Goal: Task Accomplishment & Management: Complete application form

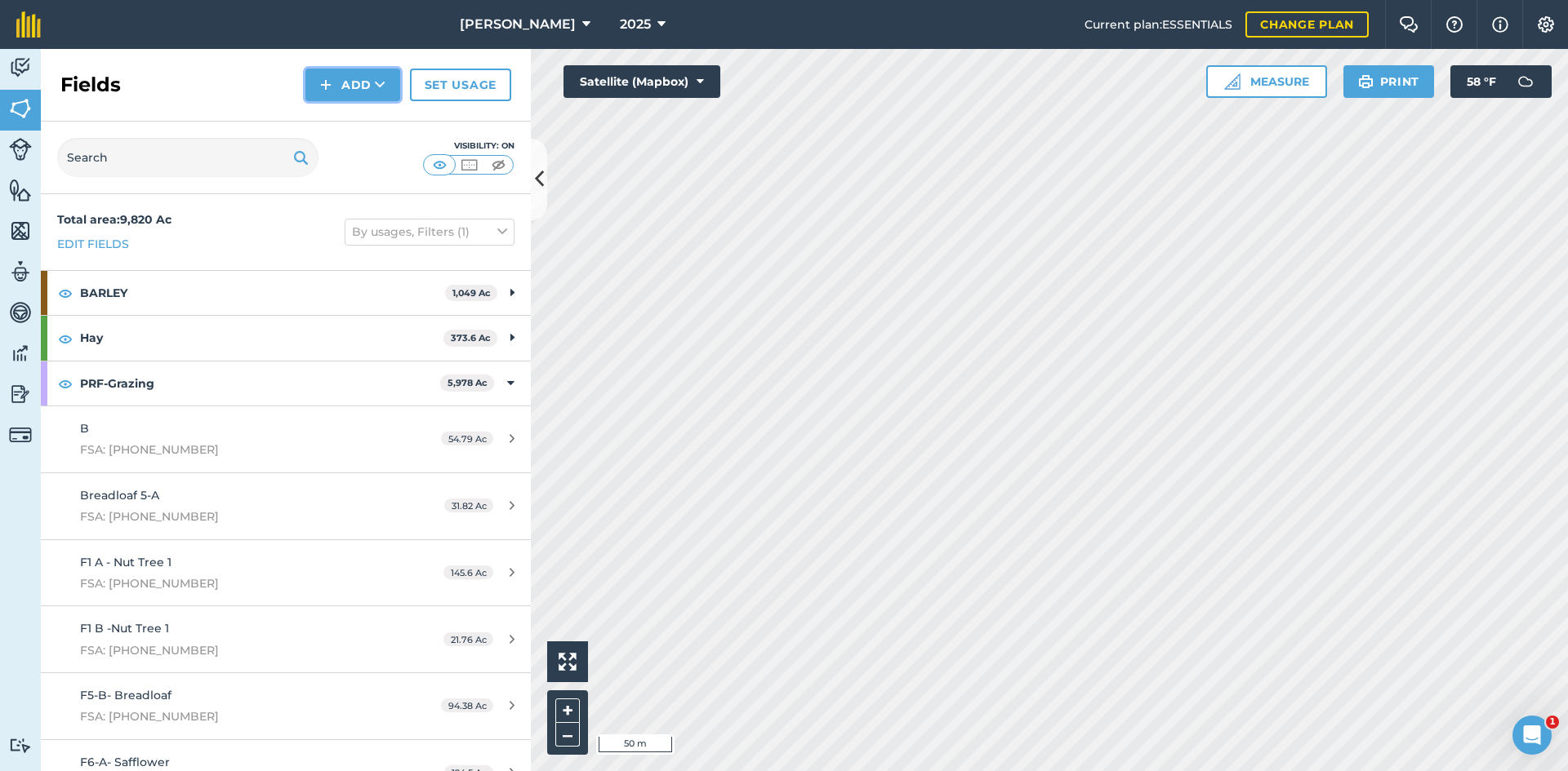
click at [355, 88] on button "Add" at bounding box center [353, 85] width 94 height 33
click at [363, 112] on link "Draw" at bounding box center [352, 122] width 90 height 36
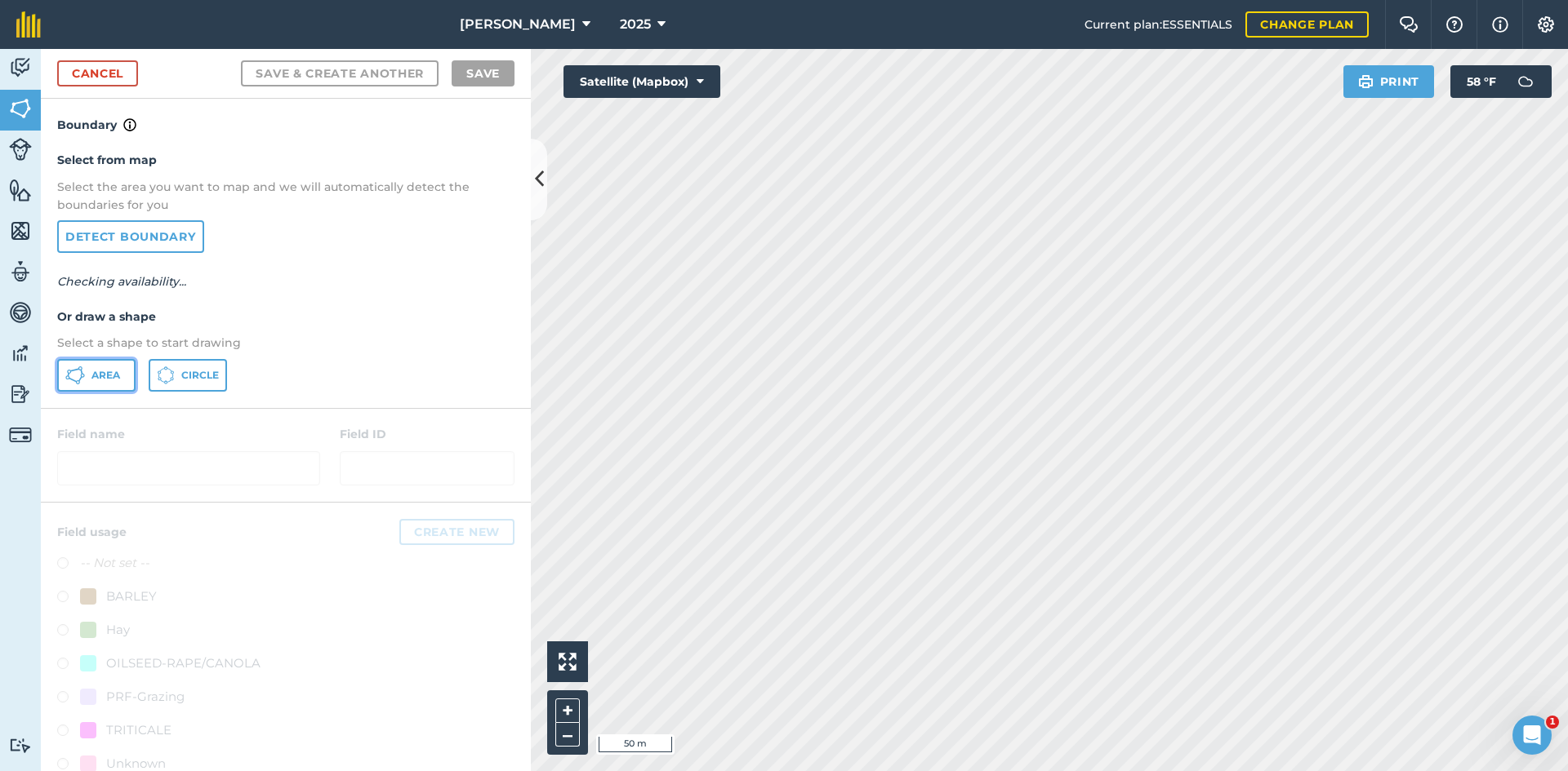
click at [109, 373] on span "Area" at bounding box center [105, 376] width 28 height 13
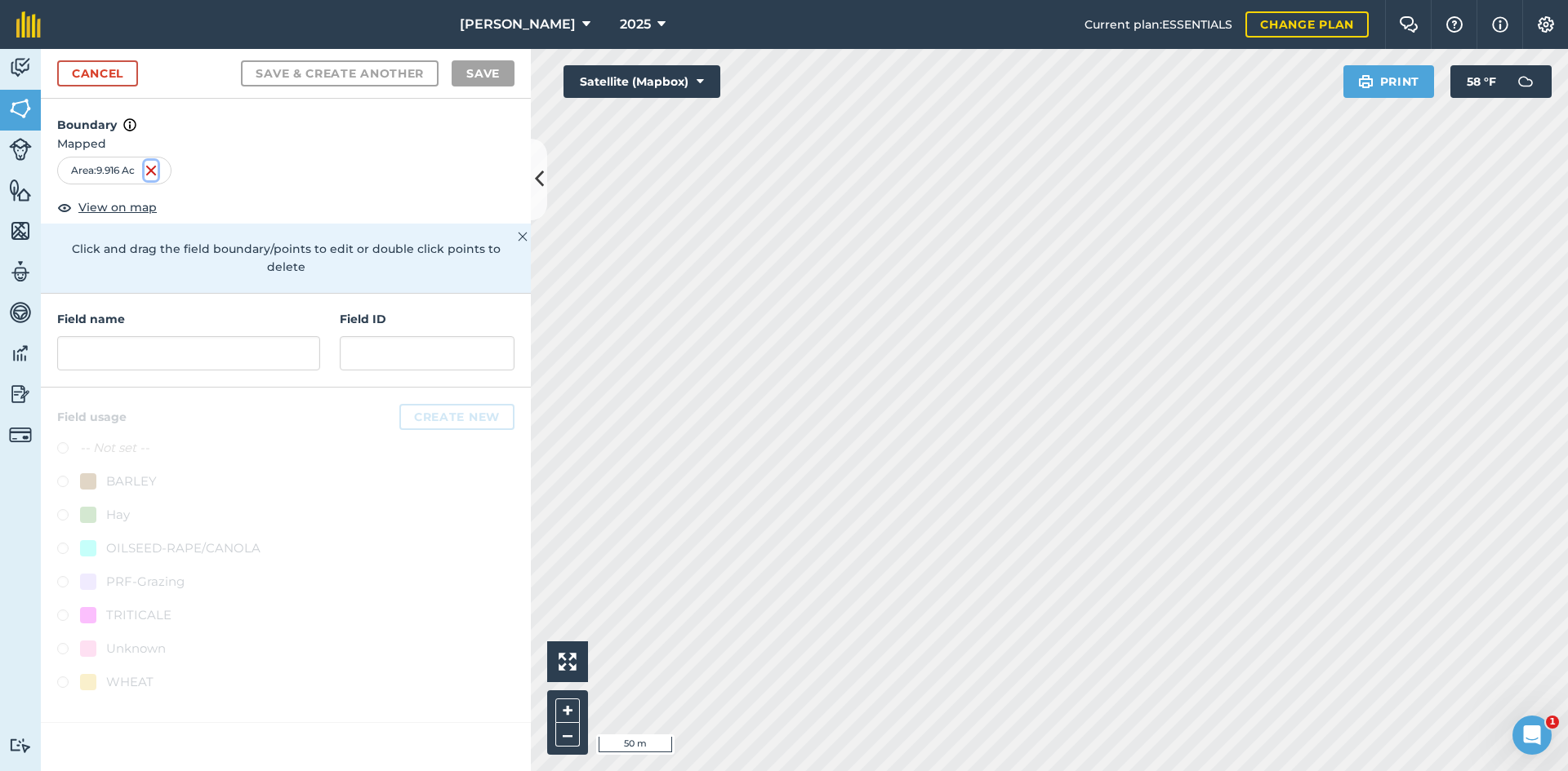
click at [153, 171] on img at bounding box center [151, 171] width 13 height 20
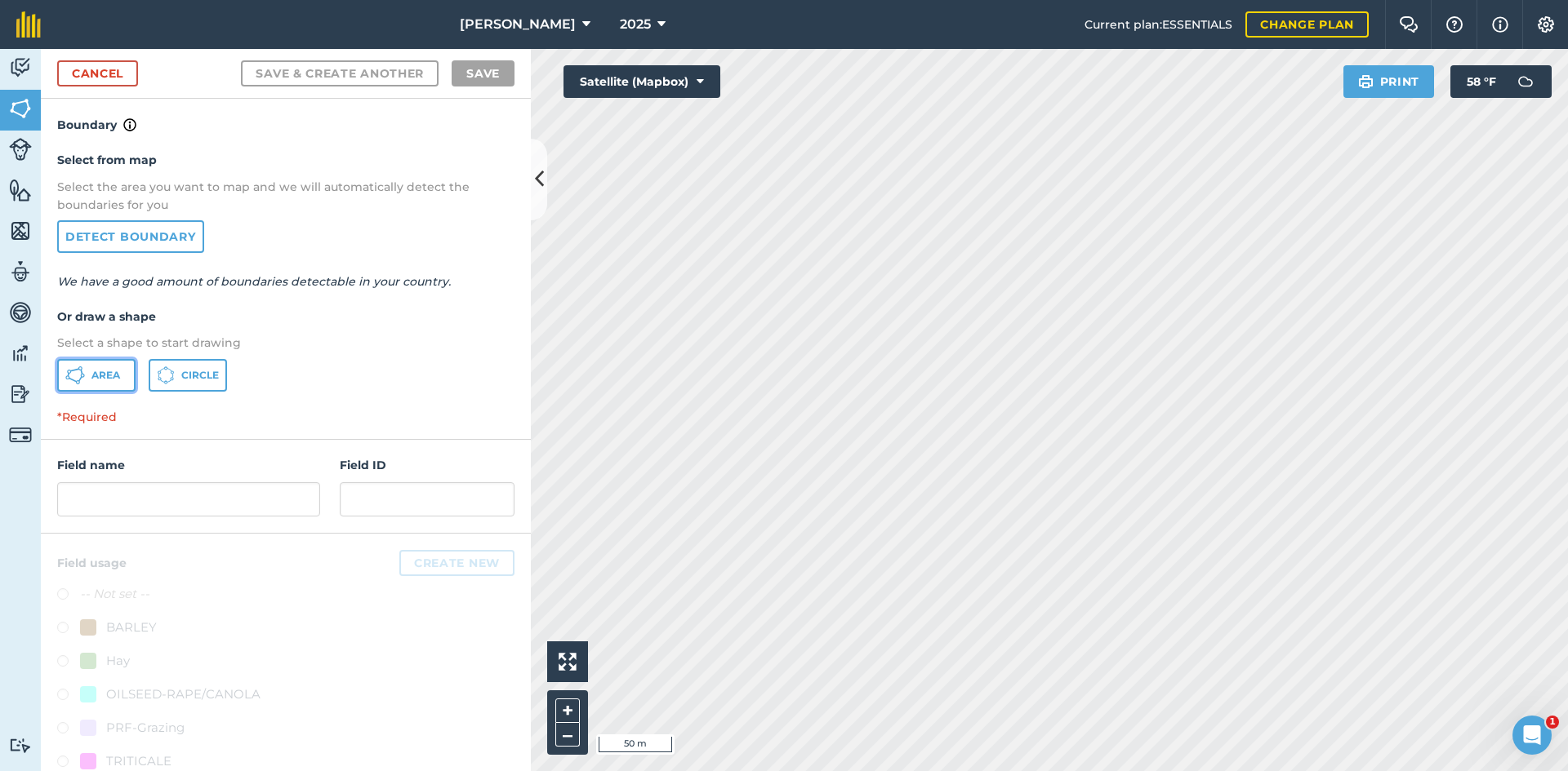
click at [104, 381] on span "Area" at bounding box center [105, 376] width 28 height 13
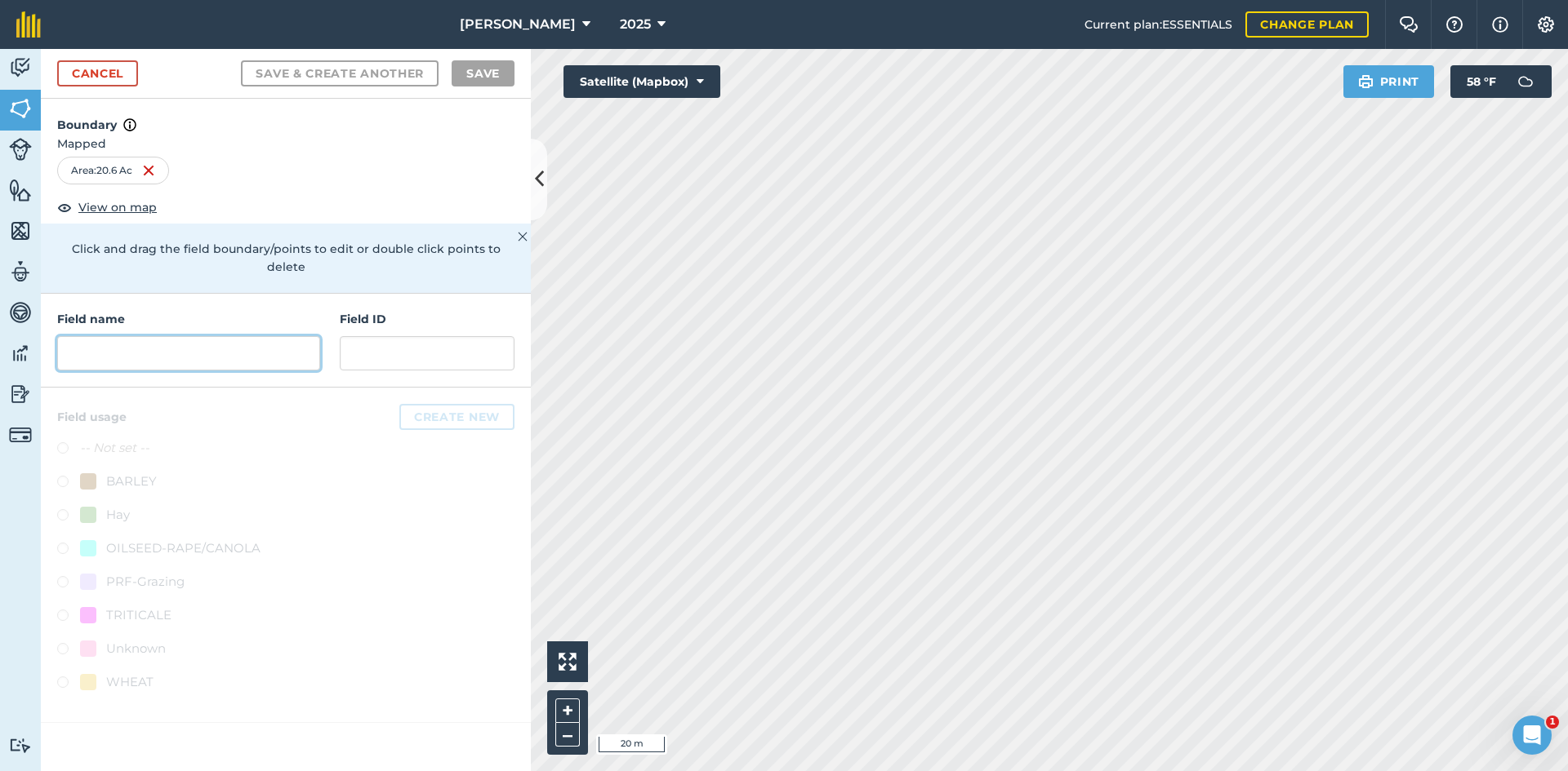
click at [231, 337] on input "text" at bounding box center [189, 354] width 263 height 34
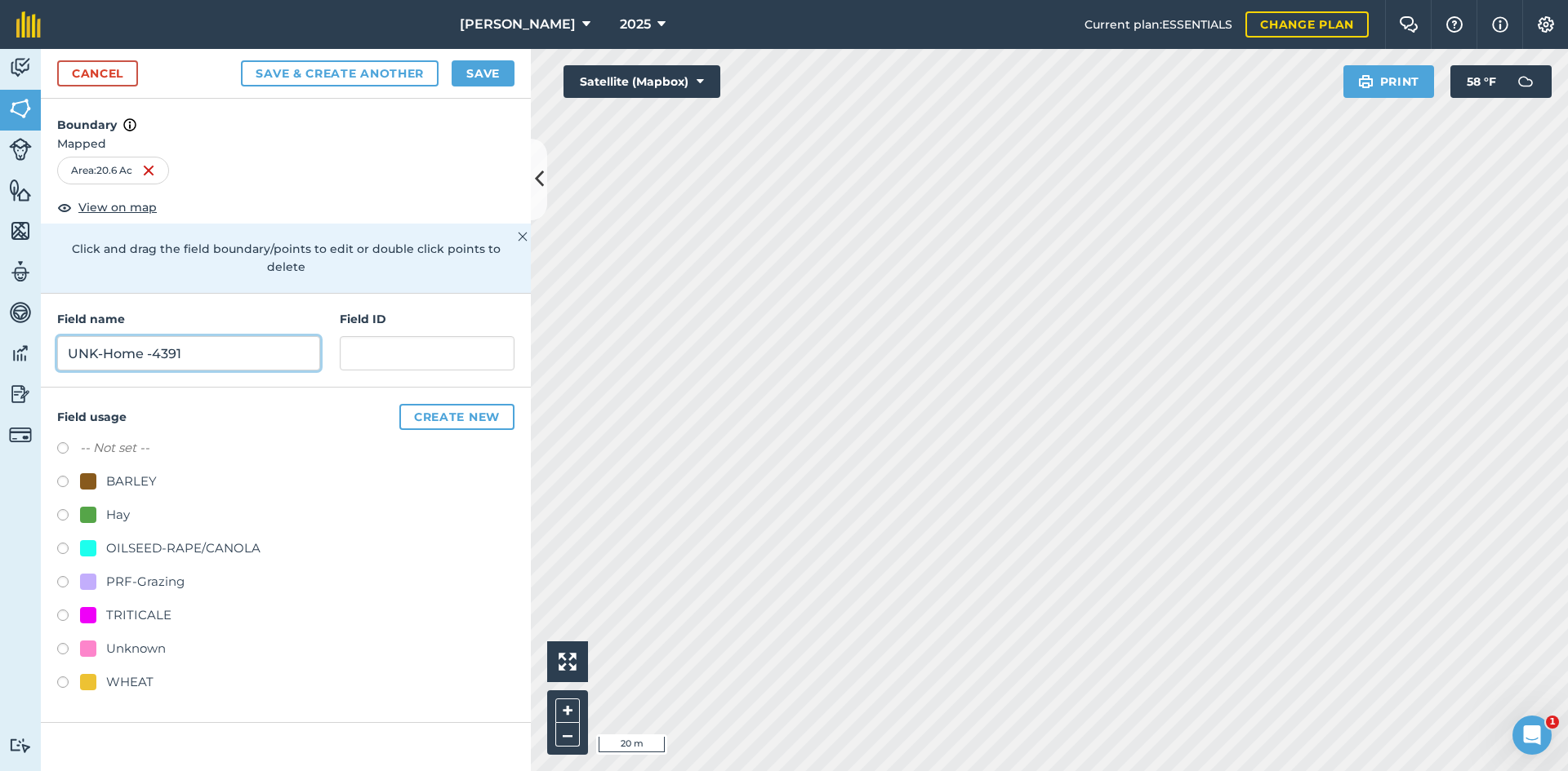
type input "UNK-Home -4391"
click at [149, 572] on div "PRF-Grazing" at bounding box center [145, 582] width 78 height 20
radio input "true"
paste input "56421617"
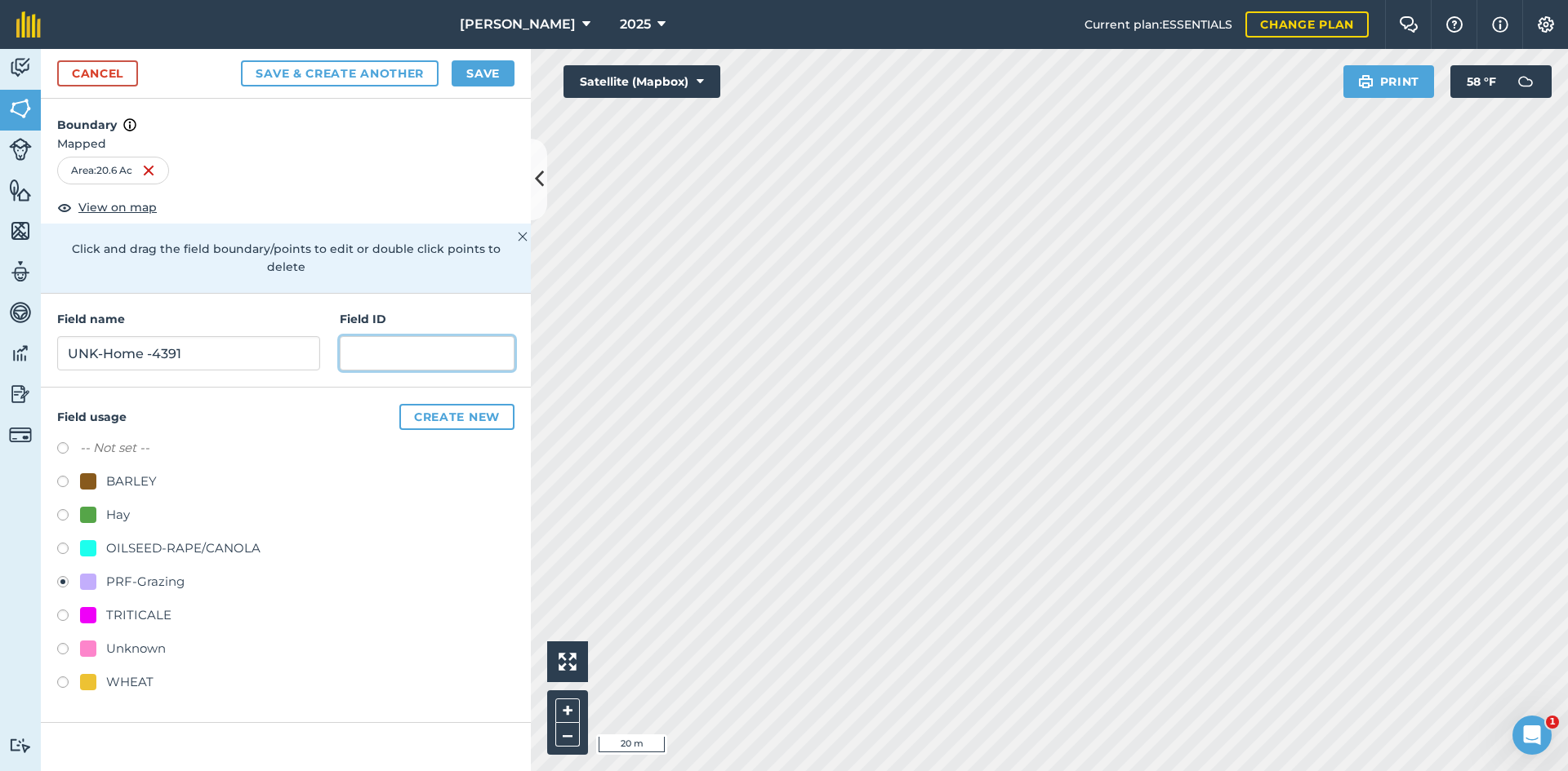
type input "56421617"
drag, startPoint x: 419, startPoint y: 336, endPoint x: 328, endPoint y: 329, distance: 91.3
click at [330, 329] on div "Field name UNK-Home -4391 Field ID 56421617" at bounding box center [286, 340] width 490 height 93
type input "FSA: 4381-4391-1"
click at [476, 62] on button "Save" at bounding box center [483, 73] width 63 height 26
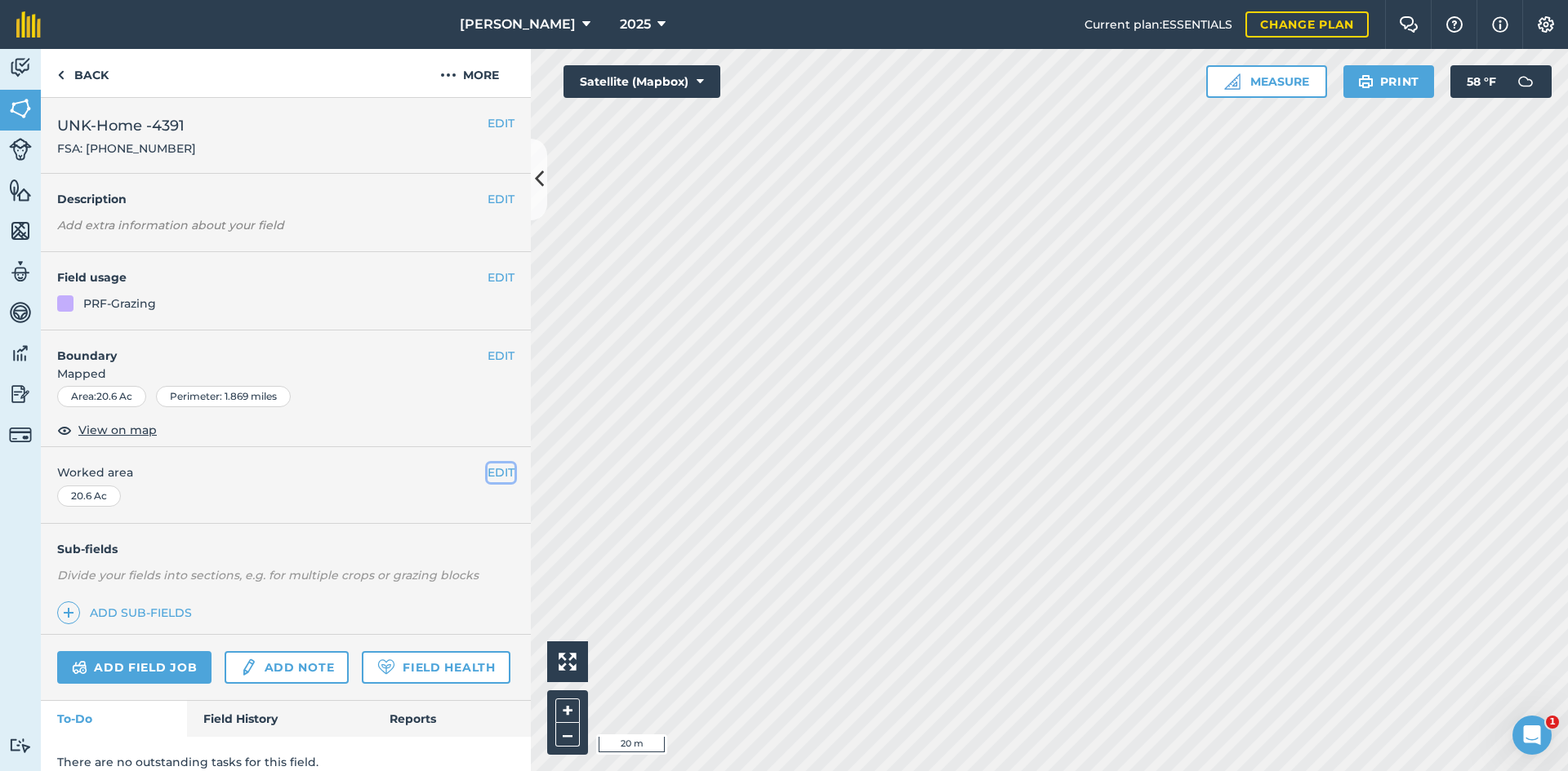
click at [488, 471] on button "EDIT" at bounding box center [501, 473] width 27 height 18
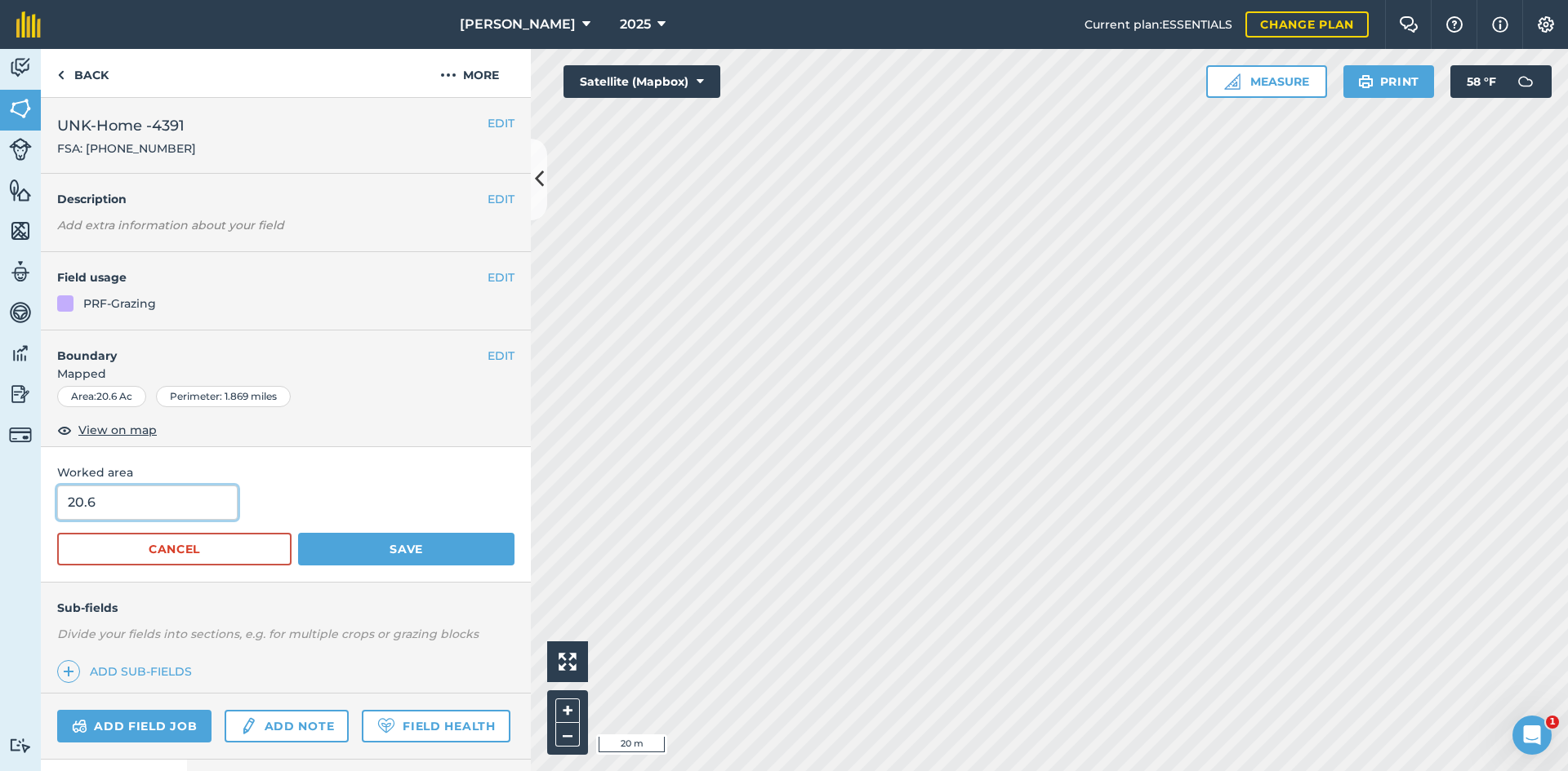
drag, startPoint x: 145, startPoint y: 490, endPoint x: -35, endPoint y: 473, distance: 180.8
click at [0, 473] on html "E.A. Anderson 2025 Current plan : ESSENTIALS Change plan Farm Chat Help Info Se…" at bounding box center [784, 386] width 1568 height 771
type input "17.84"
click at [486, 562] on button "Save" at bounding box center [406, 550] width 216 height 33
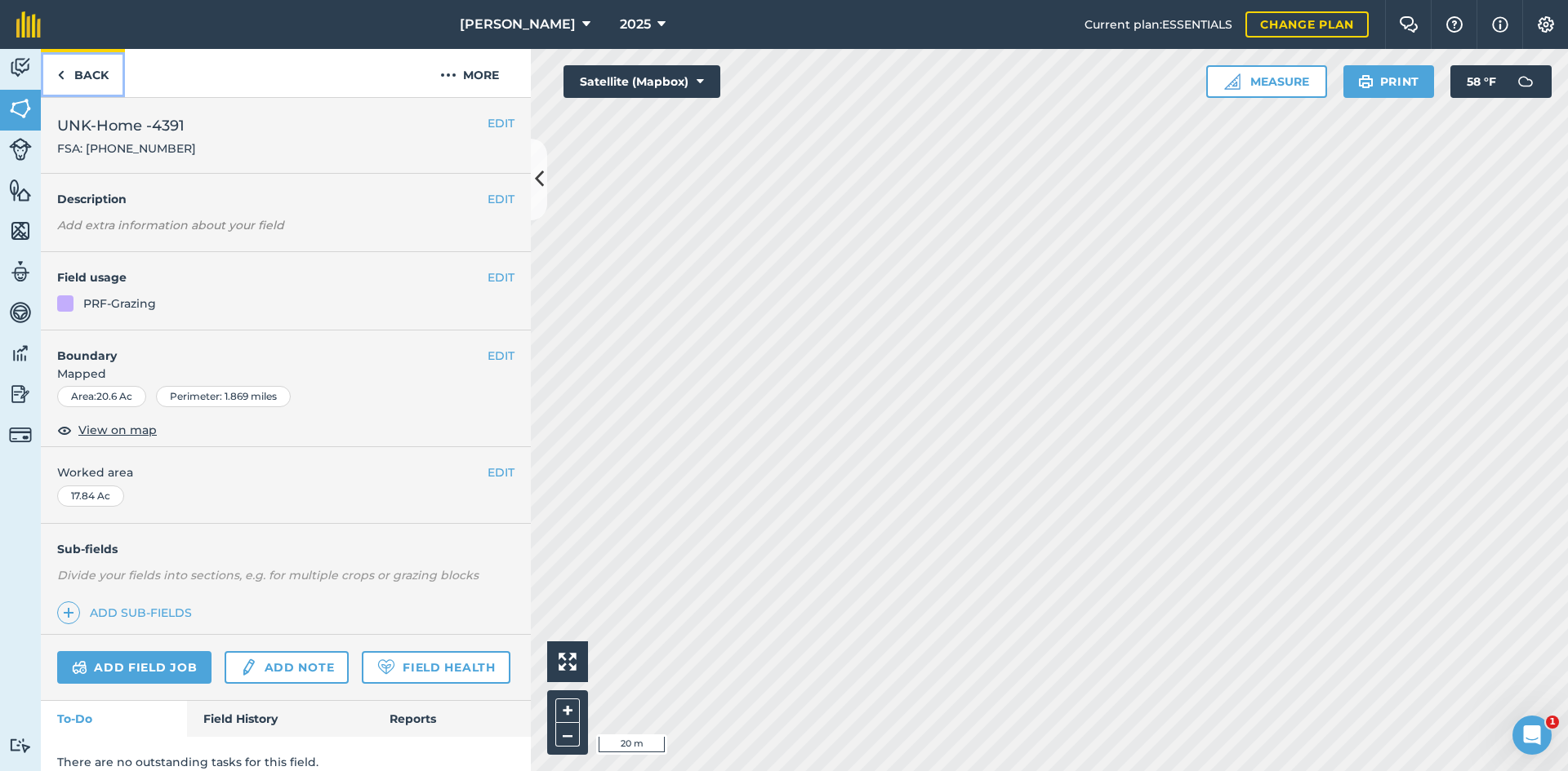
click at [93, 81] on link "Back" at bounding box center [83, 73] width 84 height 48
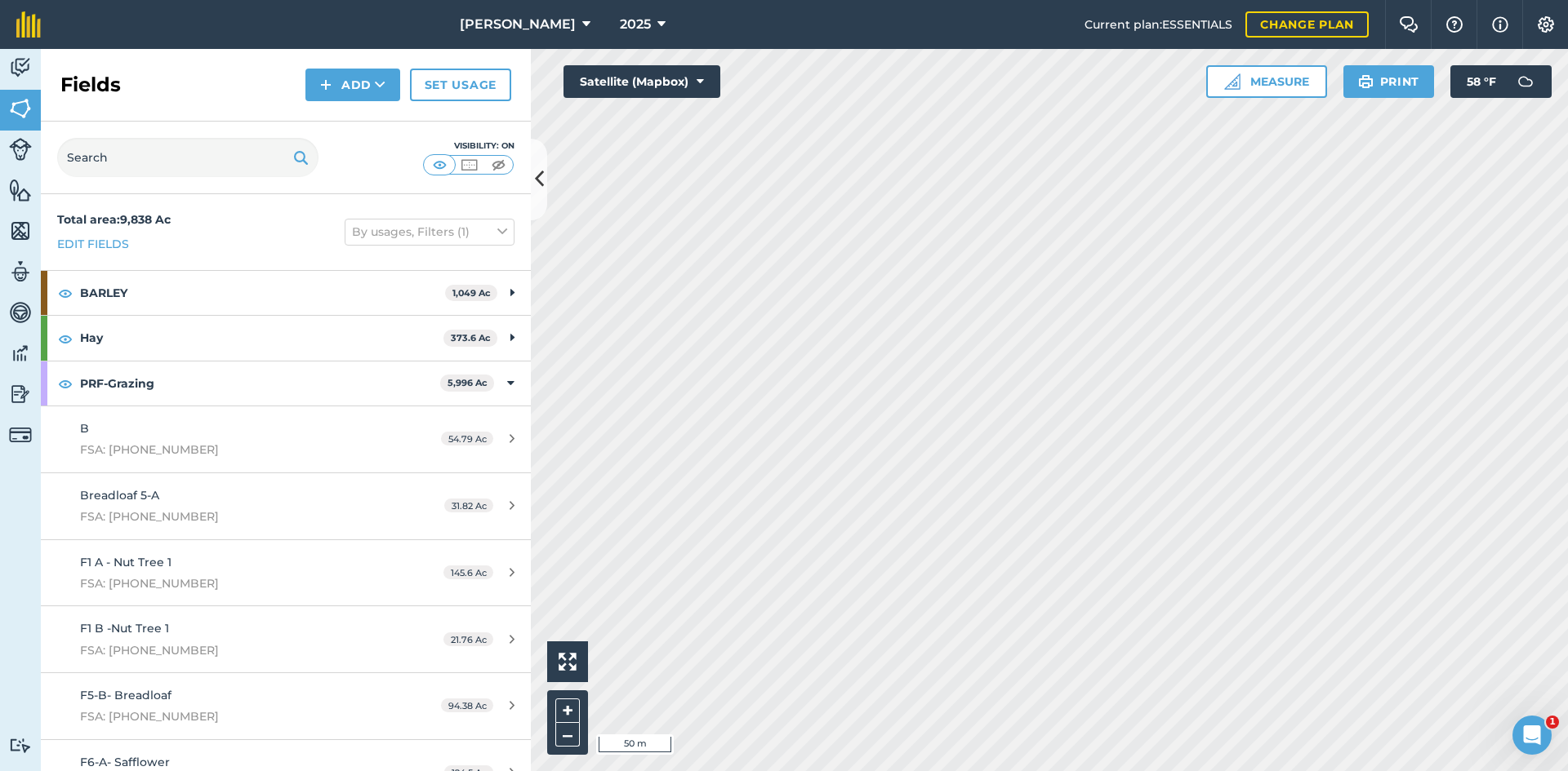
click at [458, 330] on div "Activity Fields Livestock Features Maps Team Vehicles Data Reporting Billing Tu…" at bounding box center [784, 410] width 1568 height 722
click at [321, 72] on button "Add" at bounding box center [353, 85] width 94 height 33
click at [319, 111] on link "Draw" at bounding box center [352, 122] width 90 height 36
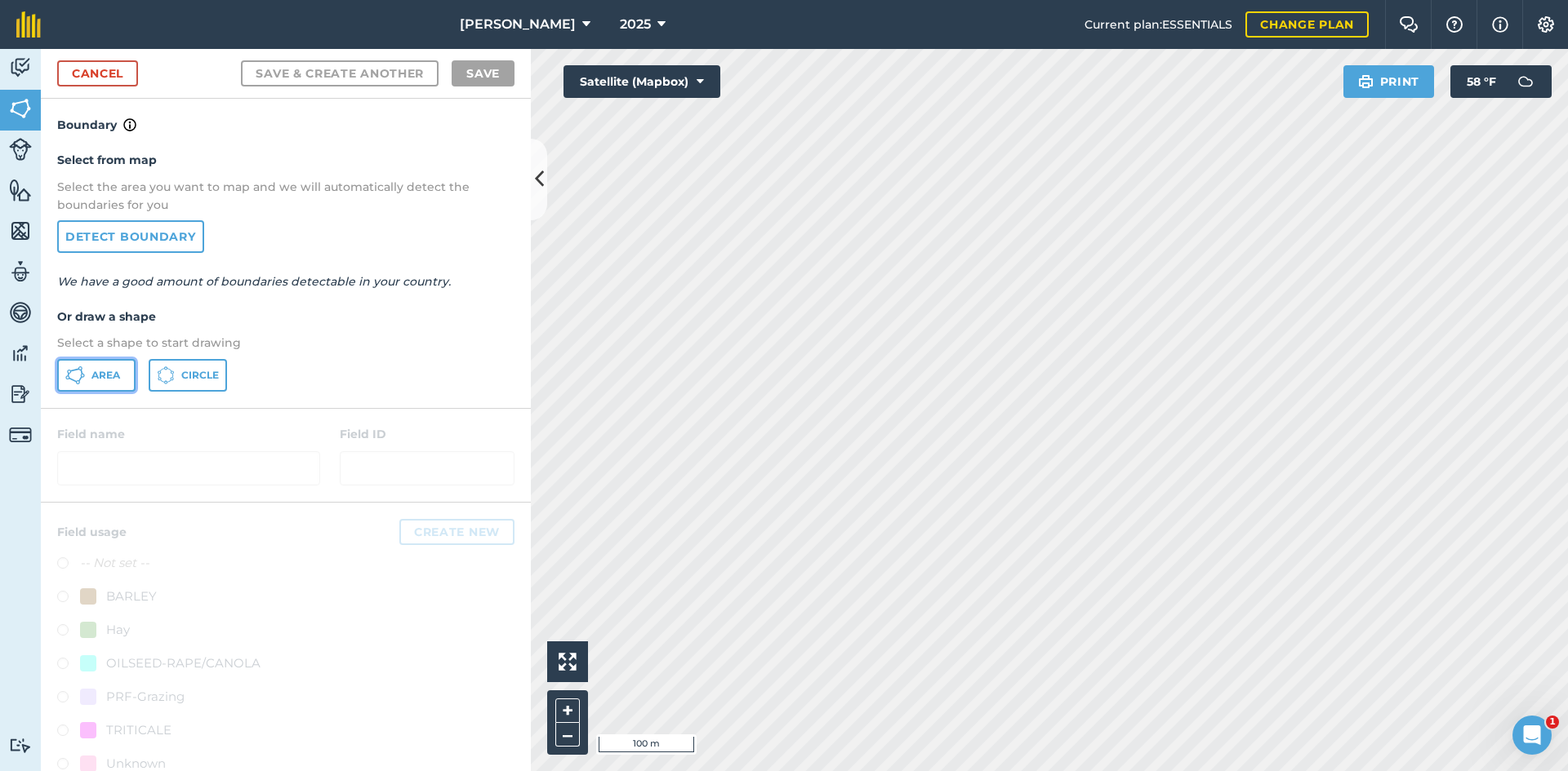
click at [76, 370] on icon at bounding box center [74, 370] width 10 height 4
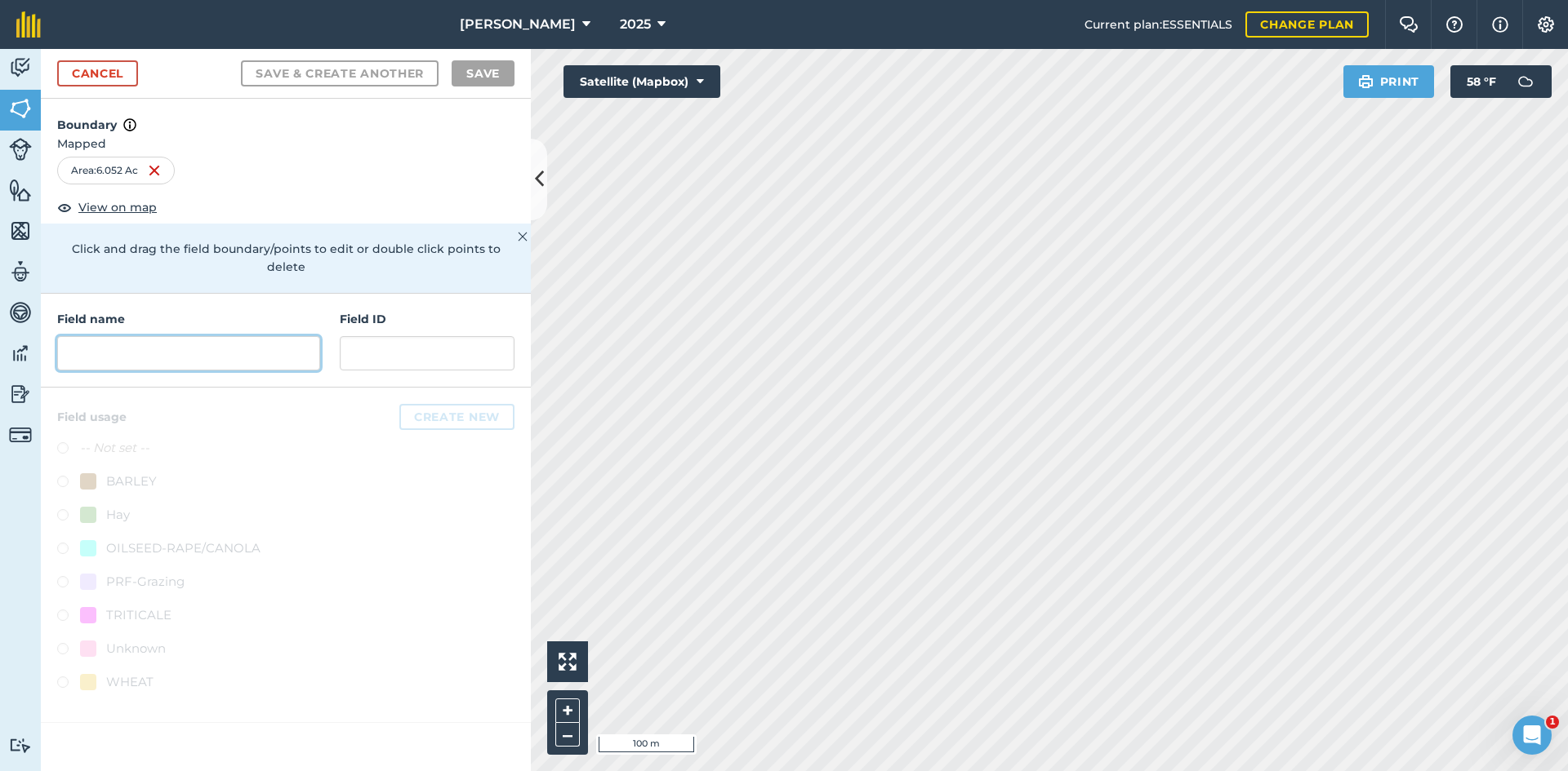
click at [221, 337] on input "text" at bounding box center [189, 354] width 263 height 34
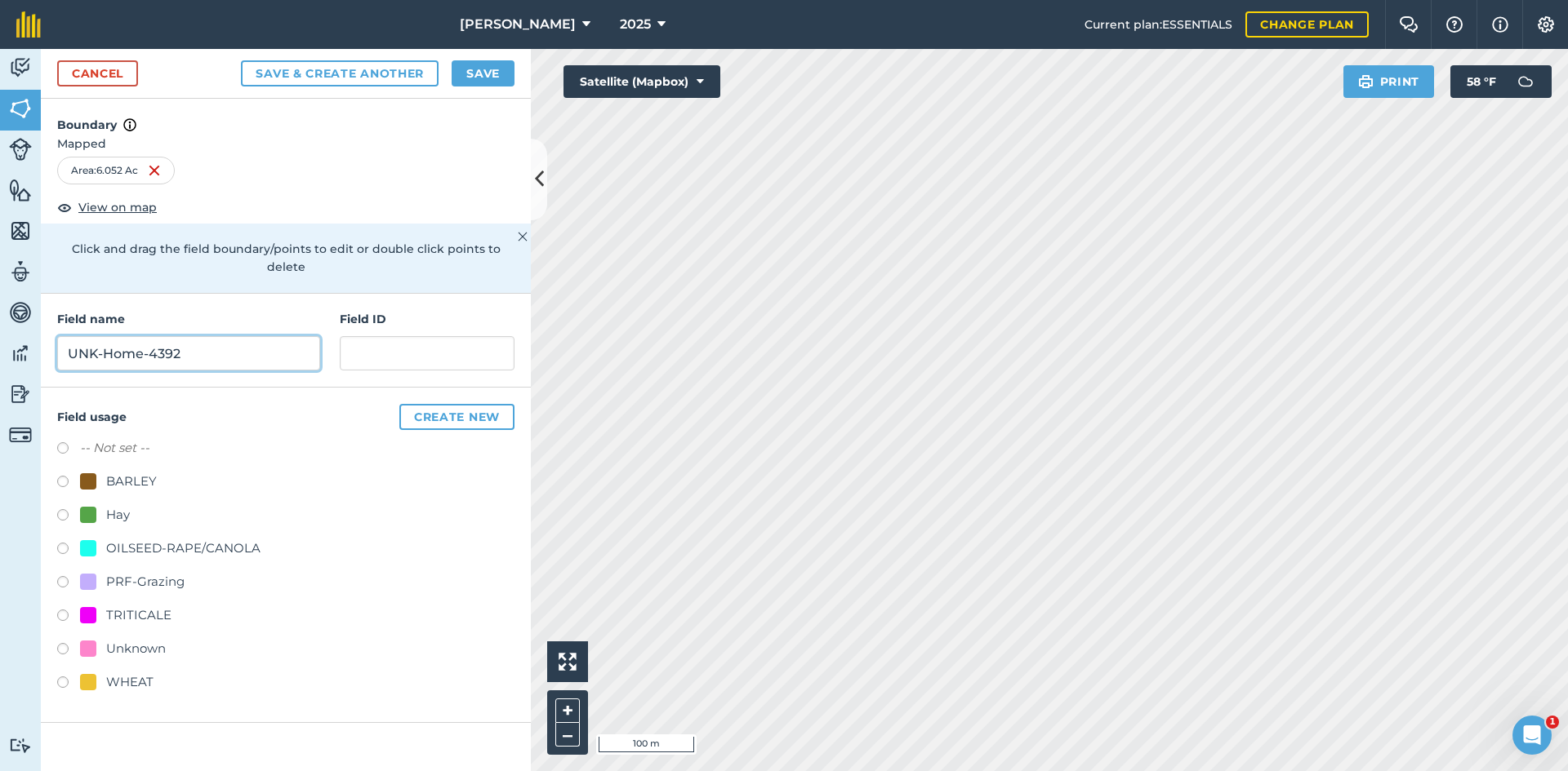
type input "UNK-Home-4392"
click at [168, 572] on div "PRF-Grazing" at bounding box center [145, 582] width 78 height 20
radio input "true"
paste input "56421617"
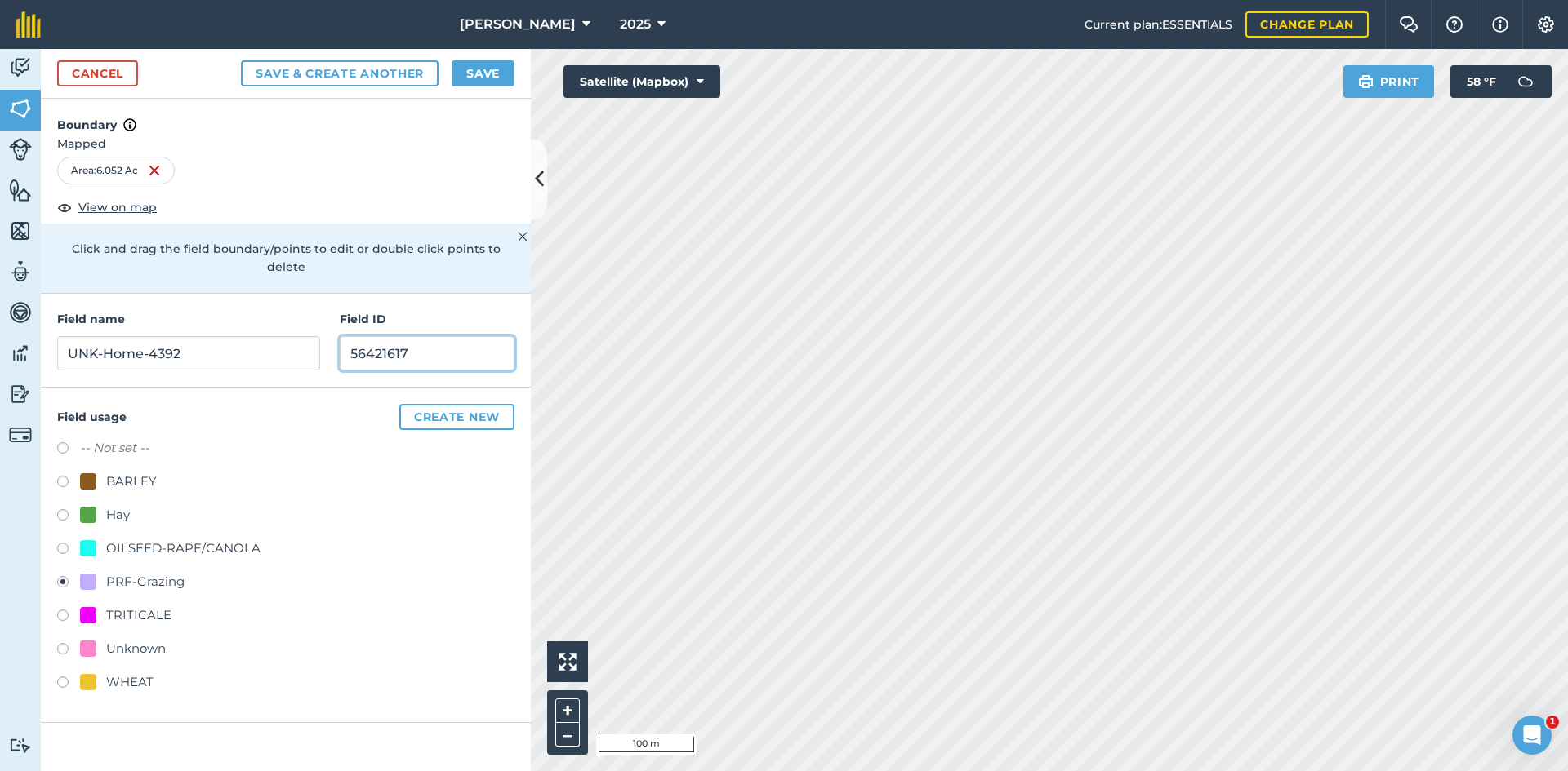
drag, startPoint x: 453, startPoint y: 330, endPoint x: 216, endPoint y: 339, distance: 237.2
click at [216, 339] on div "Field name UNK-Home-4392 Field ID 56421617" at bounding box center [286, 340] width 490 height 93
drag, startPoint x: 472, startPoint y: 338, endPoint x: 323, endPoint y: 337, distance: 149.0
click at [323, 337] on div "Field name UNK-Home-4392 Field ID FSA: 4381-4392-" at bounding box center [286, 340] width 490 height 93
click at [475, 338] on input "FSA: 4381-4392-" at bounding box center [426, 354] width 175 height 34
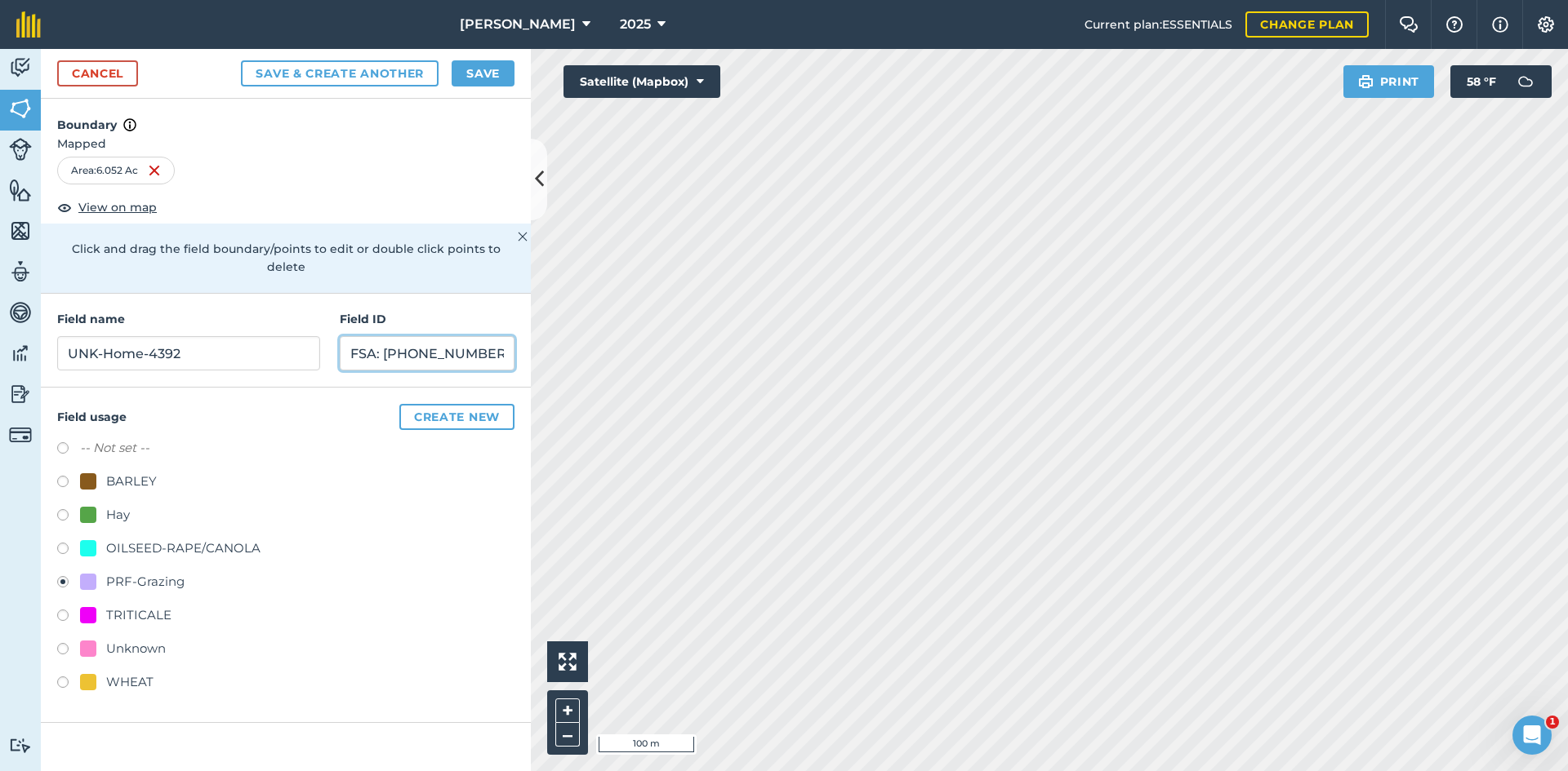
type input "FSA: 4381-4392-1"
click at [518, 76] on div "Cancel Save & Create Another Save" at bounding box center [286, 73] width 490 height 50
click at [502, 77] on button "Save" at bounding box center [483, 73] width 63 height 26
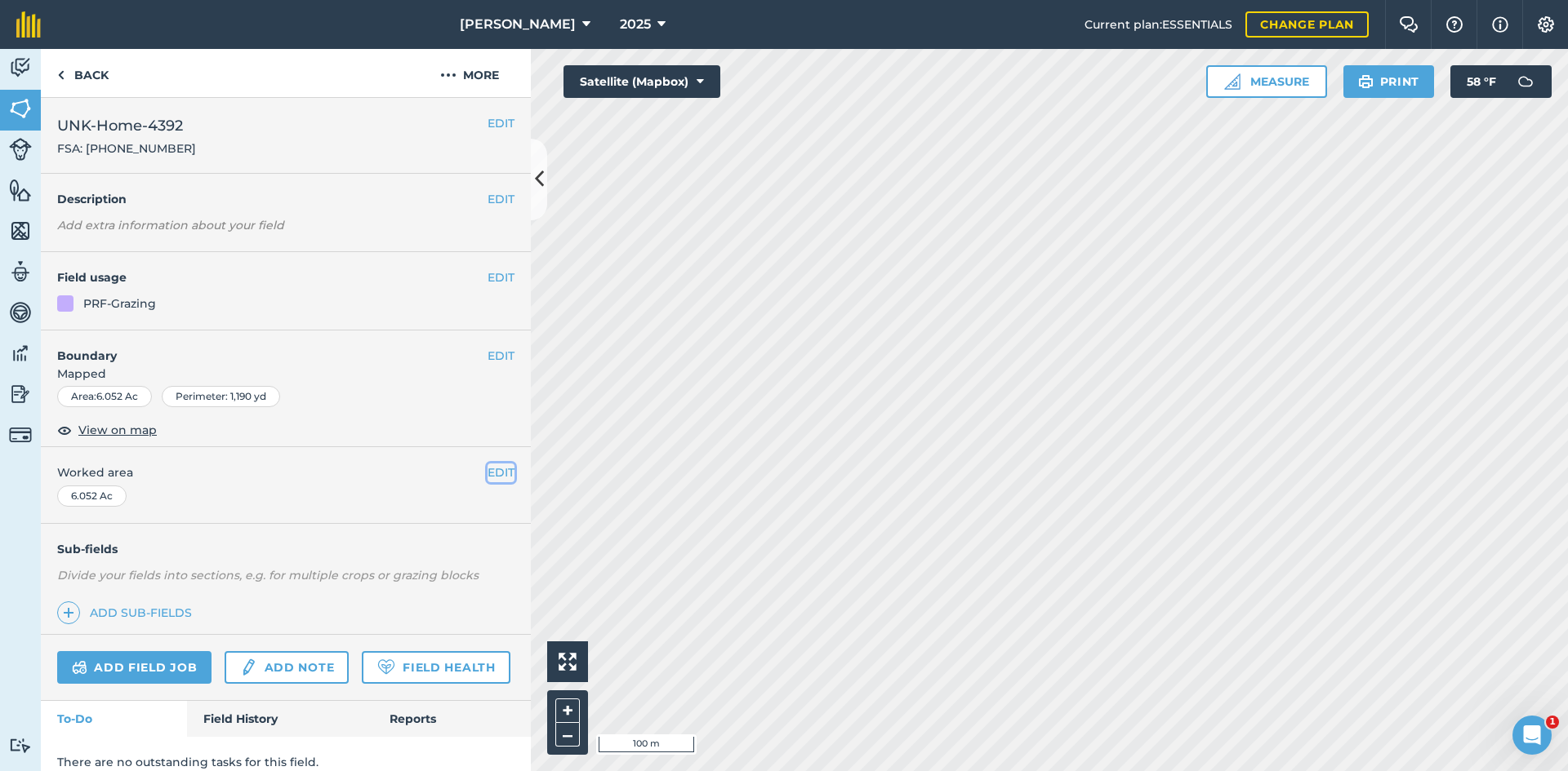
click at [487, 469] on button "EDIT" at bounding box center [501, 473] width 27 height 18
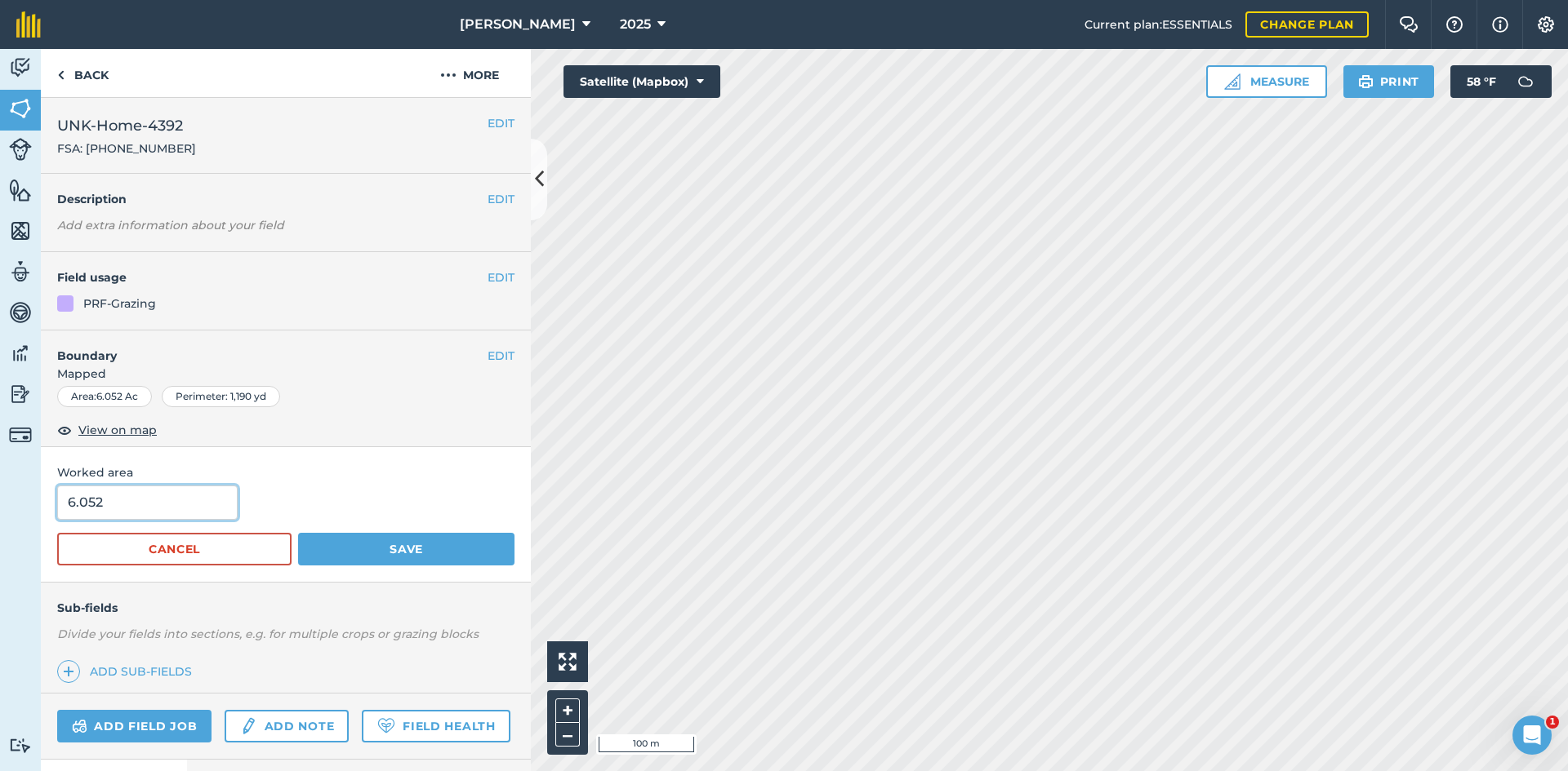
drag, startPoint x: 176, startPoint y: 494, endPoint x: -53, endPoint y: 493, distance: 229.0
click at [0, 493] on html "E.A. Anderson 2025 Current plan : ESSENTIALS Change plan Farm Chat Help Info Se…" at bounding box center [784, 386] width 1568 height 771
type input "6.57"
click at [383, 559] on button "Save" at bounding box center [406, 550] width 216 height 33
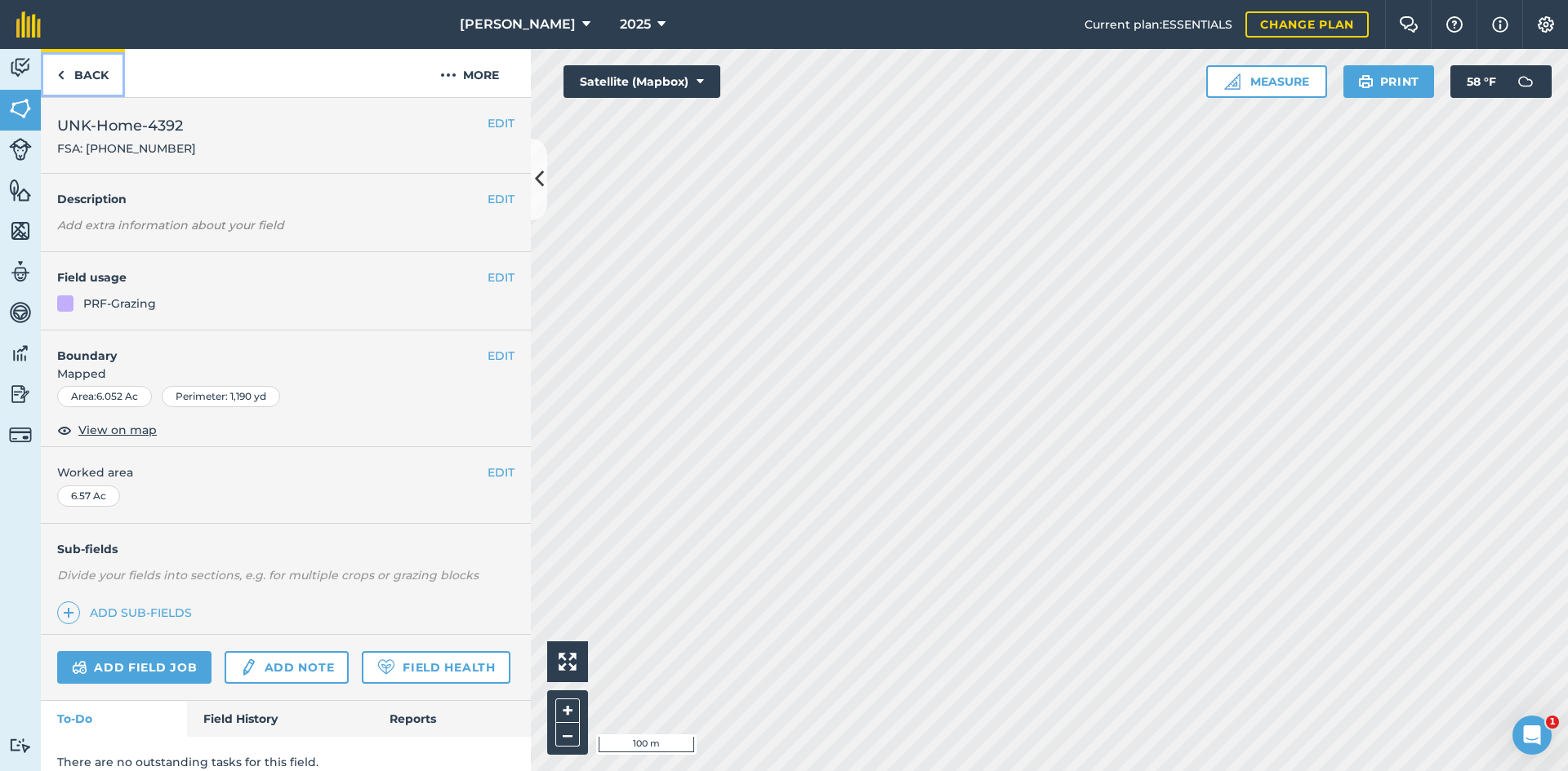
click at [103, 84] on link "Back" at bounding box center [83, 73] width 84 height 48
click at [496, 347] on button "EDIT" at bounding box center [501, 356] width 27 height 18
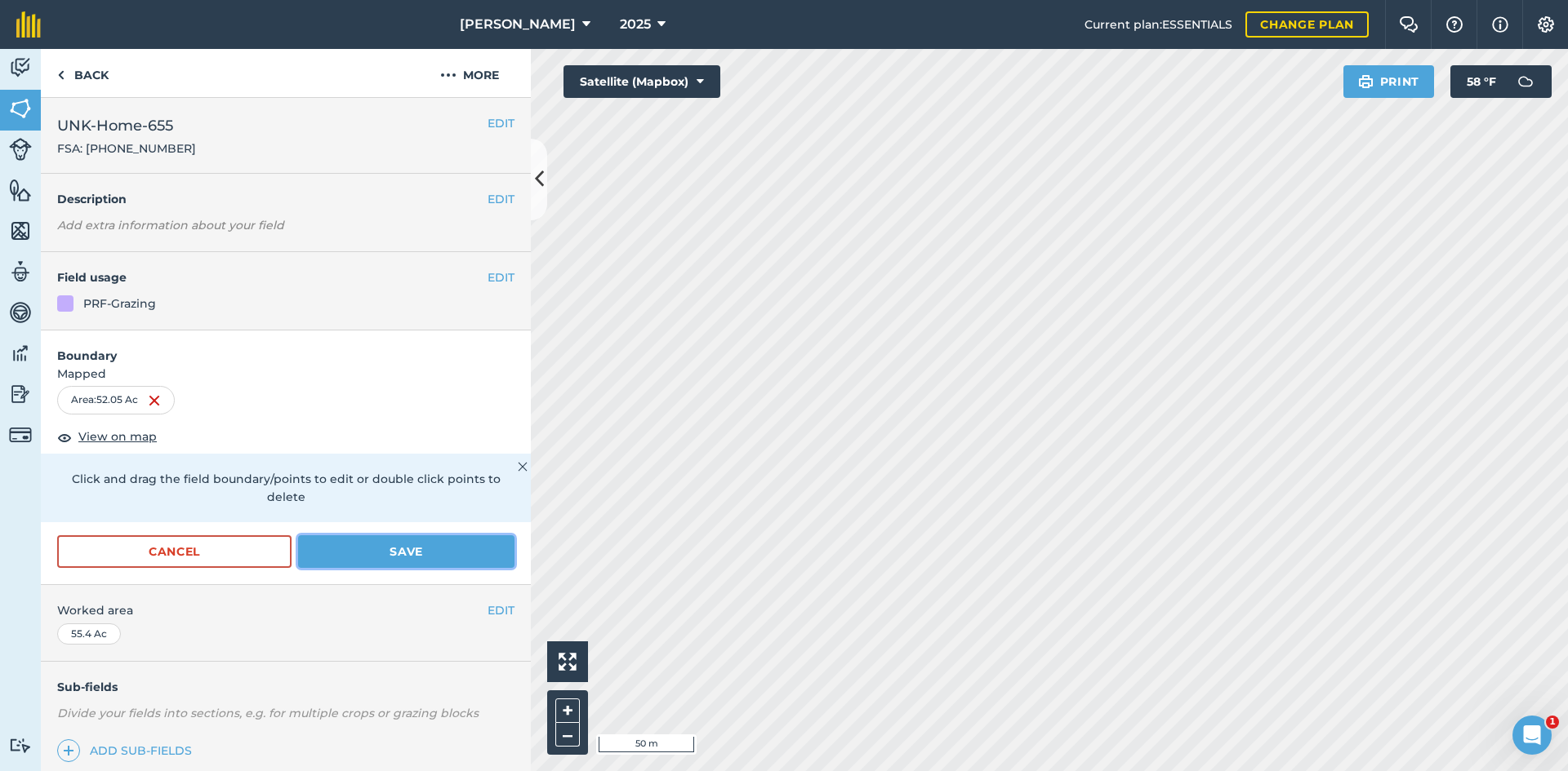
click at [434, 561] on button "Save" at bounding box center [406, 551] width 216 height 33
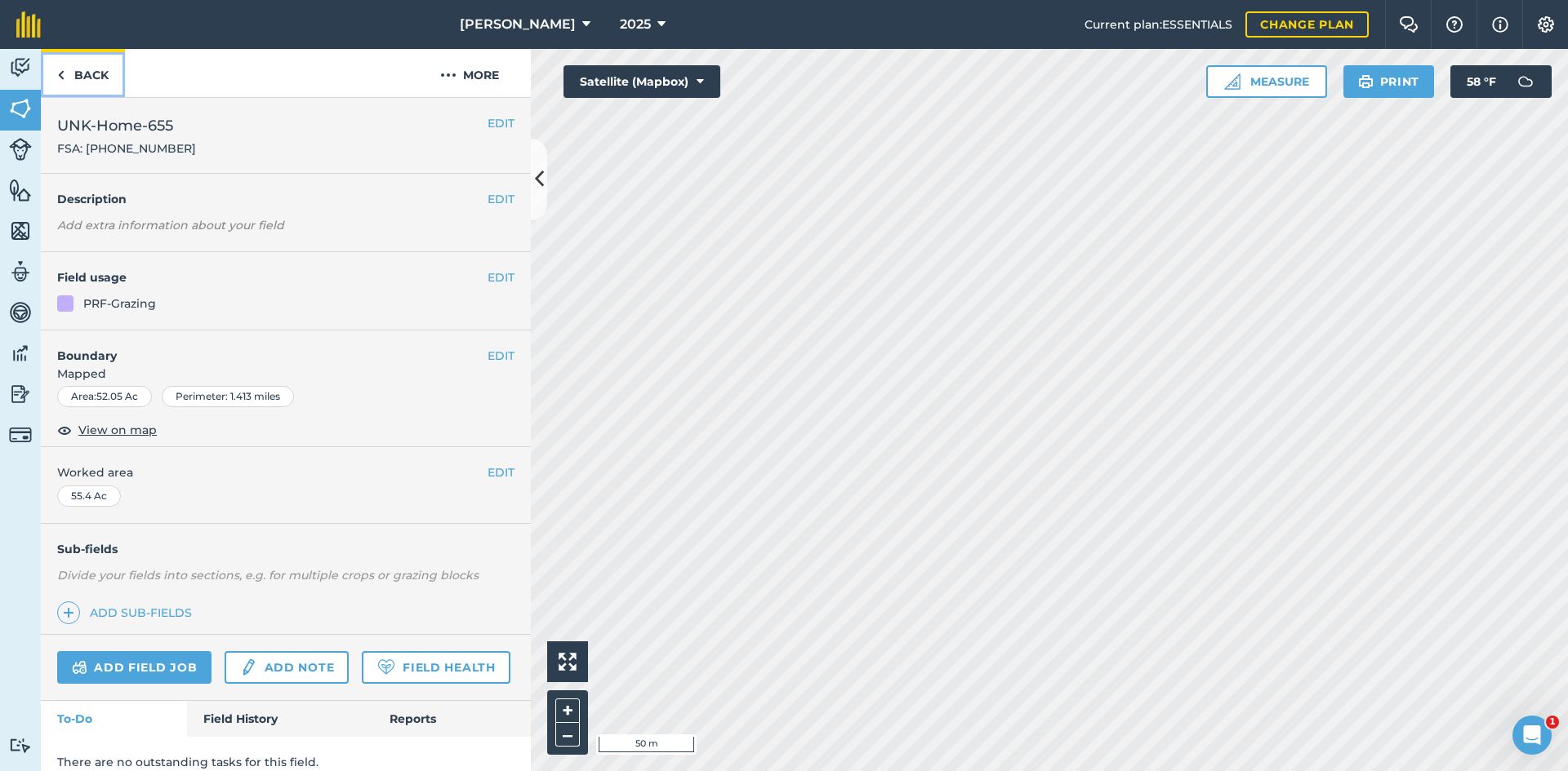
click at [105, 72] on link "Back" at bounding box center [83, 73] width 84 height 48
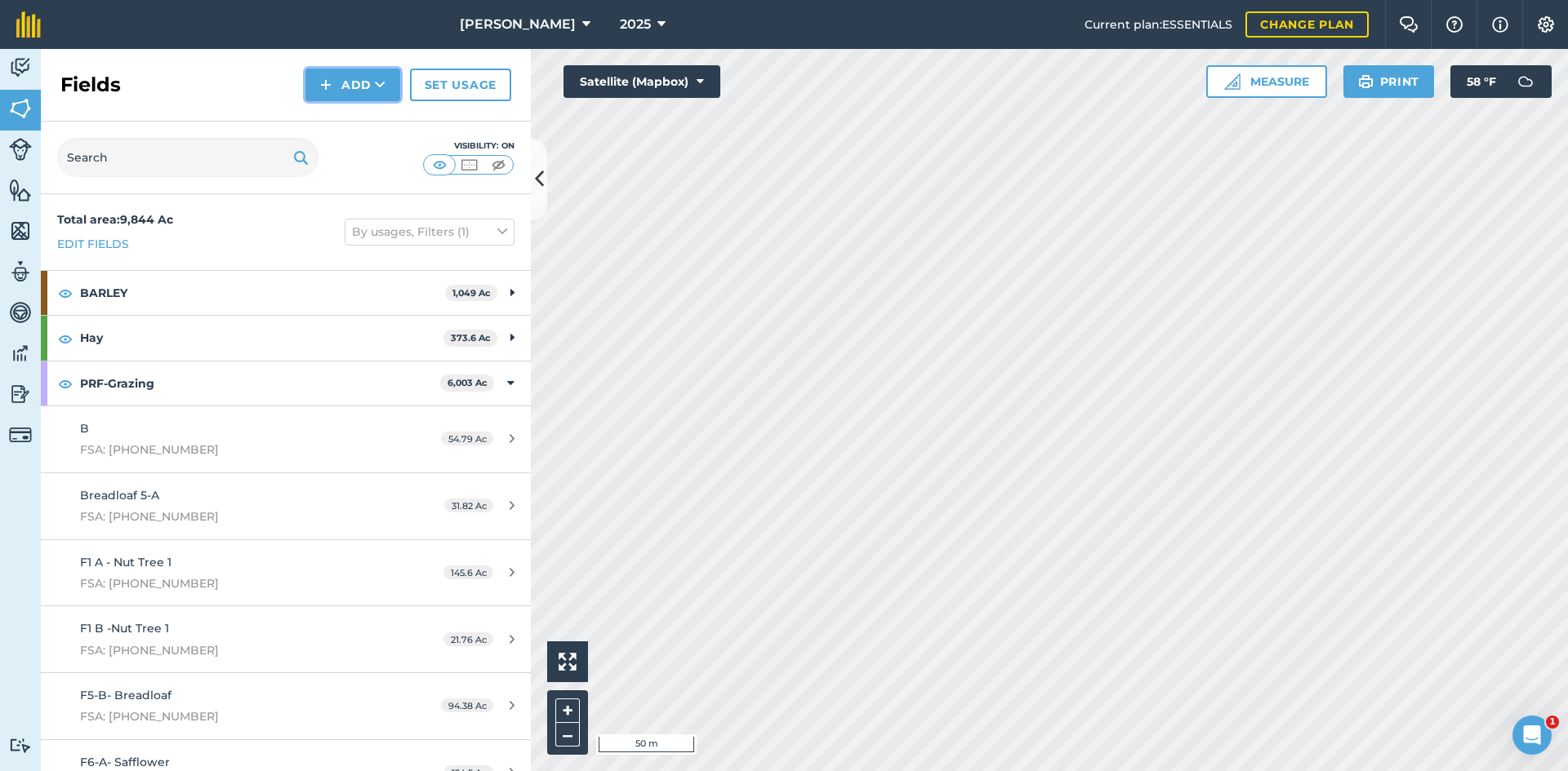
click at [333, 85] on button "Add" at bounding box center [353, 85] width 94 height 33
click at [322, 110] on link "Draw" at bounding box center [352, 122] width 90 height 36
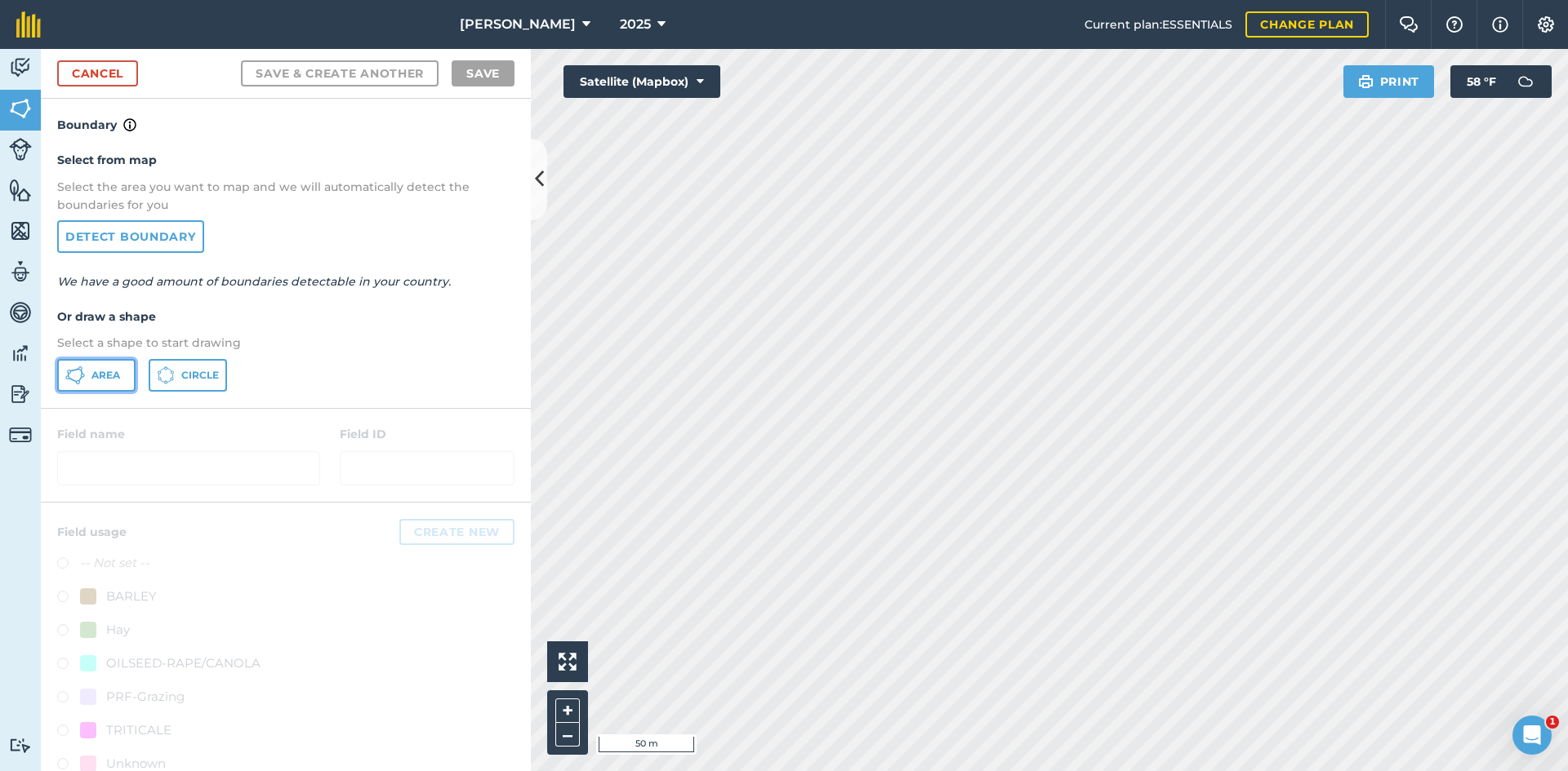
click at [74, 363] on button "Area" at bounding box center [96, 376] width 78 height 33
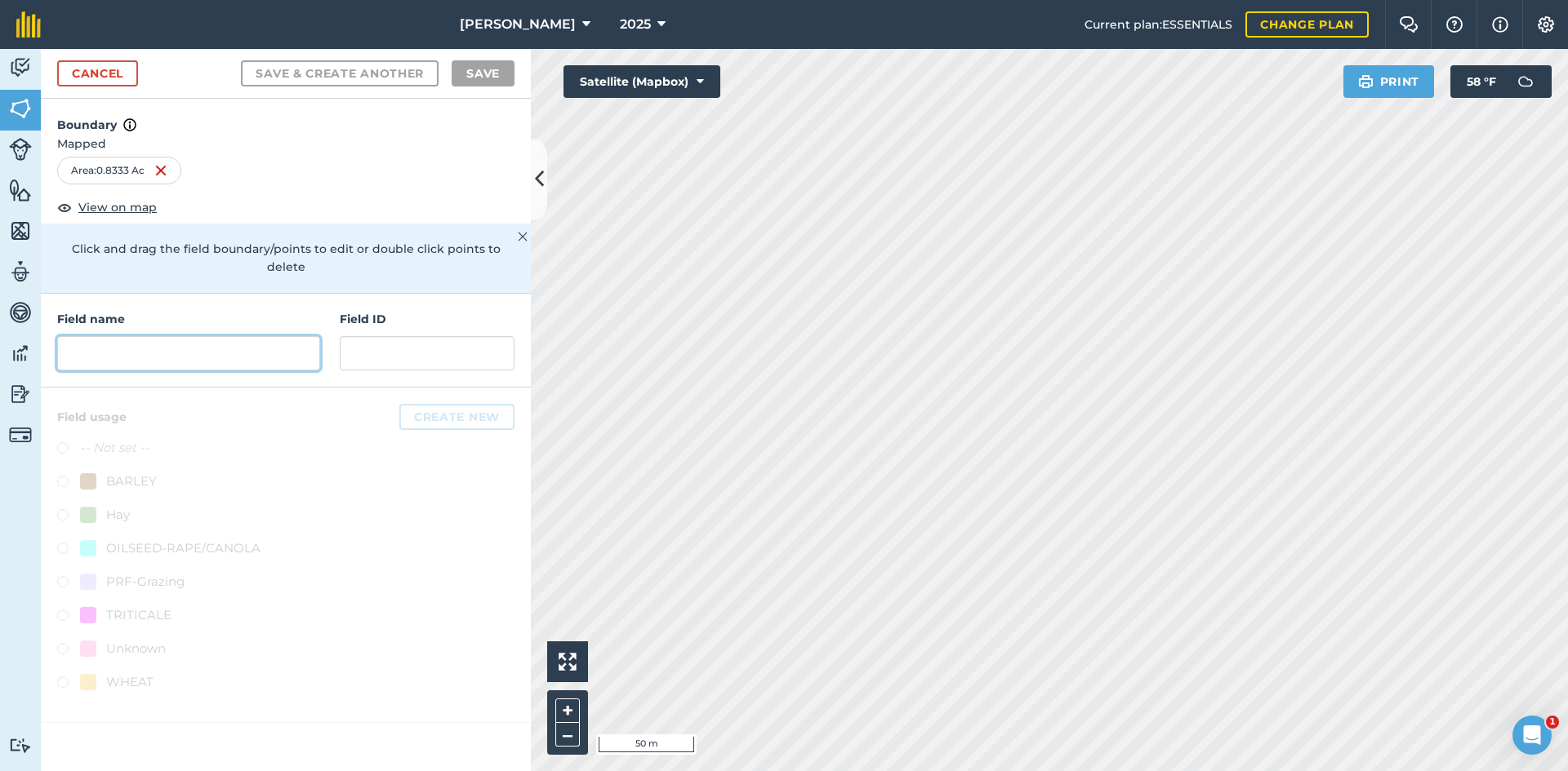
click at [248, 342] on input "text" at bounding box center [189, 354] width 263 height 34
type input "u"
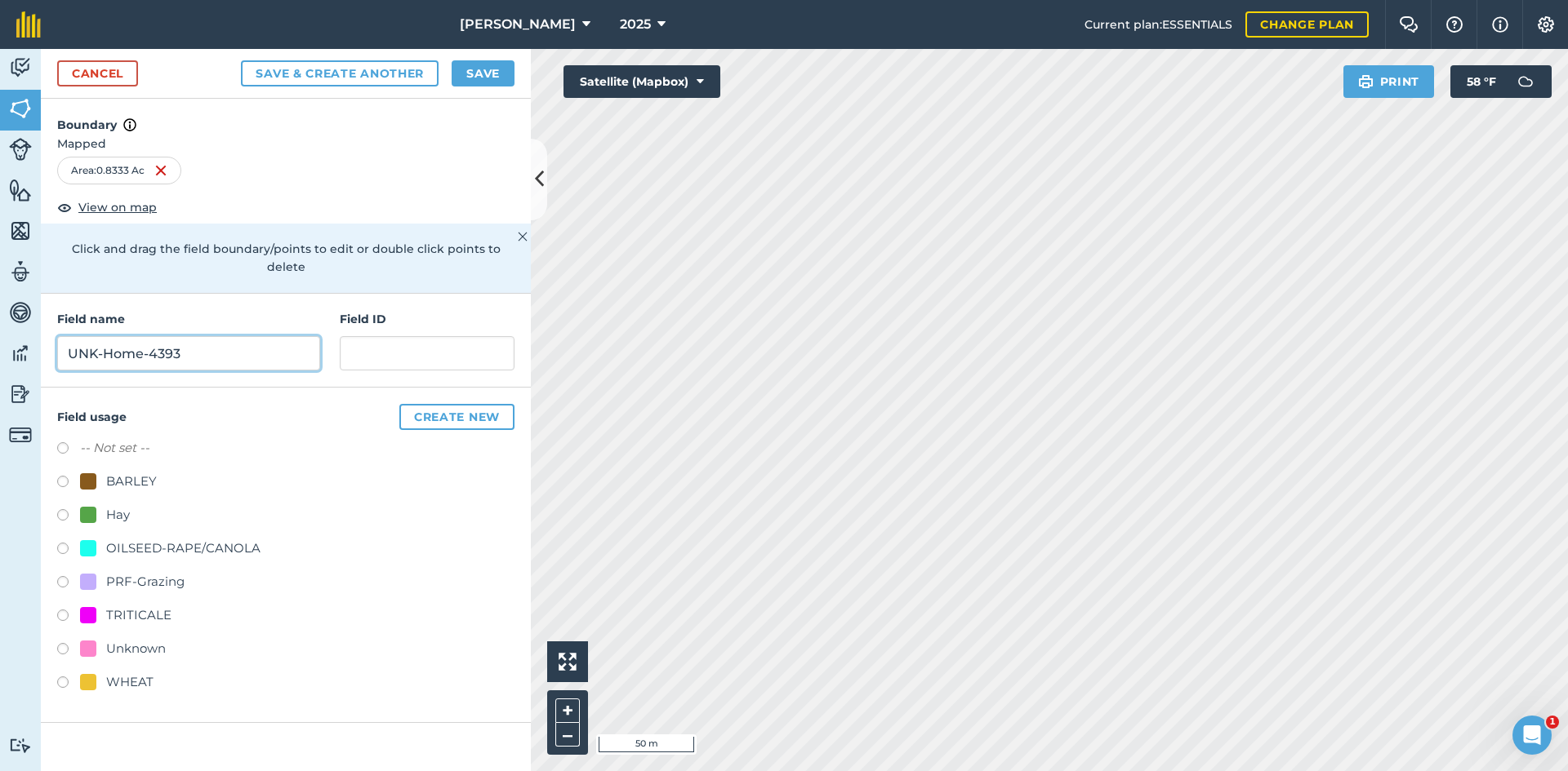
type input "UNK-Home-4393"
click at [174, 572] on div "PRF-Grazing" at bounding box center [145, 582] width 78 height 20
radio input "true"
paste input "FSA: 4381-4392-"
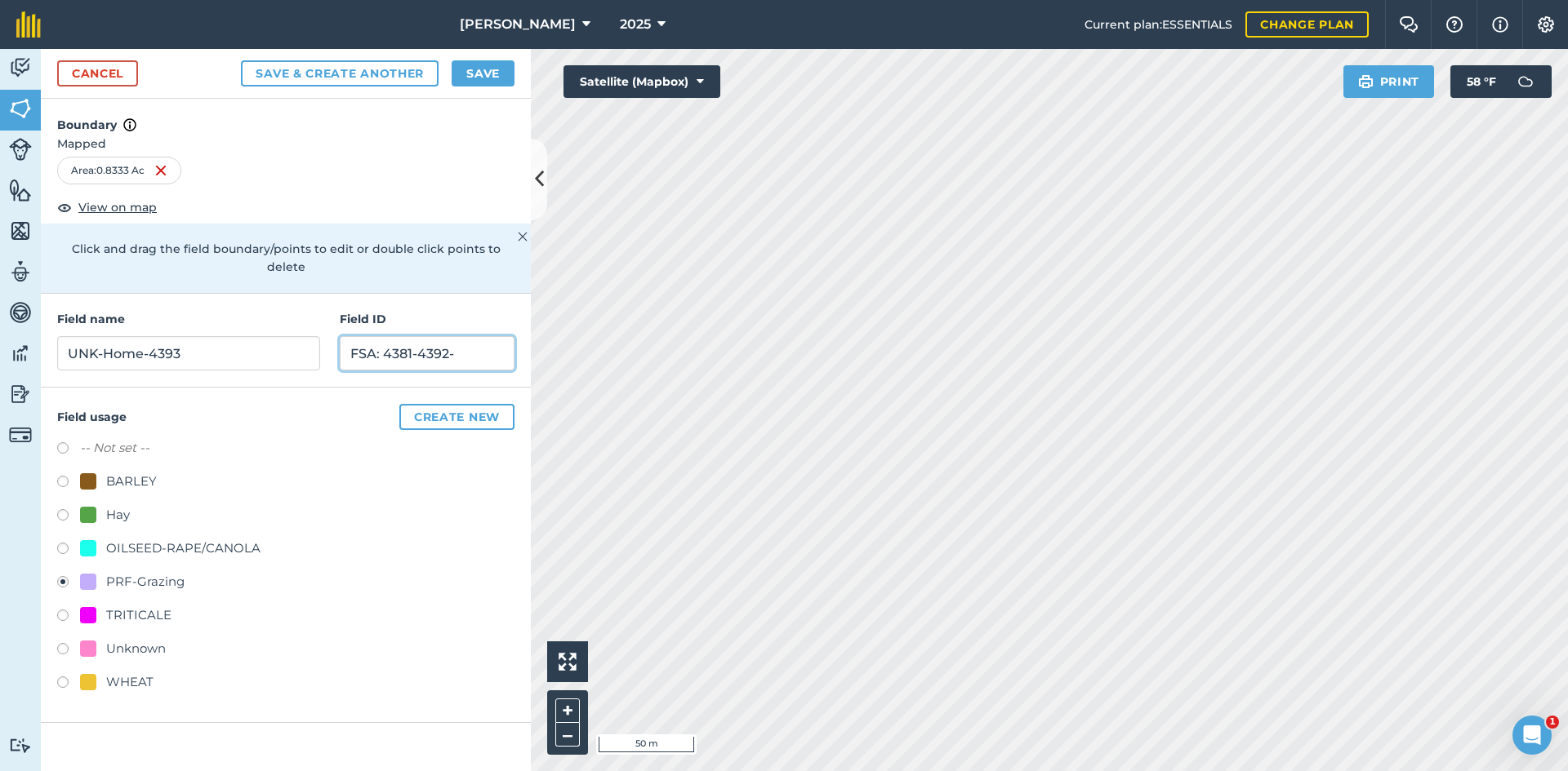
click at [447, 339] on input "FSA: 4381-4392-" at bounding box center [426, 354] width 175 height 34
click at [483, 338] on input "FSA: 4381-4393-" at bounding box center [426, 354] width 175 height 34
type input "FSA: 4381-4393-1"
click at [487, 75] on button "Save" at bounding box center [483, 73] width 63 height 26
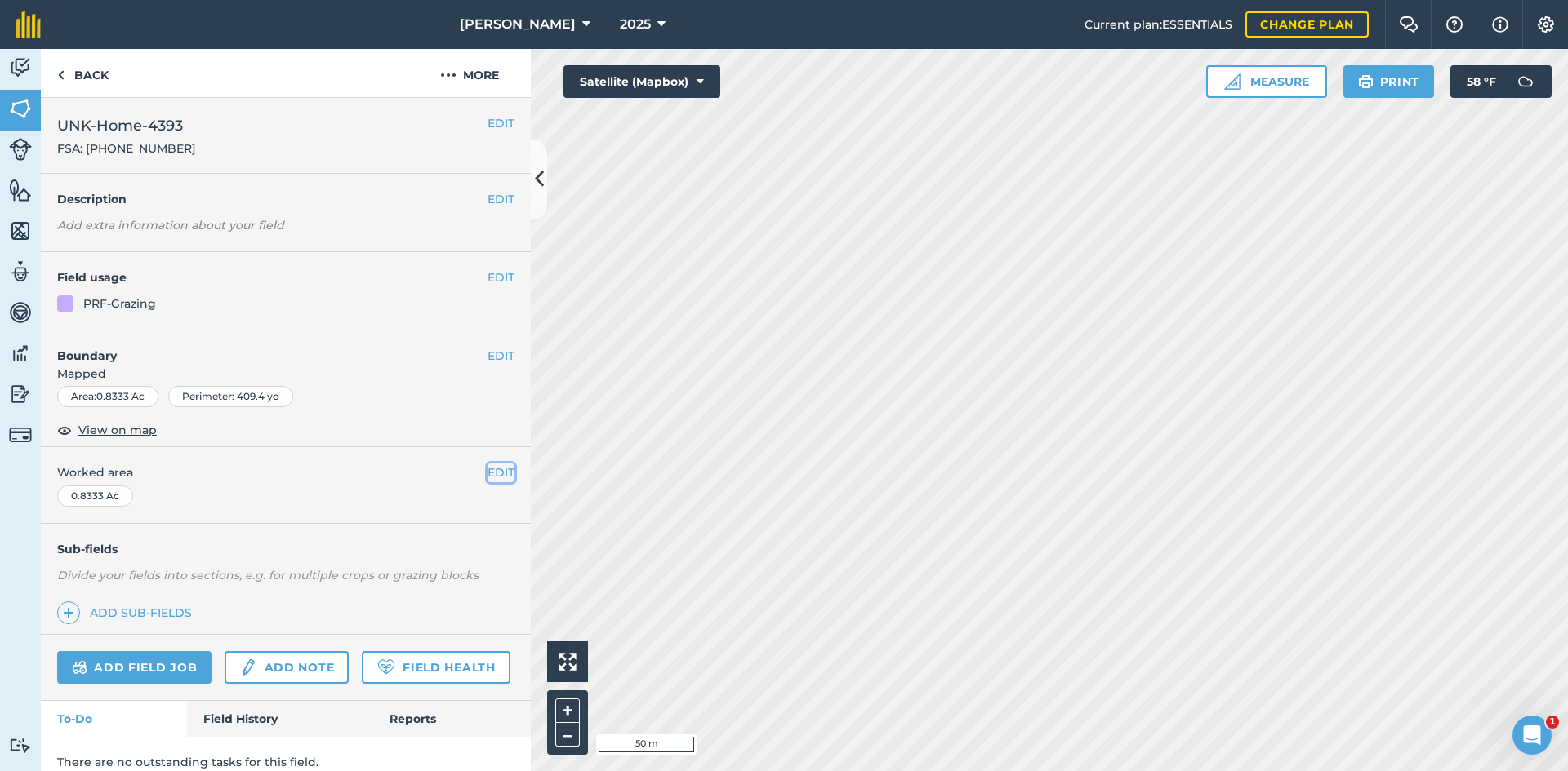
click at [487, 469] on button "EDIT" at bounding box center [501, 473] width 27 height 18
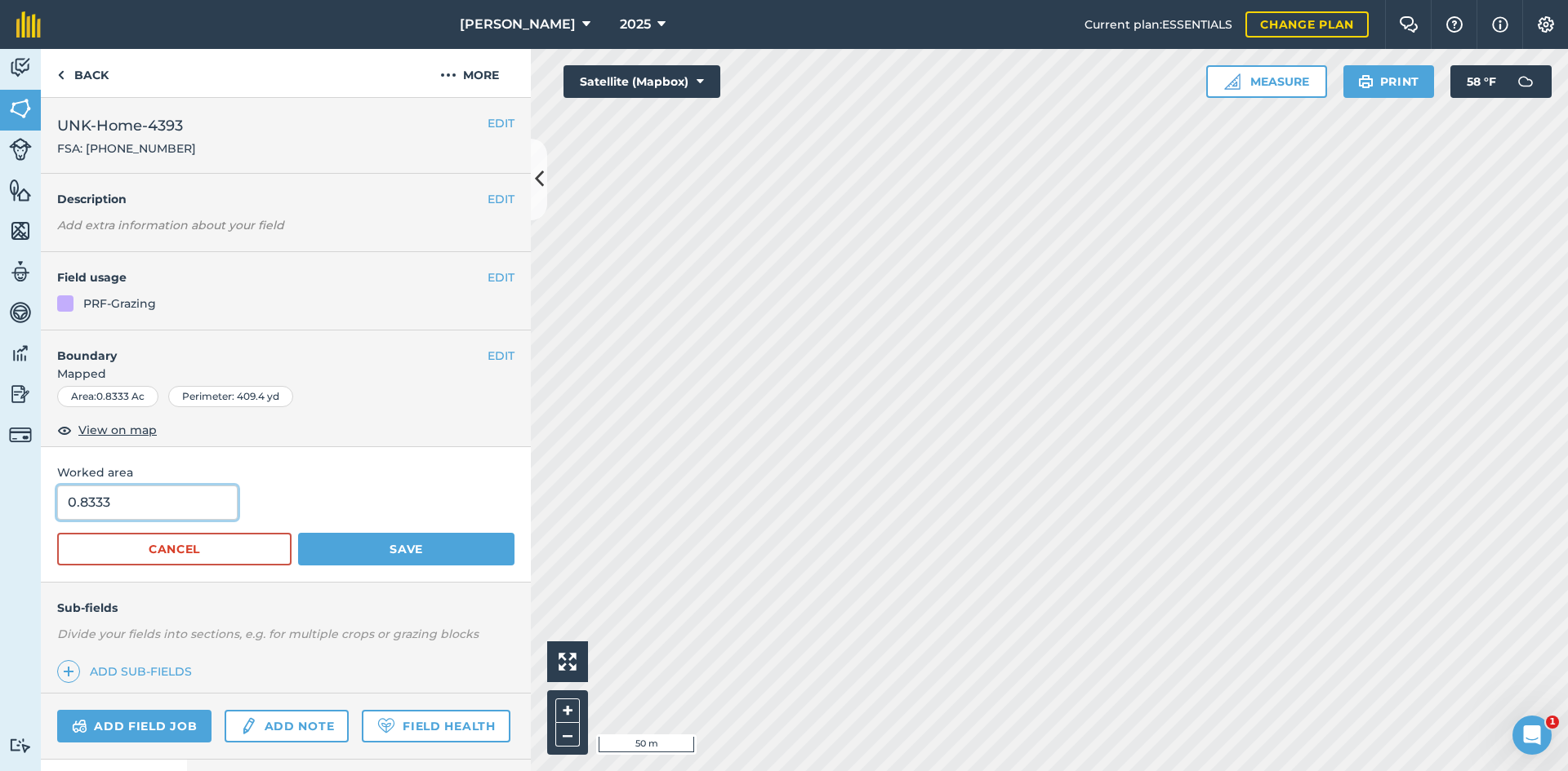
drag, startPoint x: 191, startPoint y: 497, endPoint x: 65, endPoint y: 485, distance: 126.6
click at [75, 487] on input "0.8333" at bounding box center [147, 503] width 181 height 34
type input "0.54"
click at [471, 556] on button "Save" at bounding box center [406, 550] width 216 height 33
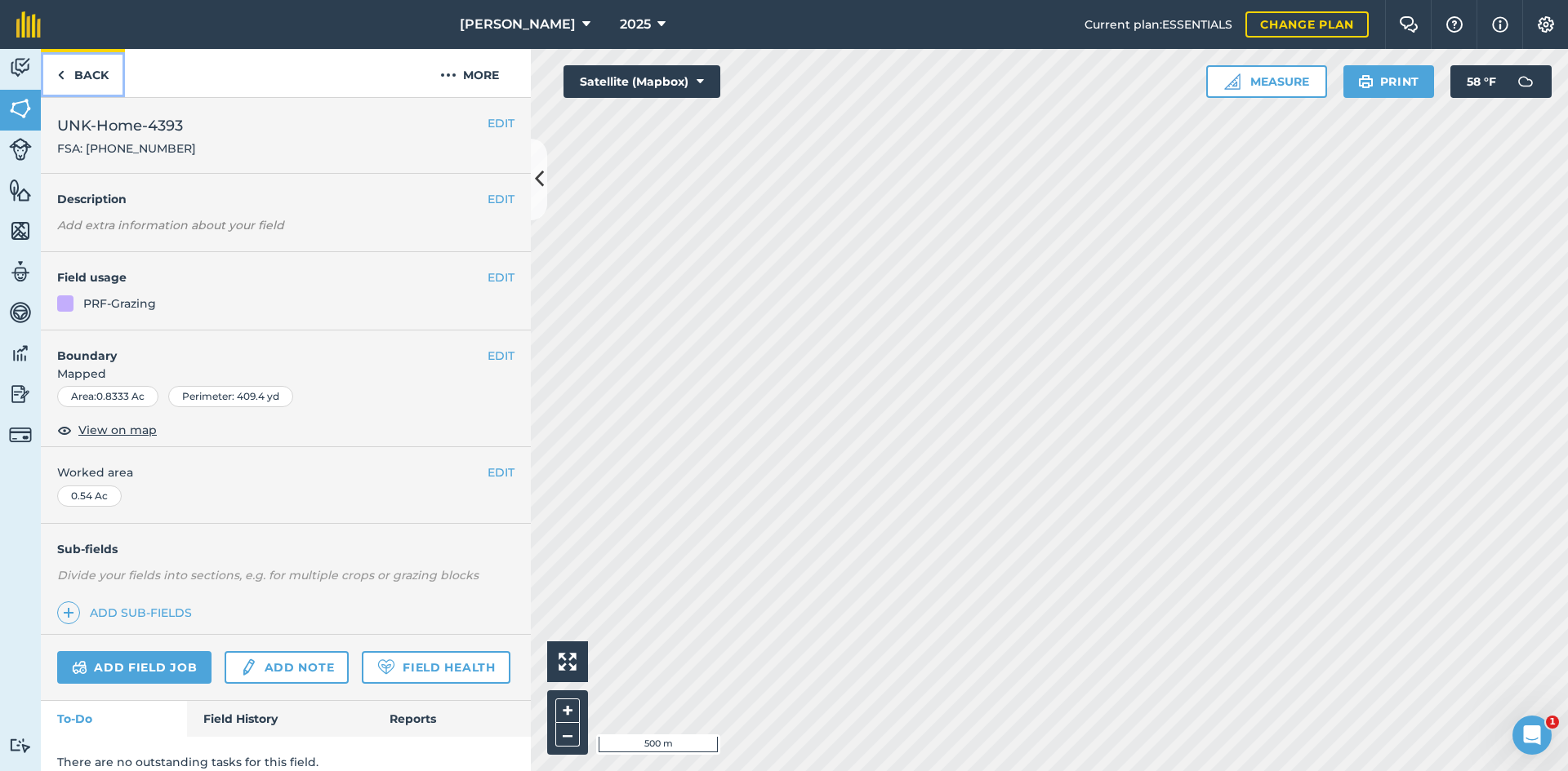
click at [85, 73] on link "Back" at bounding box center [83, 73] width 84 height 48
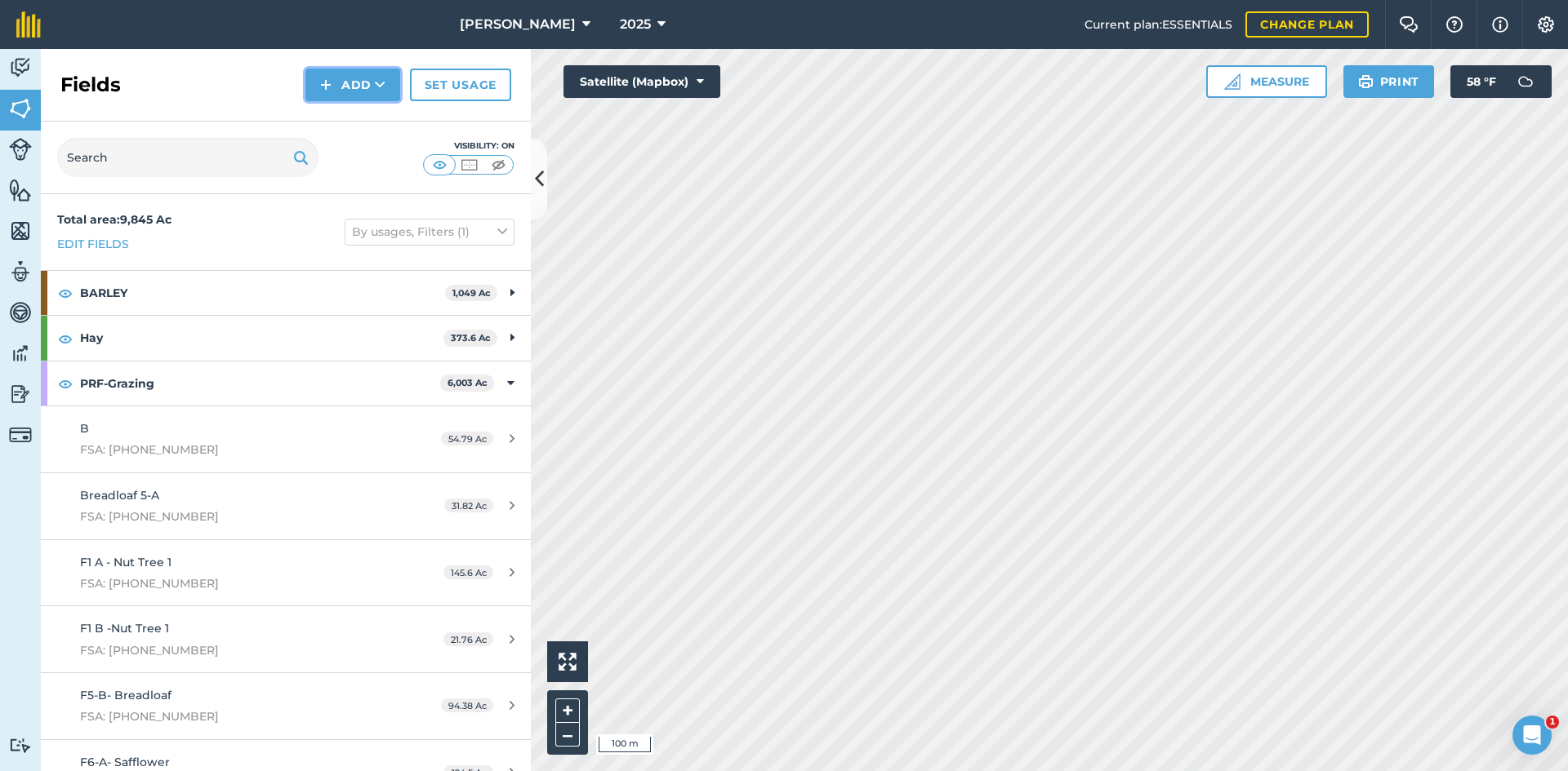
click at [337, 77] on button "Add" at bounding box center [353, 85] width 94 height 33
click at [325, 126] on link "Draw" at bounding box center [352, 122] width 90 height 36
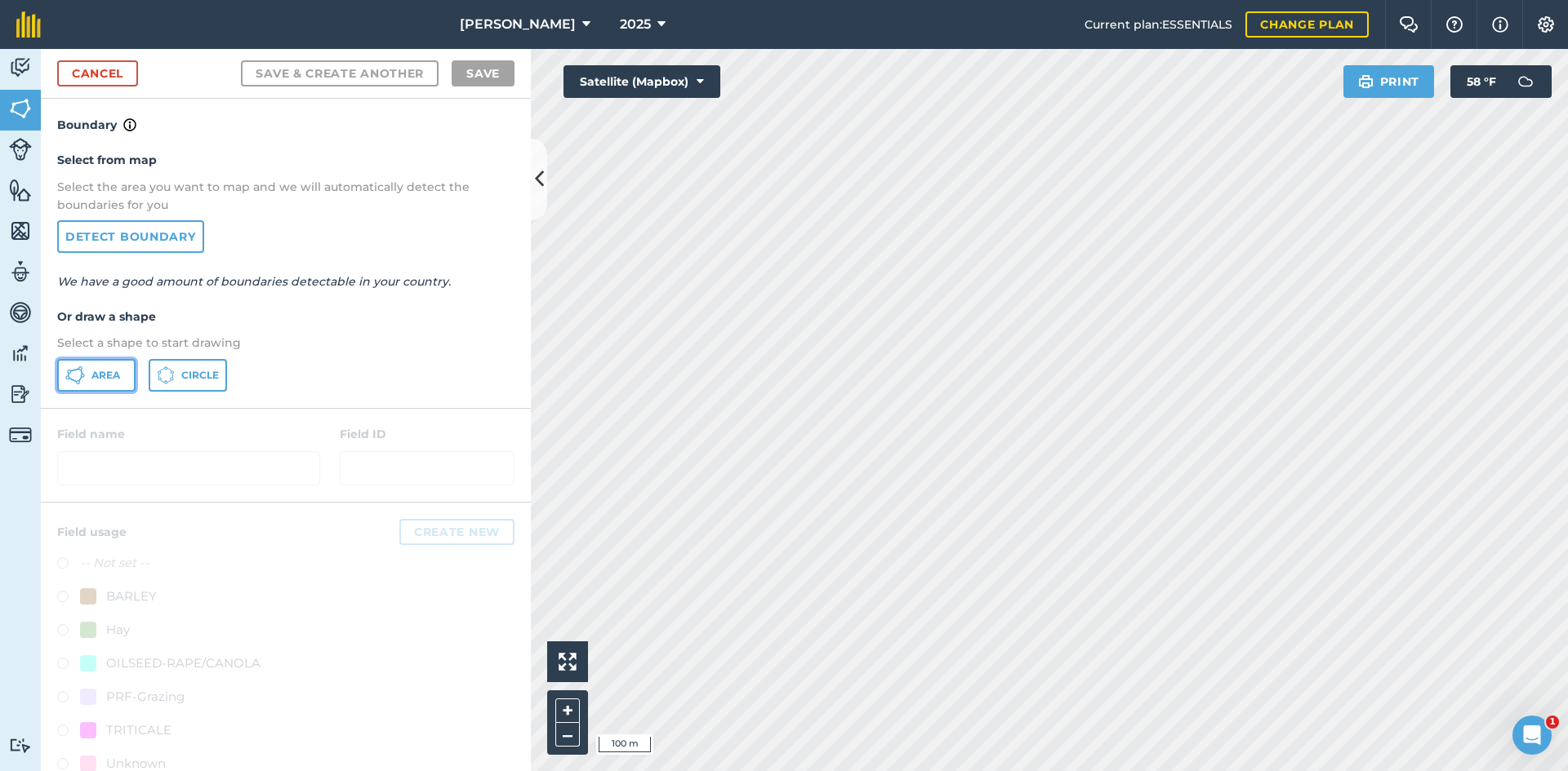
click at [116, 365] on button "Area" at bounding box center [96, 376] width 78 height 33
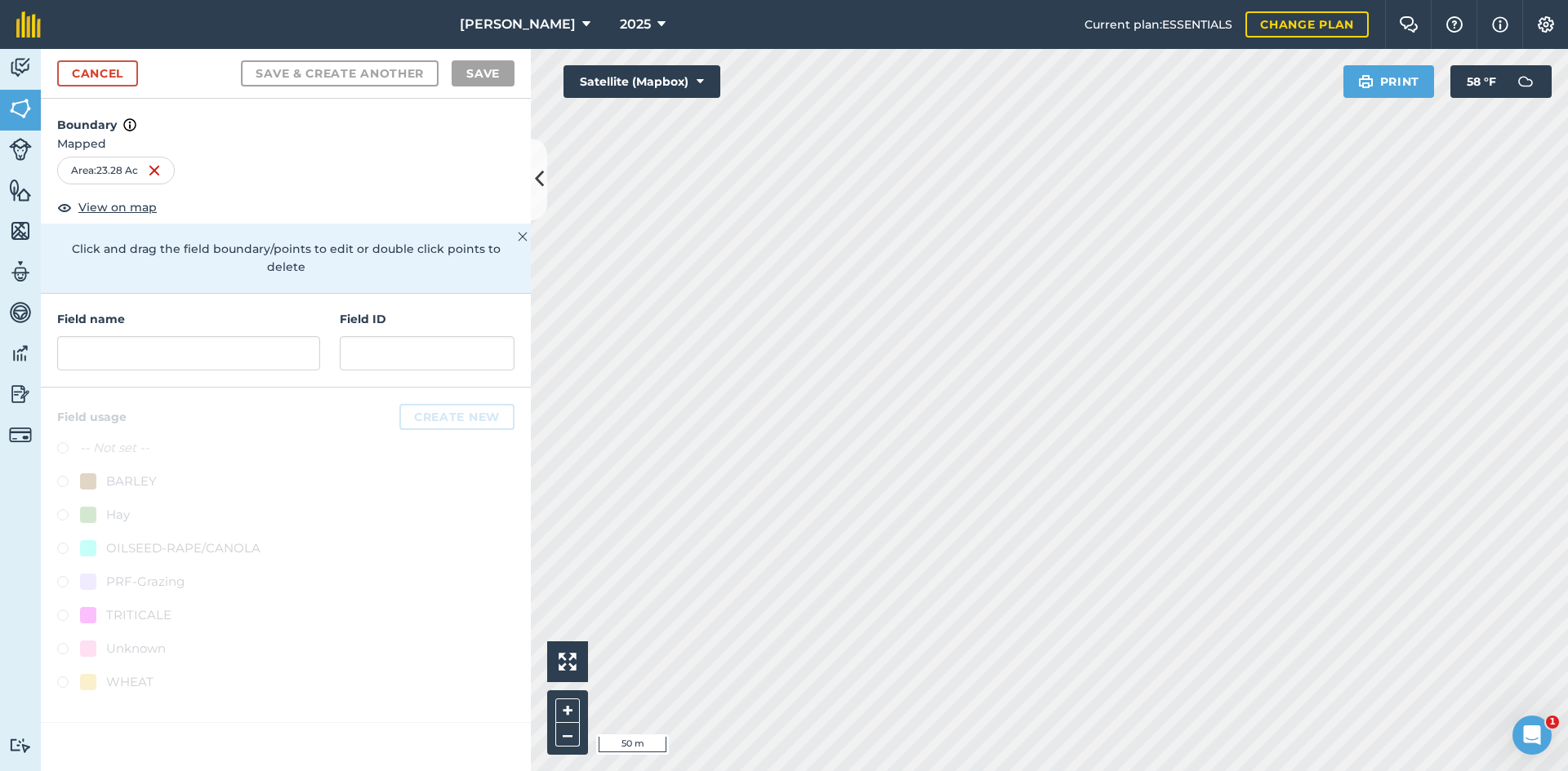
drag, startPoint x: 273, startPoint y: 358, endPoint x: 270, endPoint y: 349, distance: 9.5
click at [273, 357] on div "Field name Field ID" at bounding box center [286, 340] width 490 height 93
click at [270, 346] on input "text" at bounding box center [189, 354] width 263 height 34
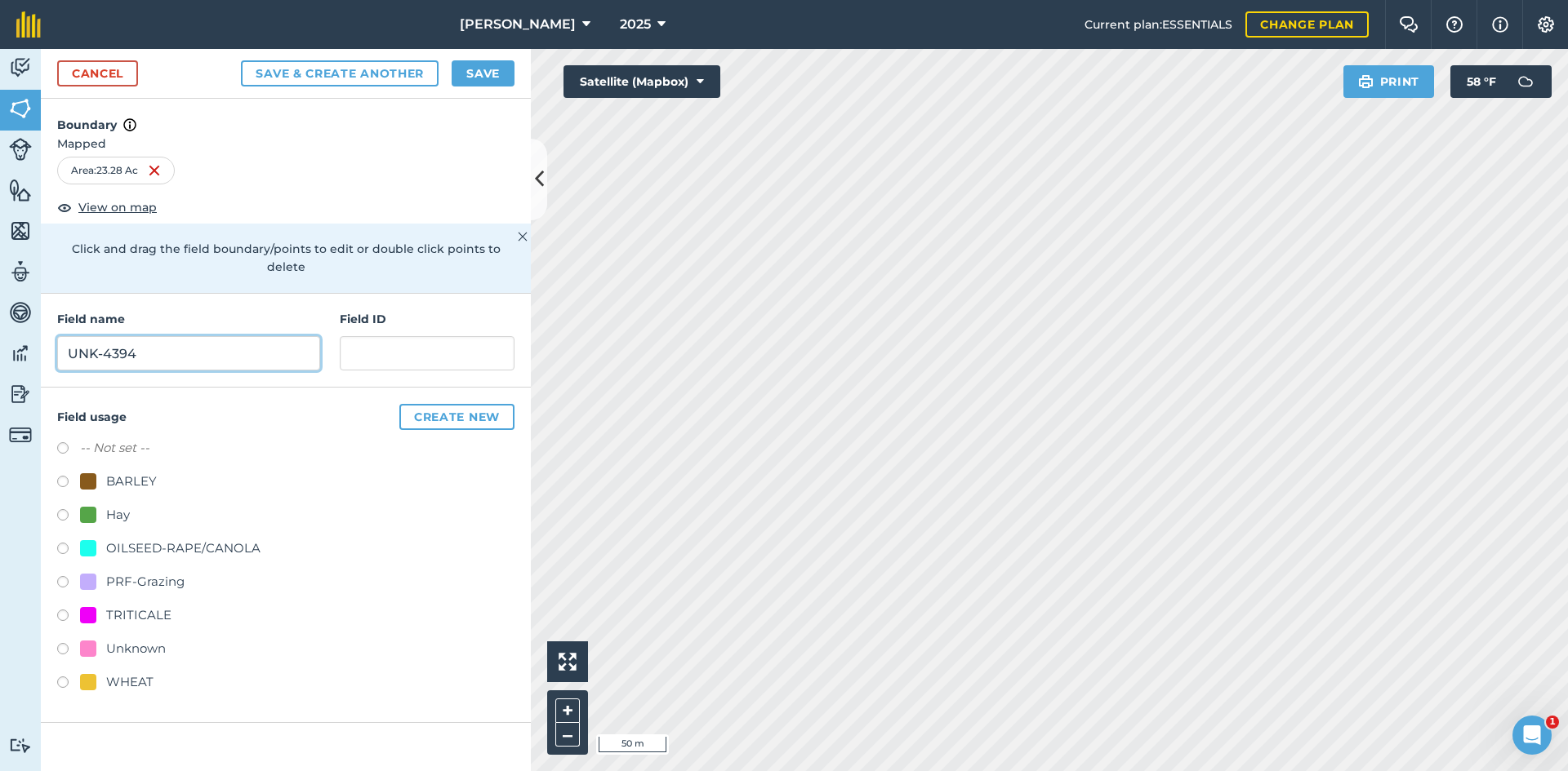
type input "UNK-4394"
click at [173, 572] on div "PRF-Grazing" at bounding box center [145, 582] width 78 height 20
radio input "true"
paste input "FSA: 4381-4392-"
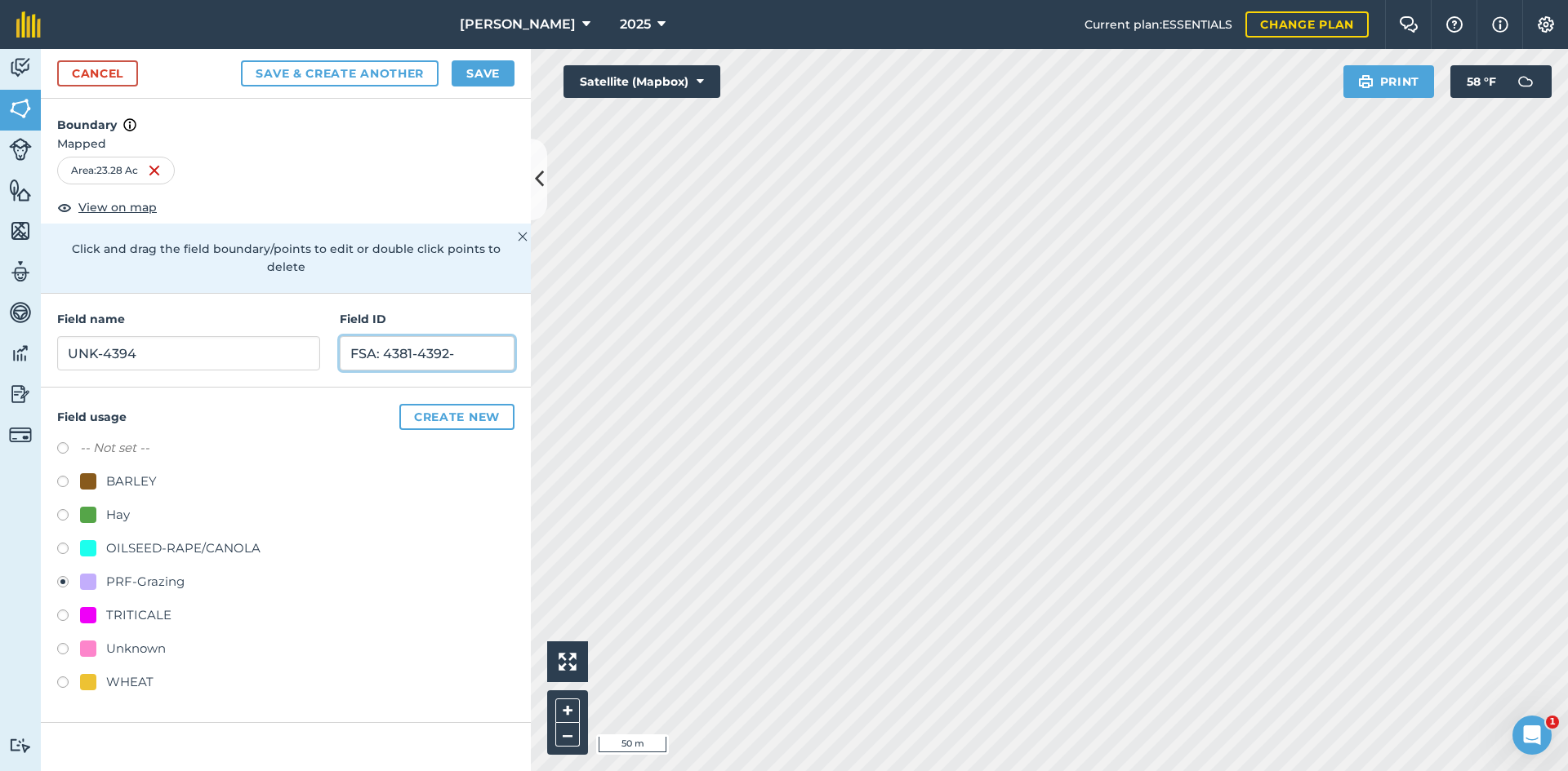
click at [443, 337] on input "FSA: 4381-4392-" at bounding box center [426, 354] width 175 height 34
click at [447, 337] on input "FSA: 4381-4392-" at bounding box center [426, 354] width 175 height 34
click at [468, 337] on input "FSA: 4381-4394-" at bounding box center [426, 354] width 175 height 34
type input "FSA: 4381-4394-1"
click at [490, 79] on button "Save" at bounding box center [483, 73] width 63 height 26
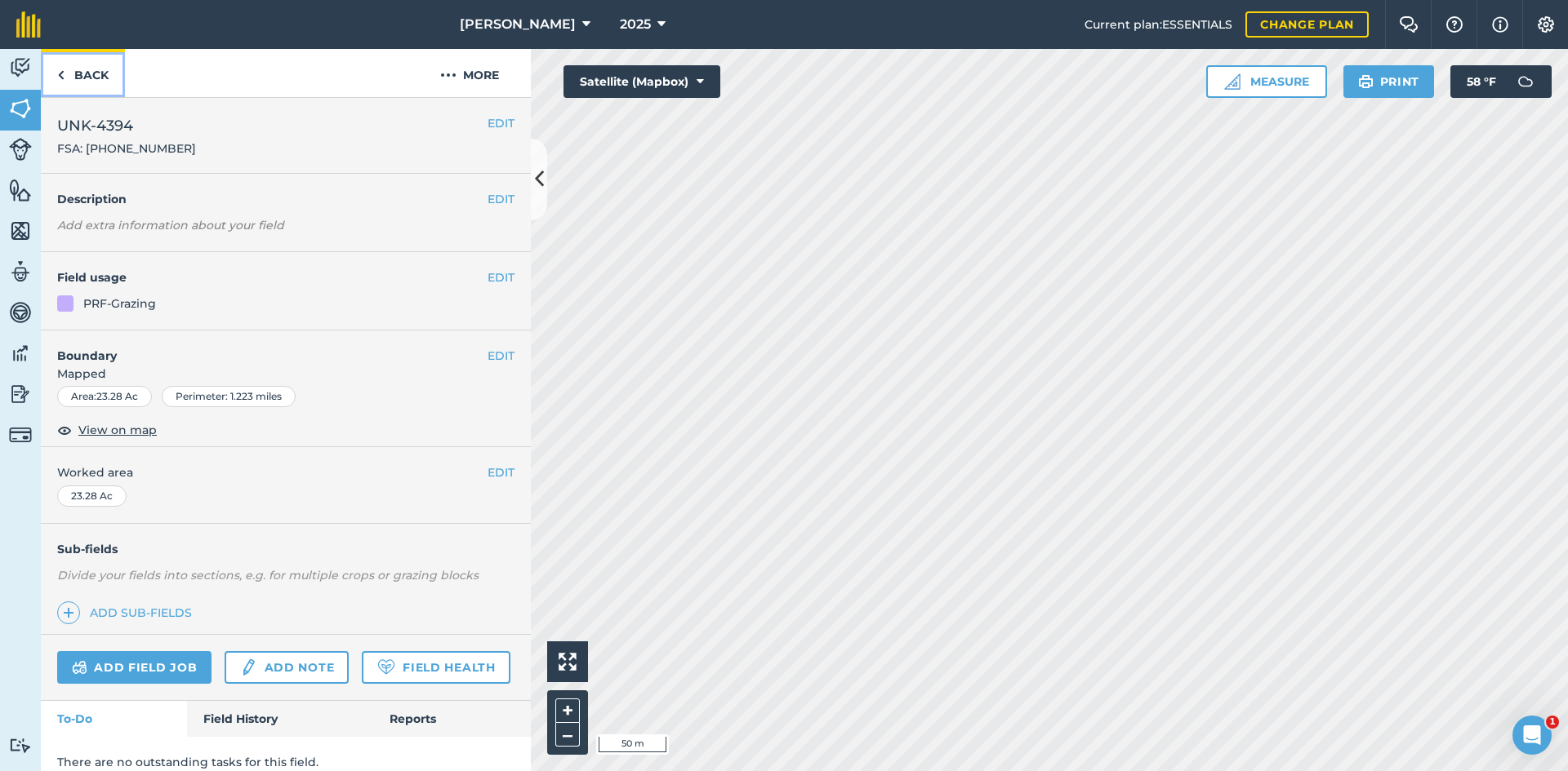
click at [95, 80] on link "Back" at bounding box center [83, 73] width 84 height 48
click at [77, 76] on link "Back" at bounding box center [83, 73] width 84 height 48
click at [99, 85] on link "Back" at bounding box center [83, 73] width 84 height 48
click at [88, 78] on link "Back" at bounding box center [83, 73] width 84 height 48
click at [491, 468] on button "EDIT" at bounding box center [501, 473] width 27 height 18
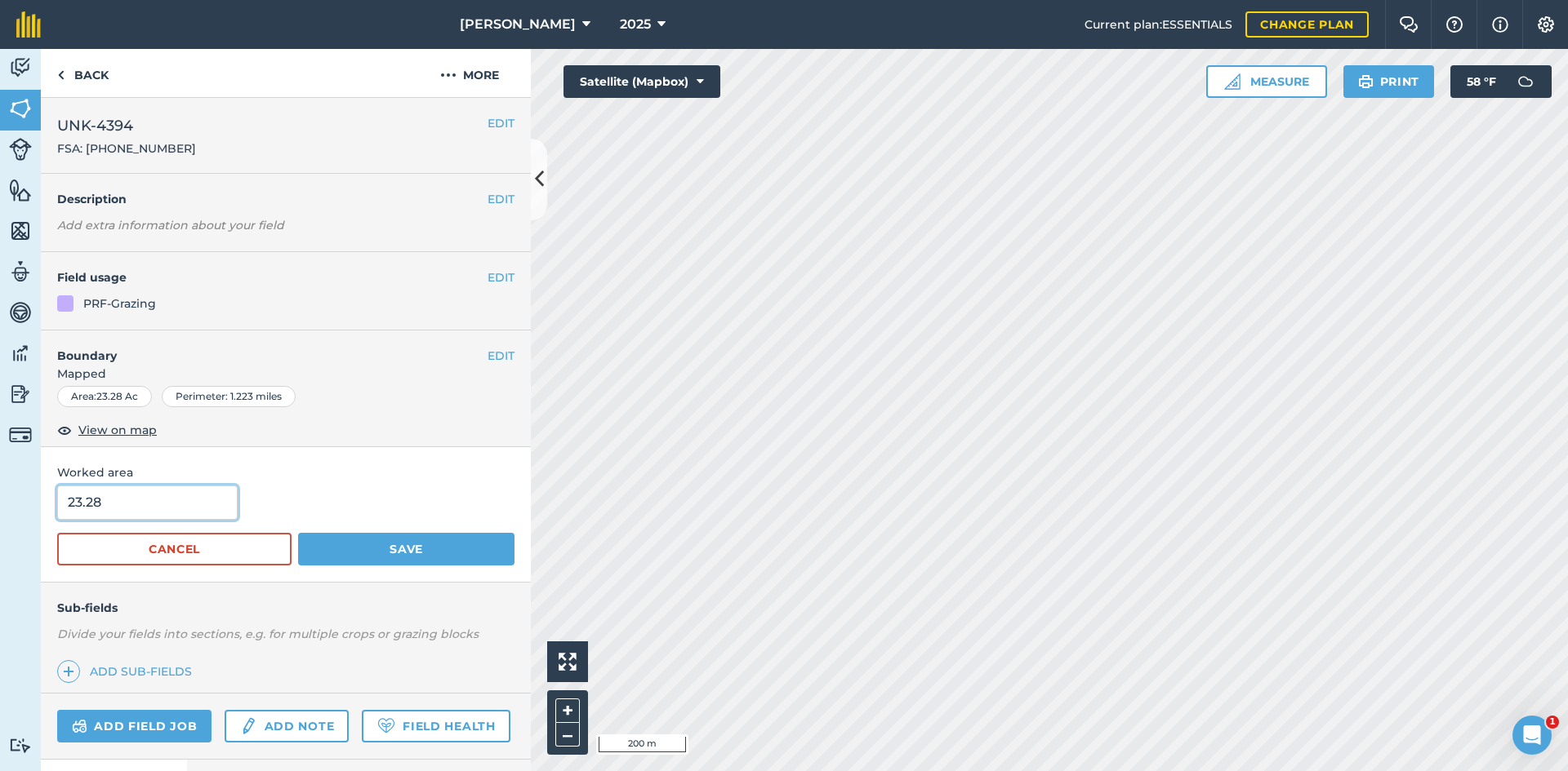
drag, startPoint x: 202, startPoint y: 498, endPoint x: -52, endPoint y: 473, distance: 255.2
click at [0, 473] on html "E.A. Anderson 2025 Current plan : ESSENTIALS Change plan Farm Chat Help Info Se…" at bounding box center [784, 386] width 1568 height 771
type input "25.44"
click at [436, 535] on button "Save" at bounding box center [406, 550] width 216 height 33
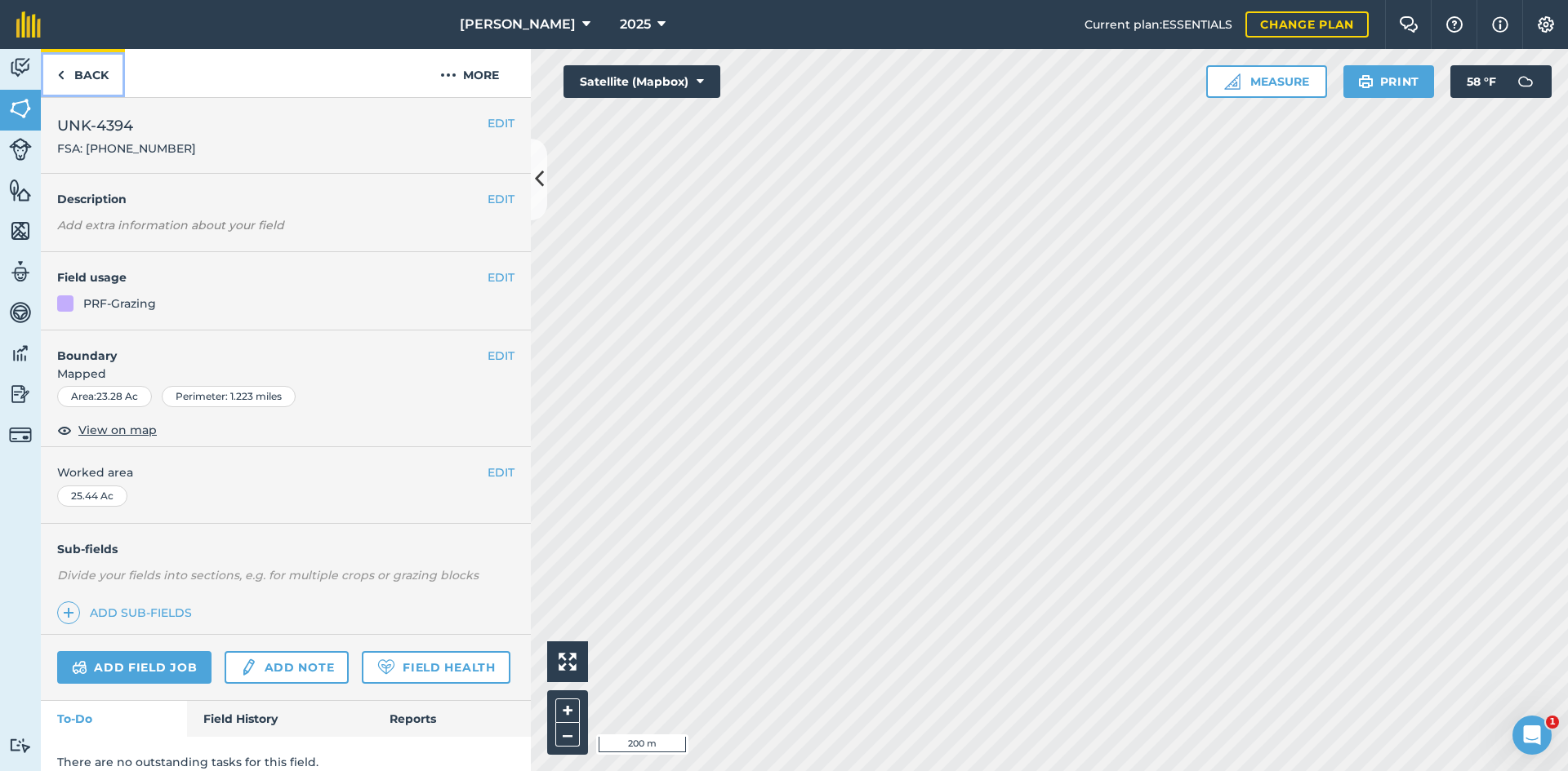
click at [106, 73] on link "Back" at bounding box center [83, 73] width 84 height 48
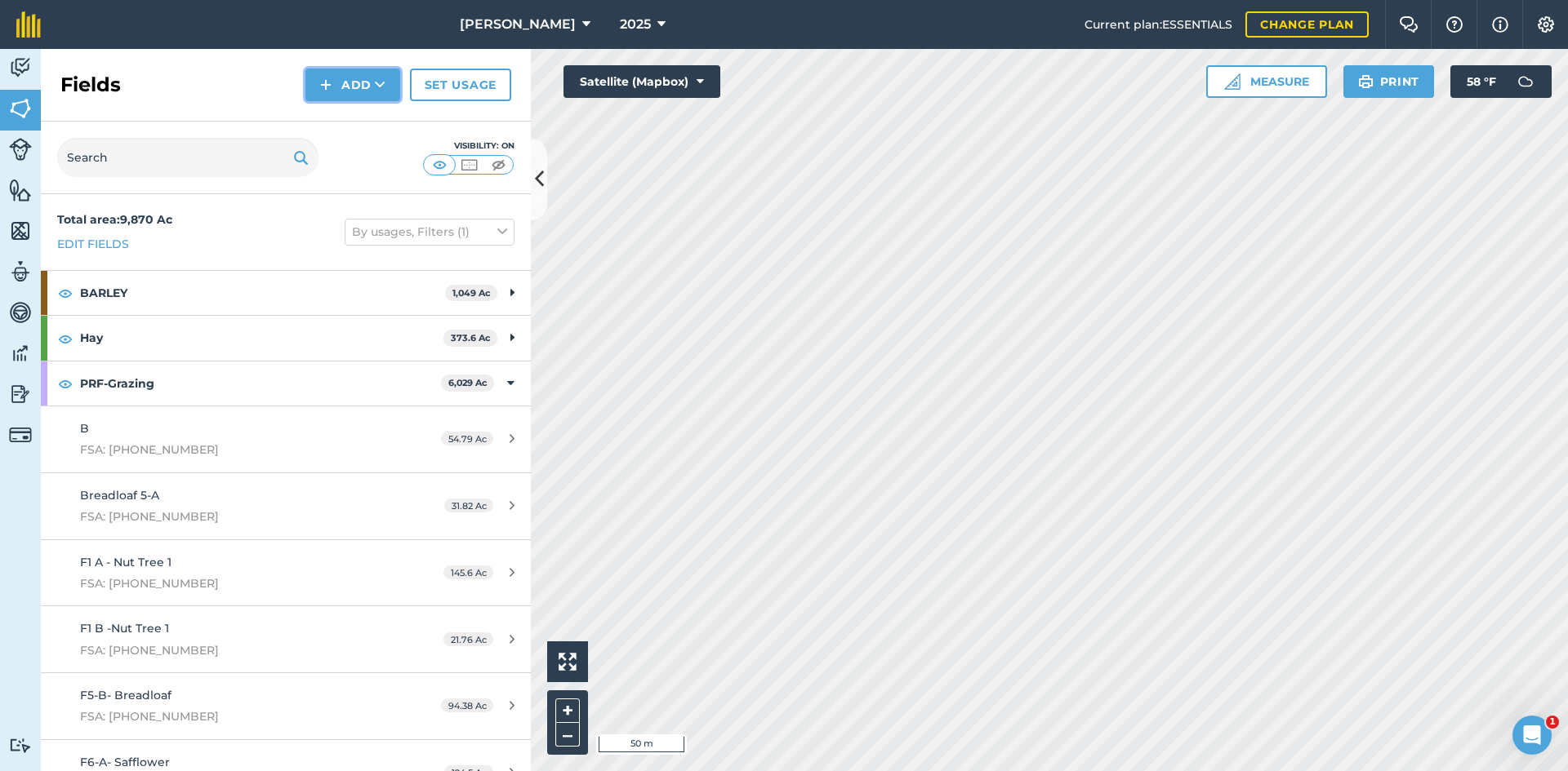
click at [368, 79] on button "Add" at bounding box center [353, 85] width 94 height 33
click at [366, 125] on link "Draw" at bounding box center [352, 122] width 90 height 36
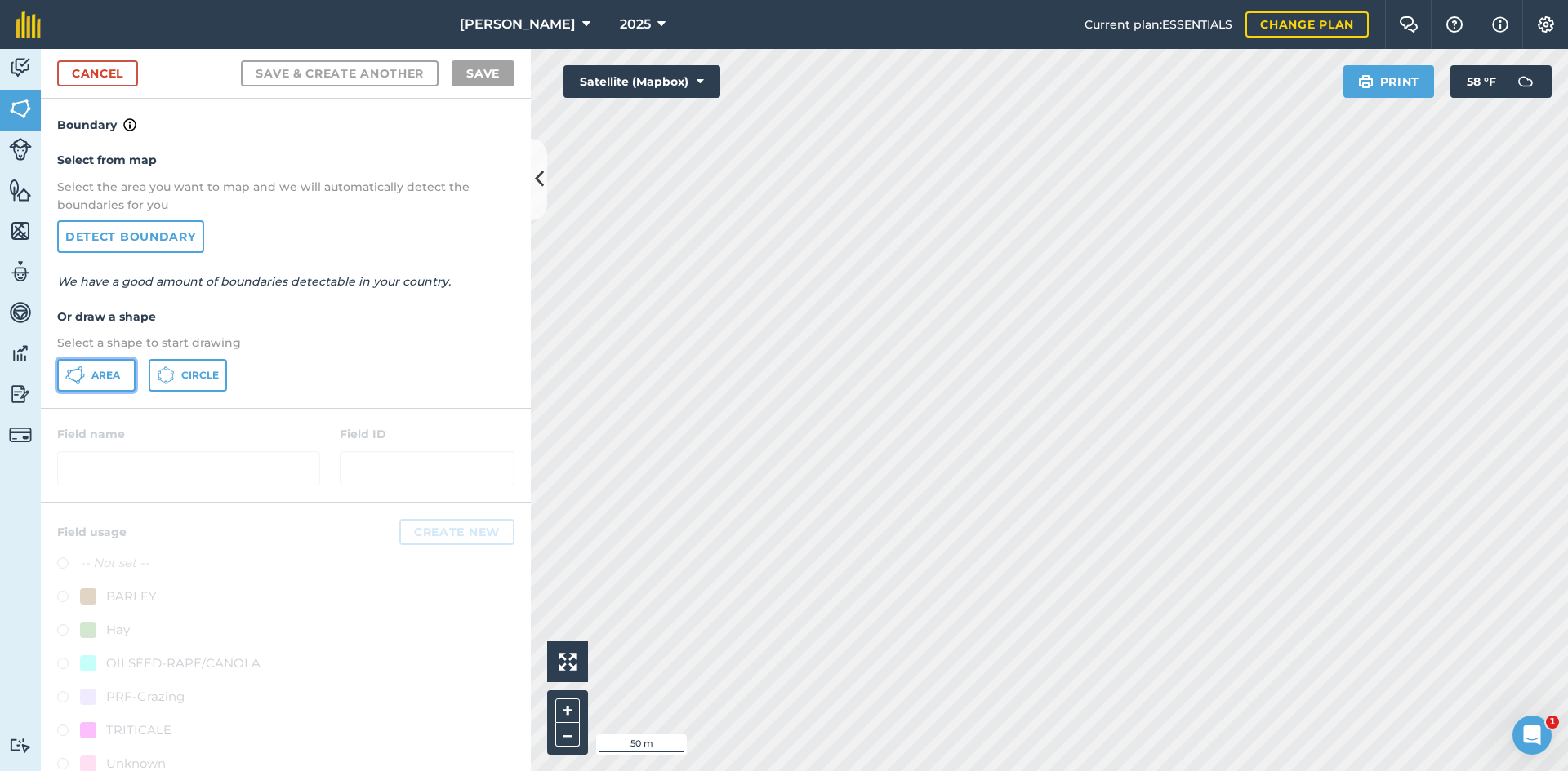
click at [94, 387] on button "Area" at bounding box center [96, 376] width 78 height 33
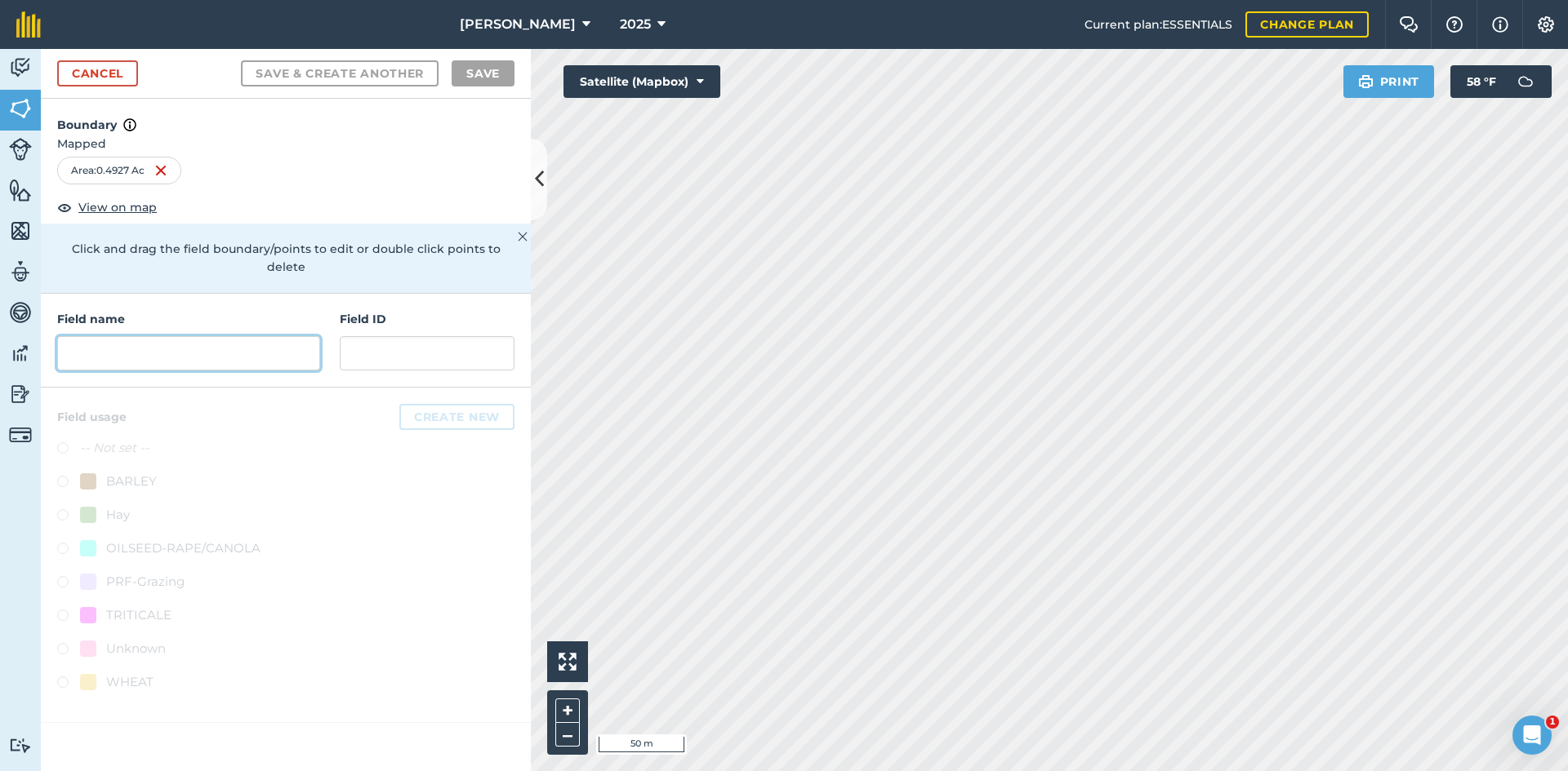
click at [167, 337] on input "text" at bounding box center [189, 354] width 263 height 34
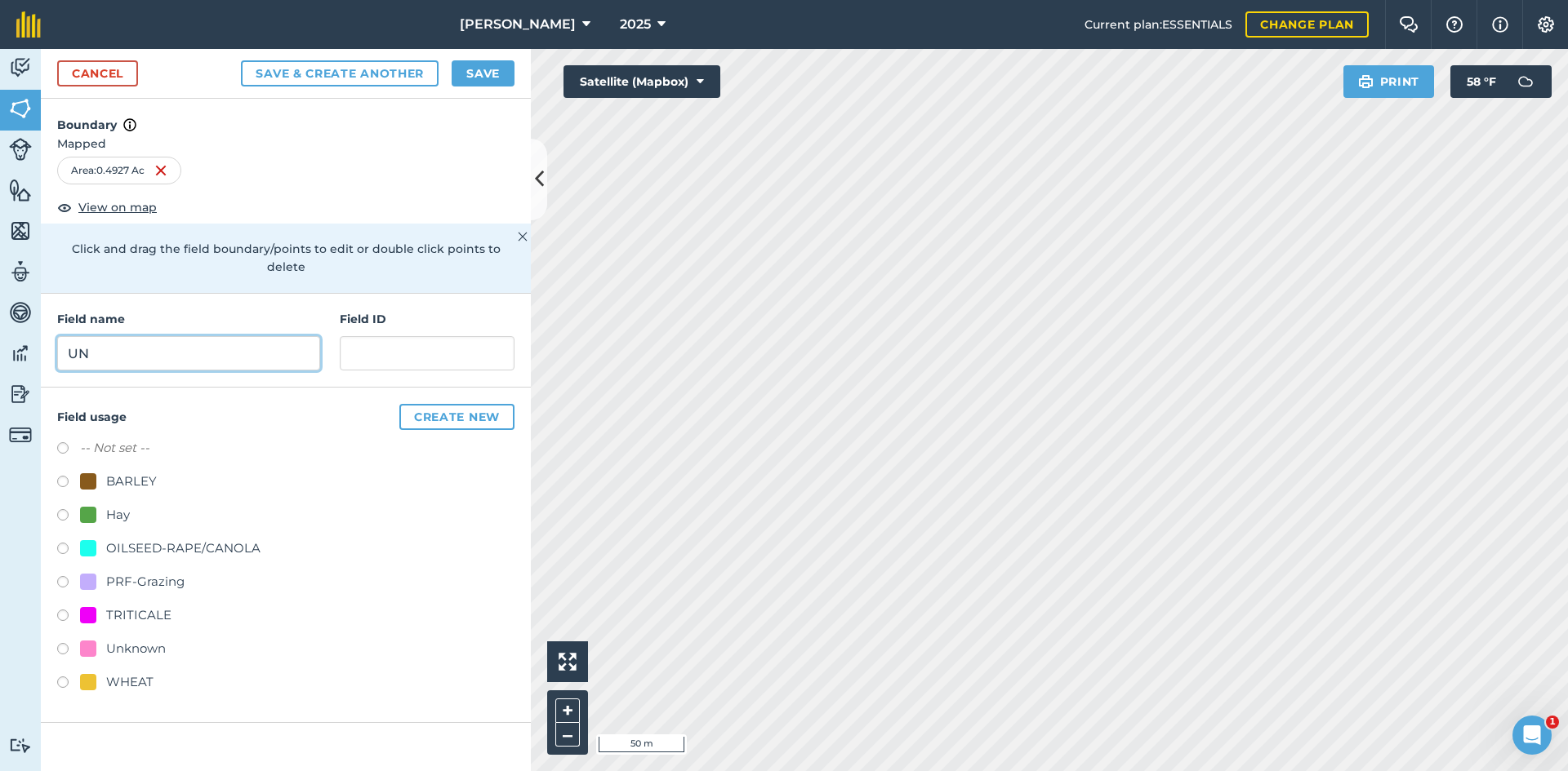
type input "U"
type input "Unk"
paste input "FSA: 4381-4392-"
drag, startPoint x: 469, startPoint y: 338, endPoint x: 391, endPoint y: 338, distance: 78.0
click at [391, 338] on input "FSA: 4381-4392-" at bounding box center [426, 354] width 175 height 34
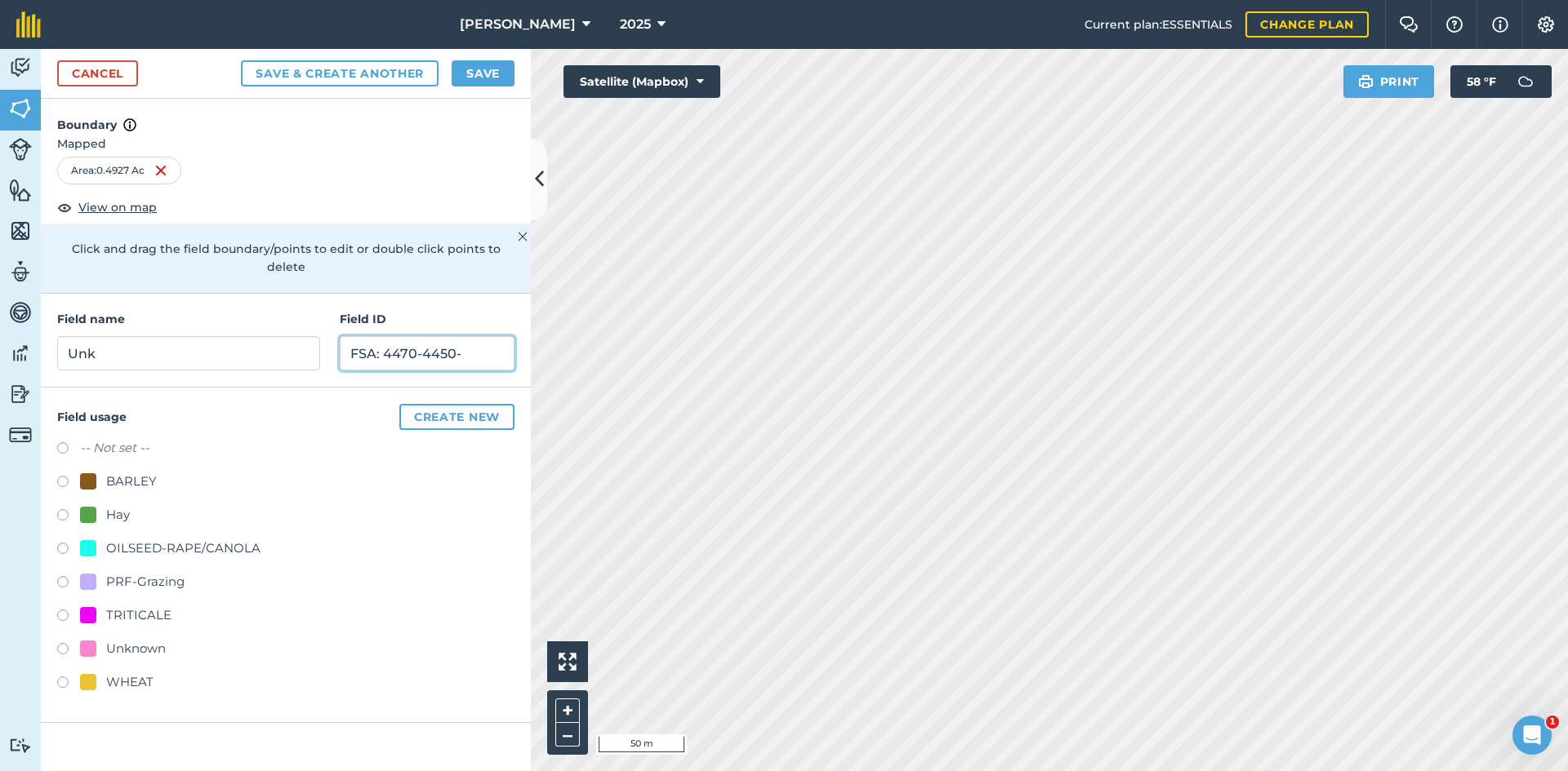
drag, startPoint x: 476, startPoint y: 339, endPoint x: 345, endPoint y: 352, distance: 131.6
click at [345, 352] on input "FSA: 4470-4450-" at bounding box center [426, 354] width 175 height 34
type input "FSA: 4470-4450-"
click at [161, 575] on div "PRF-Grazing" at bounding box center [286, 584] width 457 height 24
click at [159, 572] on div "PRF-Grazing" at bounding box center [145, 582] width 78 height 20
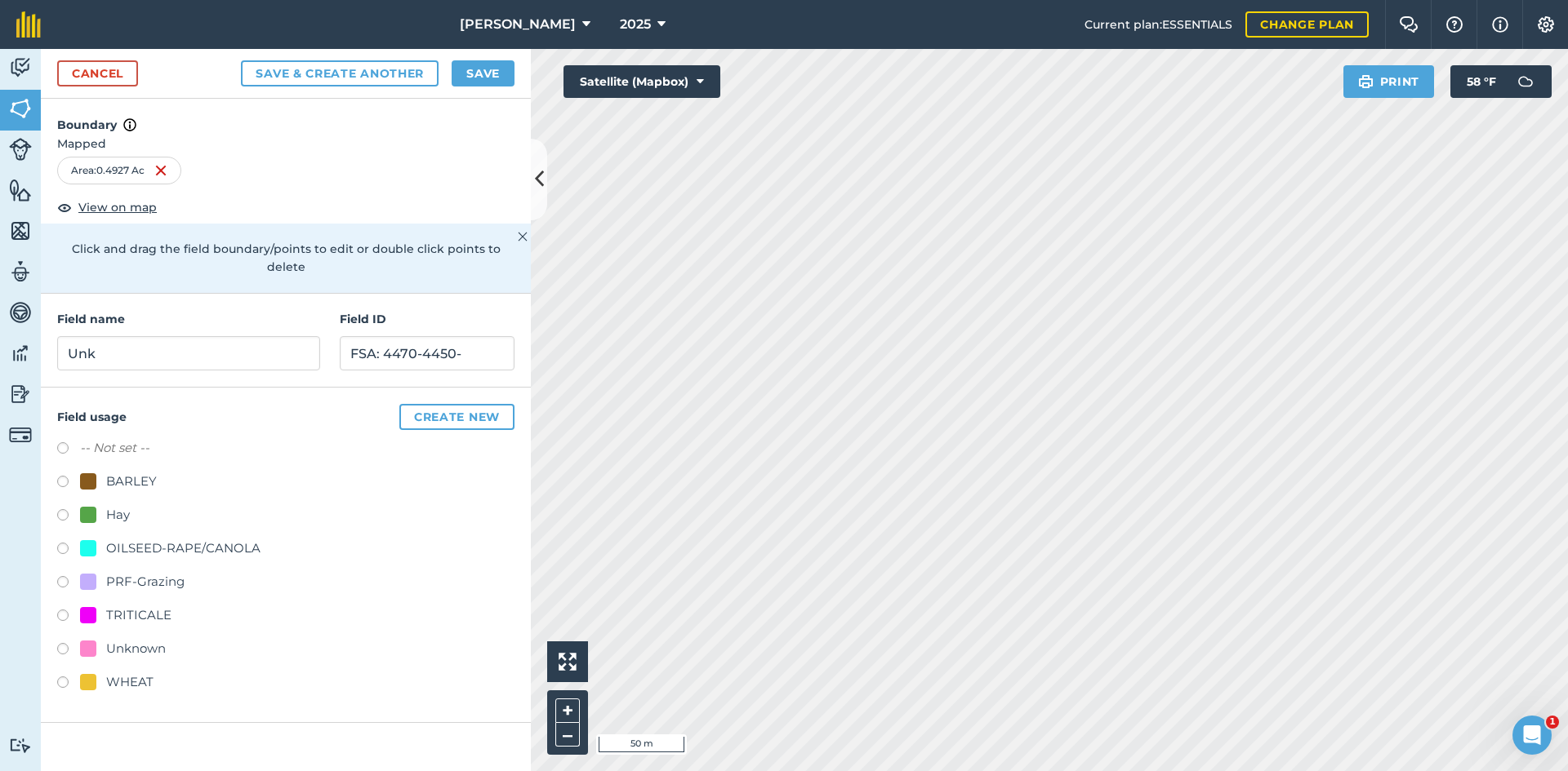
radio input "true"
click at [504, 83] on button "Save" at bounding box center [483, 73] width 63 height 26
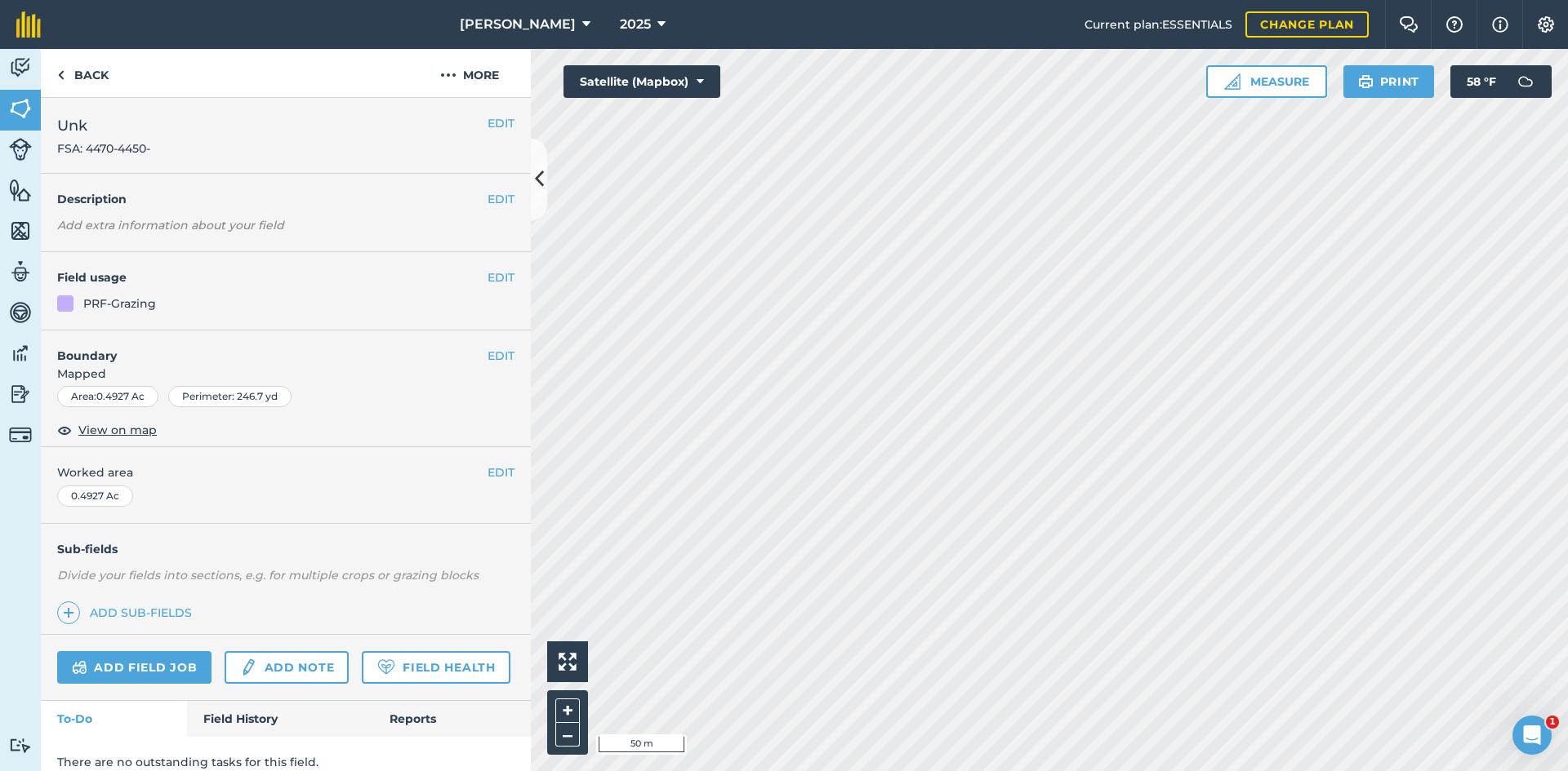
click at [483, 460] on div "EDIT Worked area 0.4927 Ac" at bounding box center [286, 485] width 490 height 76
click at [498, 465] on button "EDIT" at bounding box center [501, 473] width 27 height 18
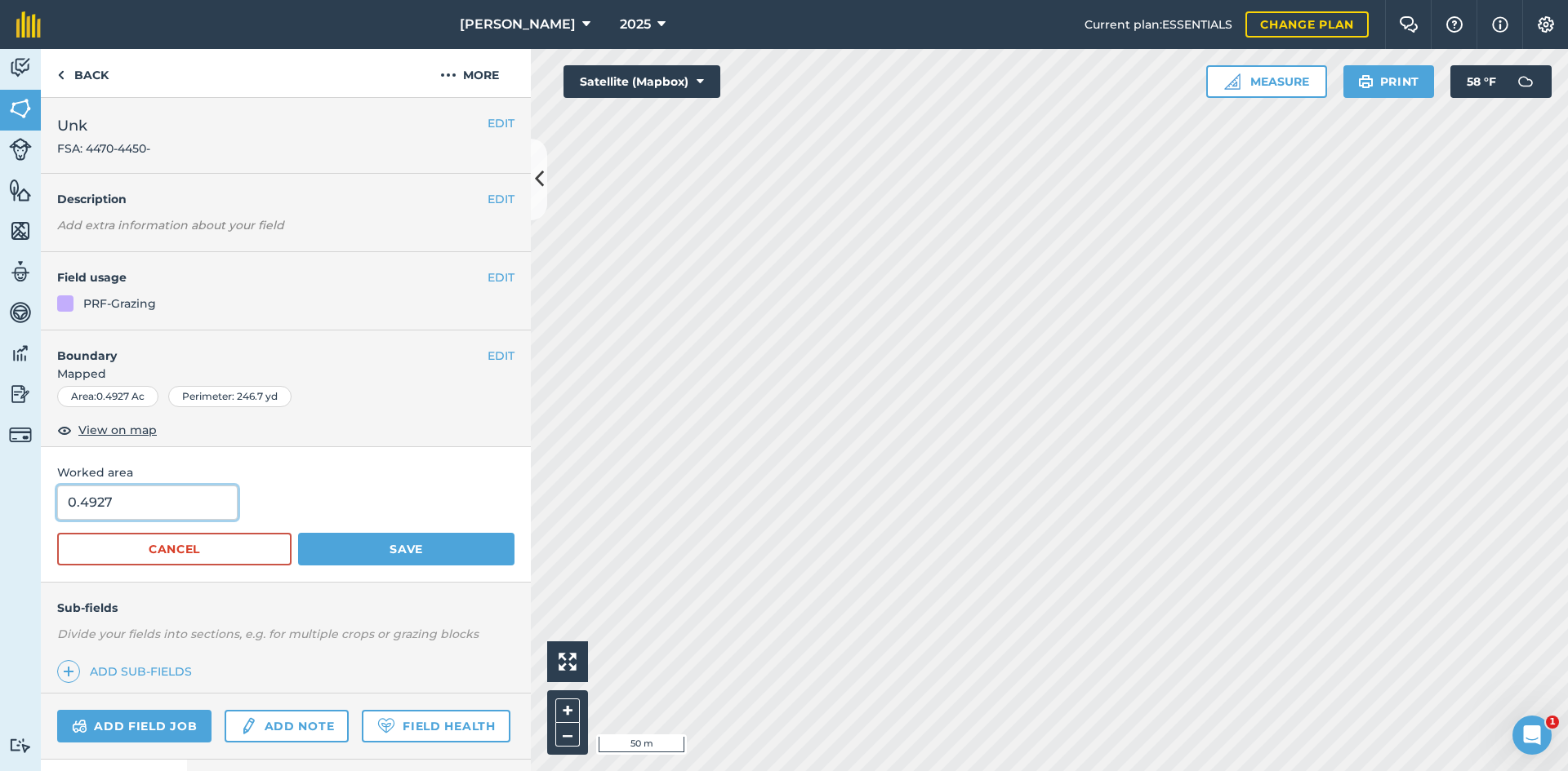
drag, startPoint x: 122, startPoint y: 502, endPoint x: -112, endPoint y: 484, distance: 234.7
click at [0, 484] on html "E.A. Anderson 2025 Current plan : ESSENTIALS Change plan Farm Chat Help Info Se…" at bounding box center [784, 386] width 1568 height 771
type input "0.23"
click at [381, 560] on button "Save" at bounding box center [406, 550] width 216 height 33
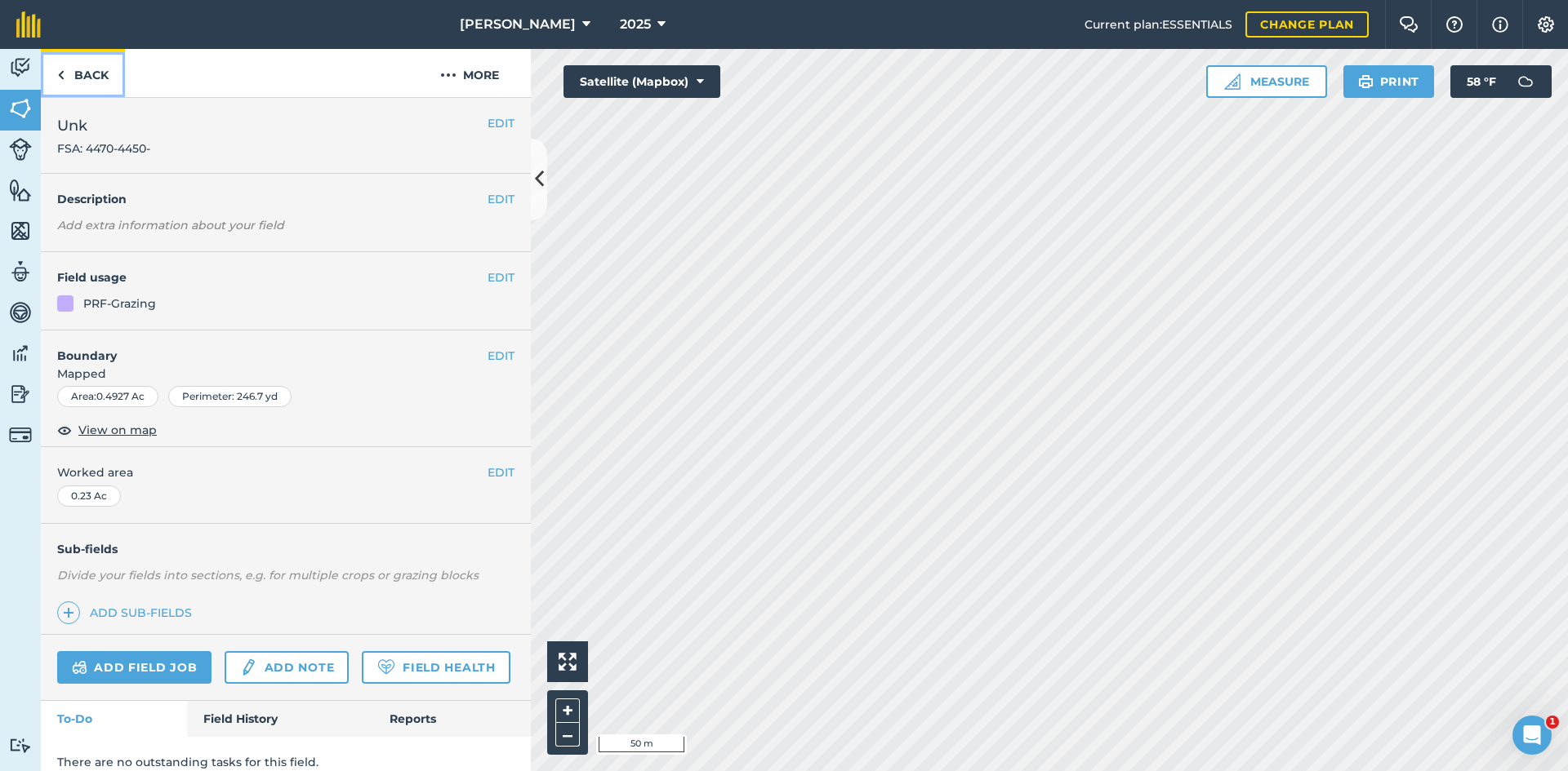
click at [102, 72] on link "Back" at bounding box center [83, 73] width 84 height 48
click at [490, 279] on button "EDIT" at bounding box center [501, 278] width 27 height 18
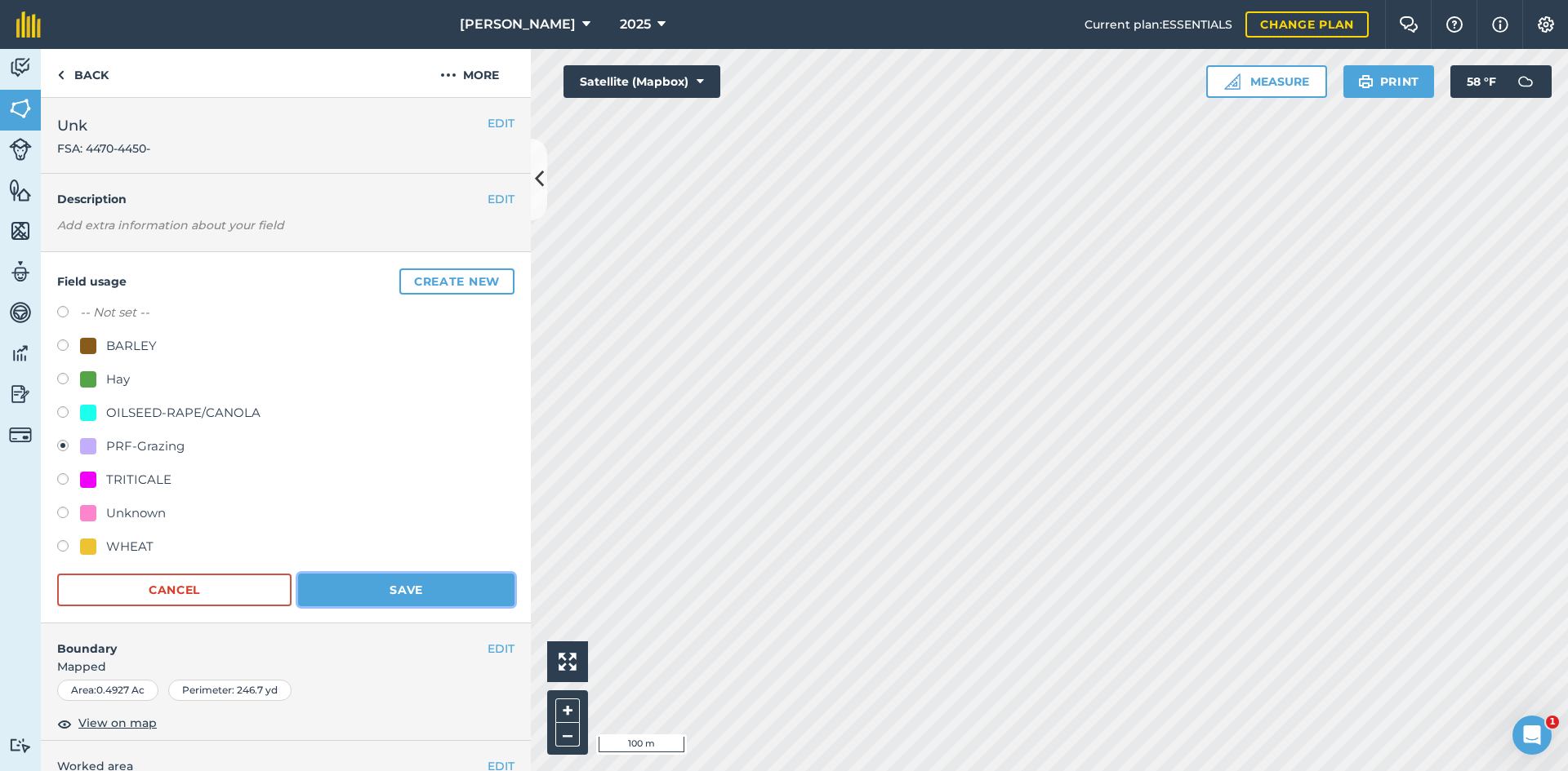
click at [428, 590] on button "Save" at bounding box center [406, 590] width 216 height 33
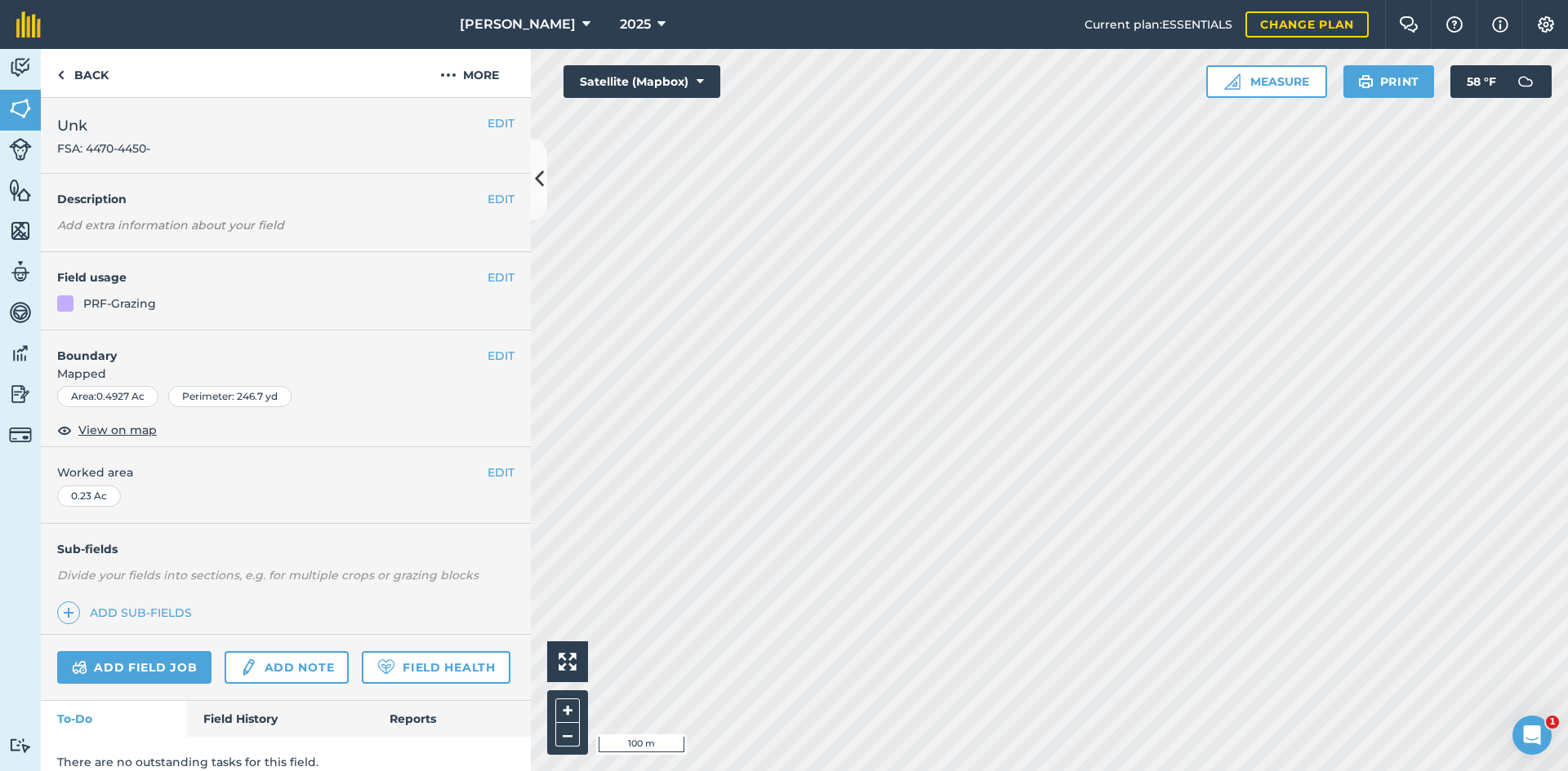
drag, startPoint x: 506, startPoint y: 118, endPoint x: 490, endPoint y: 122, distance: 16.5
click at [505, 118] on div "EDIT Unk FSA: 4470-4450-" at bounding box center [286, 136] width 490 height 76
click at [487, 125] on button "EDIT" at bounding box center [501, 123] width 27 height 18
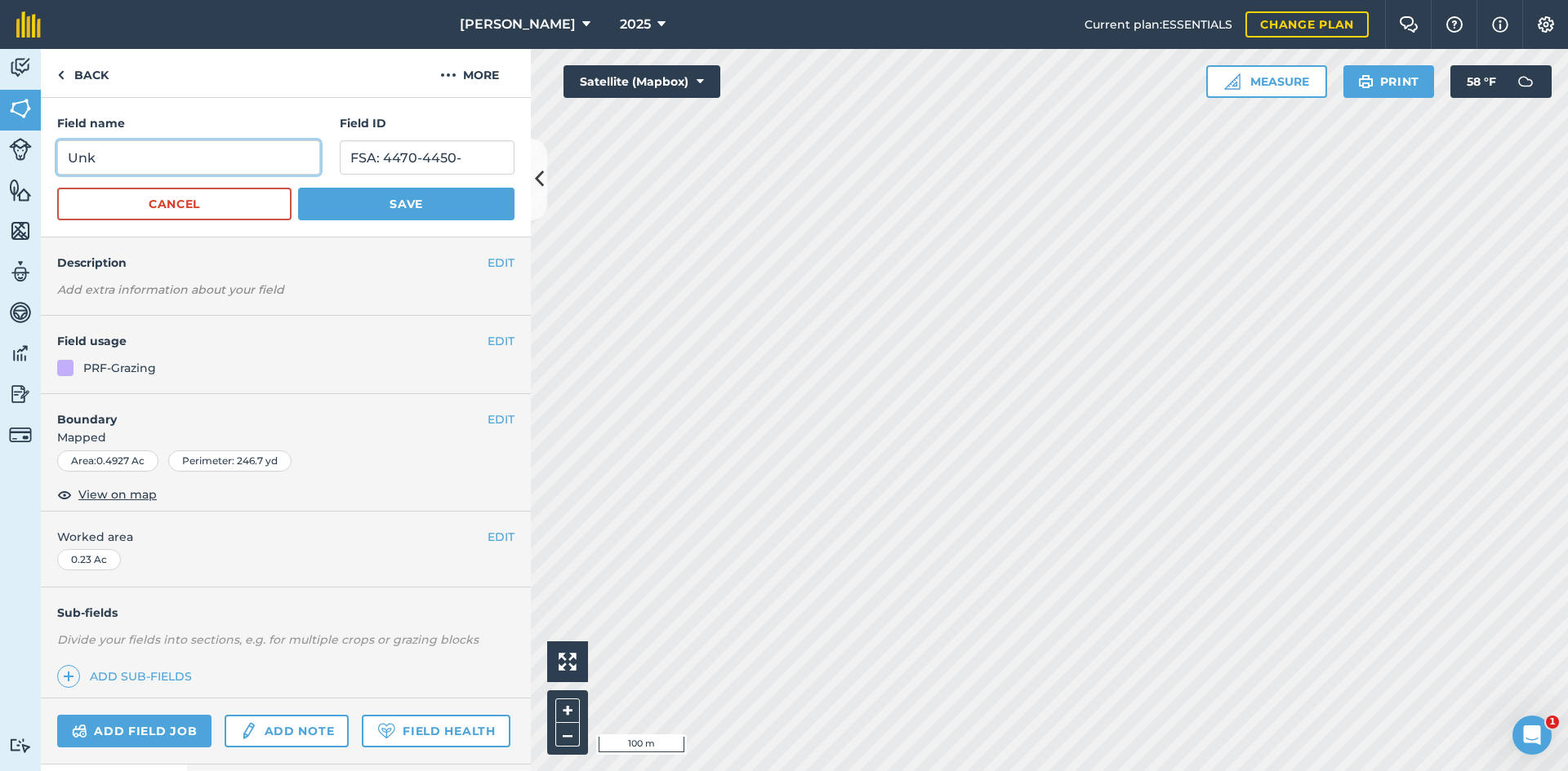
drag, startPoint x: 158, startPoint y: 174, endPoint x: 22, endPoint y: 171, distance: 136.0
click at [22, 171] on div "Activity Fields Livestock Features Maps Team Vehicles Data Reporting Billing Tu…" at bounding box center [784, 410] width 1568 height 722
type input "G2-UNK-10"
click at [375, 197] on button "Save" at bounding box center [406, 204] width 216 height 33
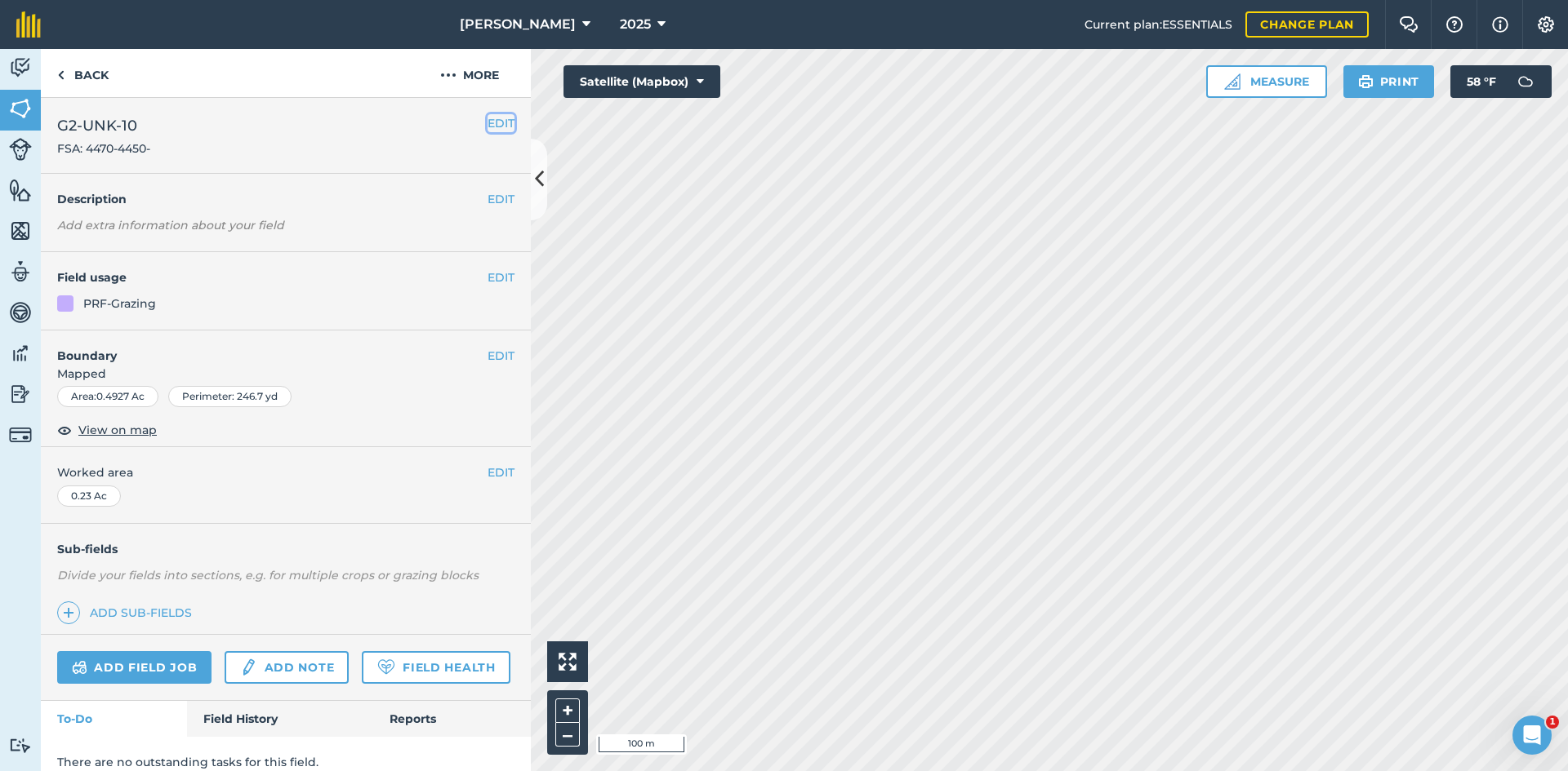
click at [487, 122] on button "EDIT" at bounding box center [501, 123] width 27 height 18
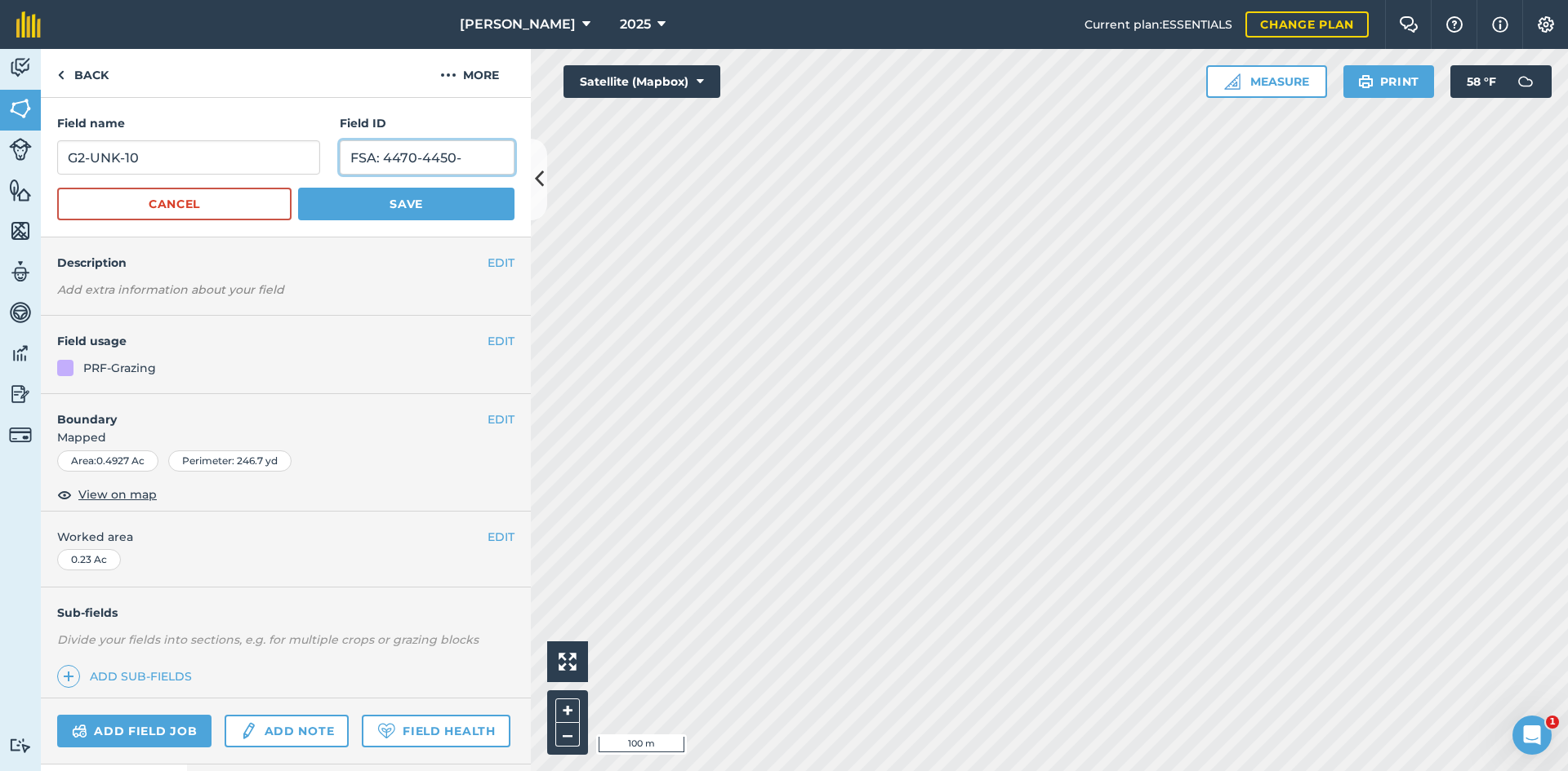
click at [471, 151] on input "FSA: 4470-4450-" at bounding box center [426, 158] width 175 height 34
type input "FSA: 4470-4450-10"
click at [474, 193] on button "Save" at bounding box center [406, 204] width 216 height 33
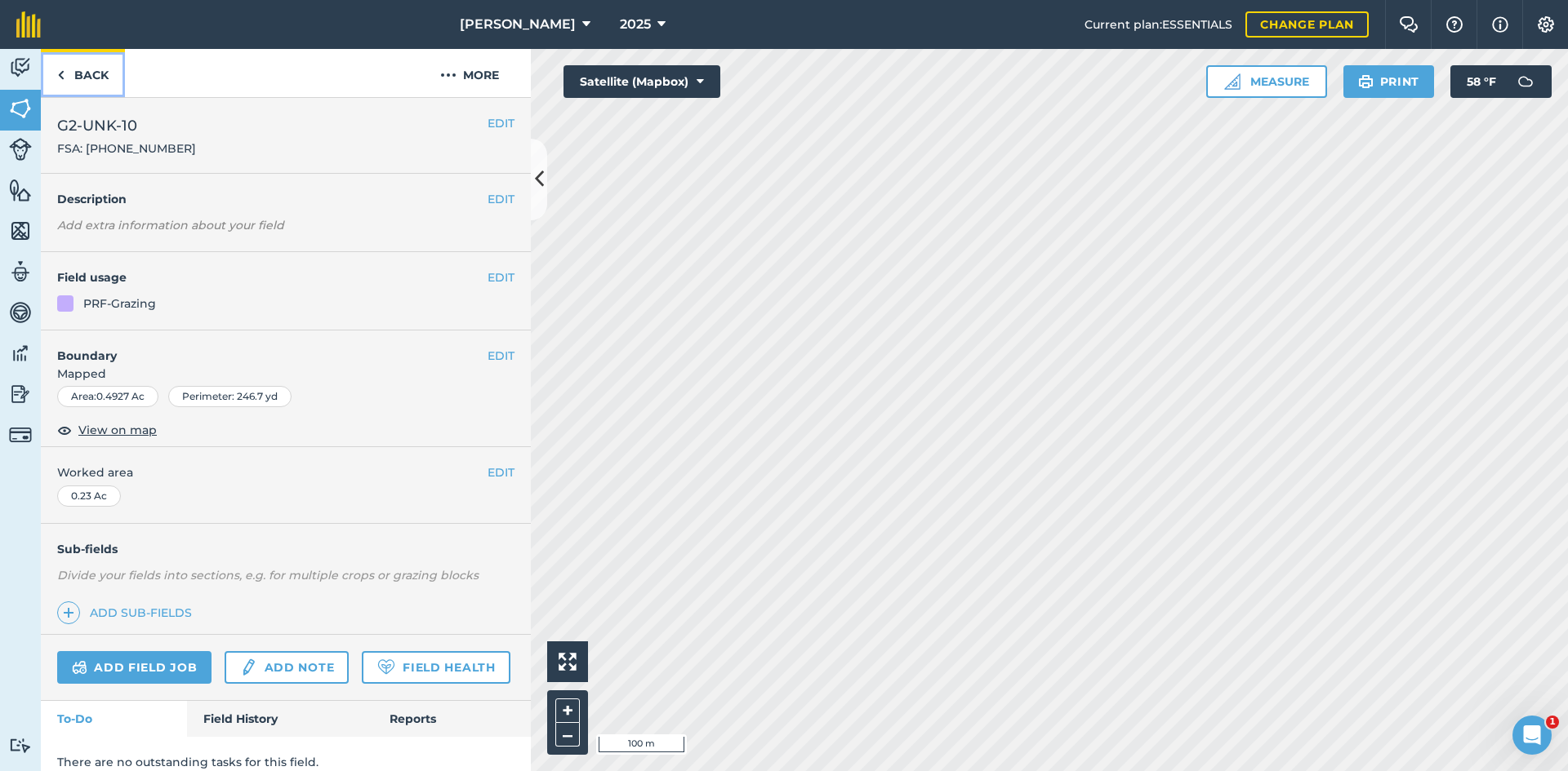
click at [115, 83] on link "Back" at bounding box center [83, 73] width 84 height 48
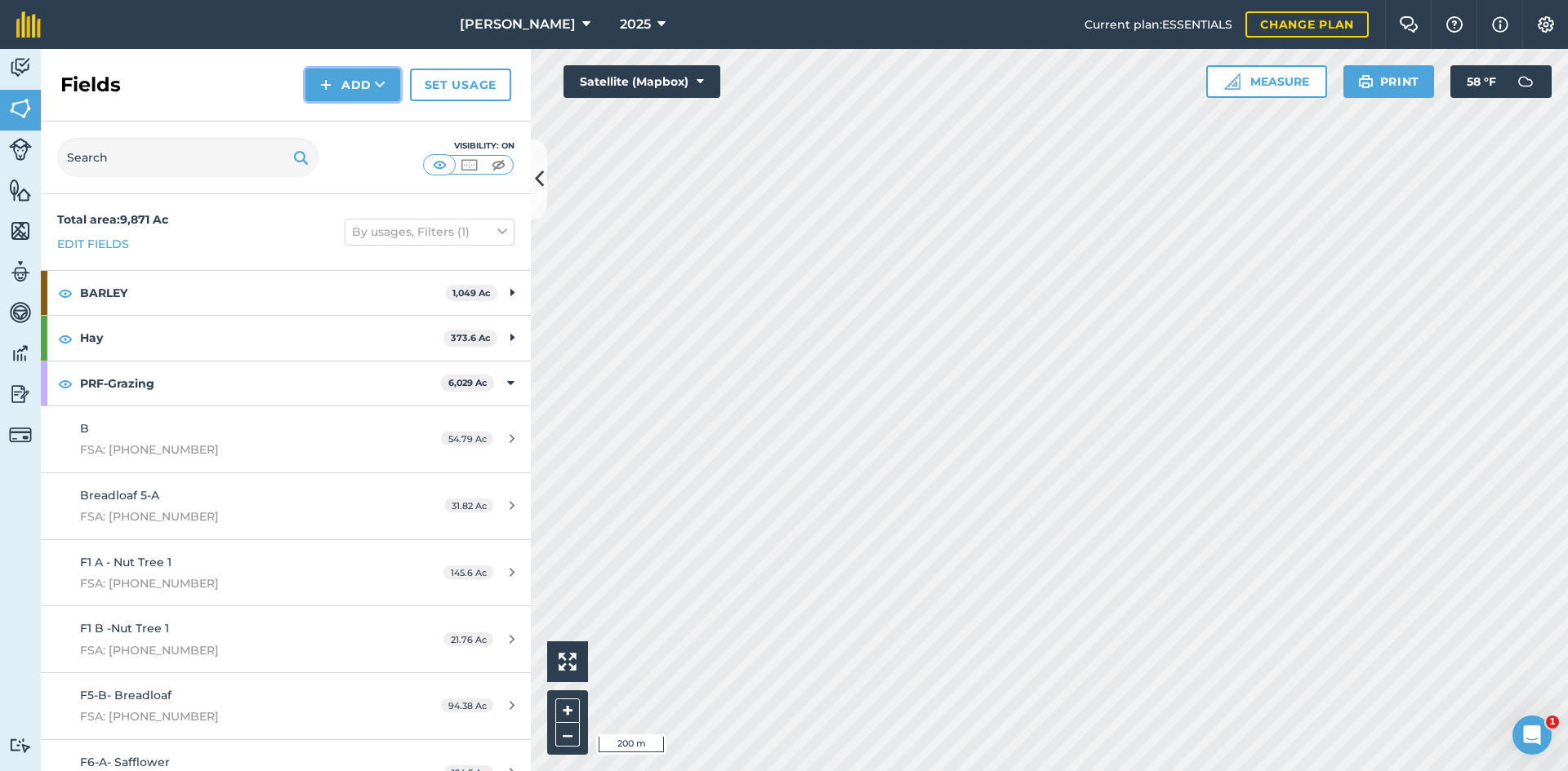
click at [380, 93] on icon at bounding box center [380, 85] width 11 height 16
click at [375, 121] on link "Draw" at bounding box center [352, 122] width 90 height 36
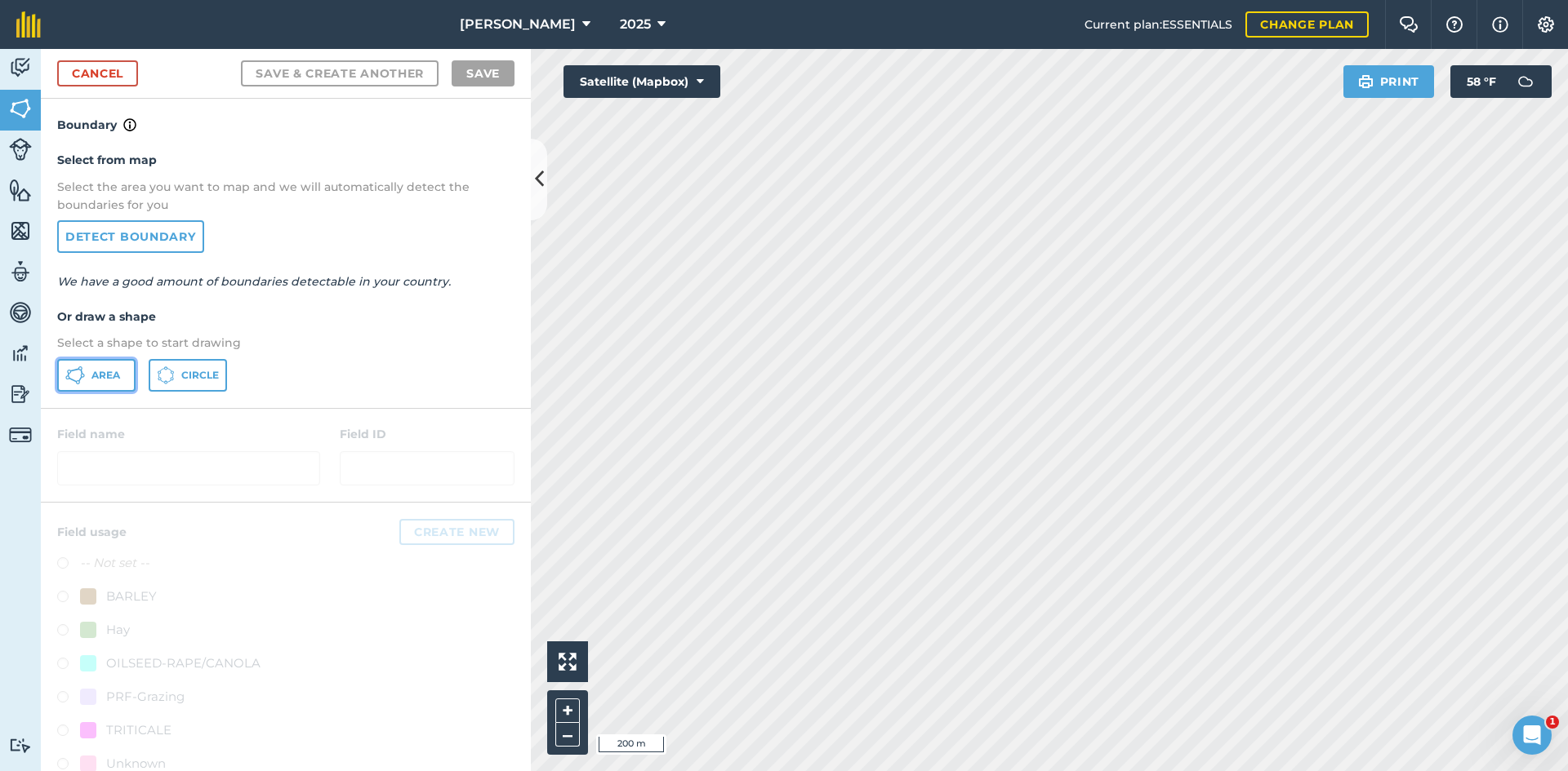
click at [78, 385] on icon at bounding box center [75, 376] width 20 height 20
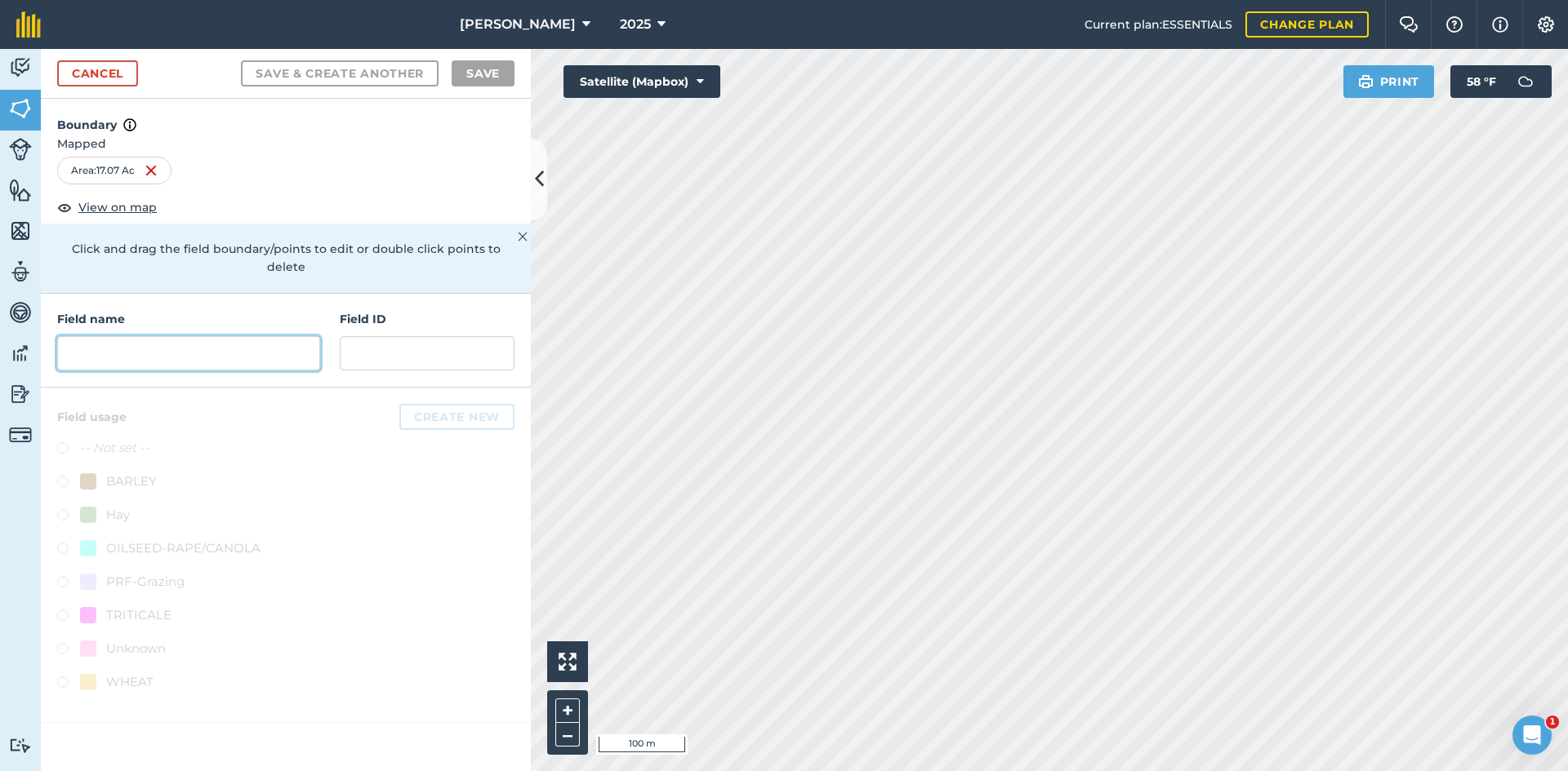
click at [281, 337] on input "text" at bounding box center [189, 354] width 263 height 34
type input "U"
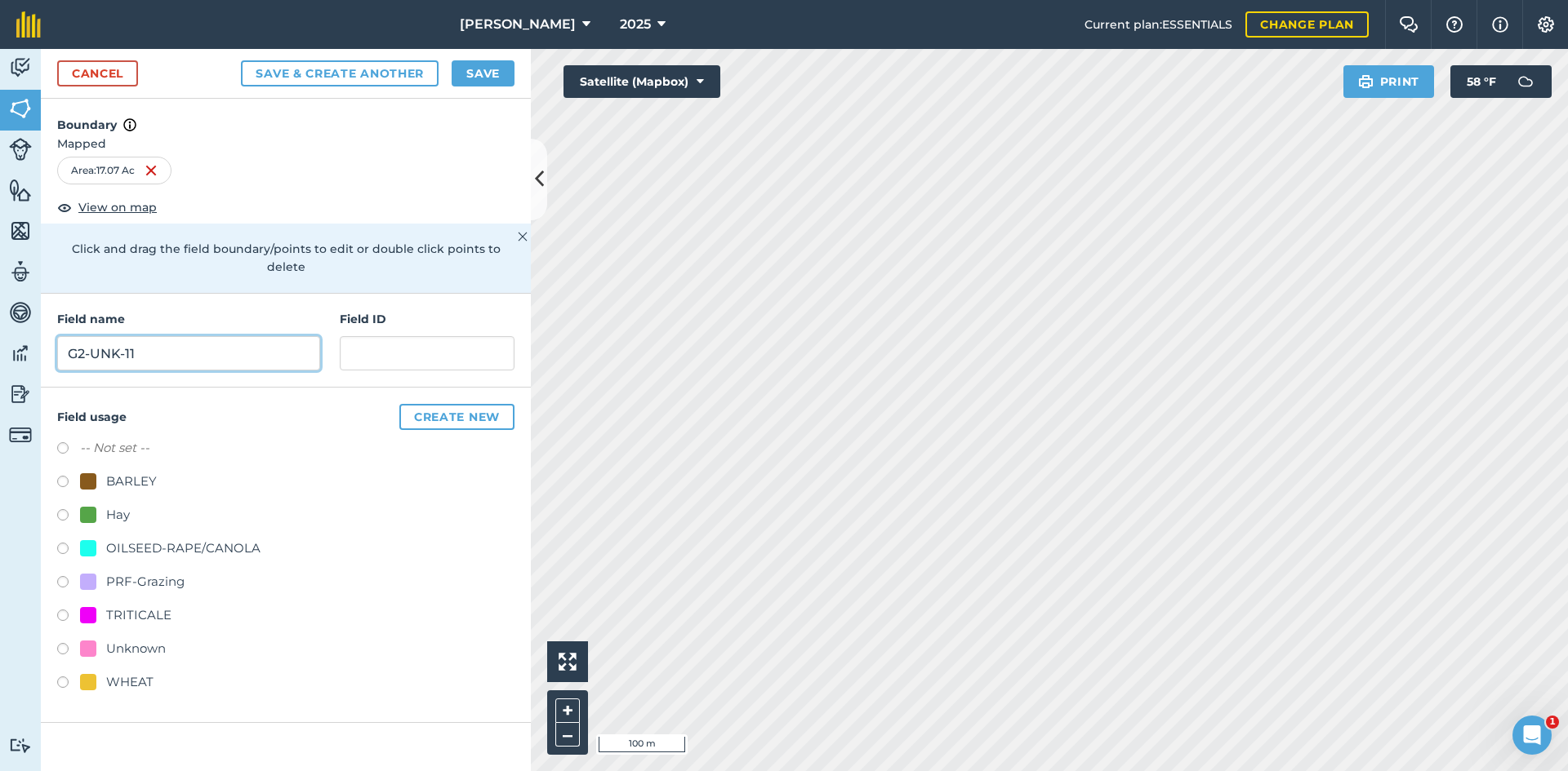
type input "G2-UNK-11"
click at [177, 572] on div "PRF-Grazing" at bounding box center [145, 582] width 78 height 20
radio input "true"
paste input "FSA: 4470-4450-"
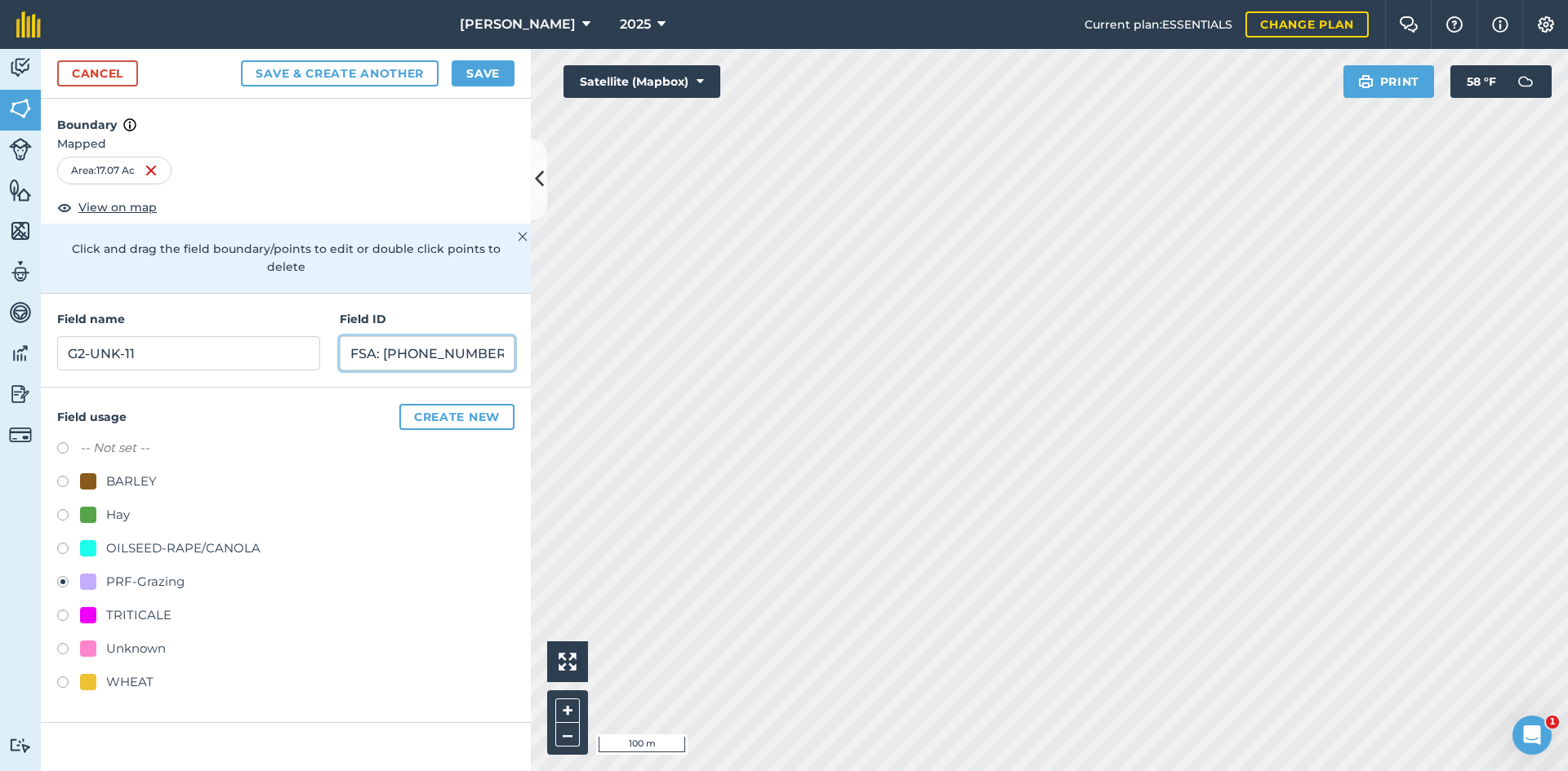
type input "FSA: 4470-4450-11"
click at [485, 85] on button "Save" at bounding box center [483, 73] width 63 height 26
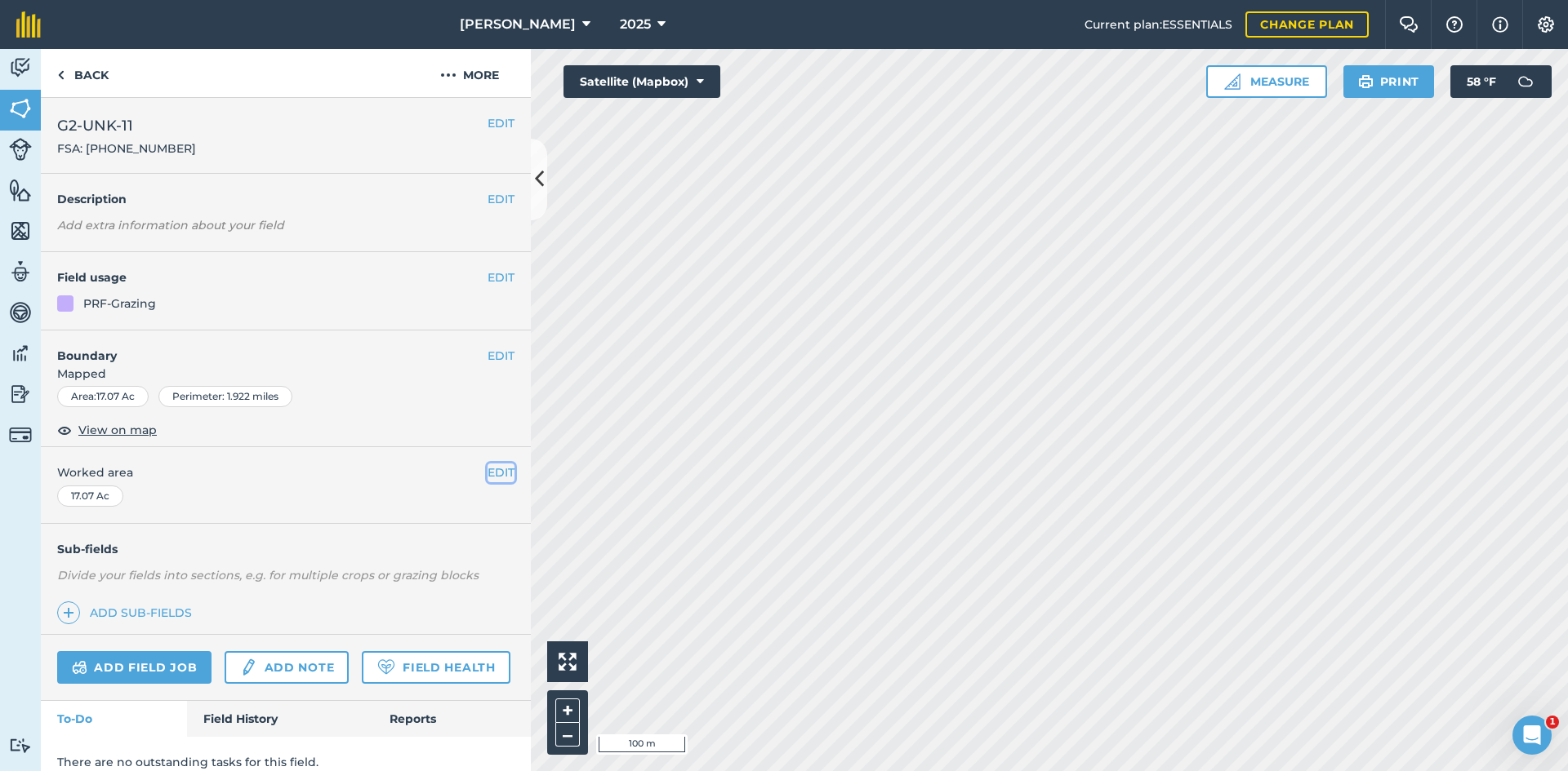
click at [487, 468] on button "EDIT" at bounding box center [501, 473] width 27 height 18
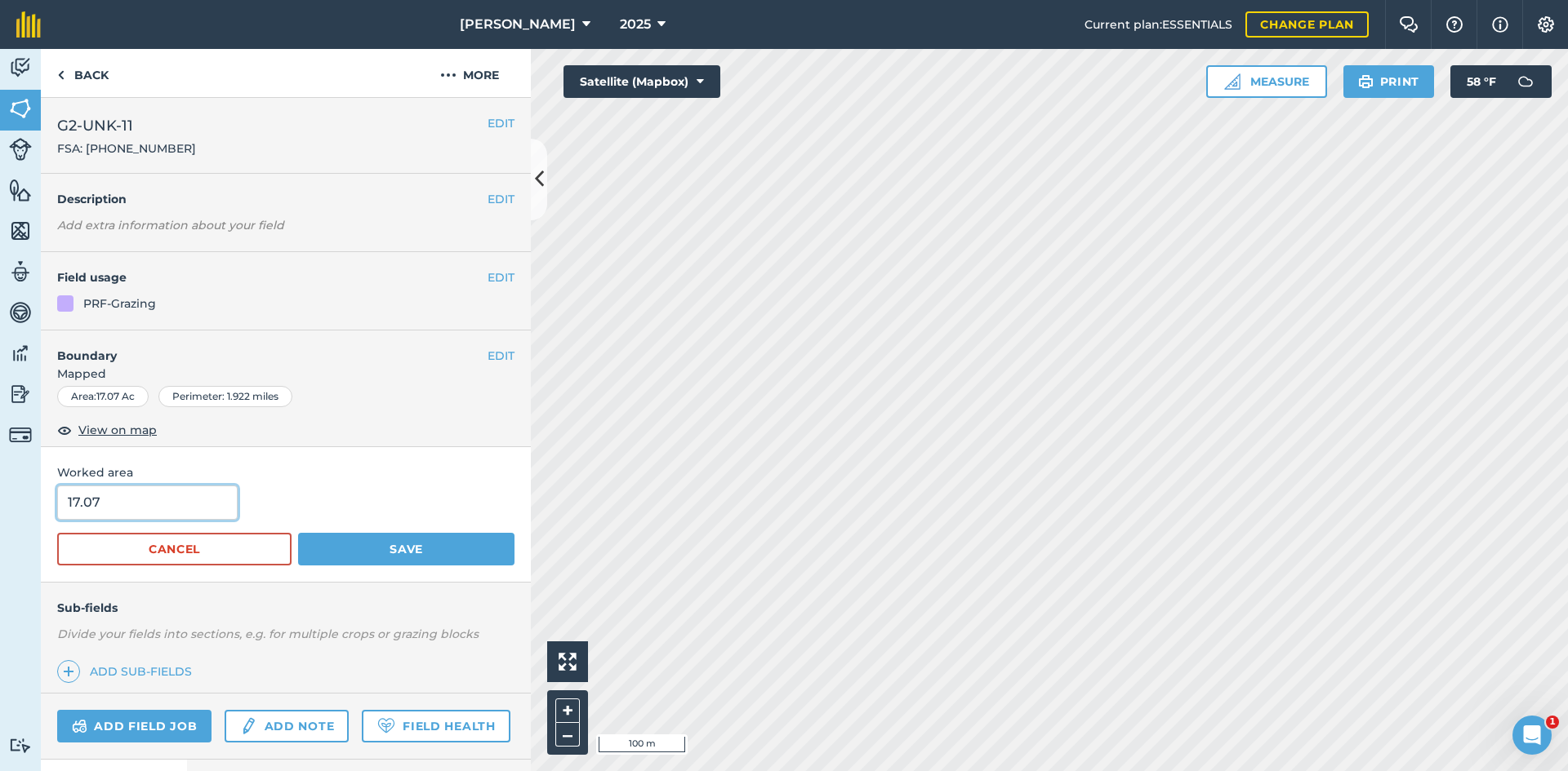
drag, startPoint x: 145, startPoint y: 503, endPoint x: 5, endPoint y: 494, distance: 140.3
click at [48, 496] on div "Worked area 17.07 Cancel Save" at bounding box center [286, 514] width 490 height 134
type input "14.96"
click at [364, 544] on button "Save" at bounding box center [406, 550] width 216 height 33
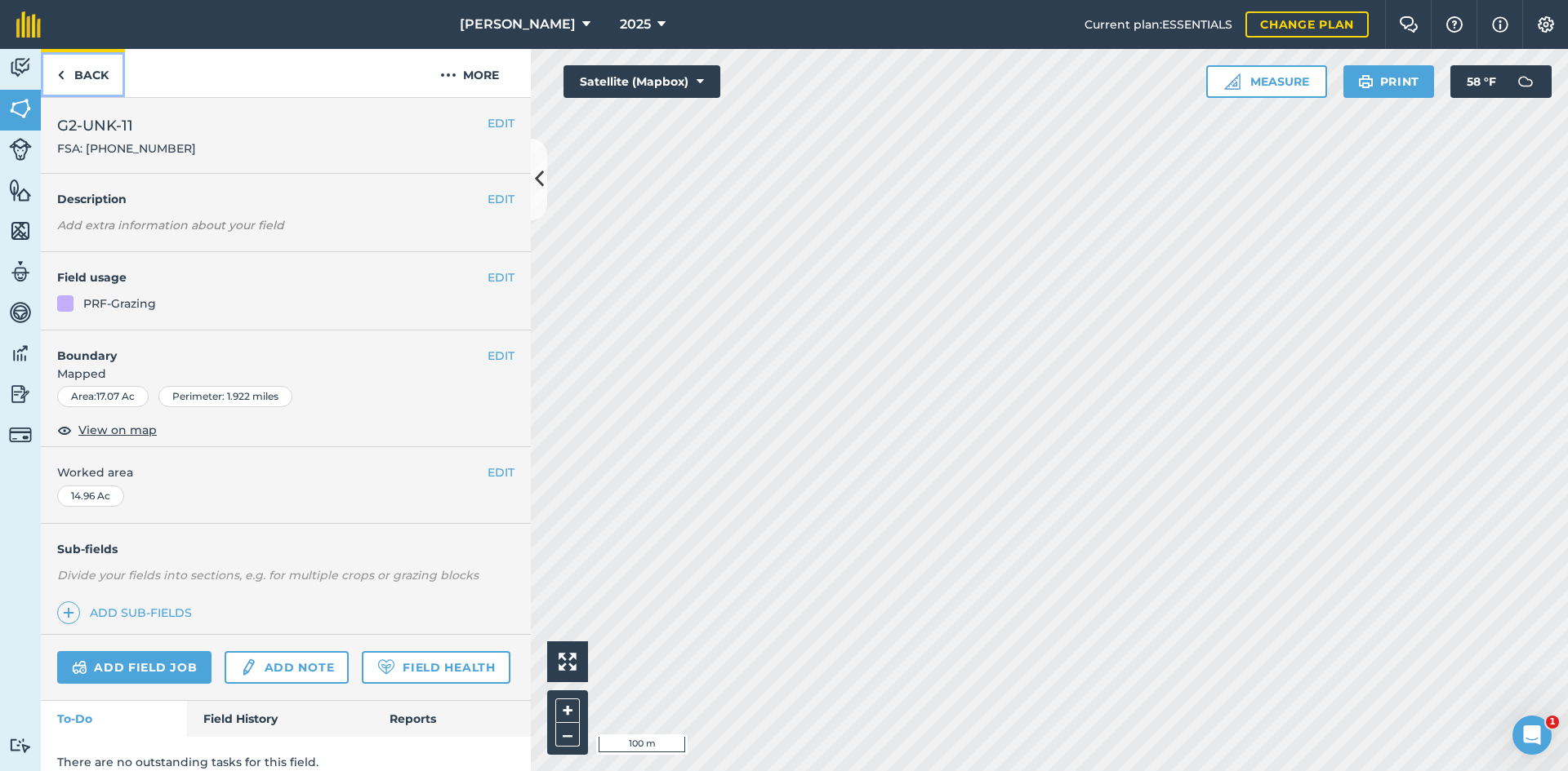
click at [61, 90] on link "Back" at bounding box center [83, 73] width 84 height 48
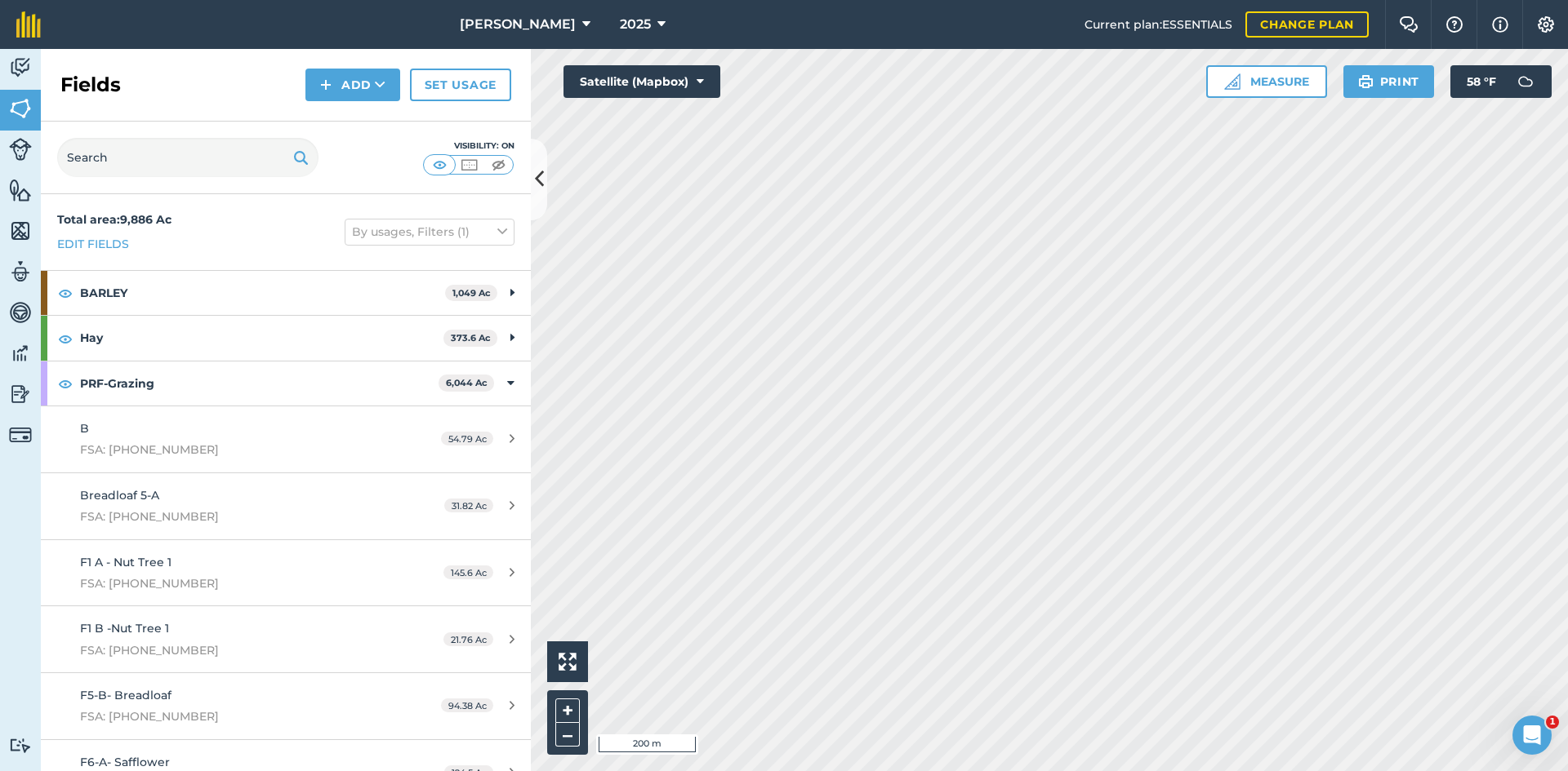
click at [371, 105] on div "Fields Add Set usage" at bounding box center [286, 85] width 490 height 73
click at [368, 97] on button "Add" at bounding box center [353, 85] width 94 height 33
click at [355, 117] on link "Draw" at bounding box center [352, 122] width 90 height 36
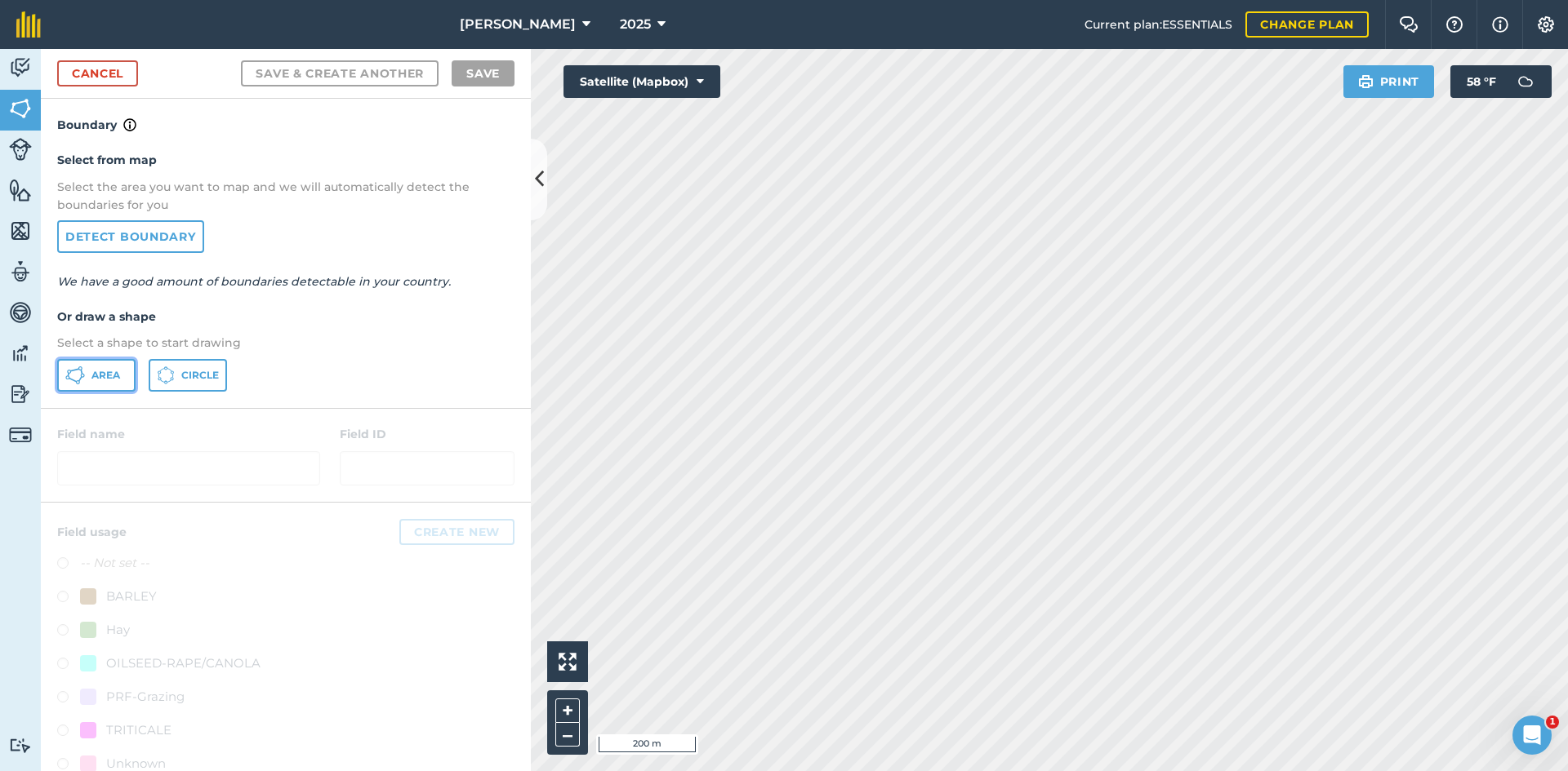
click at [111, 376] on span "Area" at bounding box center [105, 376] width 28 height 13
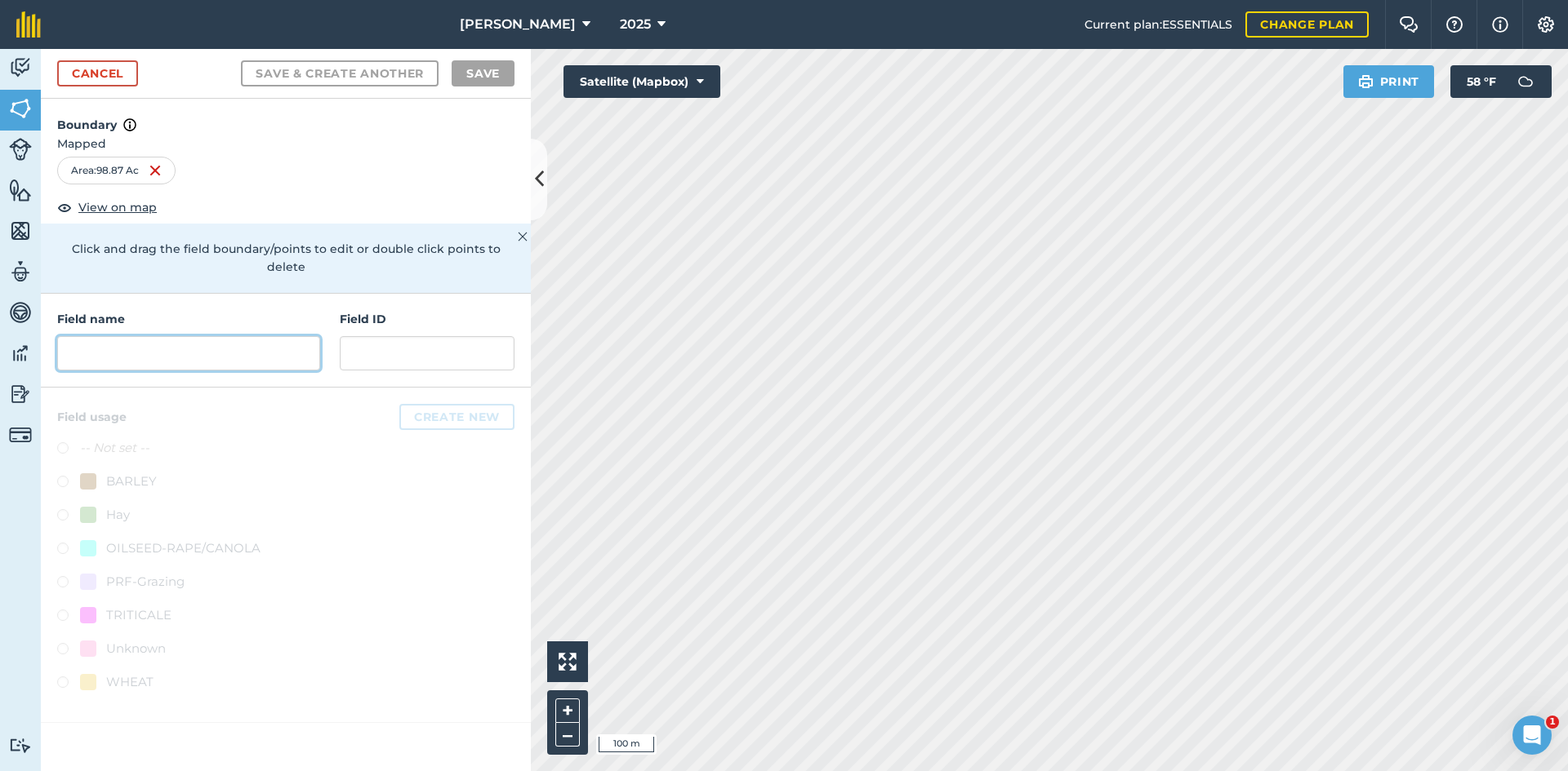
click at [233, 337] on input "text" at bounding box center [189, 354] width 263 height 34
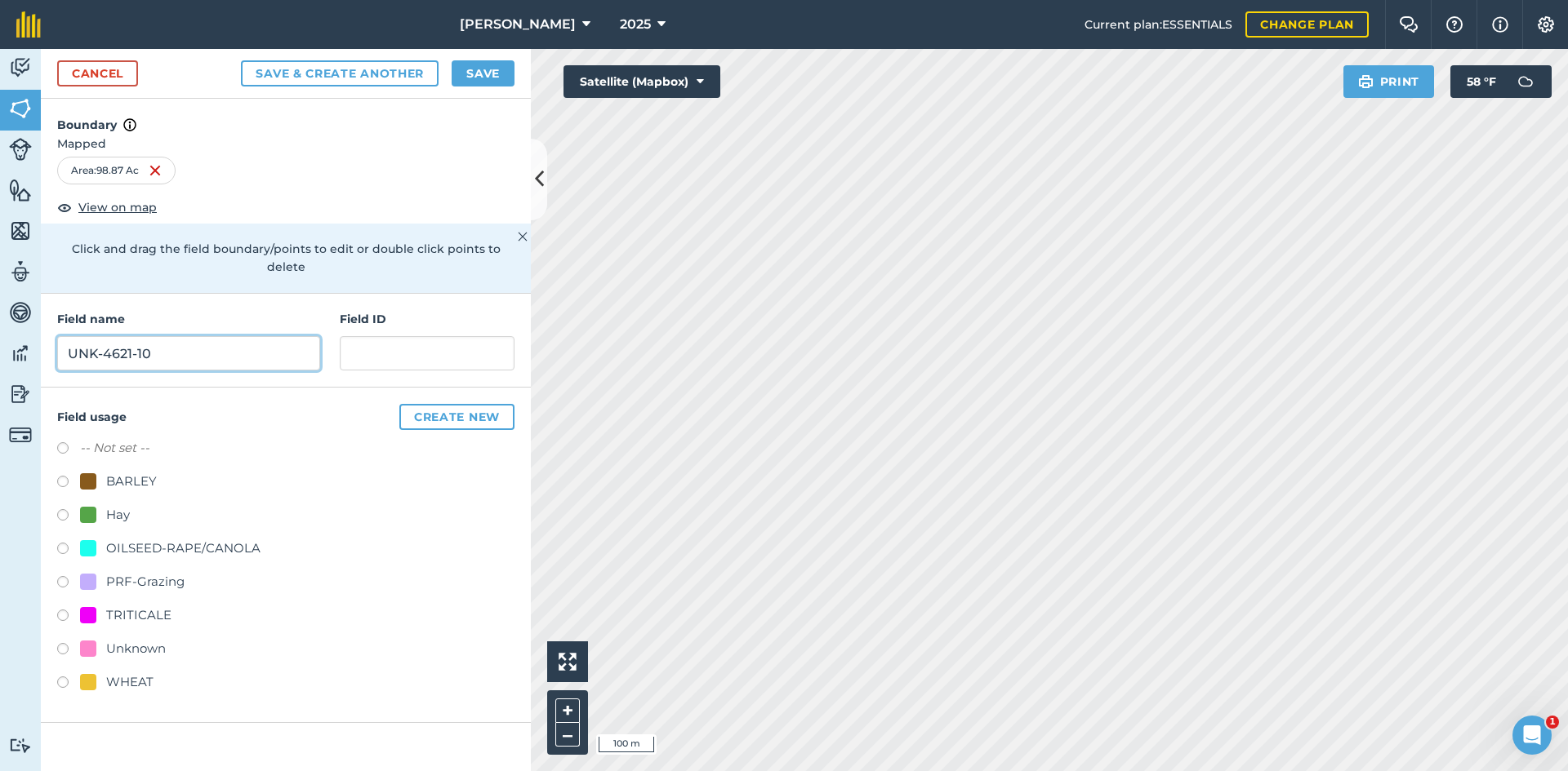
type input "UNK-4621-10"
click at [138, 572] on div "PRF-Grazing" at bounding box center [145, 582] width 78 height 20
radio input "true"
paste input "FSA: 4470-4450-"
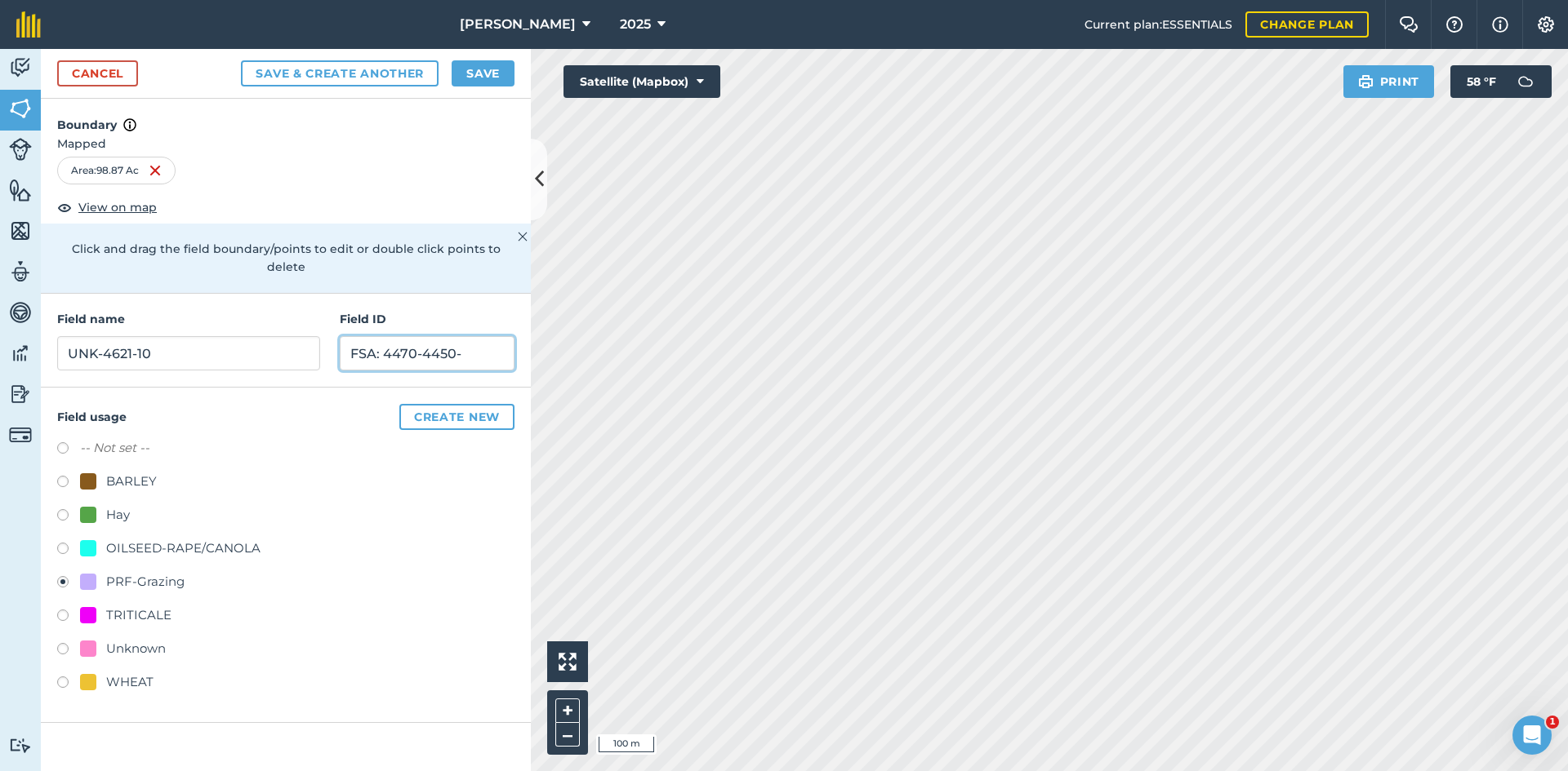
drag, startPoint x: 475, startPoint y: 335, endPoint x: 392, endPoint y: 336, distance: 83.0
click at [392, 337] on input "FSA: 4470-4450-" at bounding box center [426, 354] width 175 height 34
drag, startPoint x: 292, startPoint y: 361, endPoint x: 221, endPoint y: 356, distance: 71.2
click at [216, 361] on div "Field name UNK-4621-10 Field ID FSA: 4621-1217-" at bounding box center [286, 340] width 490 height 93
click at [480, 337] on input "FSA: 4621-1217-" at bounding box center [426, 354] width 175 height 34
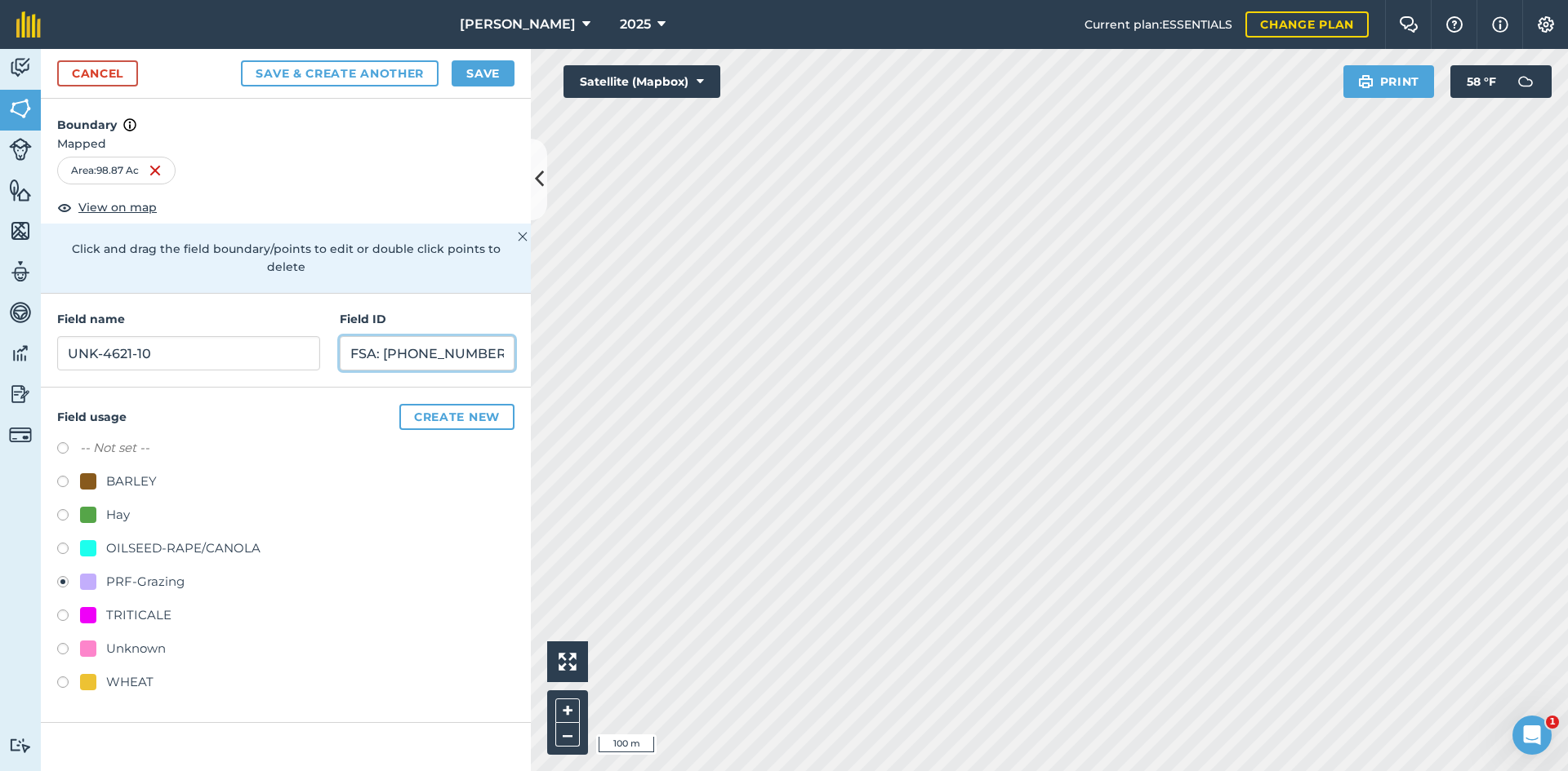
type input "FSA: 4621-1217-10"
click at [489, 64] on button "Save" at bounding box center [483, 73] width 63 height 26
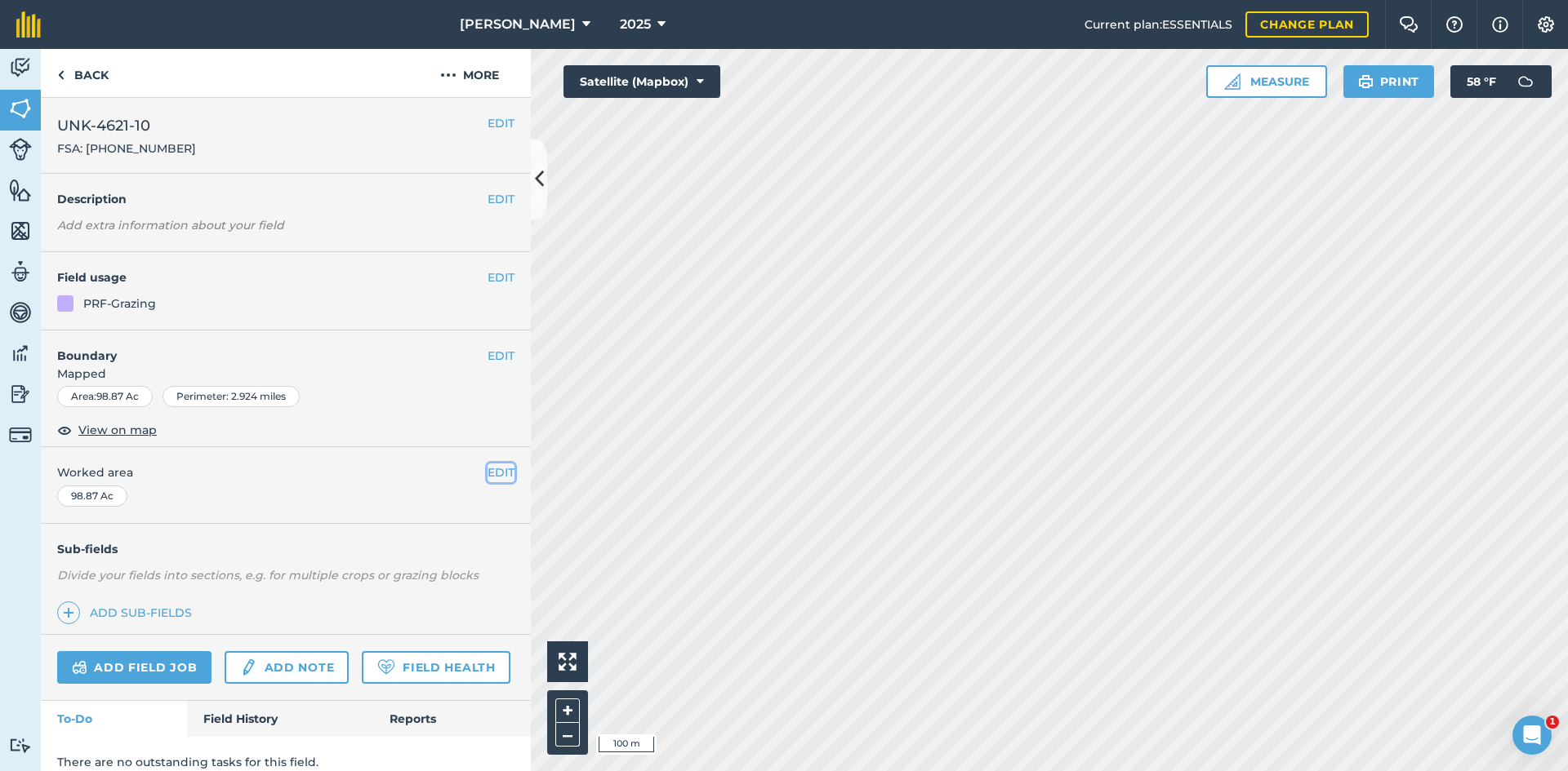
click at [487, 469] on button "EDIT" at bounding box center [501, 473] width 27 height 18
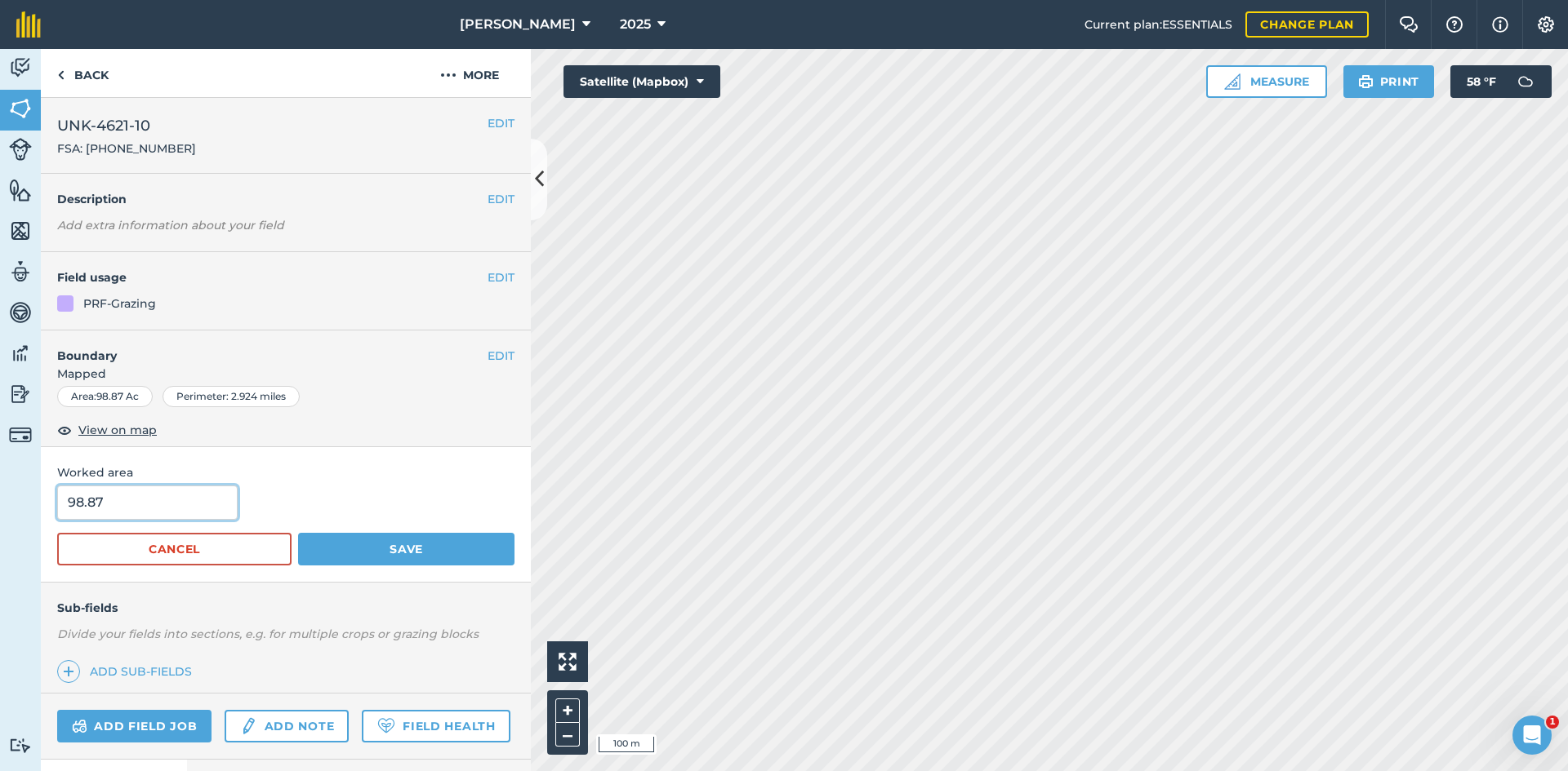
drag, startPoint x: 41, startPoint y: 493, endPoint x: 24, endPoint y: 493, distance: 17.0
click at [24, 493] on div "Activity Fields Livestock Features Maps Team Vehicles Data Reporting Billing Tu…" at bounding box center [784, 410] width 1568 height 722
type input "98.86"
click at [348, 546] on button "Save" at bounding box center [406, 550] width 216 height 33
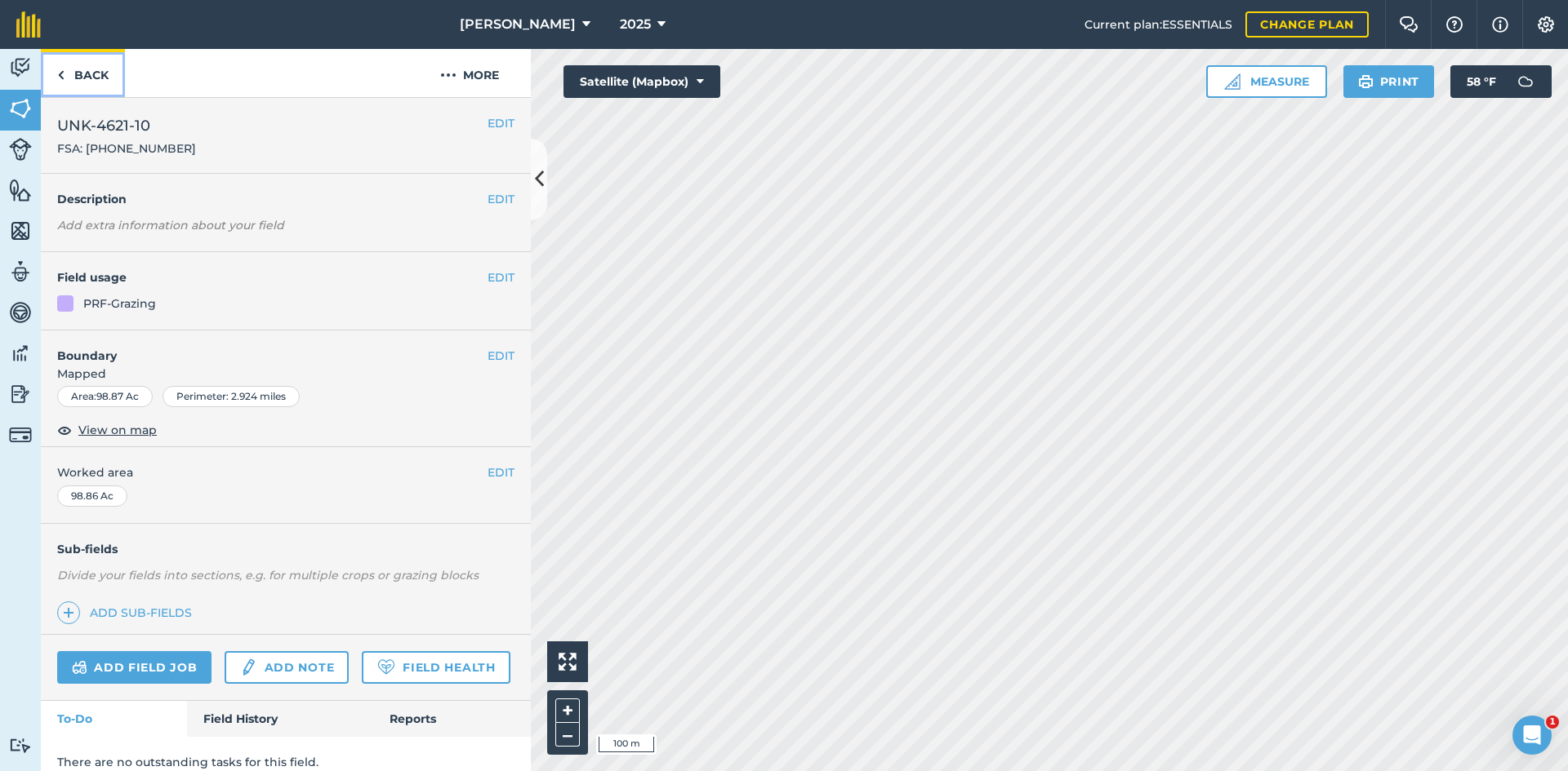
click at [119, 71] on link "Back" at bounding box center [83, 73] width 84 height 48
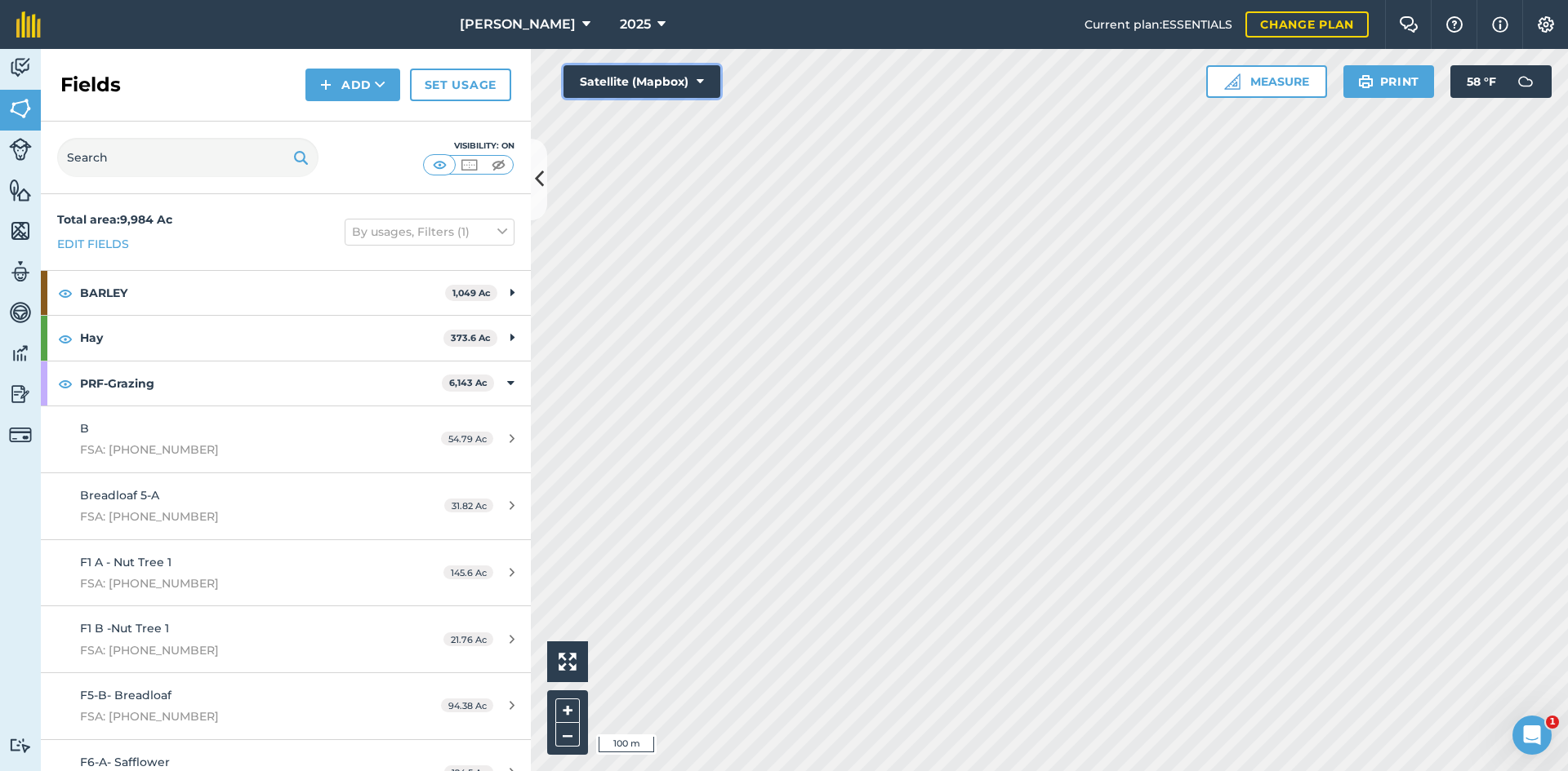
click at [607, 83] on button "Satellite (Mapbox)" at bounding box center [642, 82] width 157 height 33
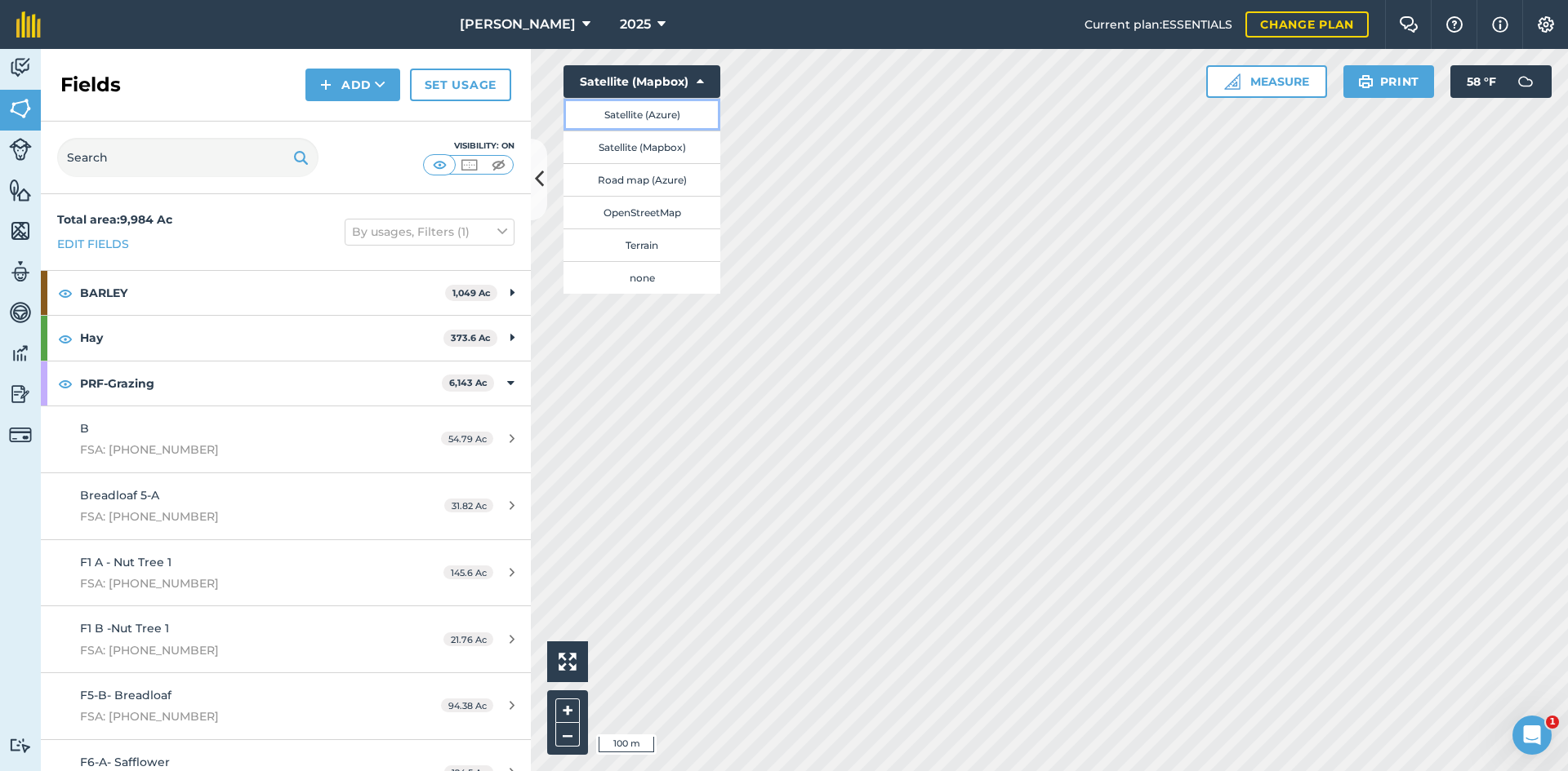
click at [616, 110] on button "Satellite (Azure)" at bounding box center [642, 114] width 157 height 33
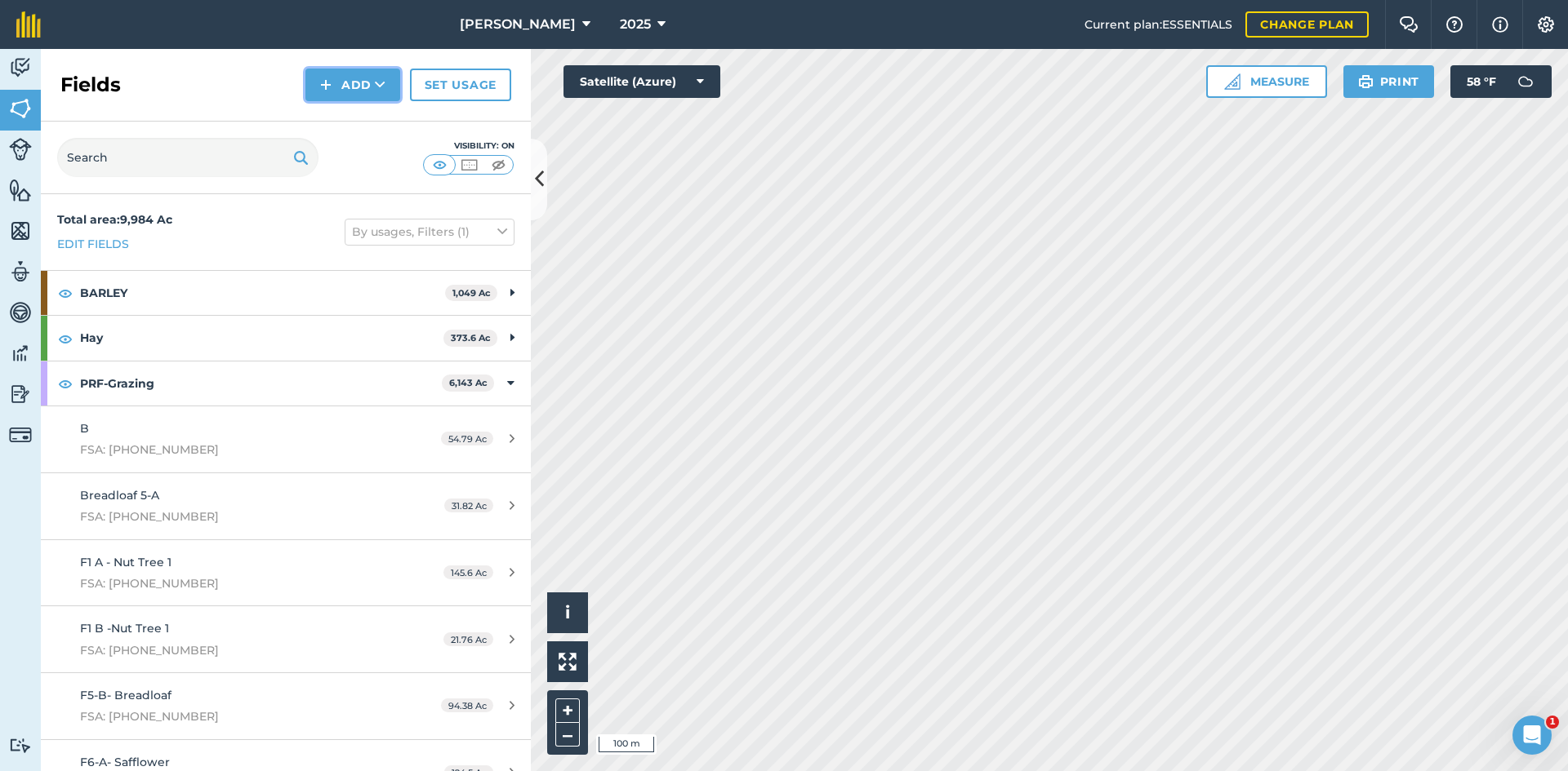
click at [355, 90] on button "Add" at bounding box center [353, 85] width 94 height 33
click at [358, 117] on link "Draw" at bounding box center [352, 122] width 90 height 36
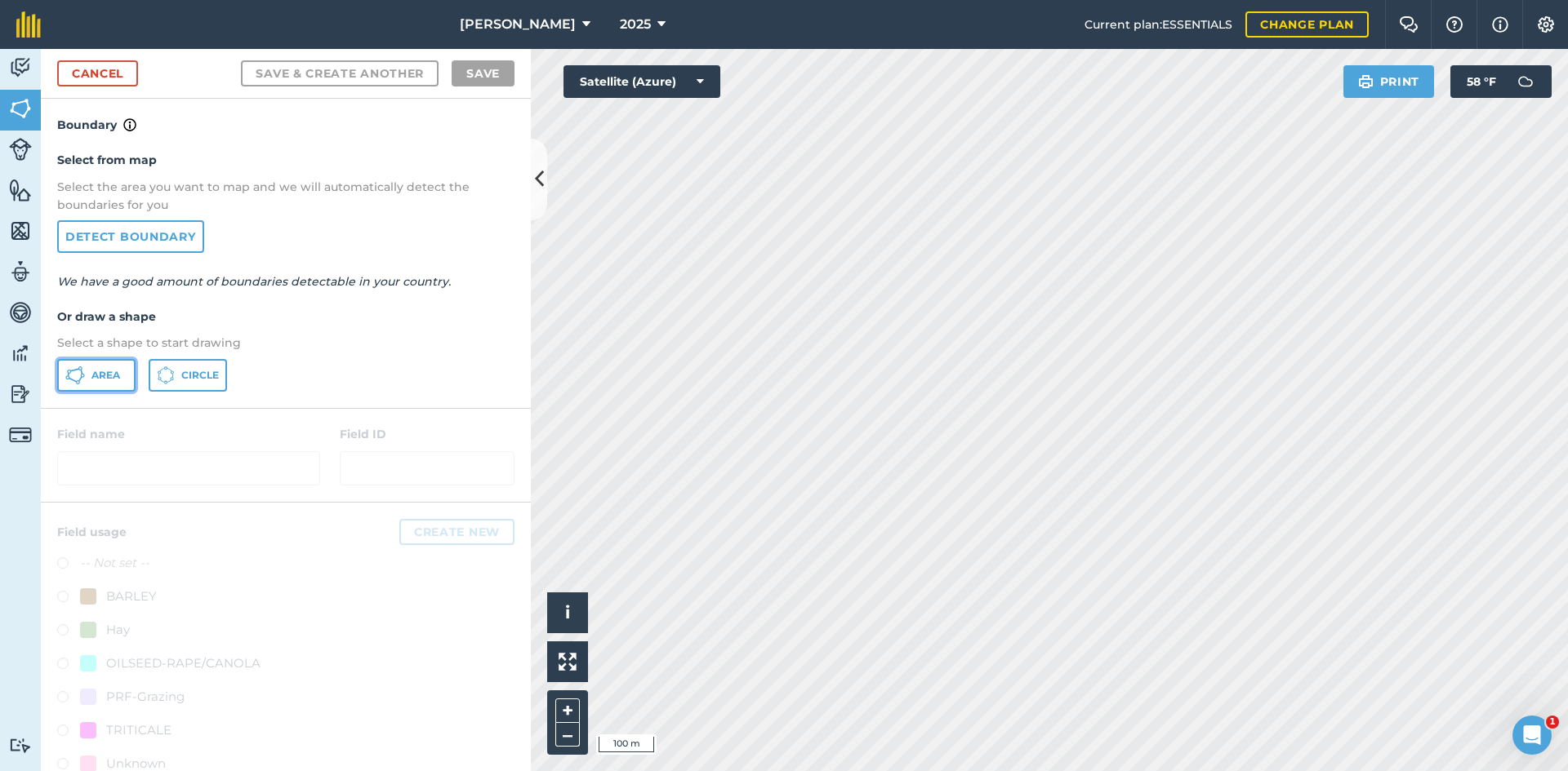
click at [86, 363] on button "Area" at bounding box center [96, 376] width 78 height 33
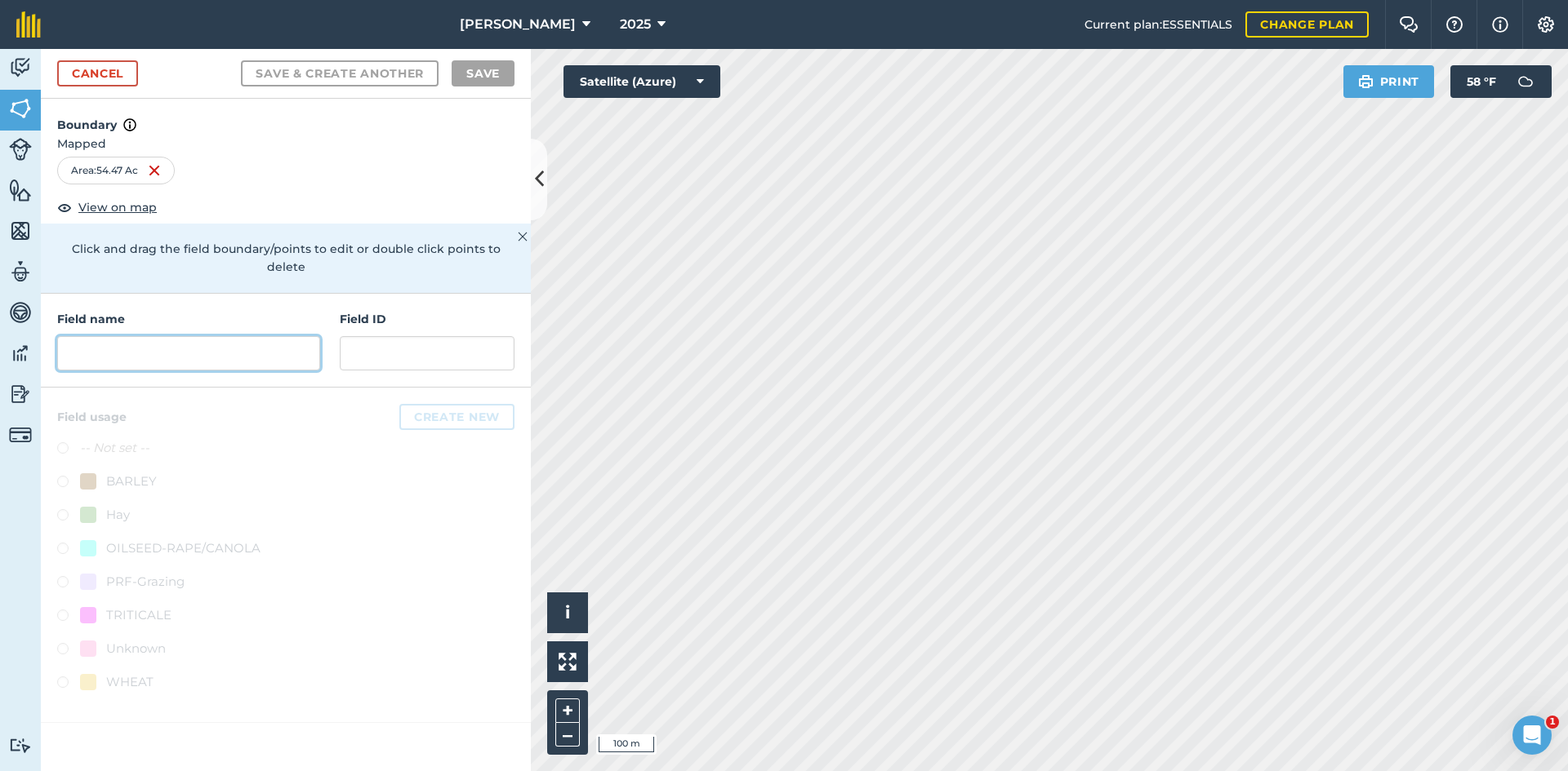
click at [216, 338] on input "text" at bounding box center [189, 354] width 263 height 34
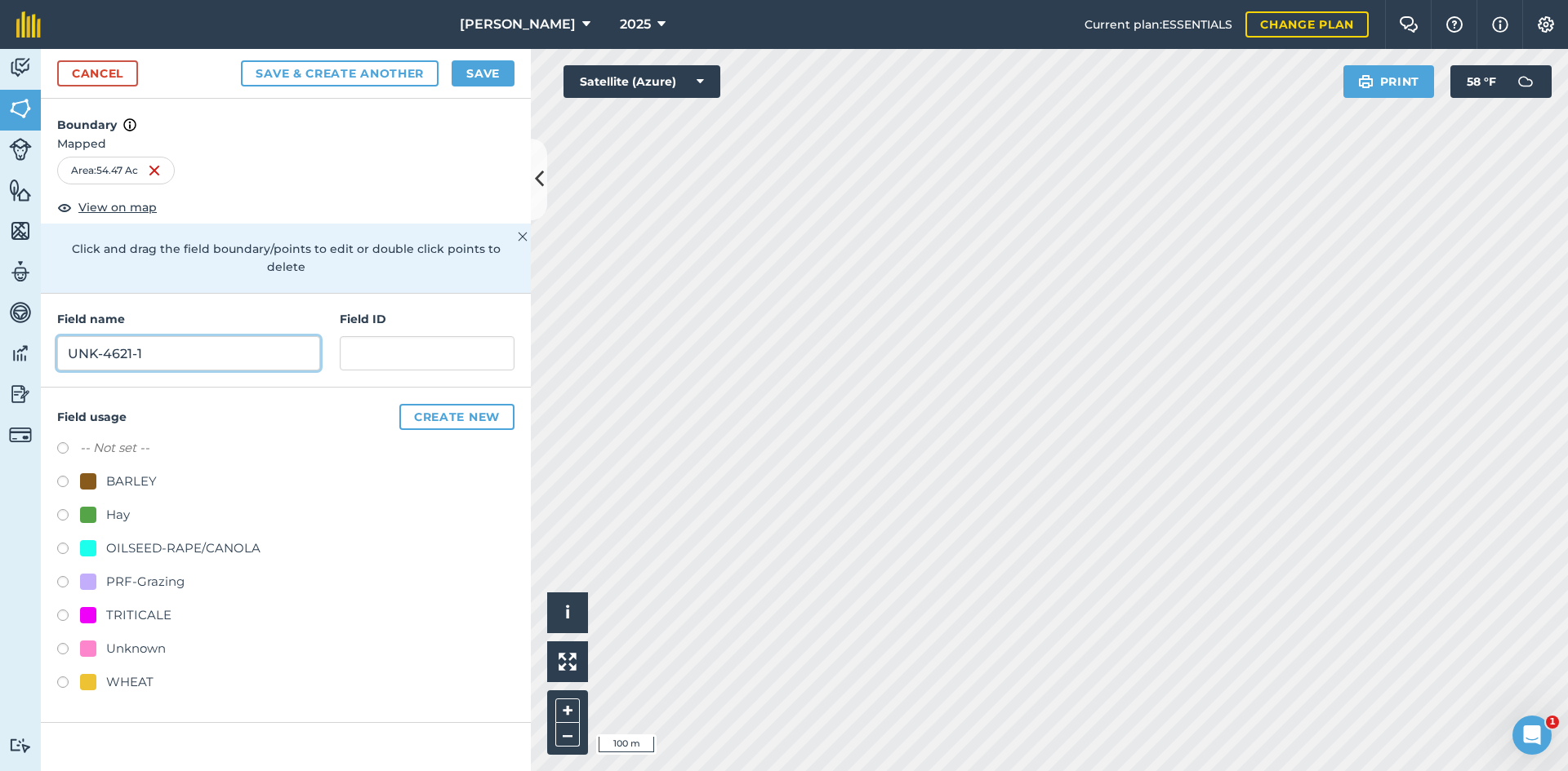
type input "UNK-4621-1"
click at [141, 572] on div "PRF-Grazing" at bounding box center [145, 582] width 78 height 20
radio input "true"
paste input "FSA: 4621-1217-"
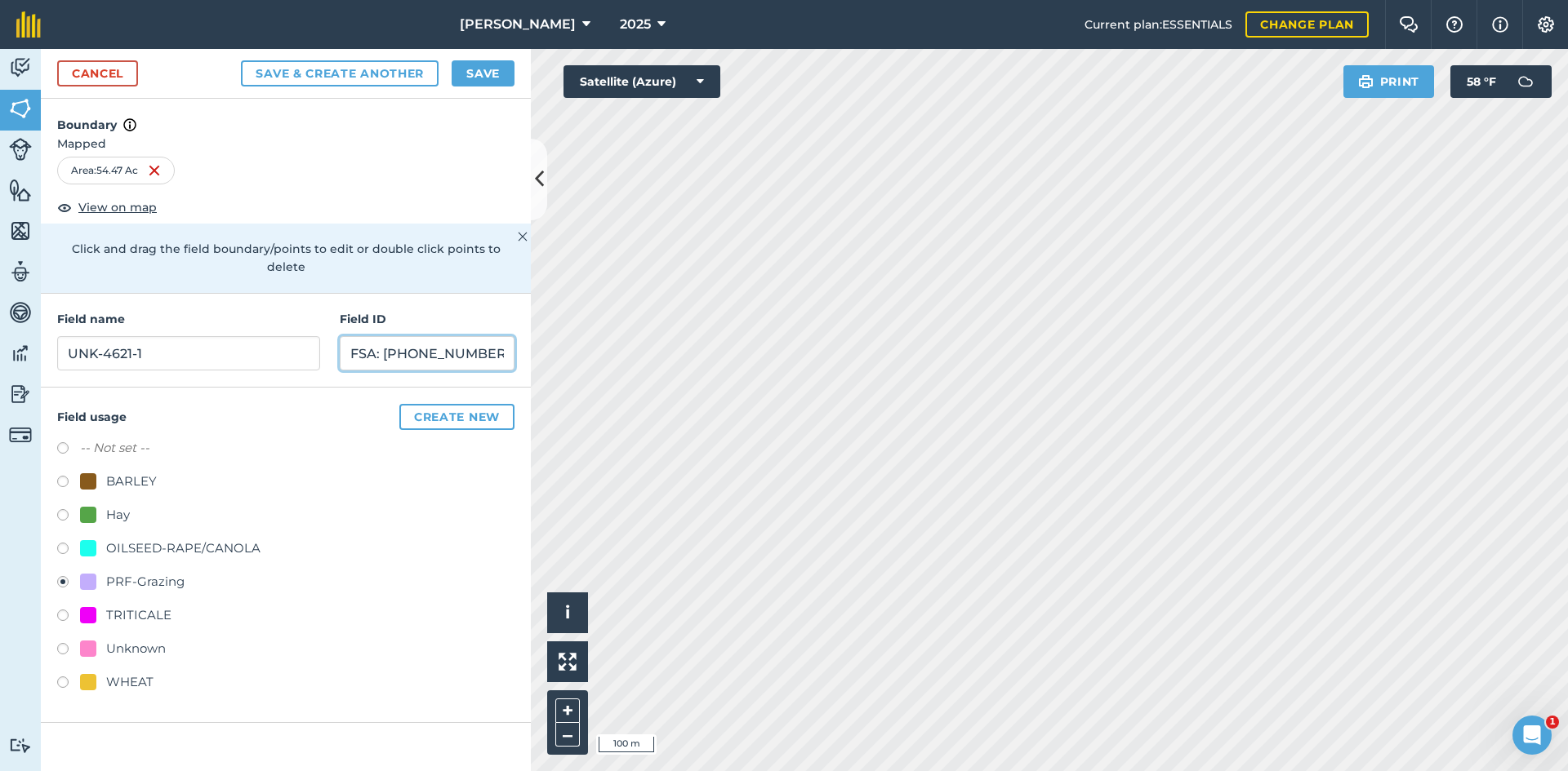
type input "FSA: 4621-1217-1"
click at [485, 69] on button "Save" at bounding box center [483, 73] width 63 height 26
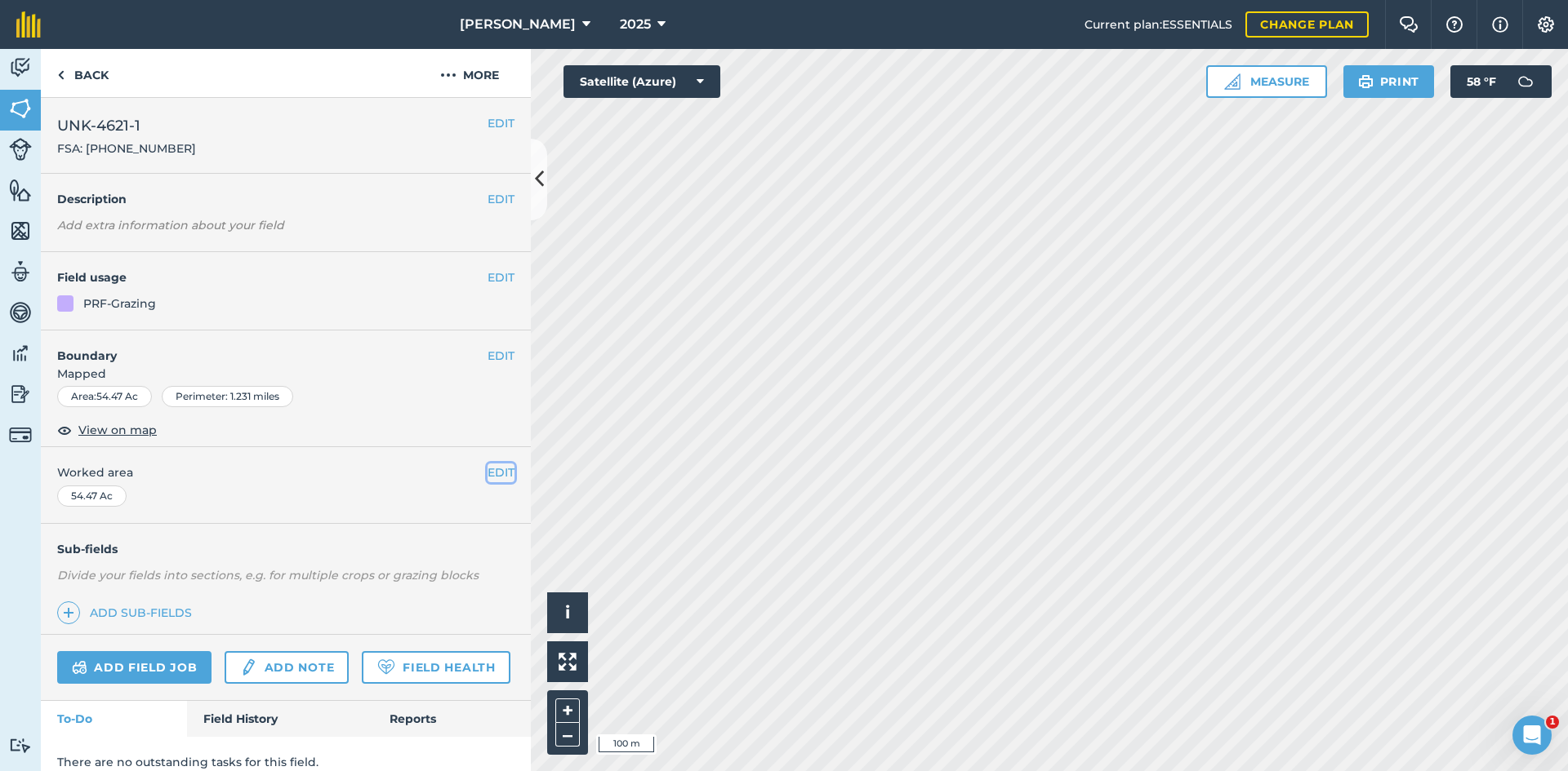
click at [487, 476] on button "EDIT" at bounding box center [501, 473] width 27 height 18
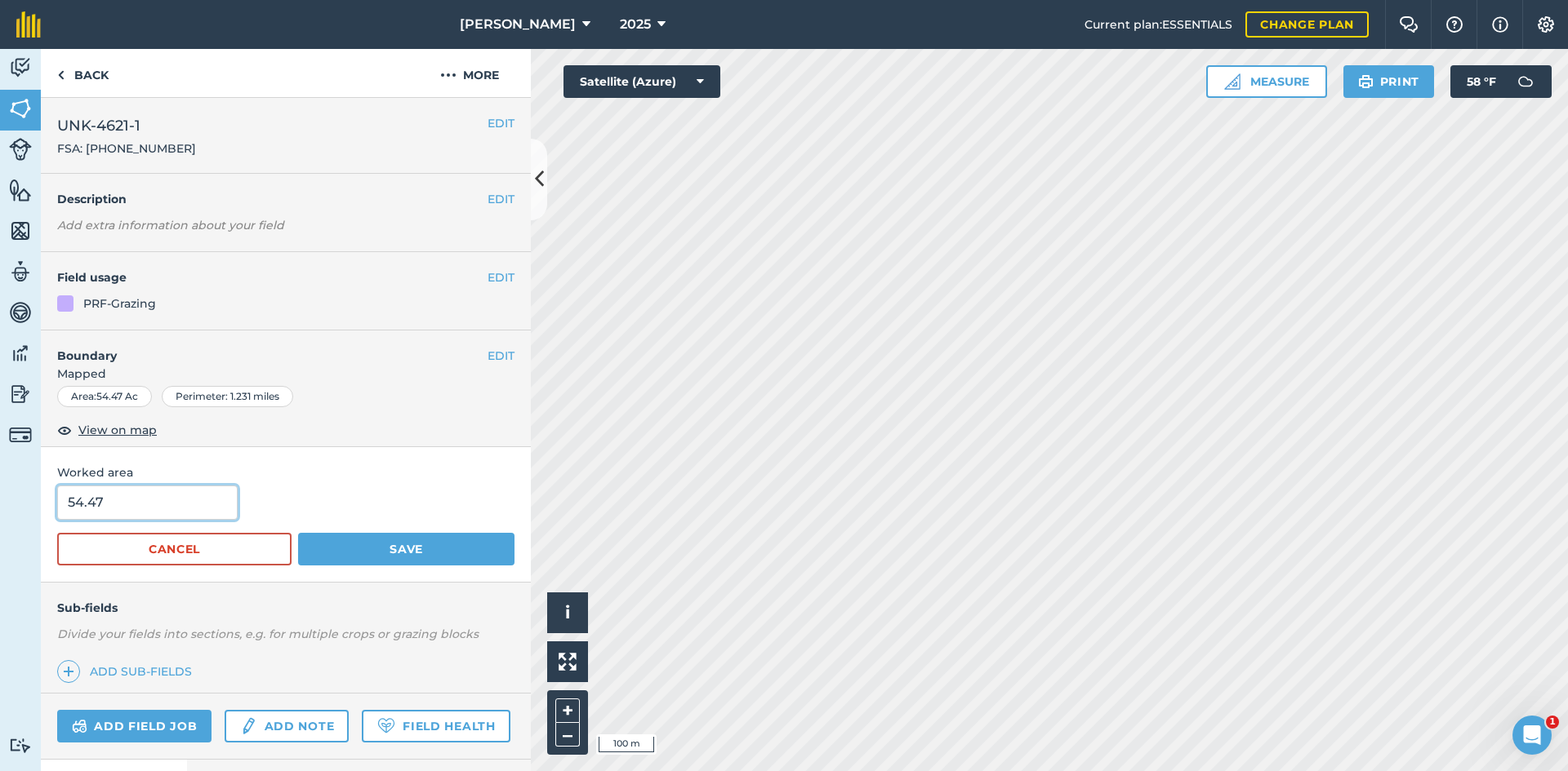
drag, startPoint x: 110, startPoint y: 495, endPoint x: 86, endPoint y: 495, distance: 24.0
click at [86, 495] on input "54.47" at bounding box center [147, 503] width 181 height 34
type input "5"
type input "56.06"
click at [348, 551] on button "Save" at bounding box center [406, 550] width 216 height 33
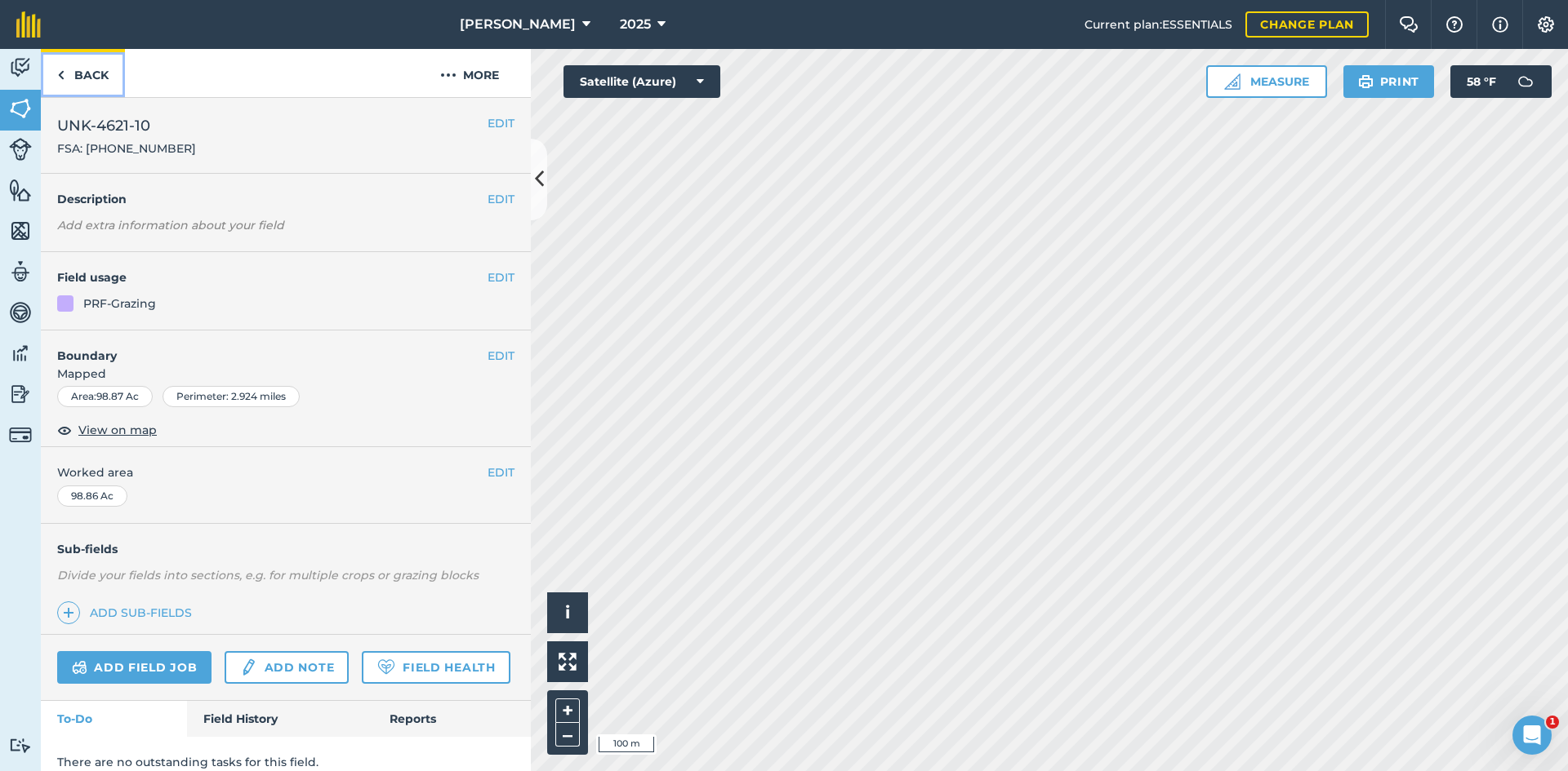
click at [92, 82] on link "Back" at bounding box center [83, 73] width 84 height 48
click at [487, 348] on button "EDIT" at bounding box center [501, 356] width 27 height 18
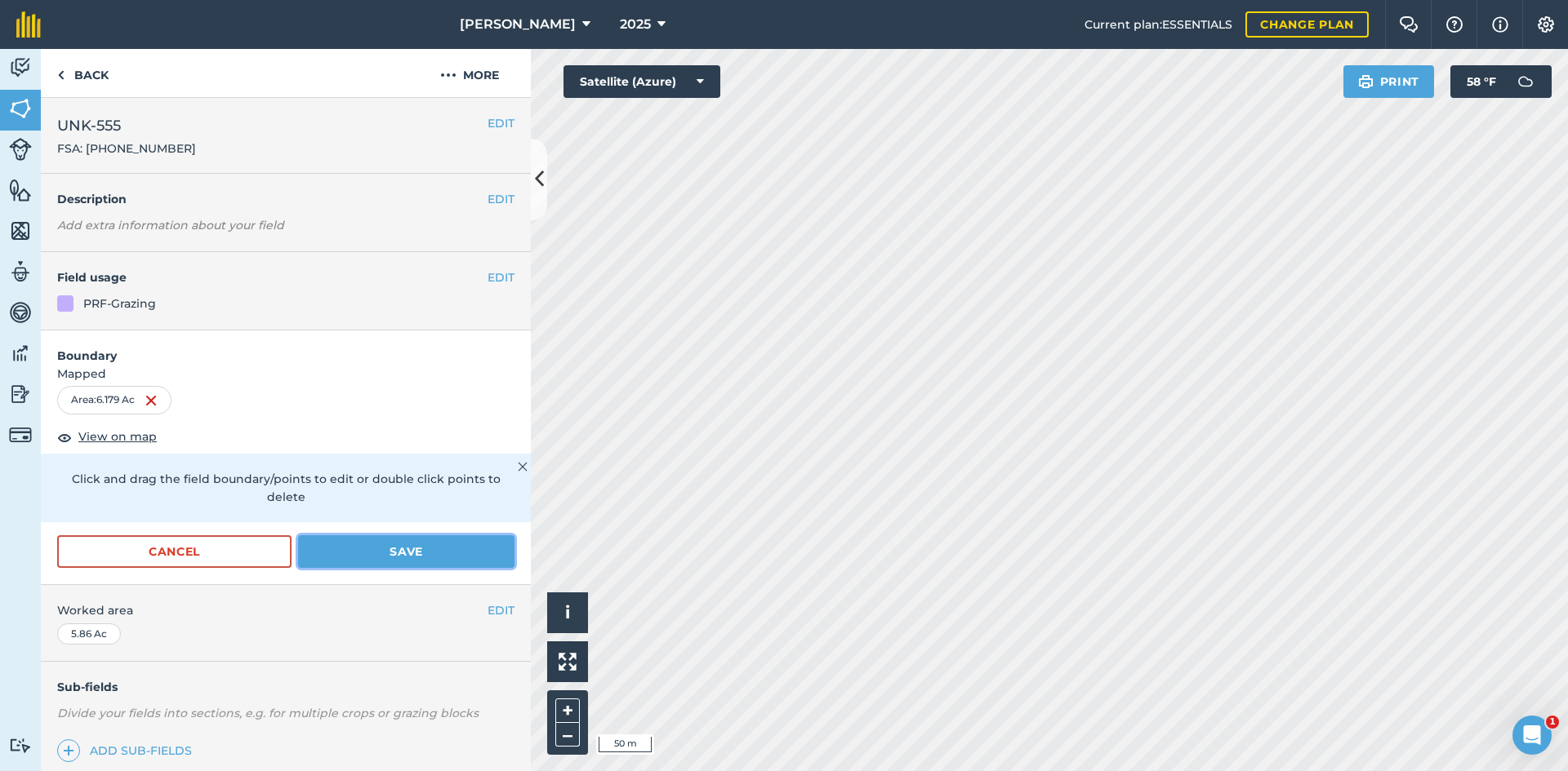
click at [429, 542] on button "Save" at bounding box center [406, 551] width 216 height 33
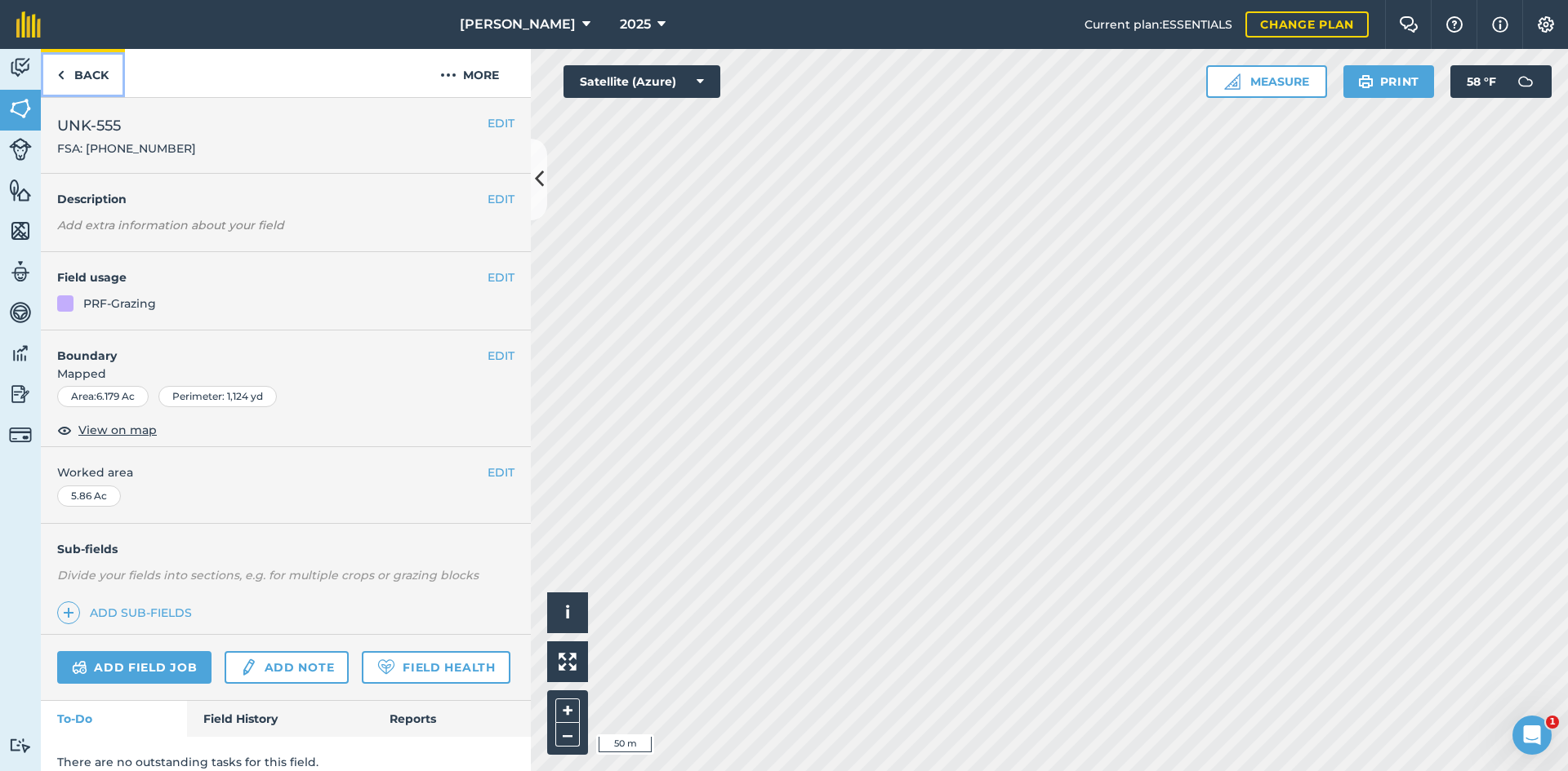
click at [93, 73] on link "Back" at bounding box center [83, 73] width 84 height 48
click at [489, 356] on button "EDIT" at bounding box center [501, 356] width 27 height 18
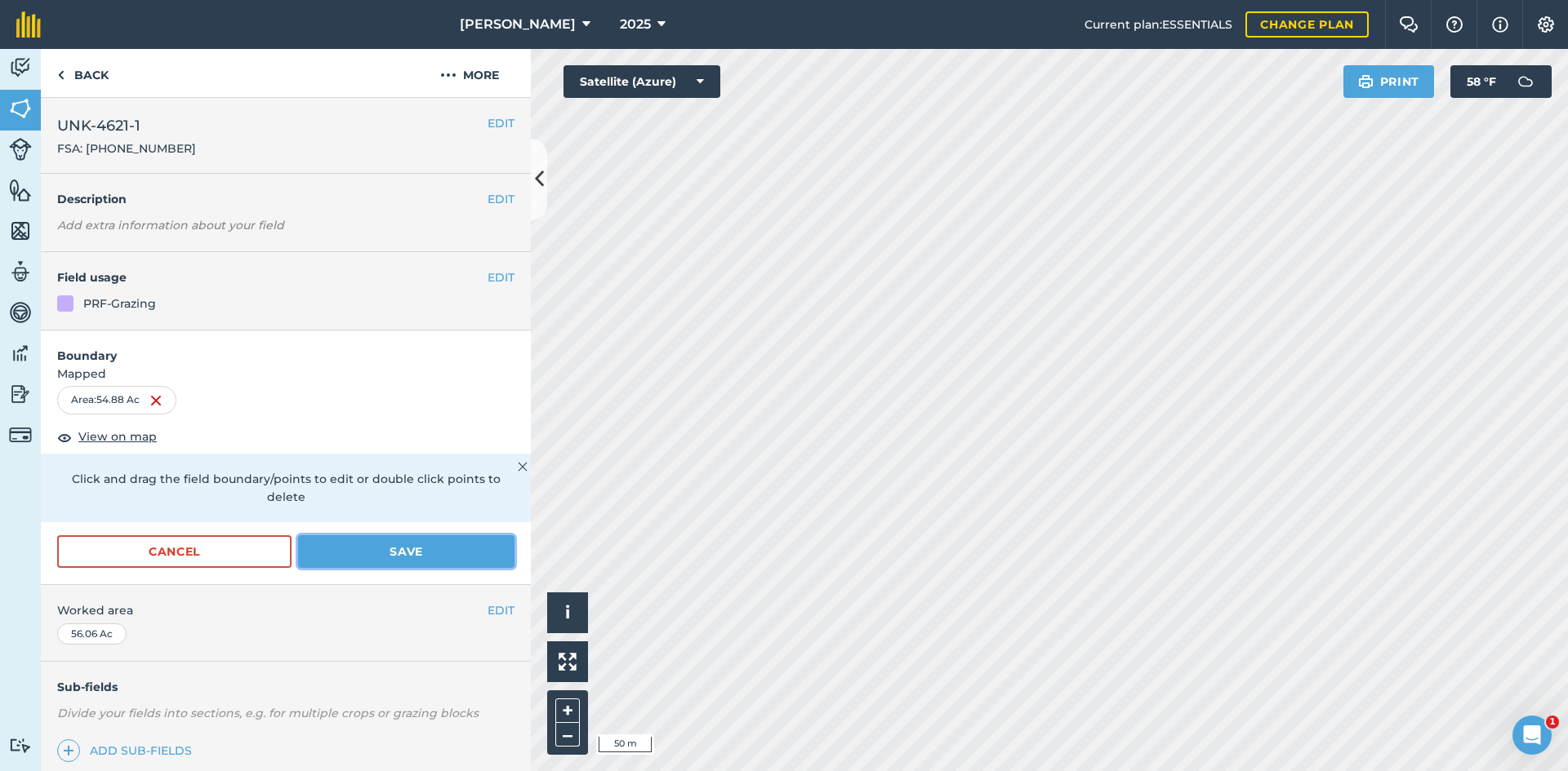
drag, startPoint x: 481, startPoint y: 559, endPoint x: 474, endPoint y: 552, distance: 9.9
click at [480, 559] on button "Save" at bounding box center [406, 551] width 216 height 33
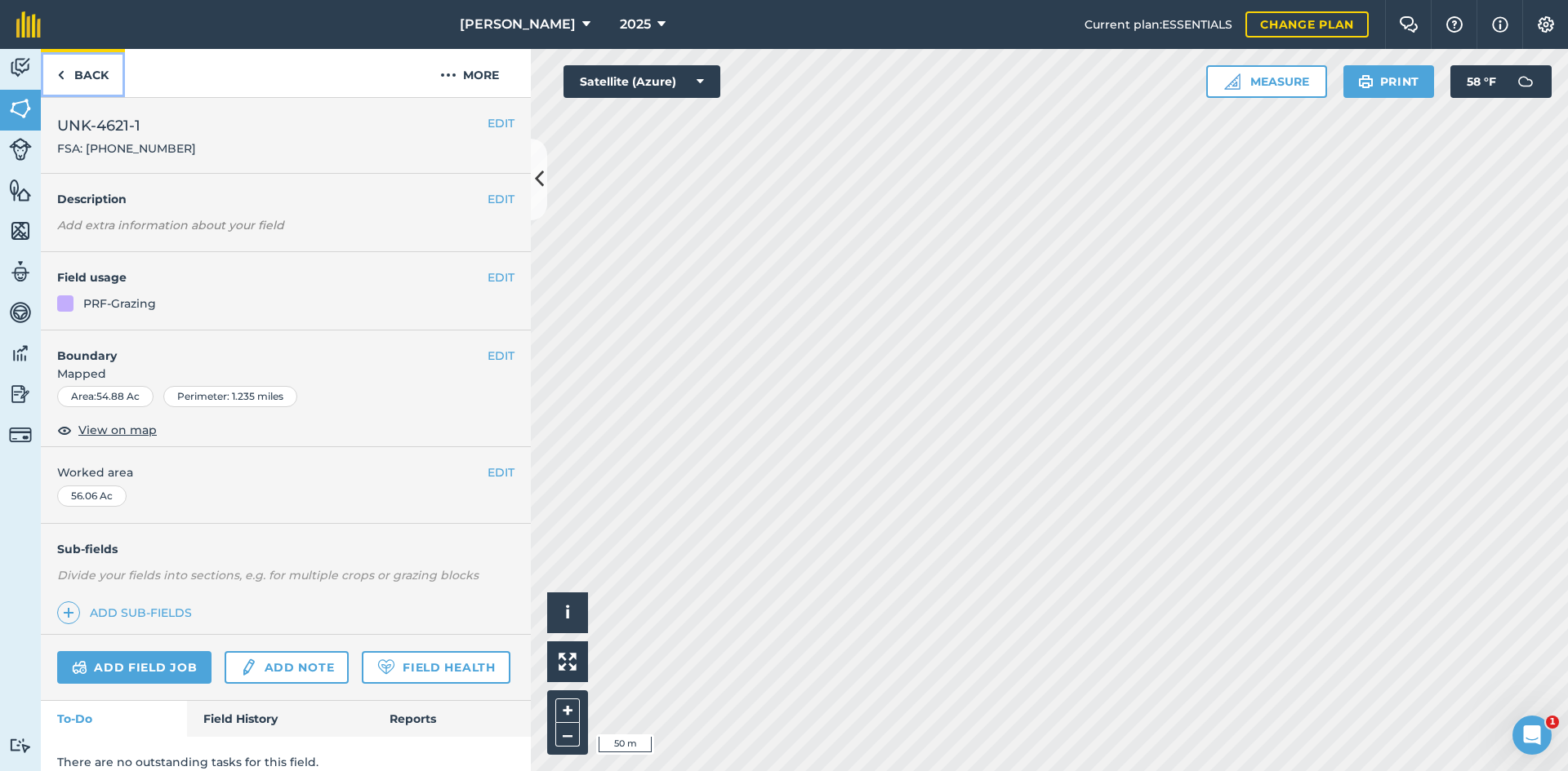
click at [78, 83] on link "Back" at bounding box center [83, 73] width 84 height 48
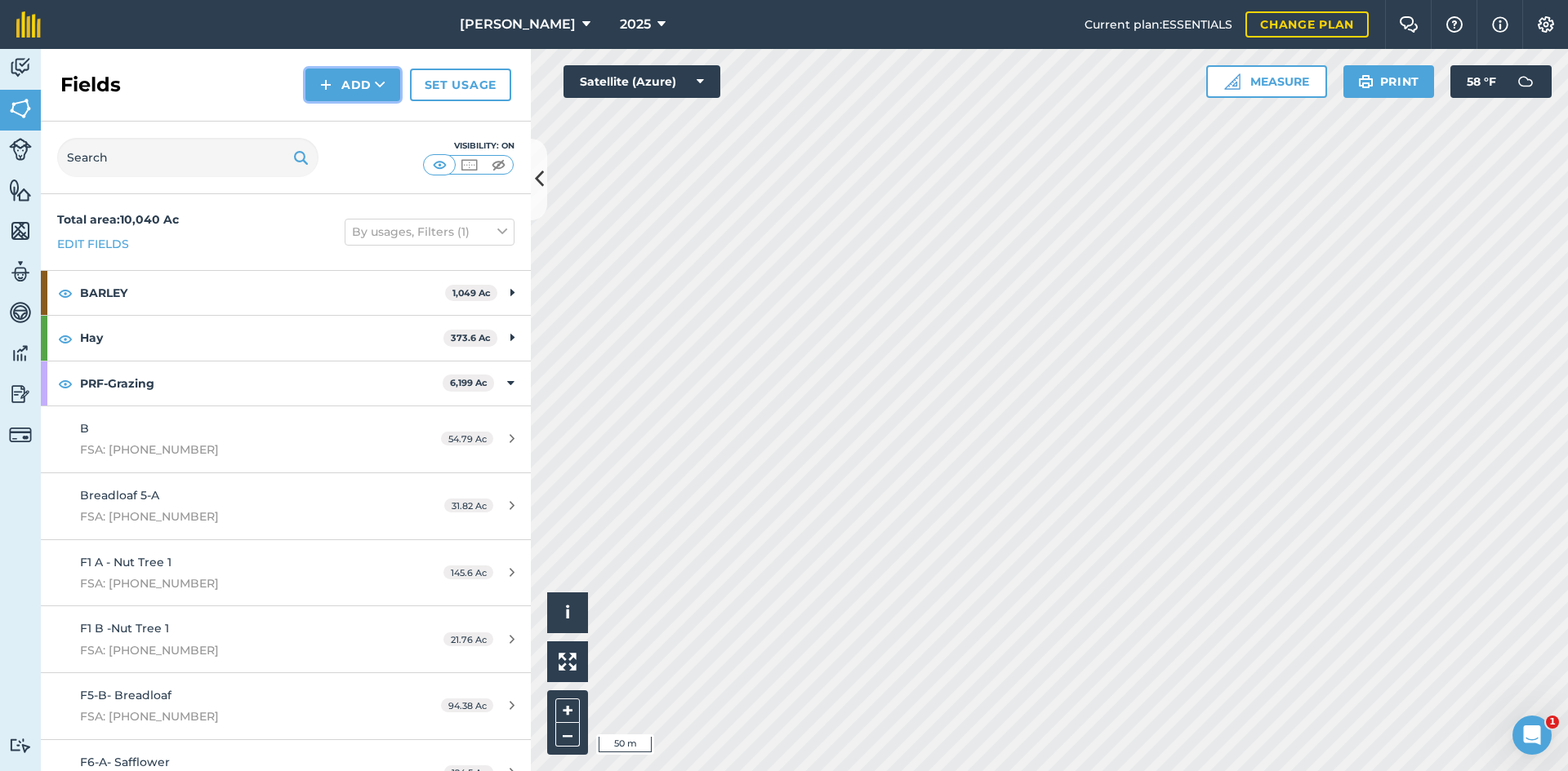
click at [366, 80] on button "Add" at bounding box center [353, 85] width 94 height 33
click at [368, 106] on link "Draw" at bounding box center [352, 122] width 90 height 36
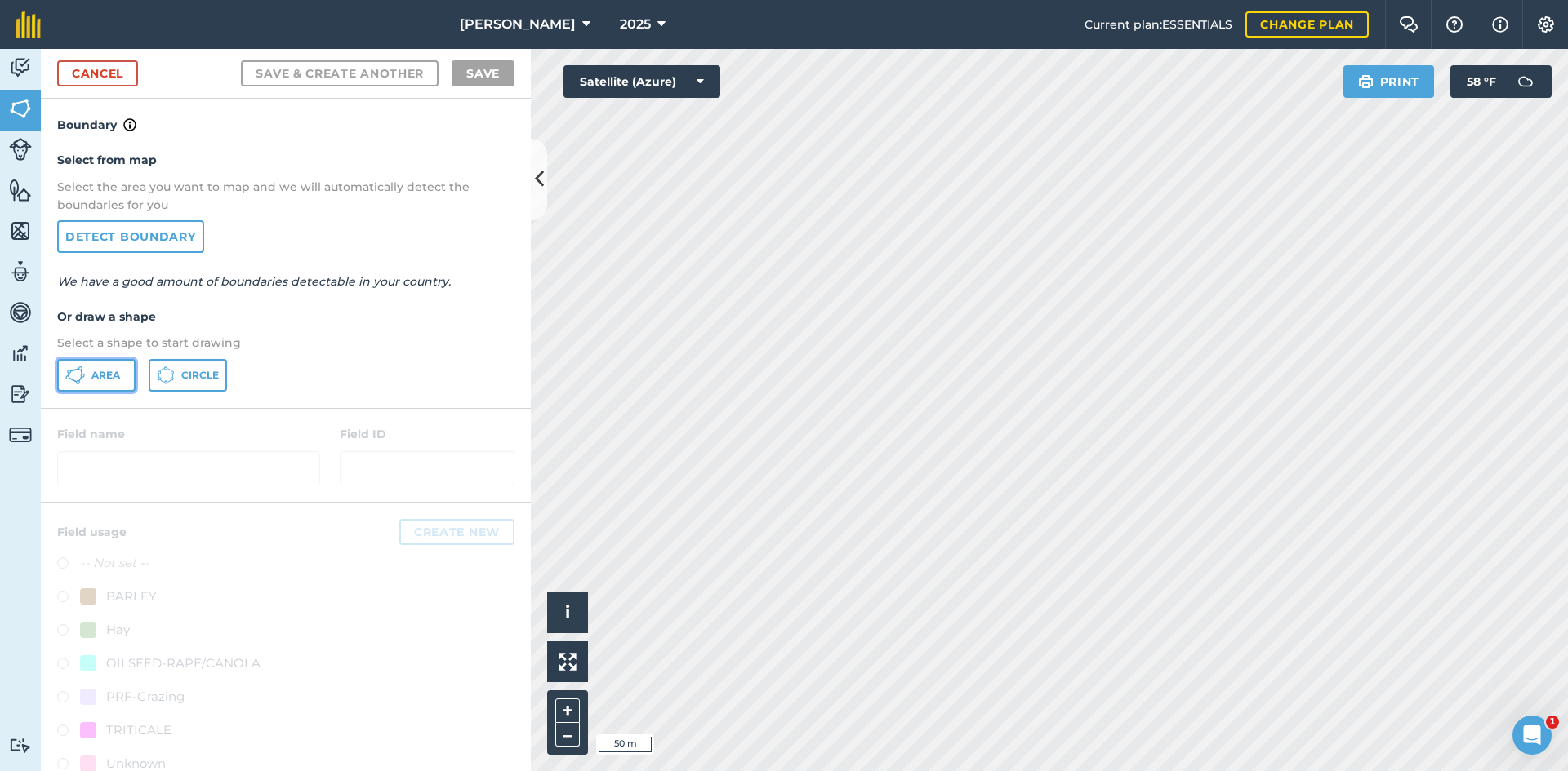
click at [77, 361] on button "Area" at bounding box center [96, 376] width 78 height 33
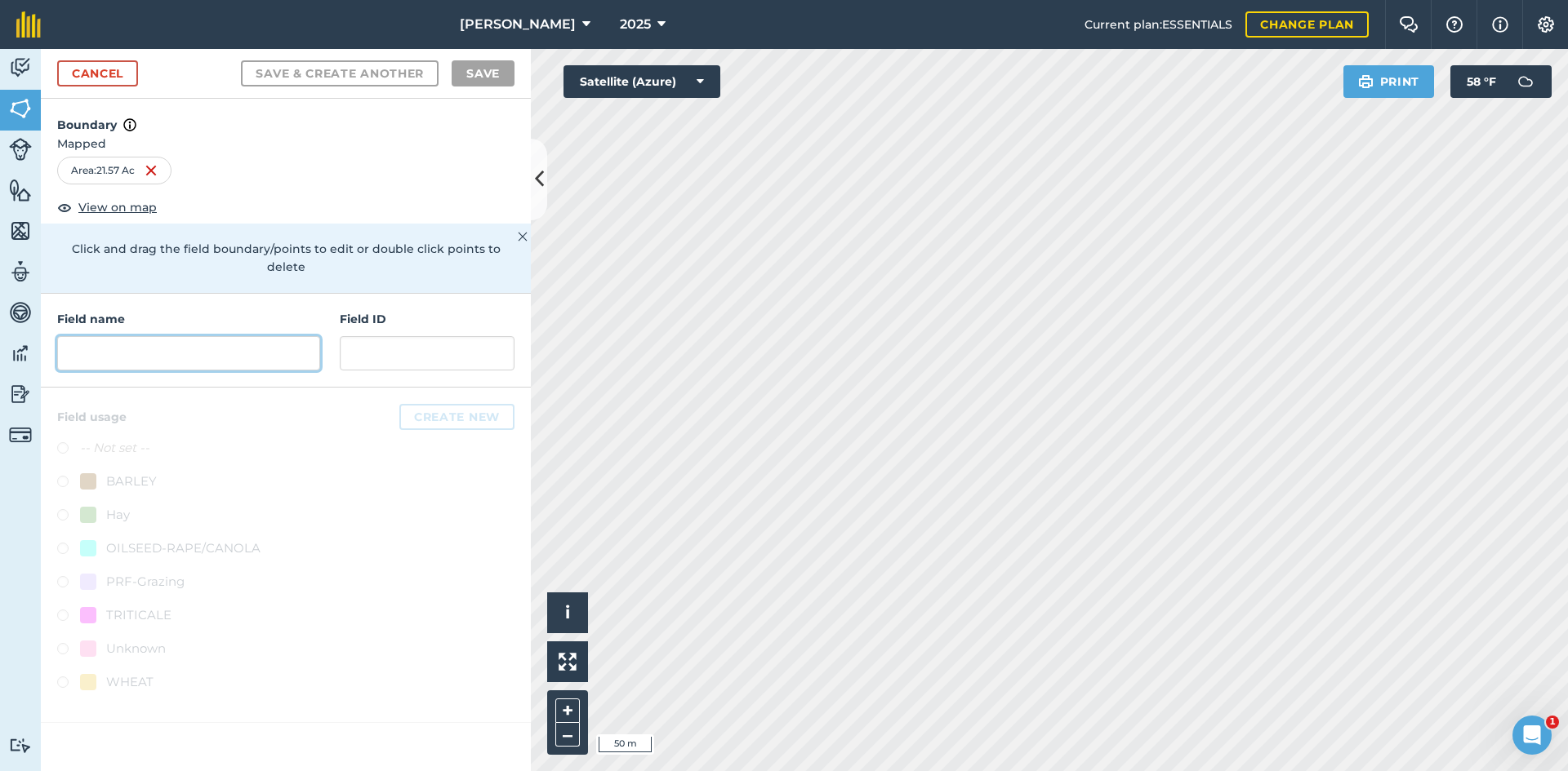
click at [183, 337] on input "text" at bounding box center [189, 354] width 263 height 34
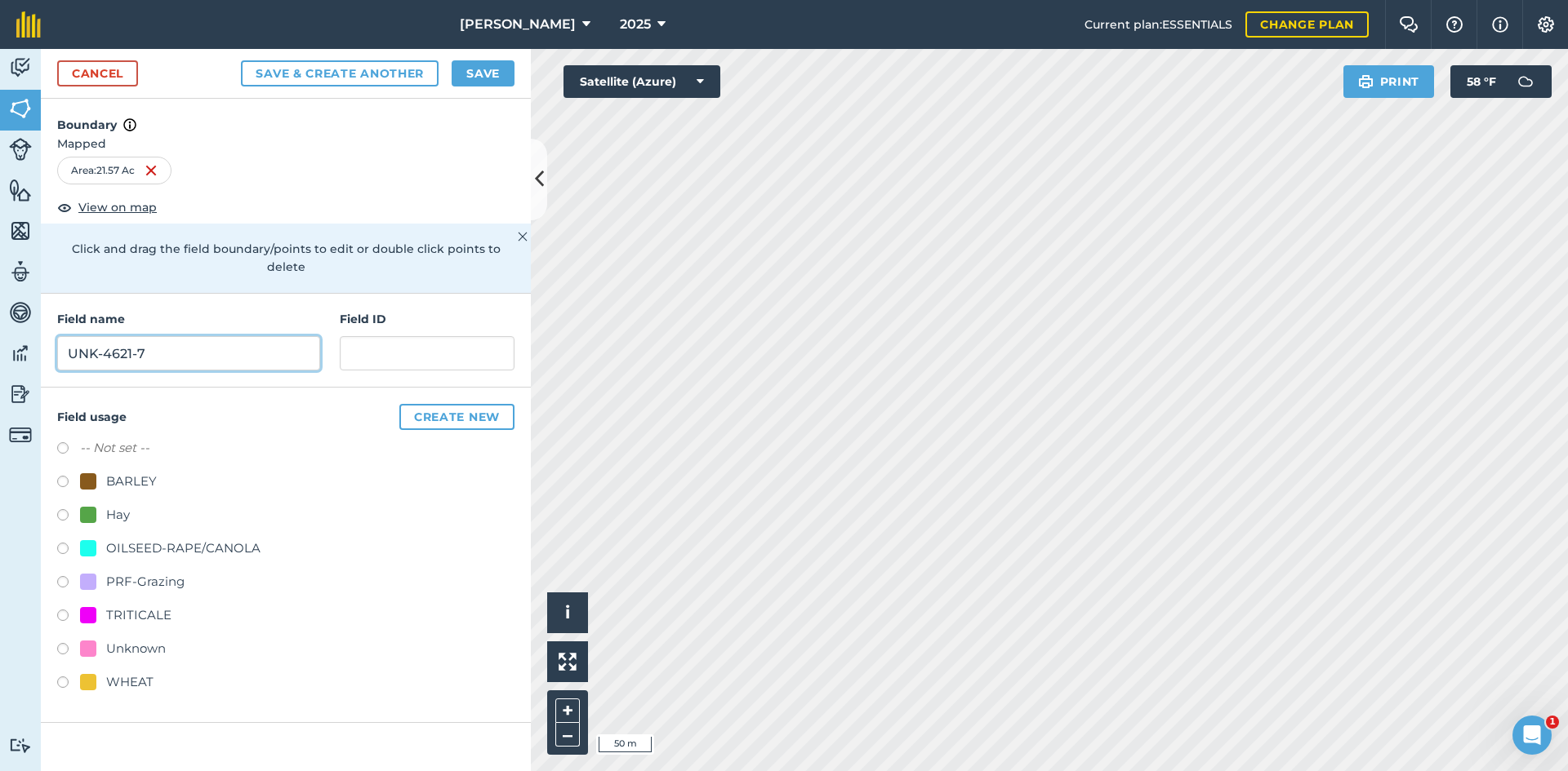
type input "UNK-4621-7"
paste input "FSA: 4621-1217-"
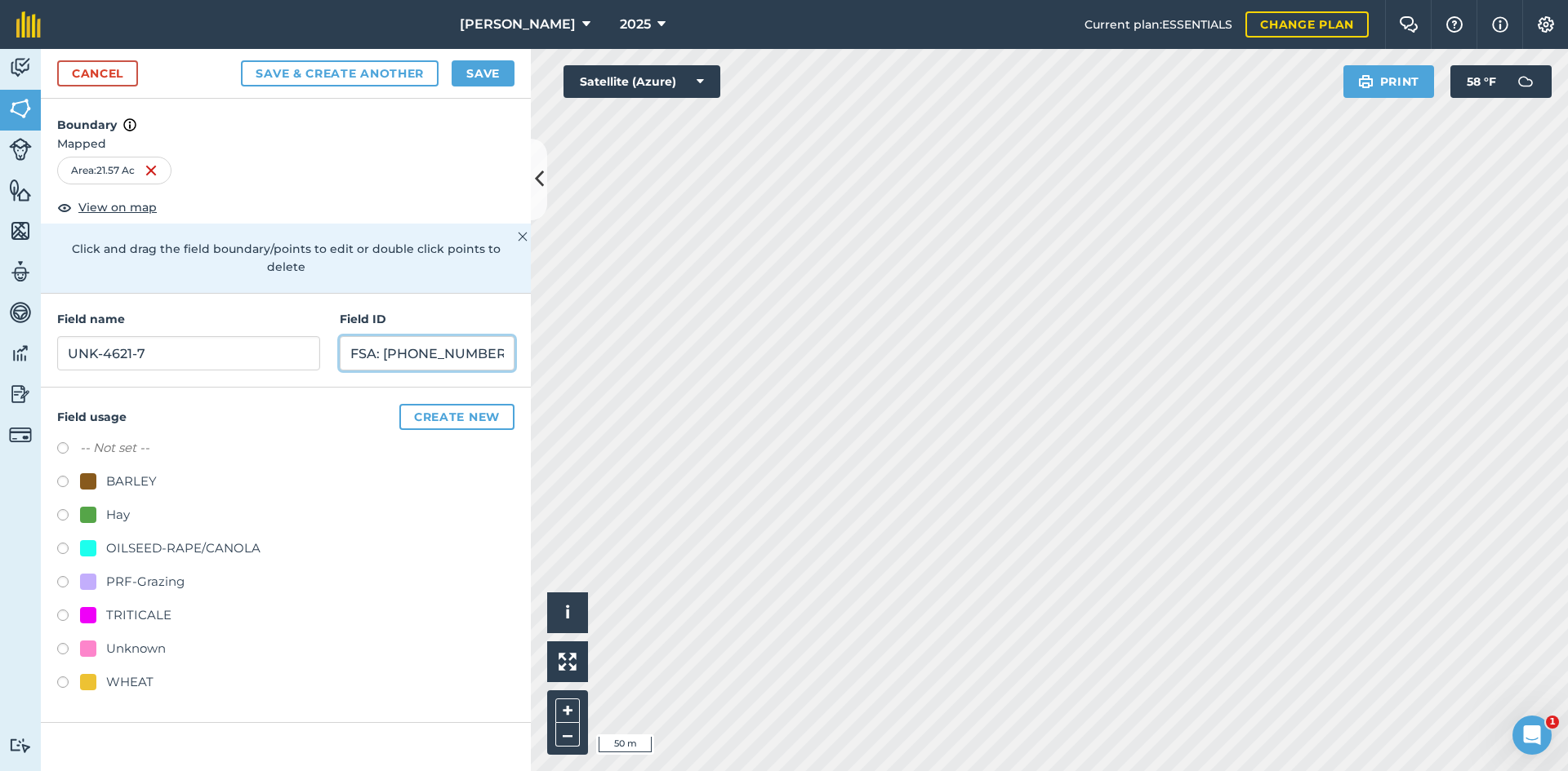
type input "FSA: 4621-1217-7"
click at [119, 551] on div "-- Not set -- BARLEY Hay OILSEED-RAPE/CANOLA PRF-Grazing TRITICALE Unknown WHEAT" at bounding box center [286, 567] width 457 height 258
click at [119, 572] on div "PRF-Grazing" at bounding box center [145, 582] width 78 height 20
radio input "true"
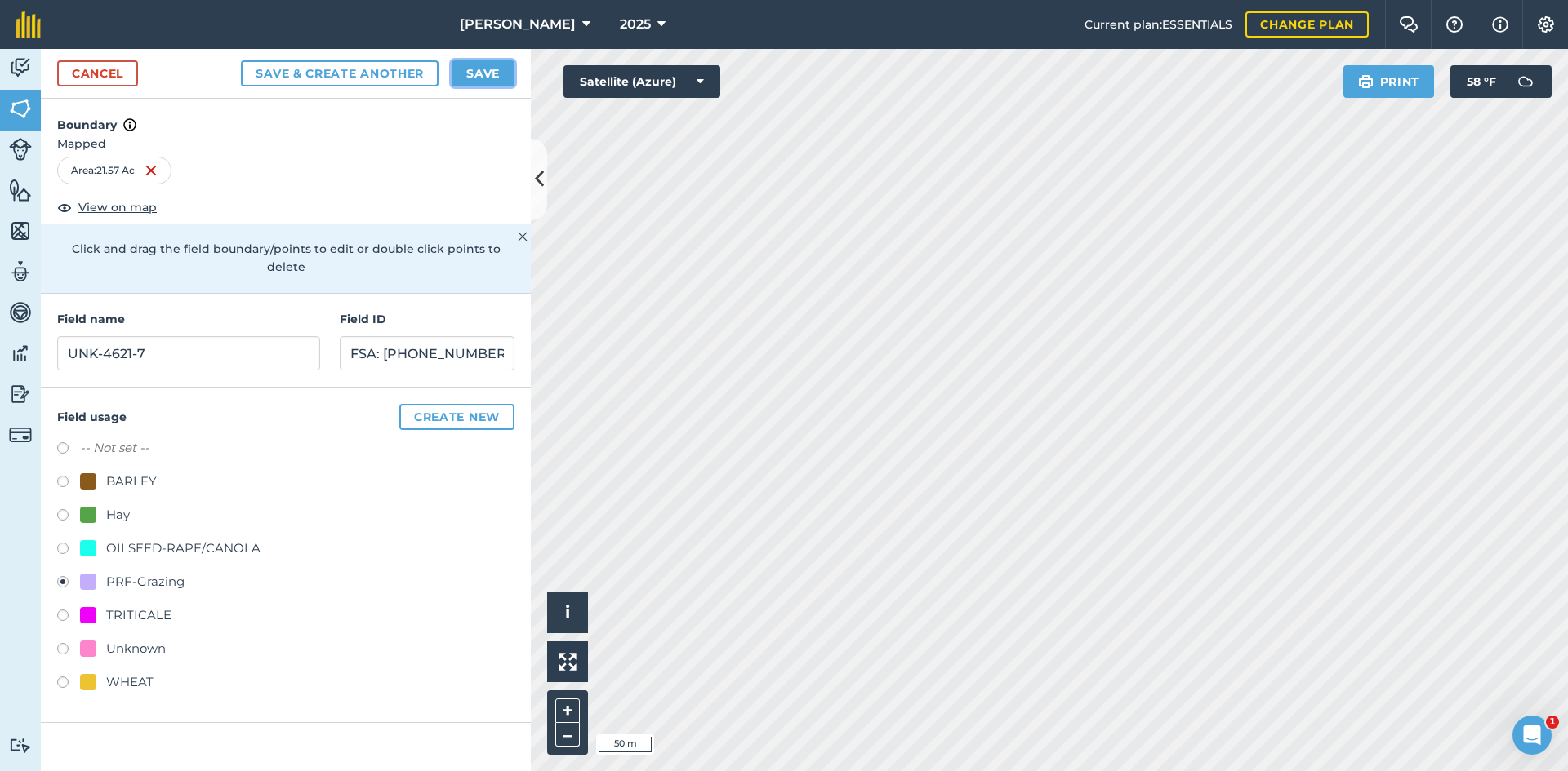
click at [493, 72] on button "Save" at bounding box center [483, 73] width 63 height 26
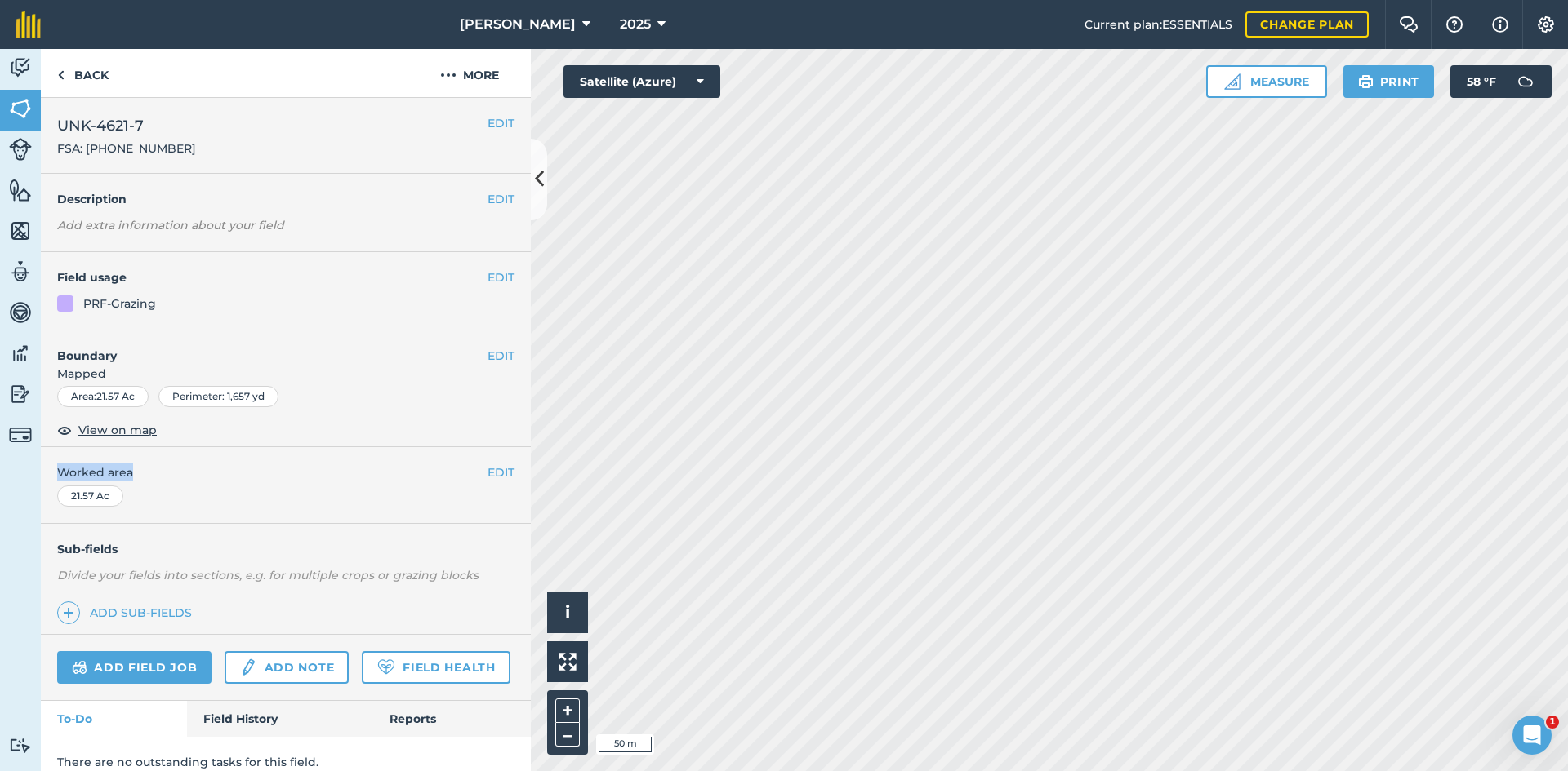
click at [475, 469] on div "EDIT Worked area 21.57 Ac" at bounding box center [286, 485] width 490 height 76
click at [492, 475] on button "EDIT" at bounding box center [501, 473] width 27 height 18
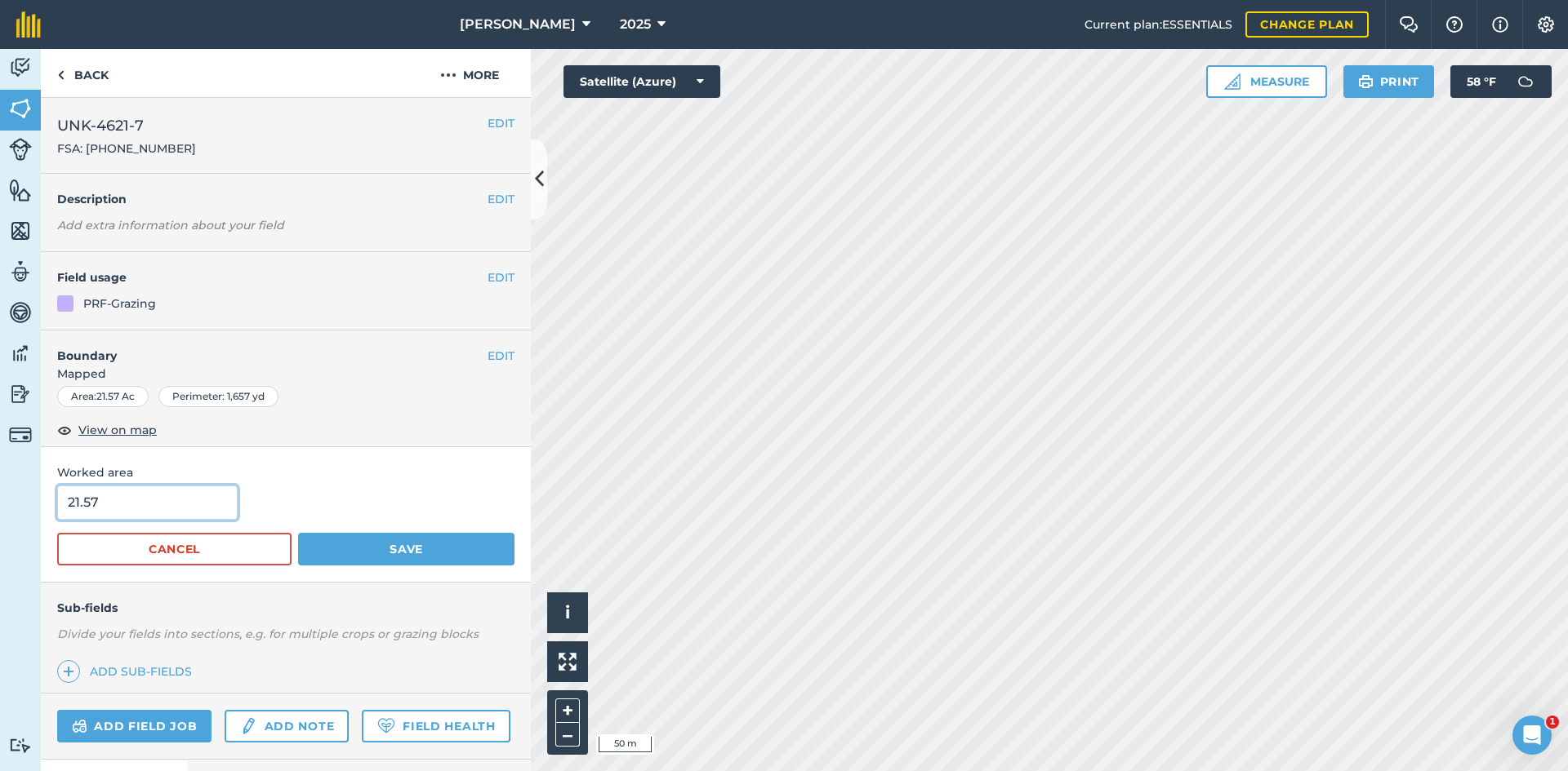
drag, startPoint x: 171, startPoint y: 503, endPoint x: -70, endPoint y: 480, distance: 242.1
click at [0, 480] on html "E.A. Anderson 2025 Current plan : ESSENTIALS Change plan Farm Chat Help Info Se…" at bounding box center [784, 386] width 1568 height 771
type input "21.67"
click at [401, 559] on button "Save" at bounding box center [406, 550] width 216 height 33
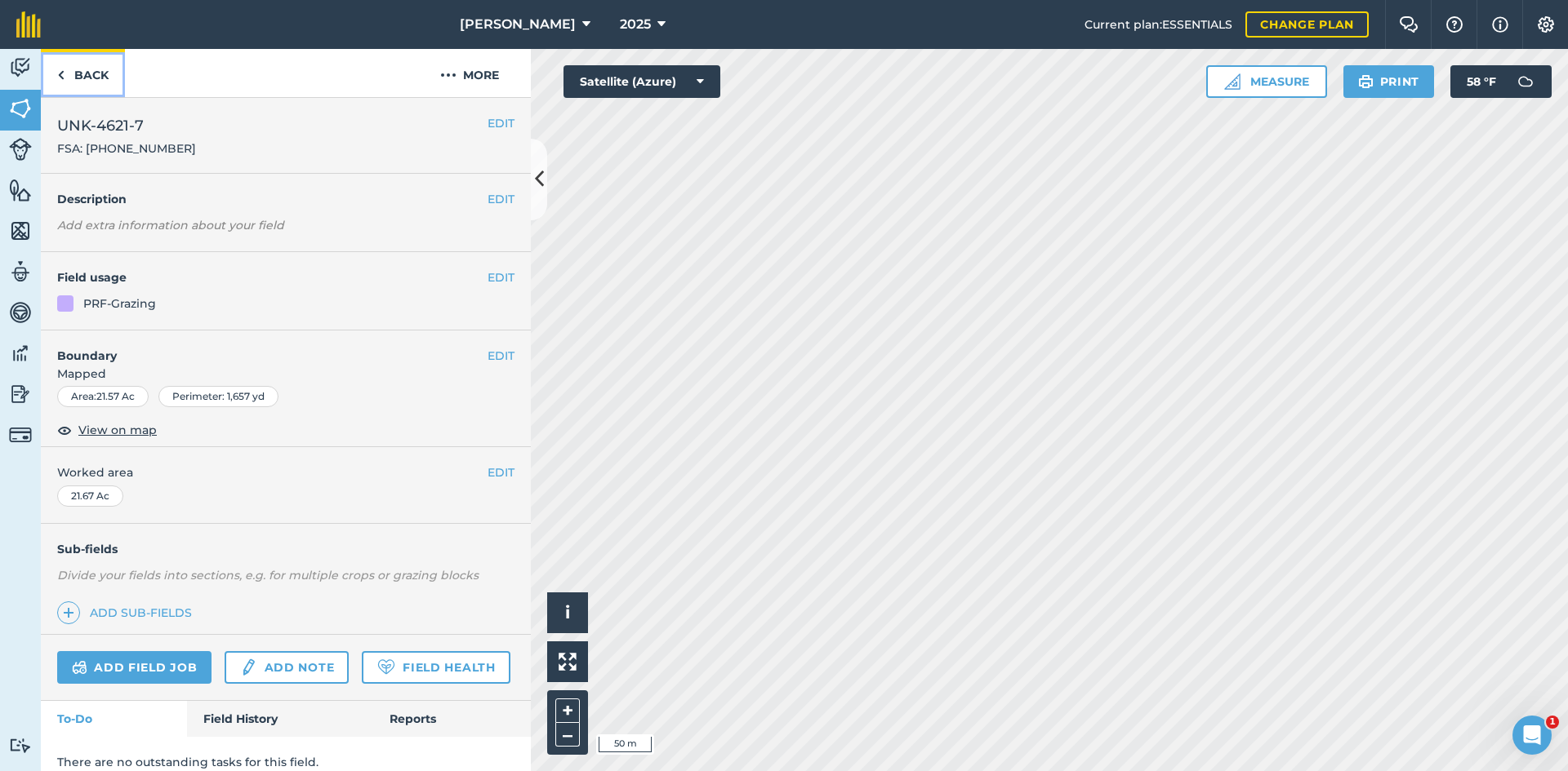
click at [95, 78] on link "Back" at bounding box center [83, 73] width 84 height 48
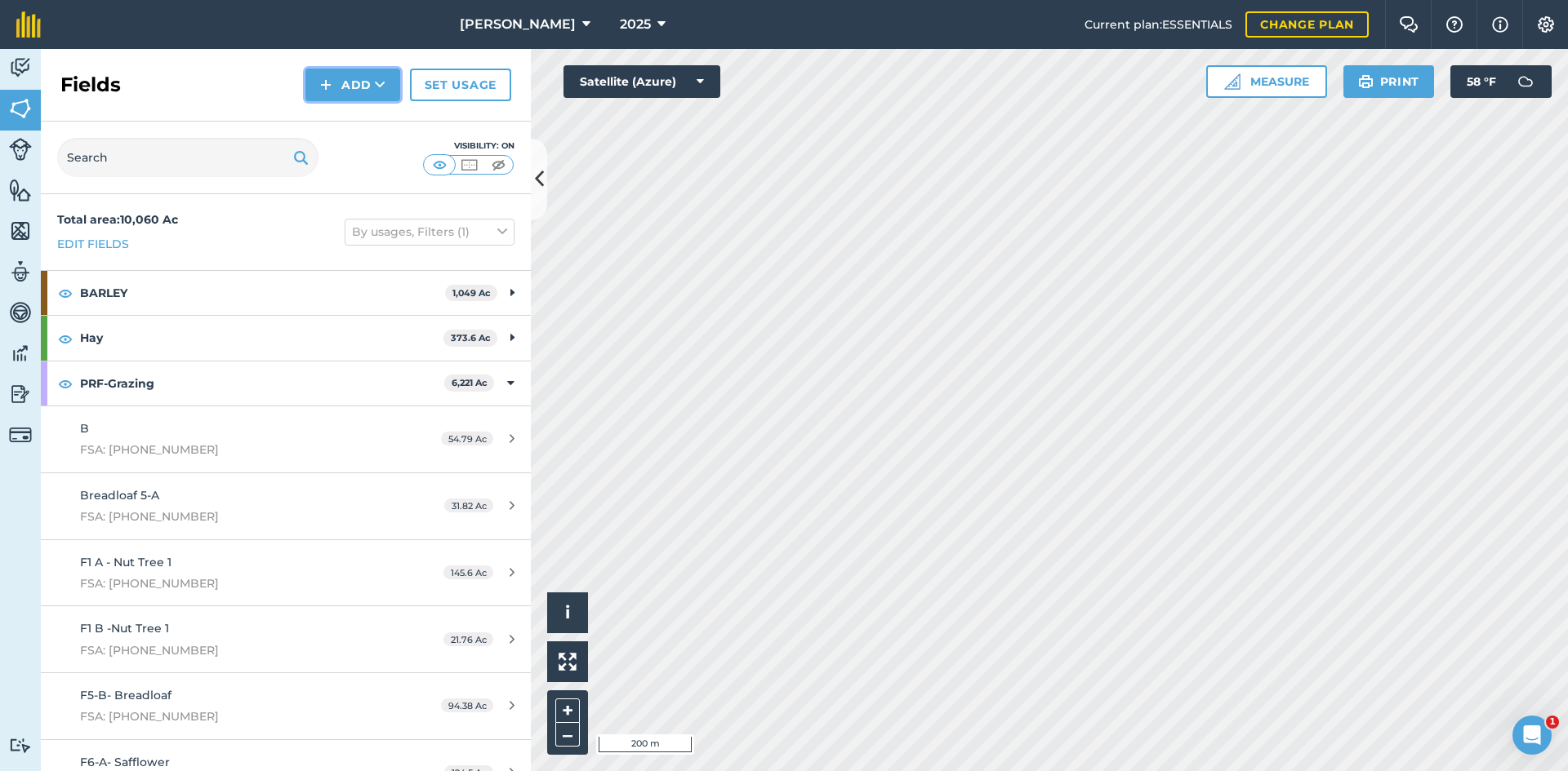
click at [372, 79] on button "Add" at bounding box center [353, 85] width 94 height 33
click at [329, 130] on link "Draw" at bounding box center [352, 122] width 90 height 36
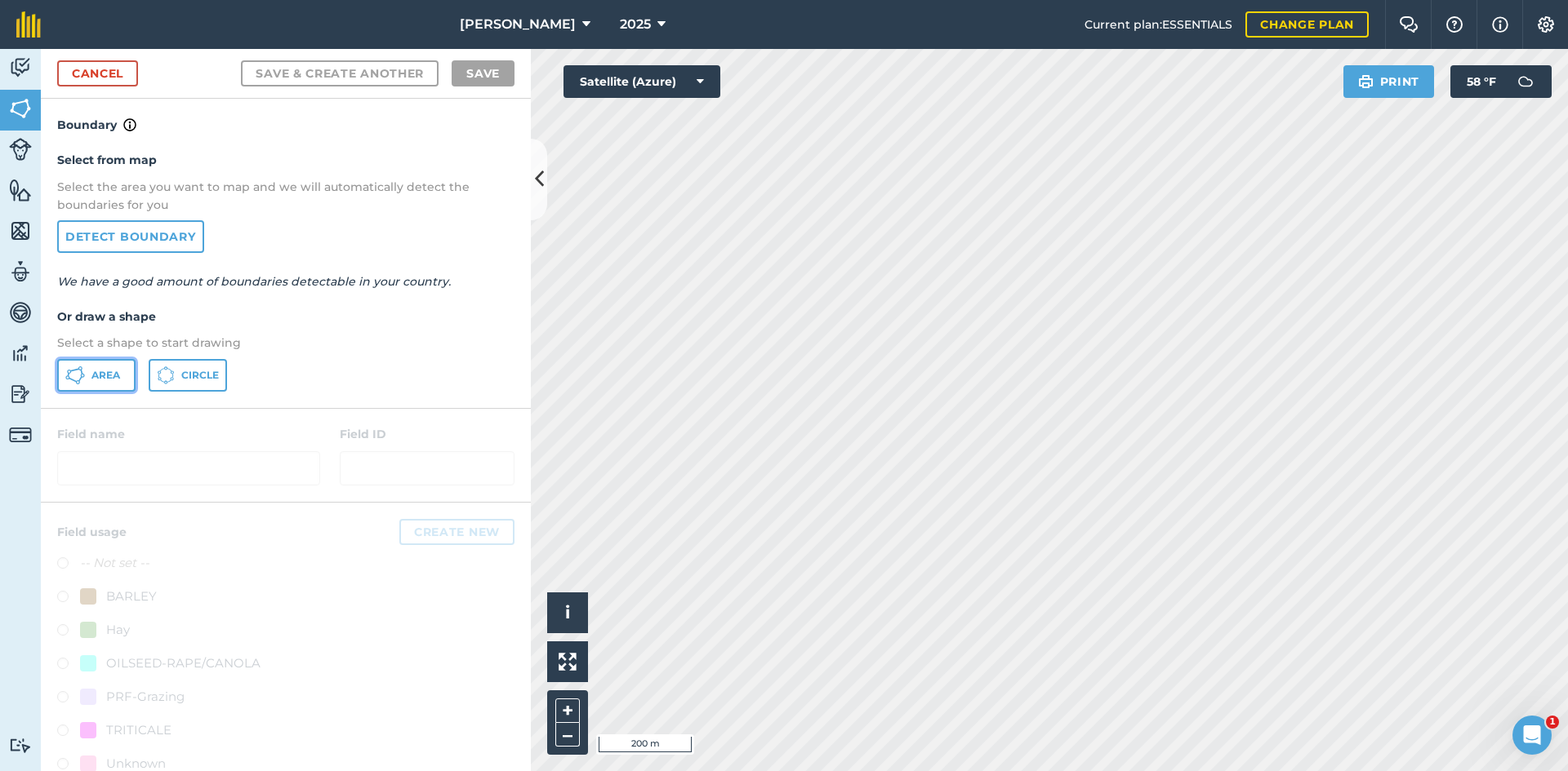
click at [94, 373] on span "Area" at bounding box center [105, 376] width 28 height 13
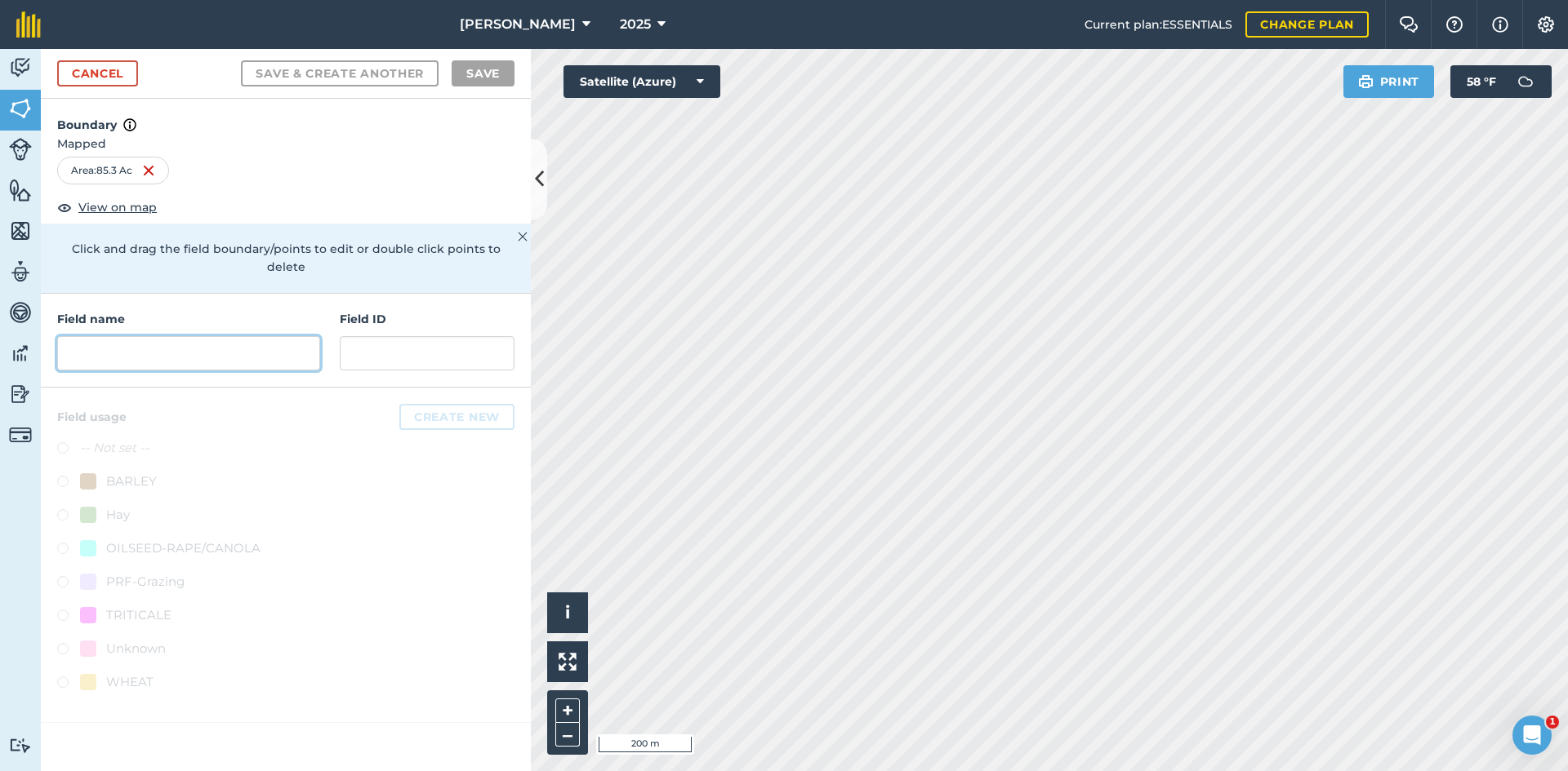
click at [189, 338] on input "text" at bounding box center [189, 354] width 263 height 34
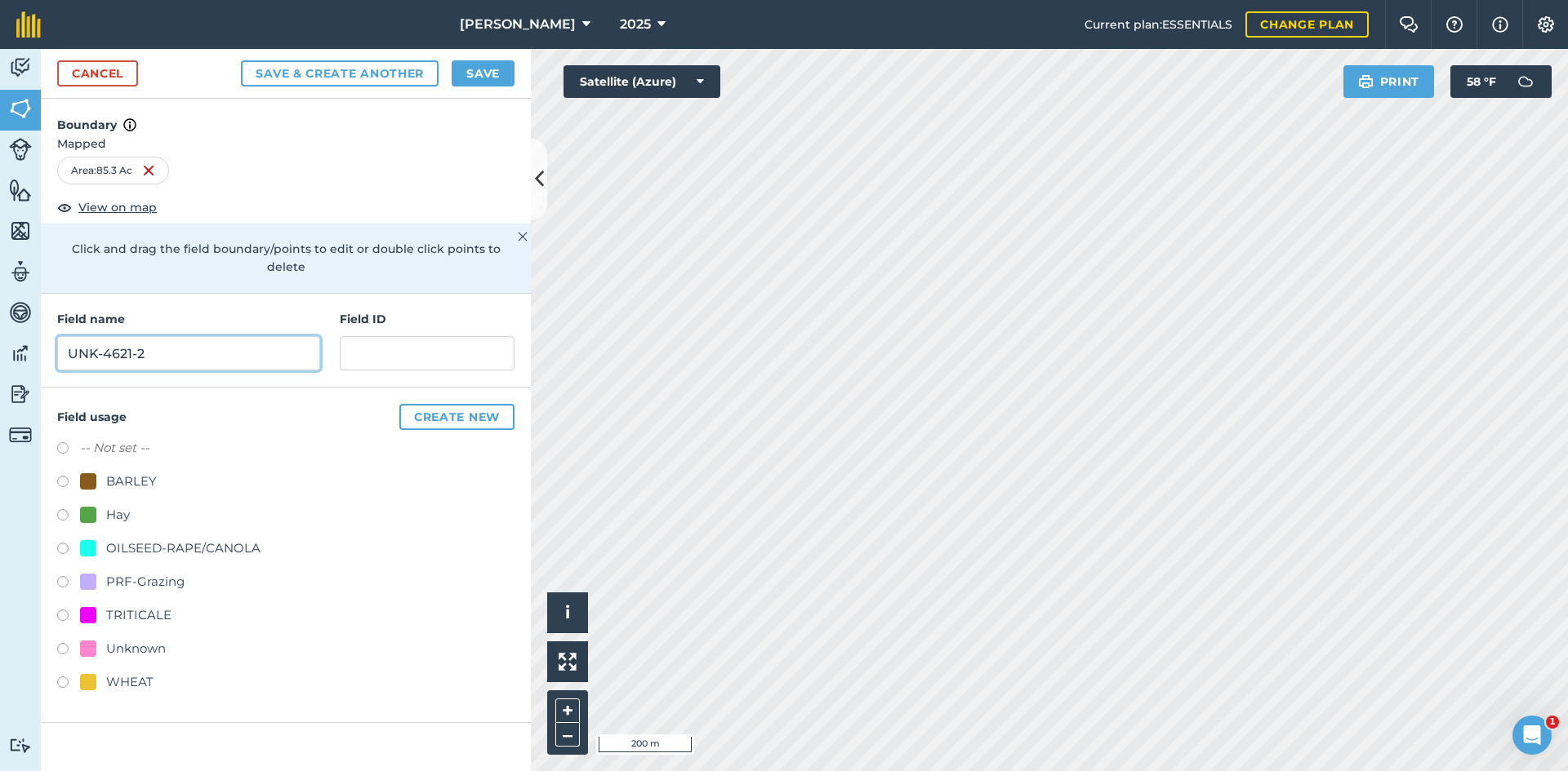
type input "UNK-4621-2"
click at [109, 572] on div "PRF-Grazing" at bounding box center [145, 582] width 78 height 20
radio input "true"
paste input "FSA: 4621-1217-"
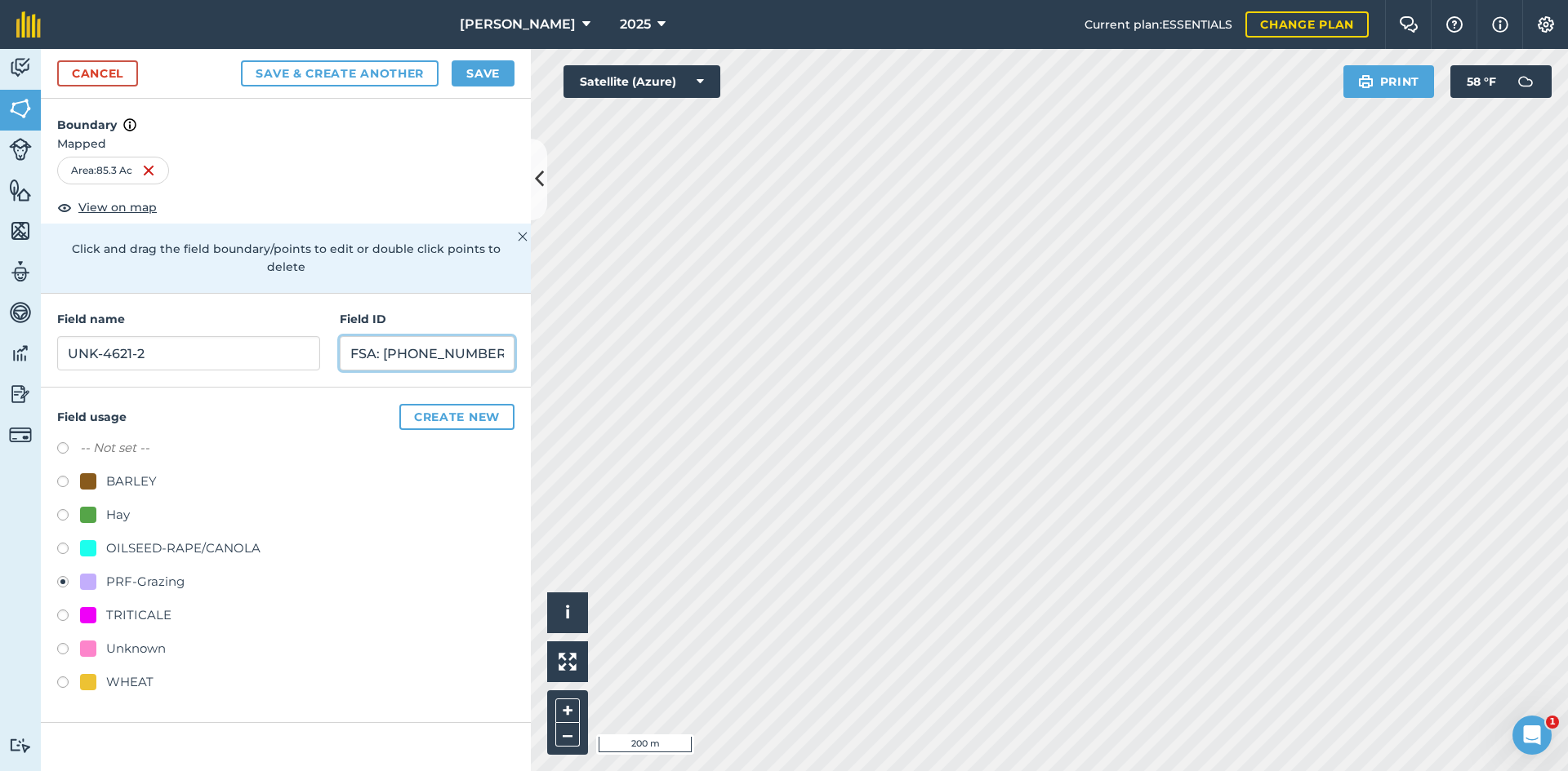
type input "FSA: 4621-1217-2"
click at [488, 83] on button "Save" at bounding box center [483, 73] width 63 height 26
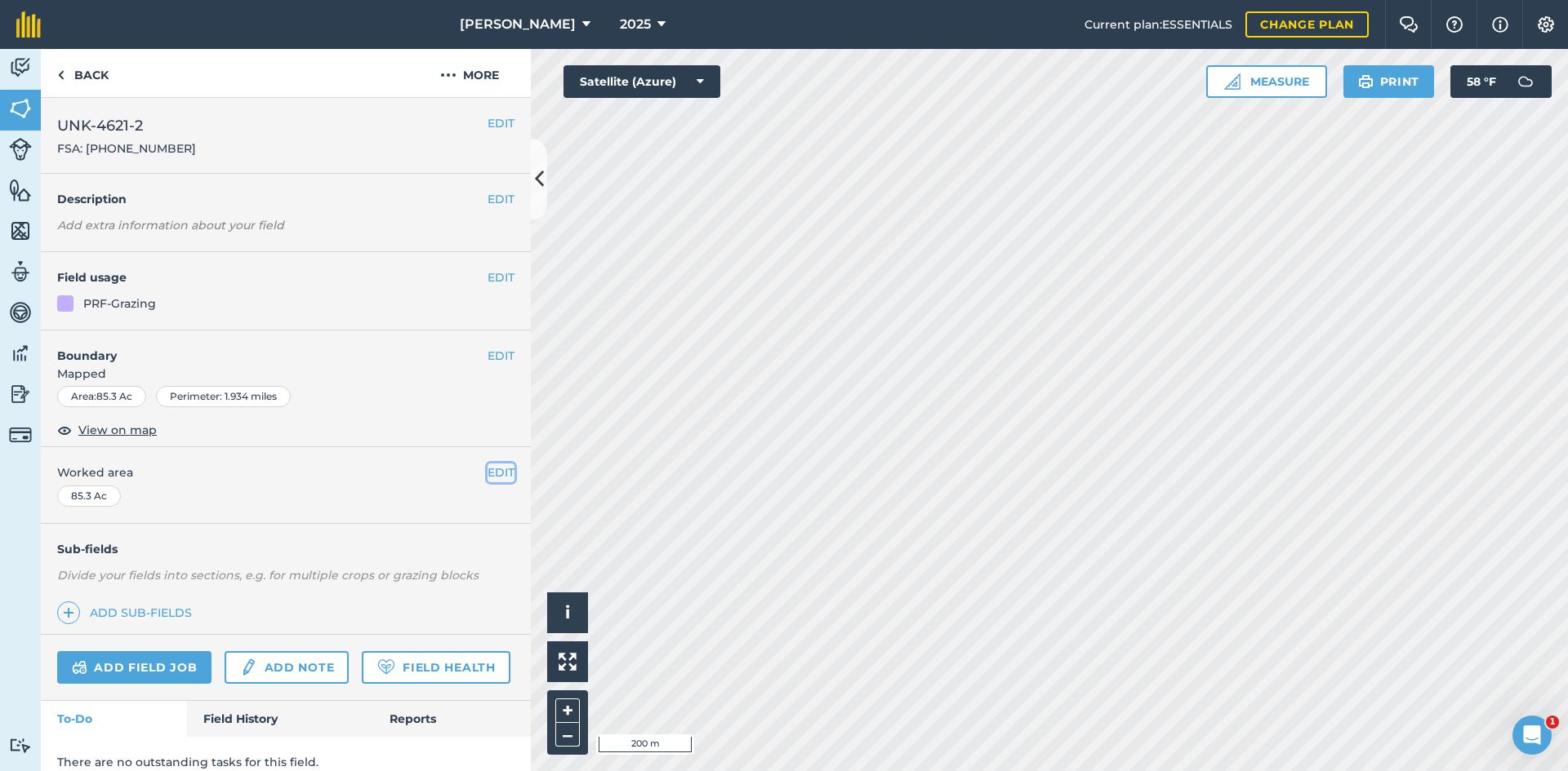
click at [487, 473] on button "EDIT" at bounding box center [501, 473] width 27 height 18
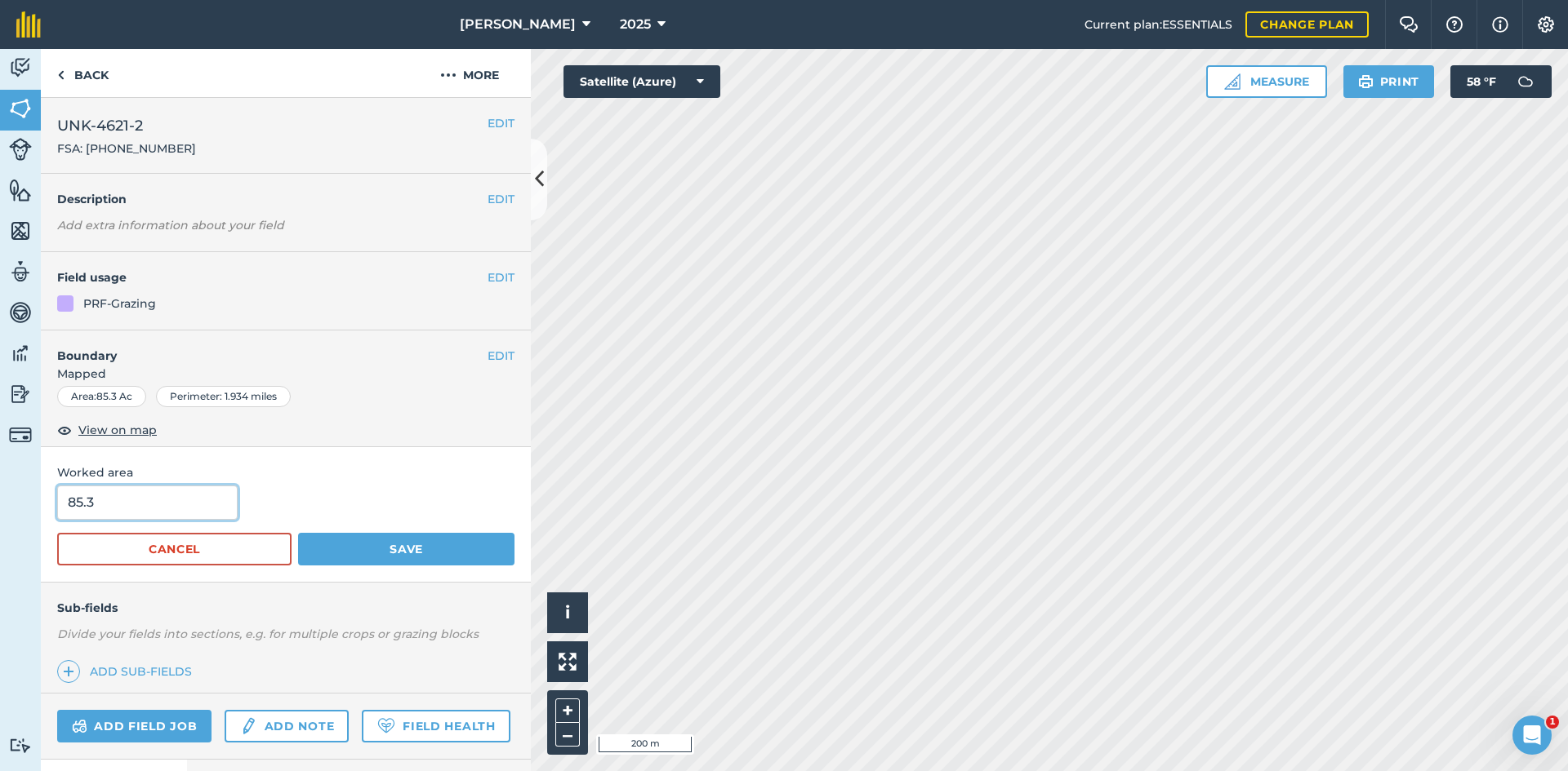
drag, startPoint x: 172, startPoint y: 503, endPoint x: -56, endPoint y: 497, distance: 228.1
click at [0, 497] on html "E.A. Anderson 2025 Current plan : ESSENTIALS Change plan Farm Chat Help Info Se…" at bounding box center [784, 386] width 1568 height 771
type input "88.63"
click at [376, 541] on button "Save" at bounding box center [406, 550] width 216 height 33
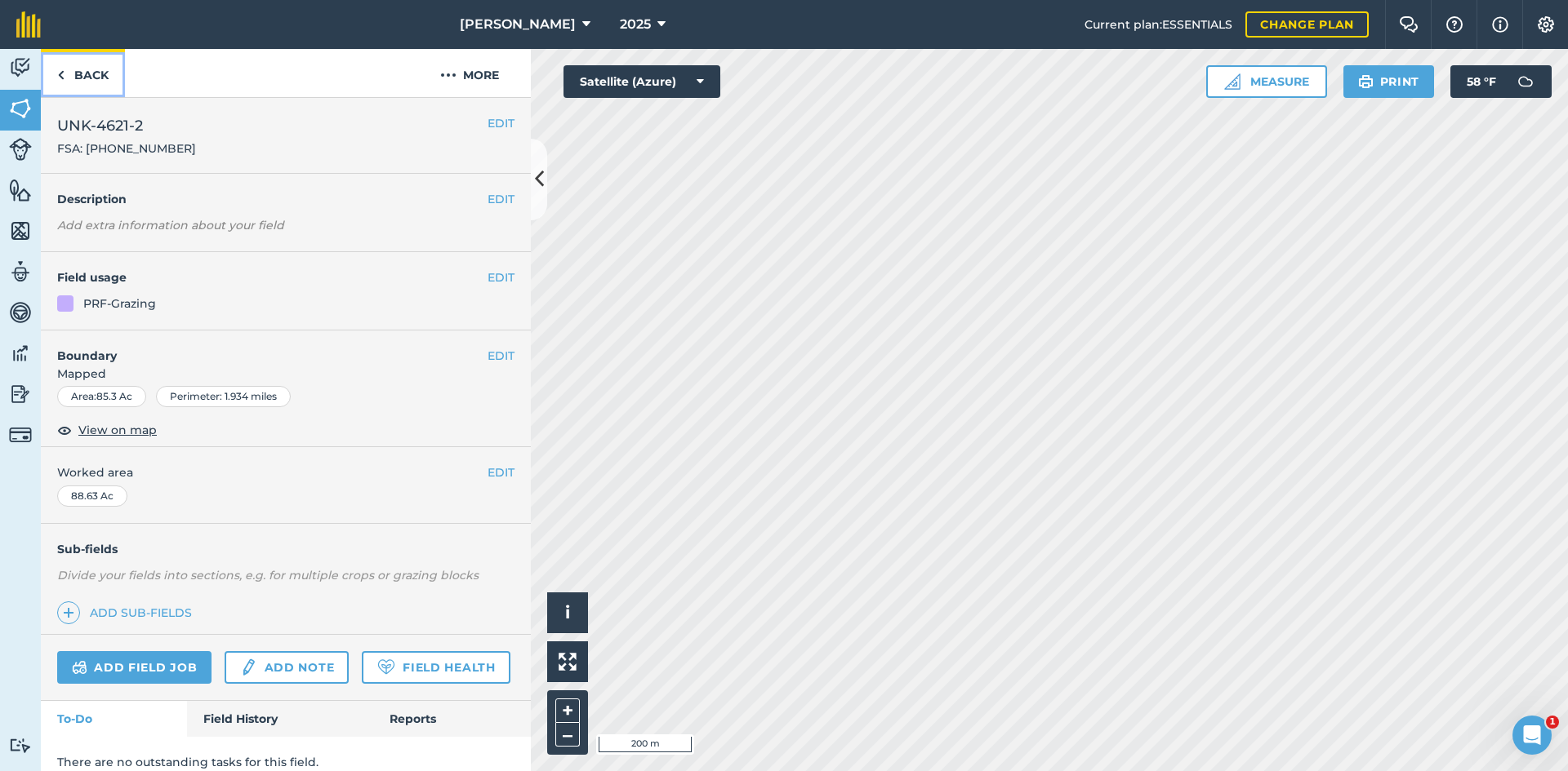
click at [91, 83] on link "Back" at bounding box center [83, 73] width 84 height 48
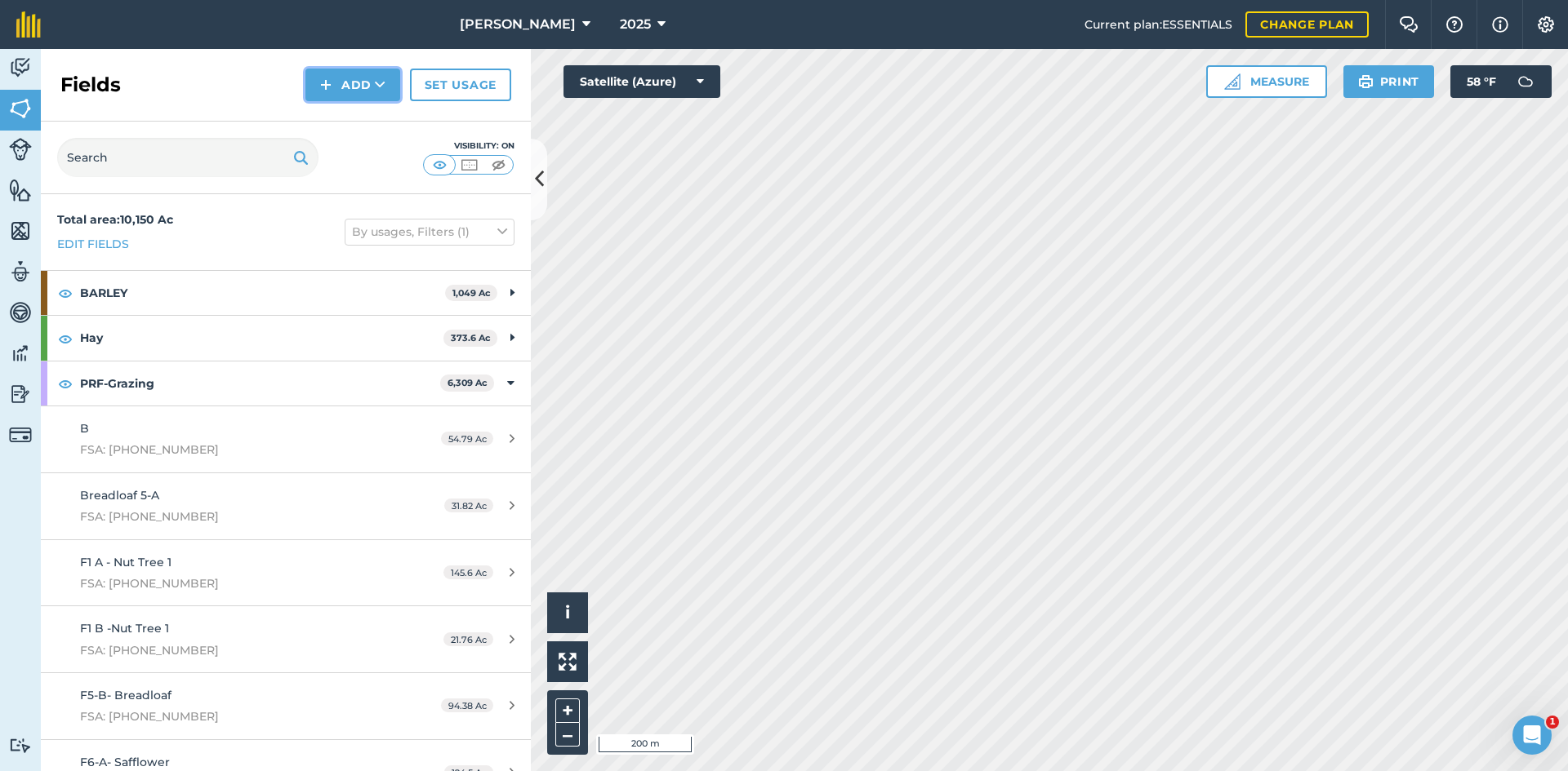
click at [344, 93] on button "Add" at bounding box center [353, 85] width 94 height 33
click at [335, 129] on link "Draw" at bounding box center [352, 122] width 90 height 36
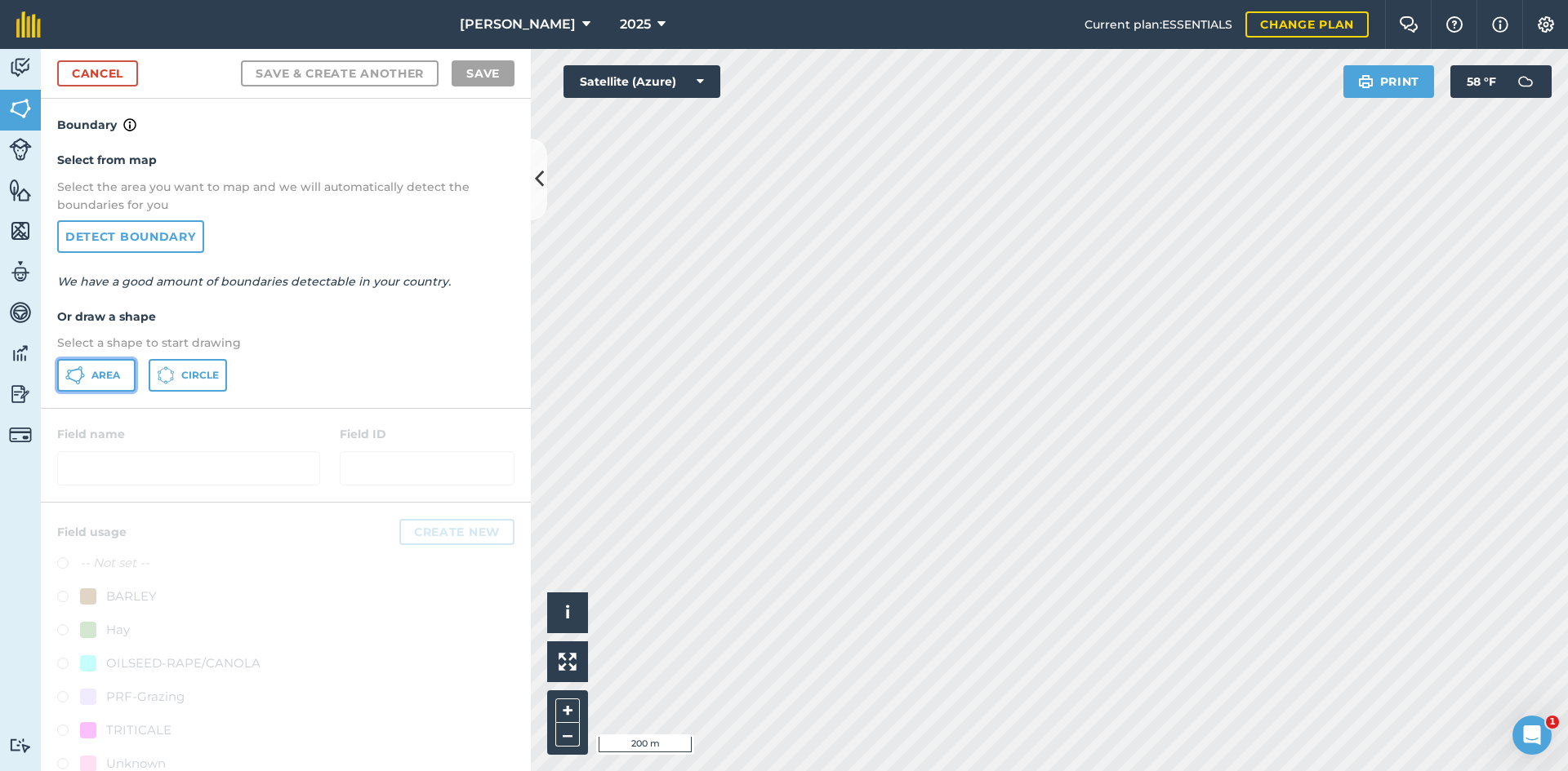
click at [102, 364] on button "Area" at bounding box center [96, 376] width 78 height 33
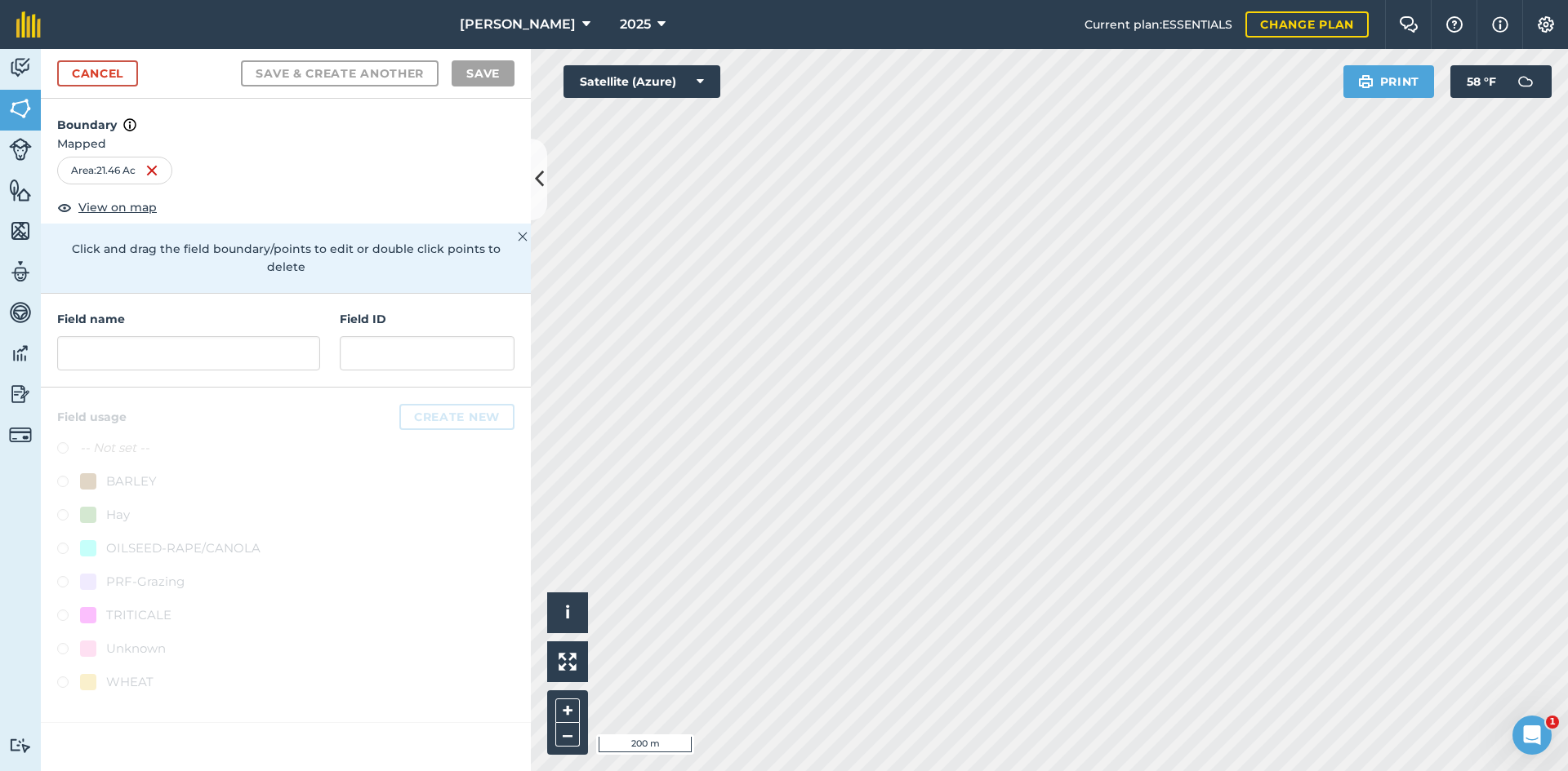
click at [139, 316] on div "Field name" at bounding box center [189, 340] width 263 height 61
click at [175, 337] on input "text" at bounding box center [189, 354] width 263 height 34
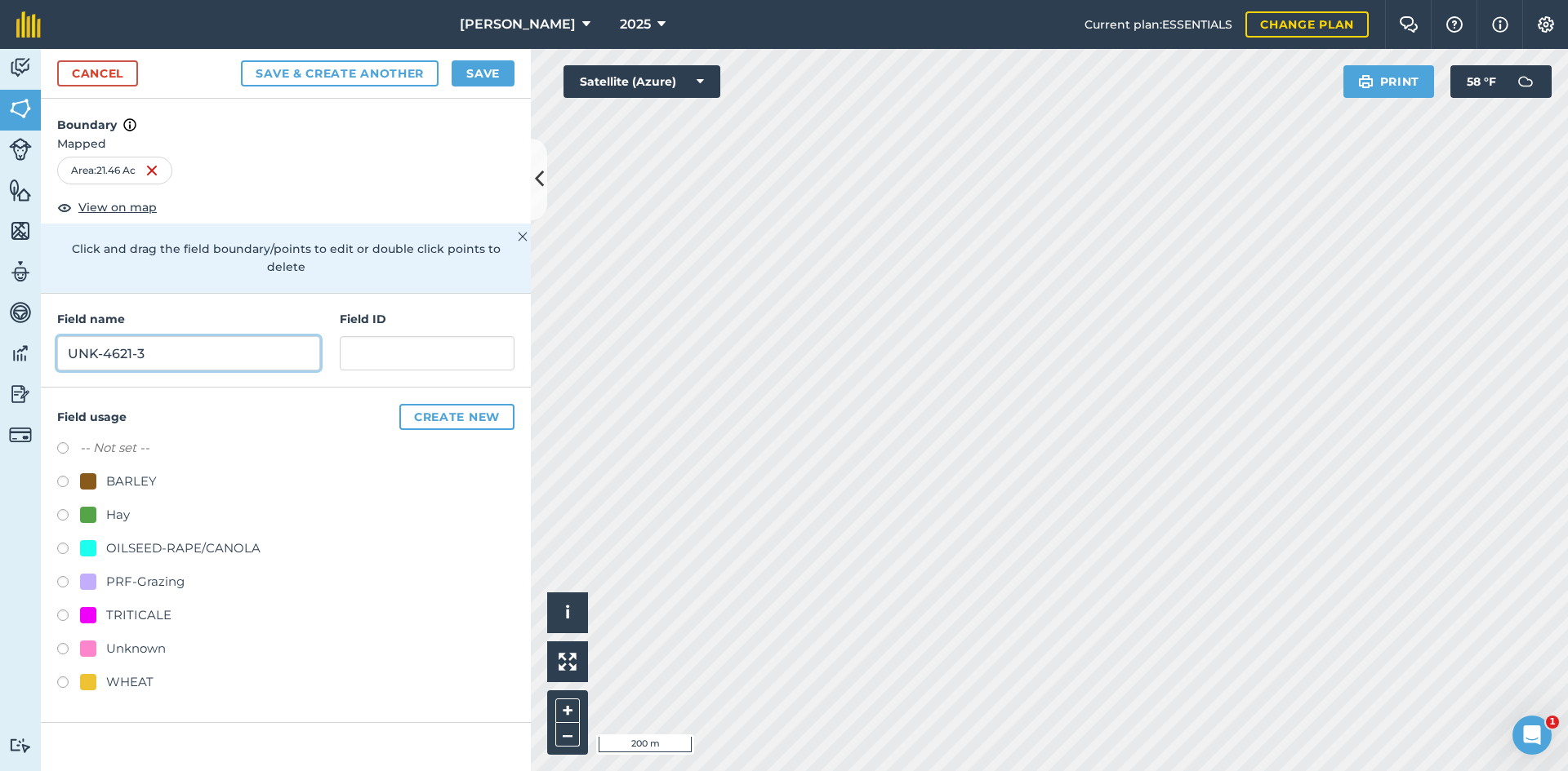
type input "UNK-4621-3"
drag, startPoint x: 398, startPoint y: 355, endPoint x: 393, endPoint y: 338, distance: 17.7
click at [393, 338] on input "text" at bounding box center [426, 354] width 175 height 34
paste input "FSA: 4621-1217-"
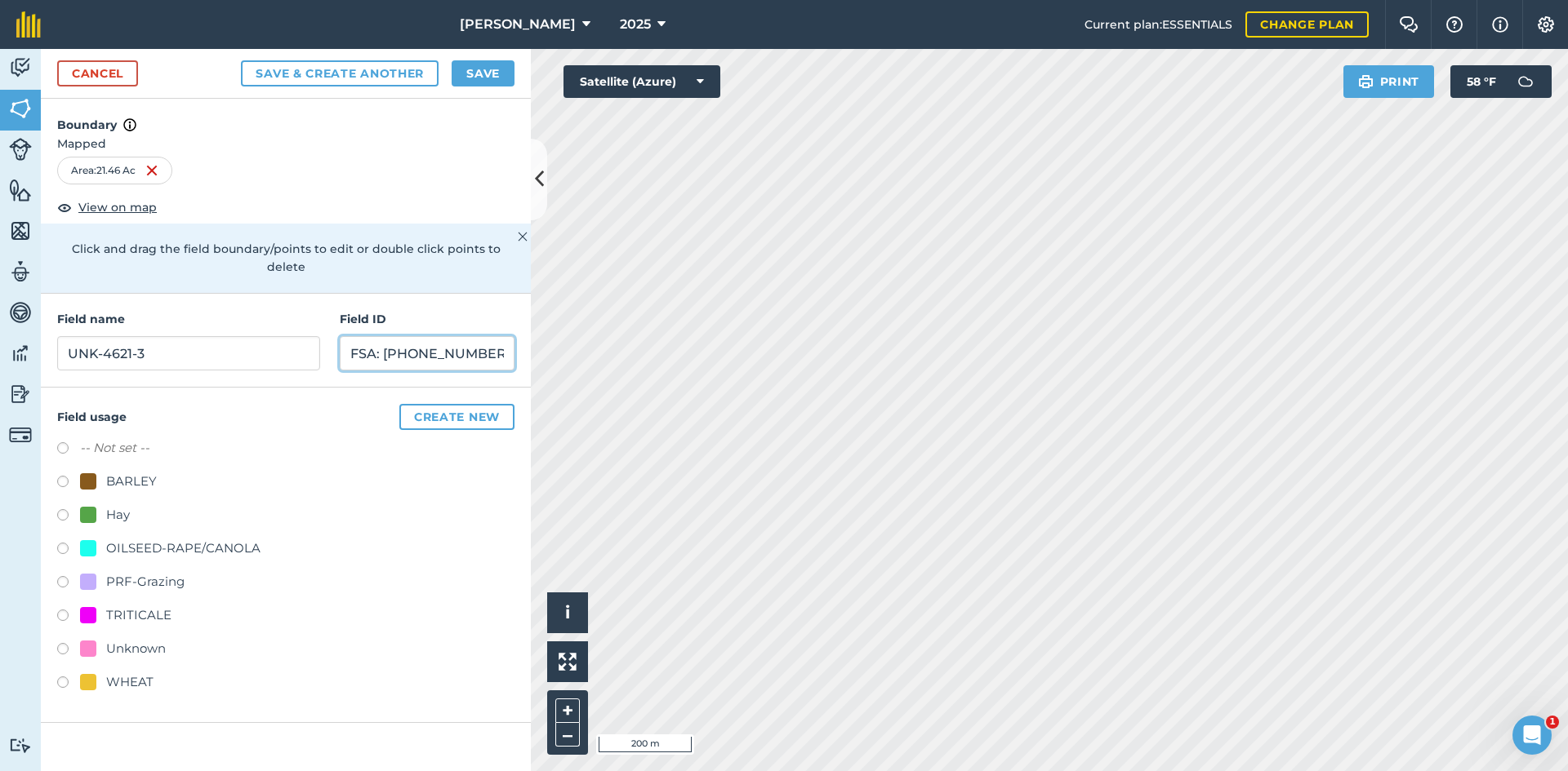
type input "FSA: 4621-1217-3"
click at [150, 572] on div "PRF-Grazing" at bounding box center [145, 582] width 78 height 20
radio input "true"
click at [518, 66] on div "Cancel Save & Create Another Save" at bounding box center [286, 73] width 490 height 50
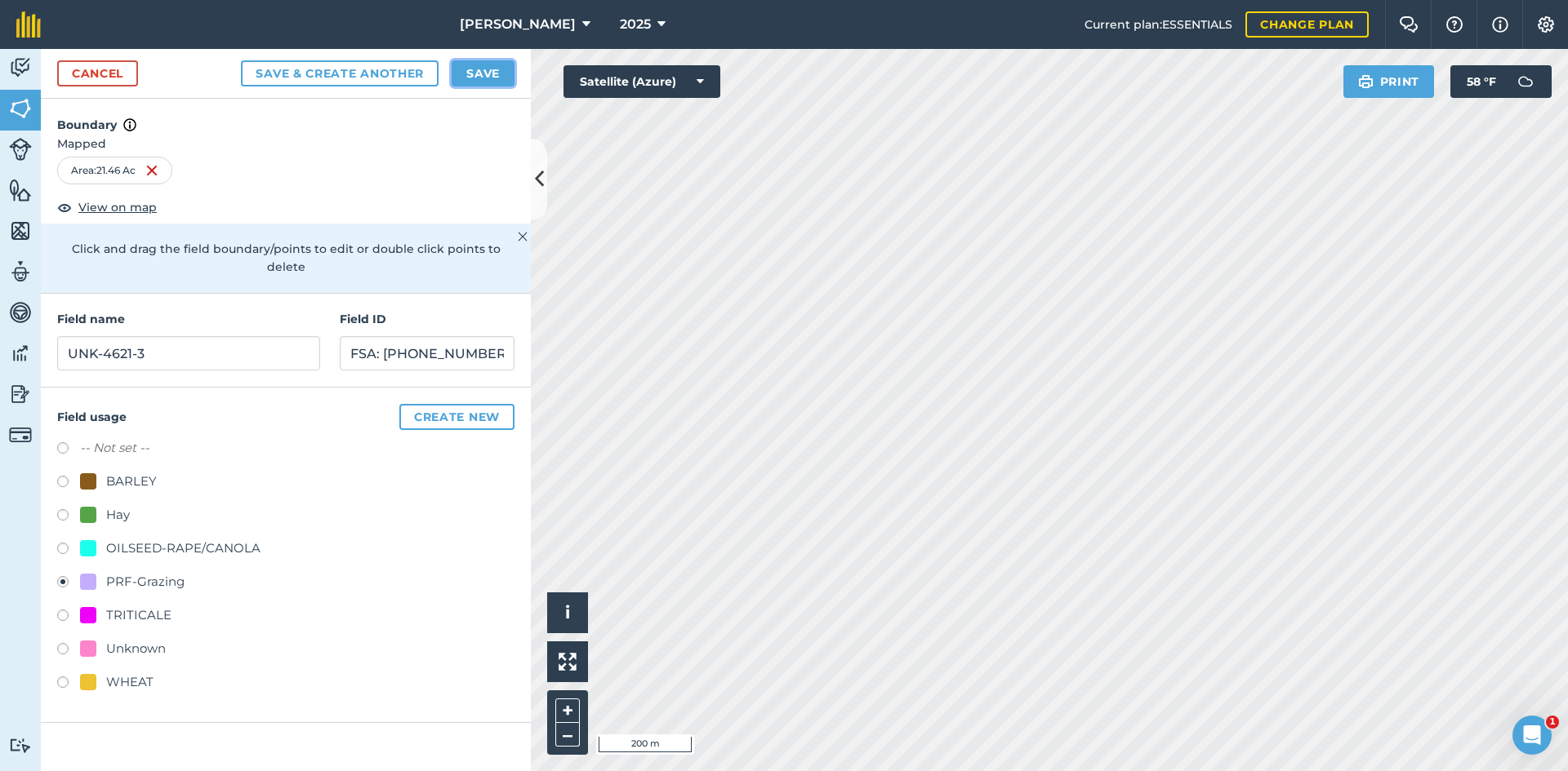
click at [503, 70] on button "Save" at bounding box center [483, 73] width 63 height 26
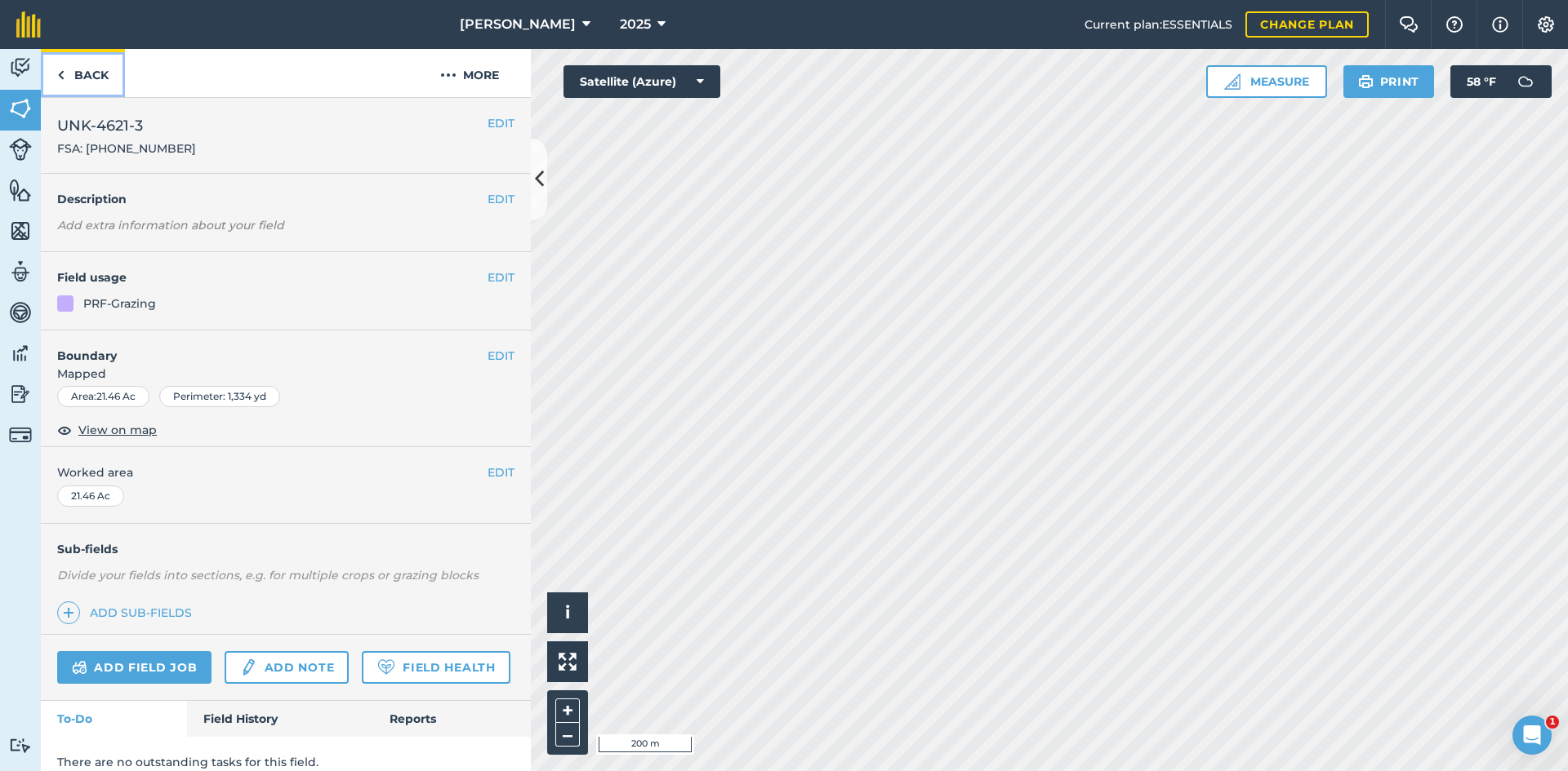
click at [103, 68] on link "Back" at bounding box center [83, 73] width 84 height 48
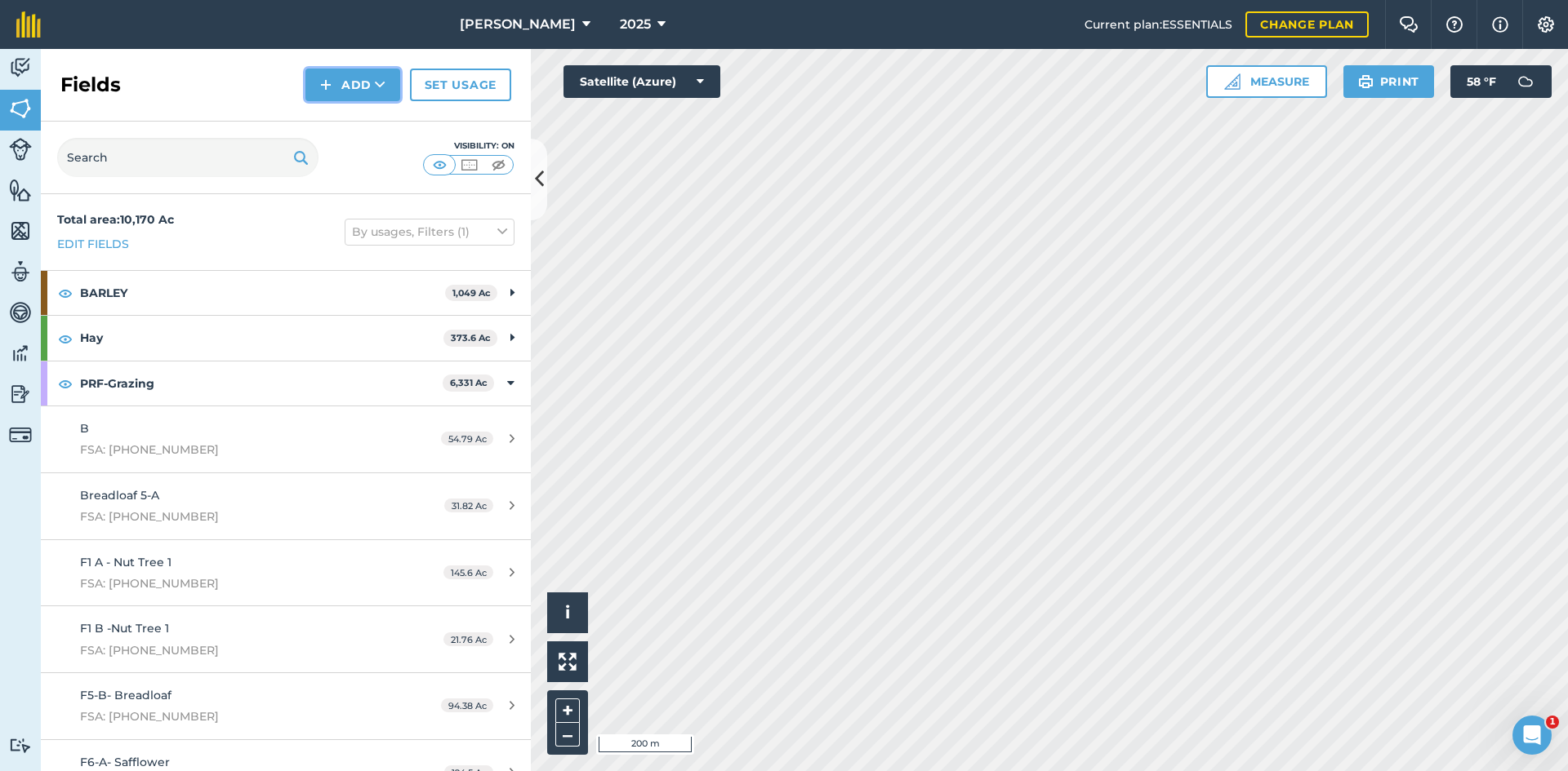
click at [364, 91] on button "Add" at bounding box center [353, 85] width 94 height 33
click at [363, 111] on link "Draw" at bounding box center [352, 122] width 90 height 36
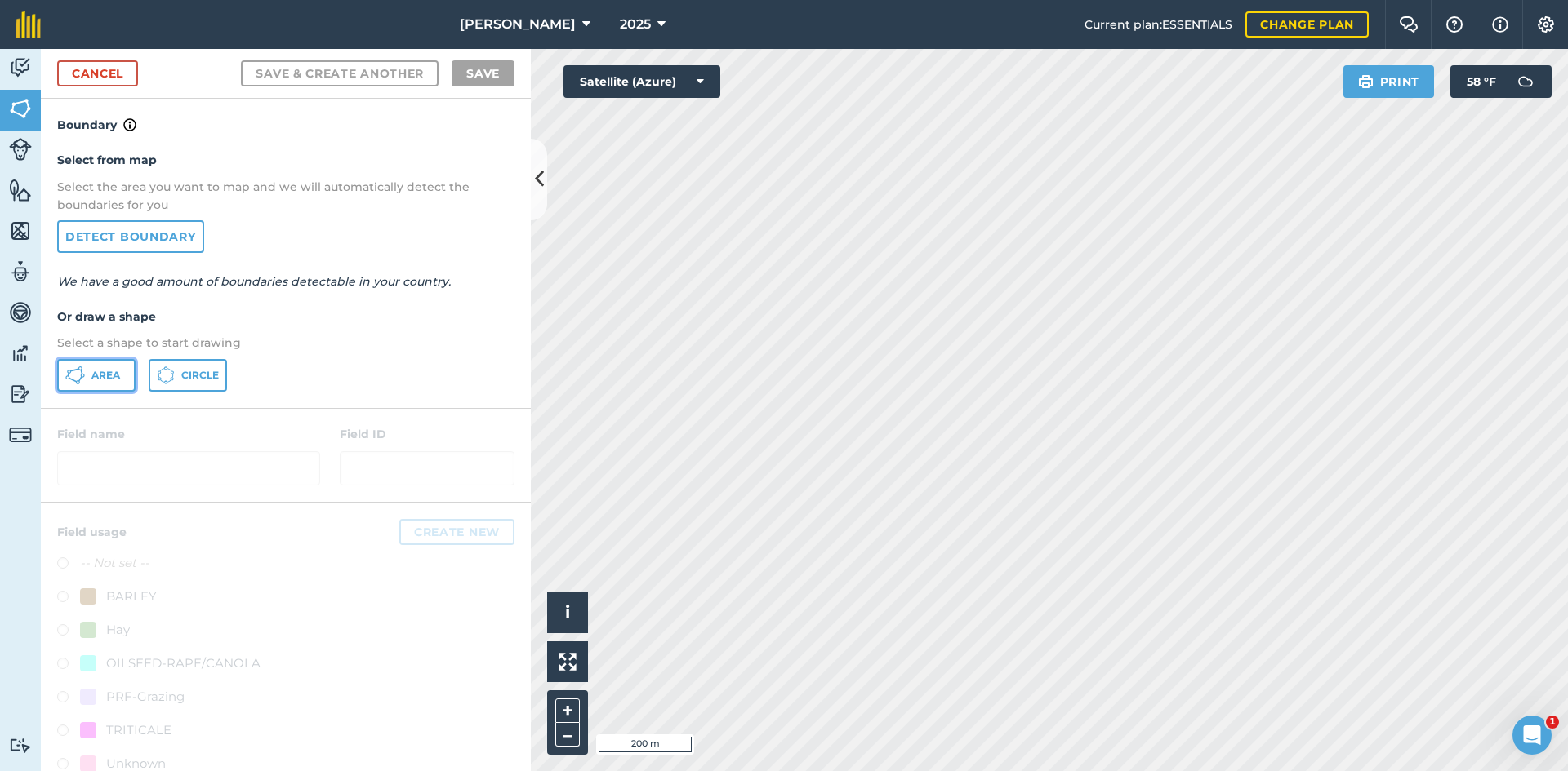
click at [103, 373] on span "Area" at bounding box center [105, 376] width 28 height 13
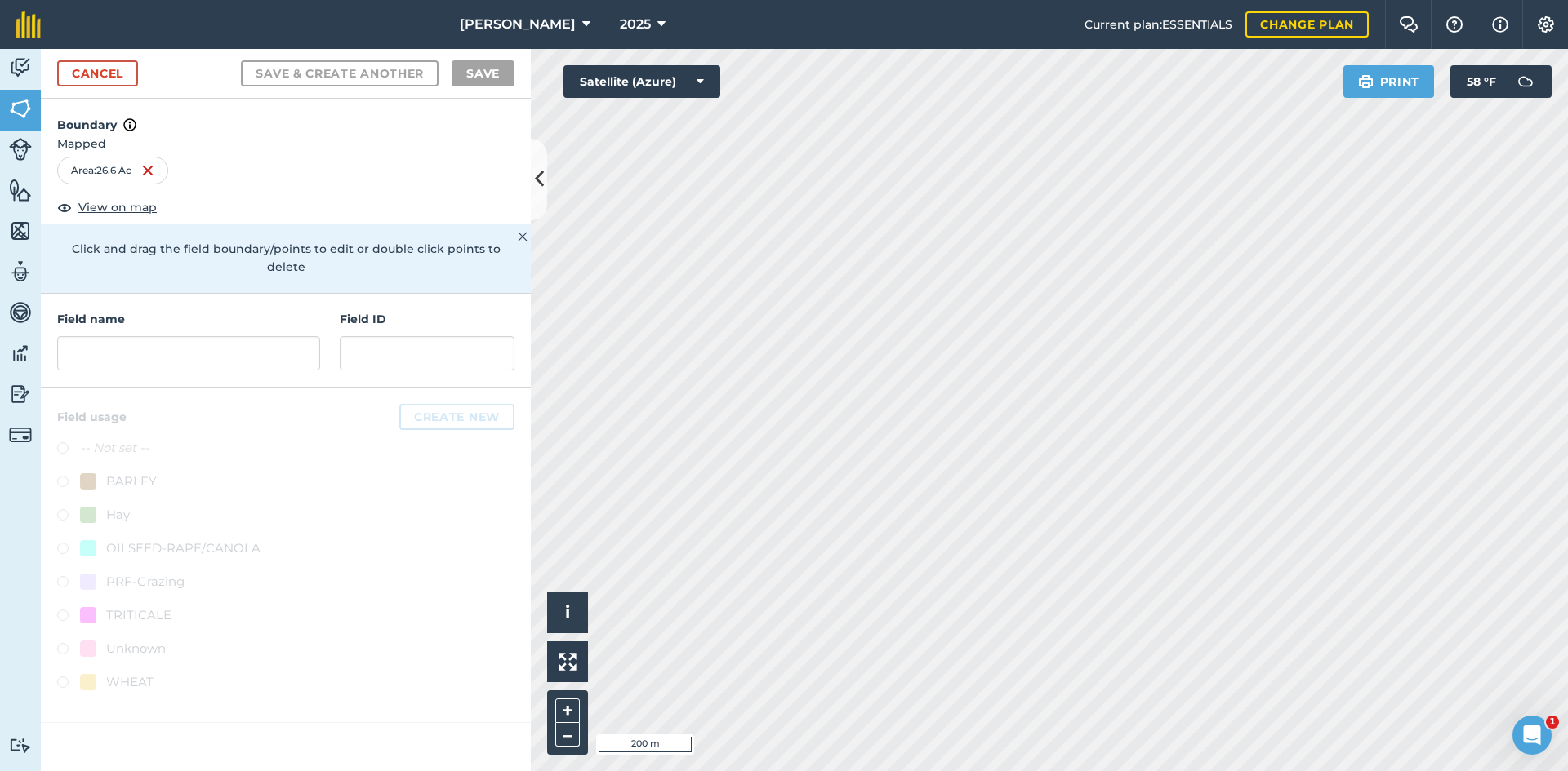
click at [114, 314] on div "Field name" at bounding box center [189, 340] width 263 height 61
click at [112, 337] on input "text" at bounding box center [189, 354] width 263 height 34
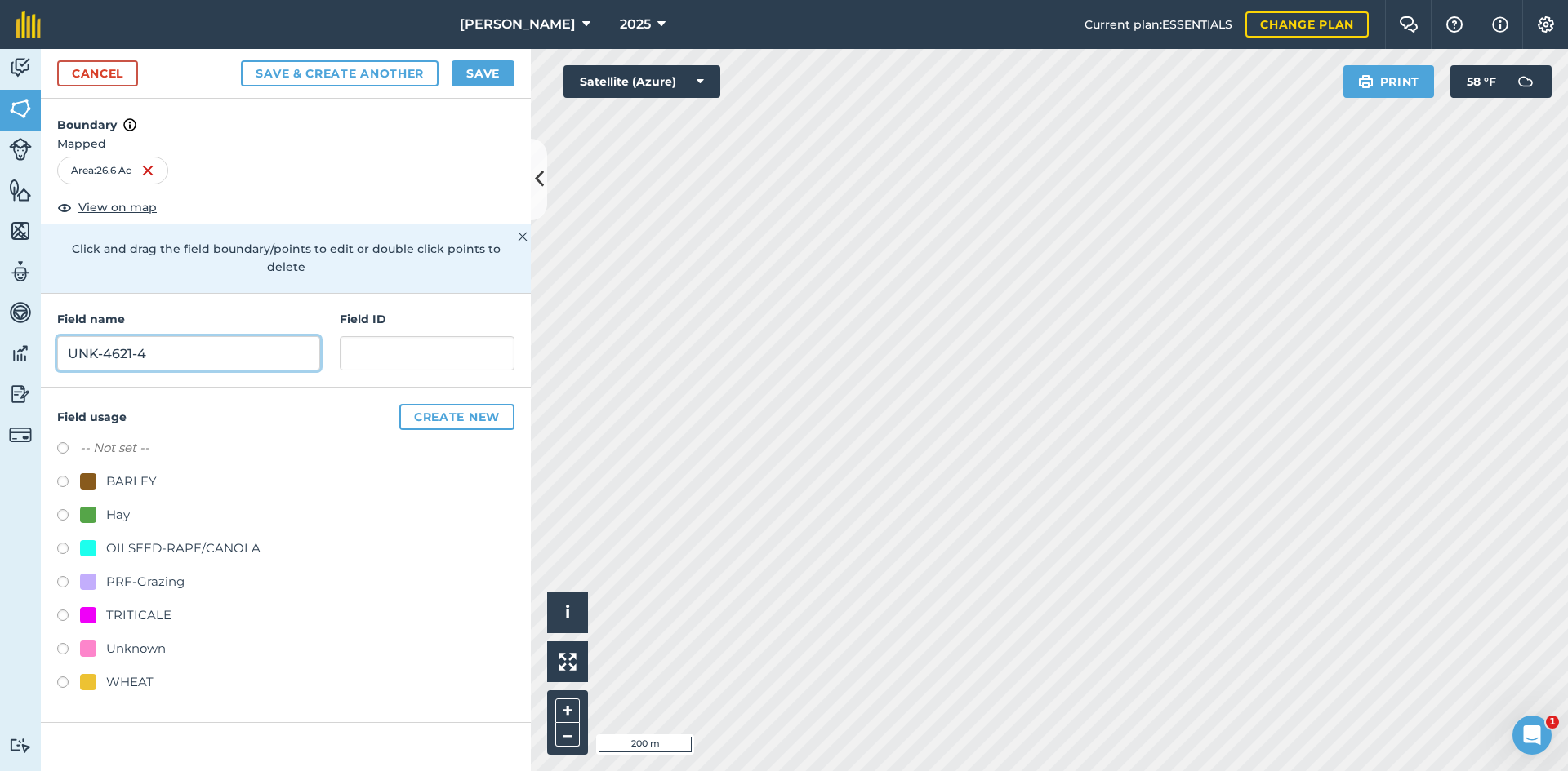
type input "UNK-4621-4"
paste input "FSA: 4621-1217-"
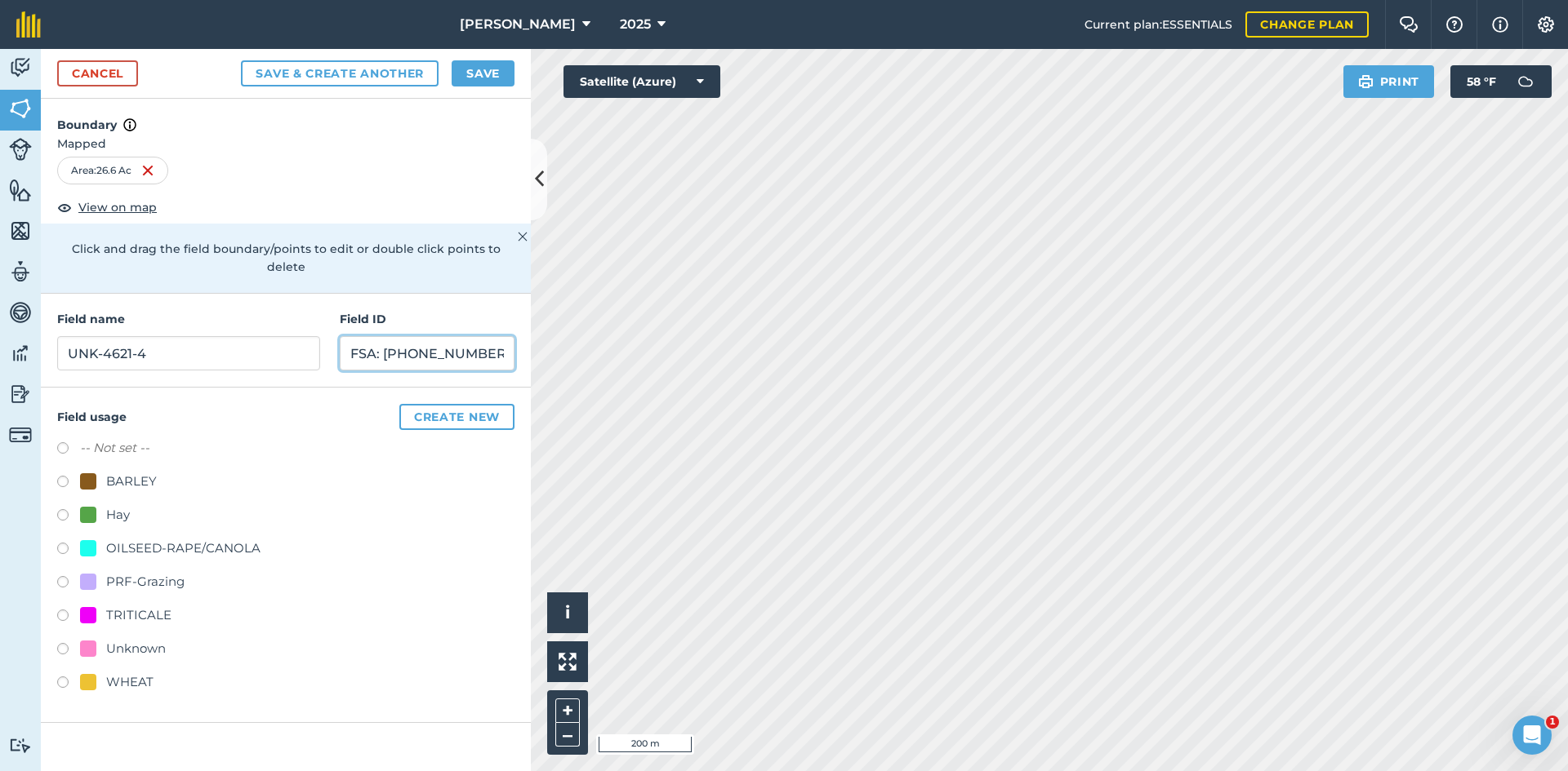
type input "FSA: 4621-1217-4"
click at [162, 572] on div "PRF-Grazing" at bounding box center [145, 582] width 78 height 20
radio input "true"
click at [482, 72] on button "Save" at bounding box center [483, 73] width 63 height 26
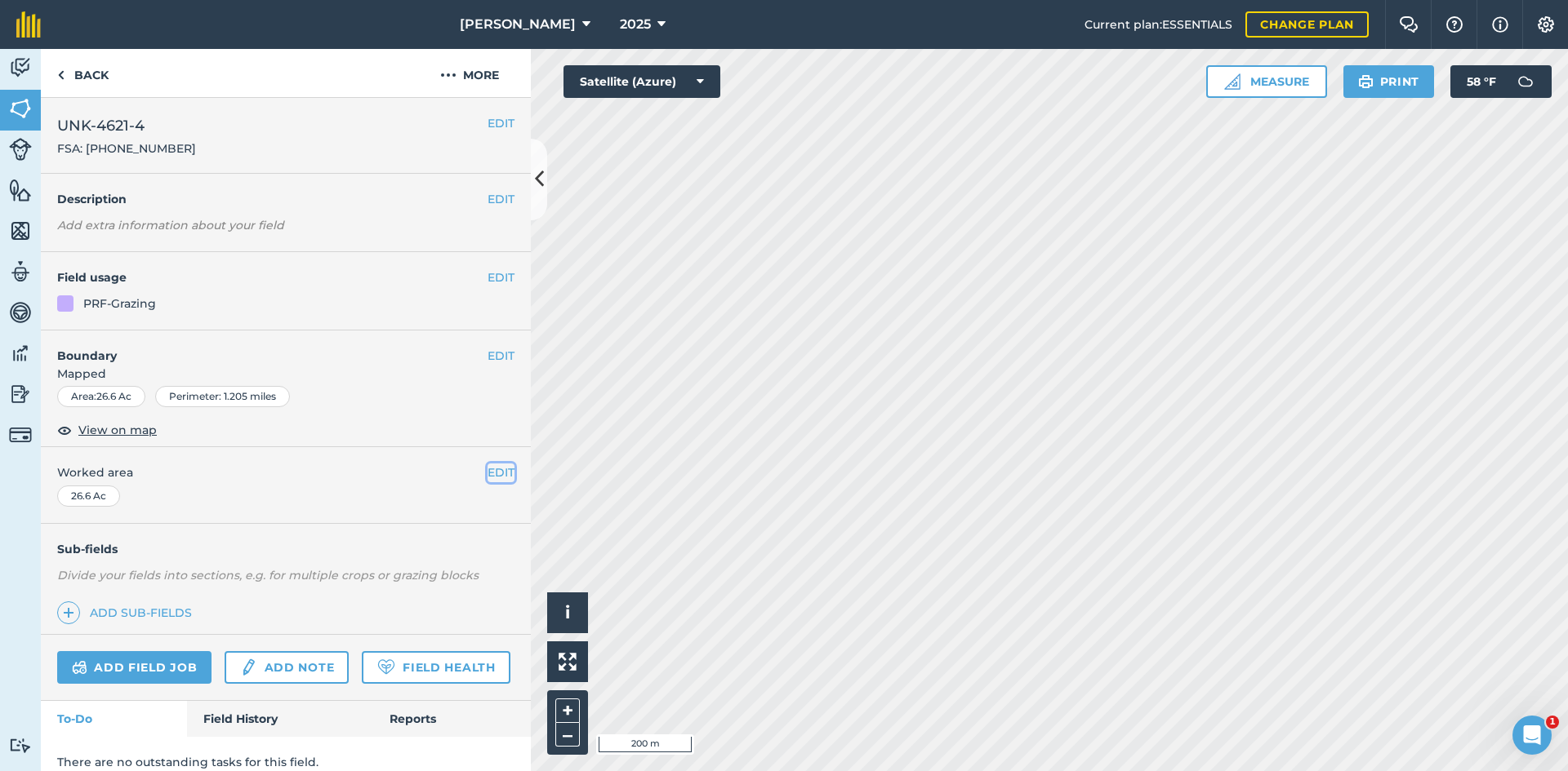
click at [487, 473] on button "EDIT" at bounding box center [501, 473] width 27 height 18
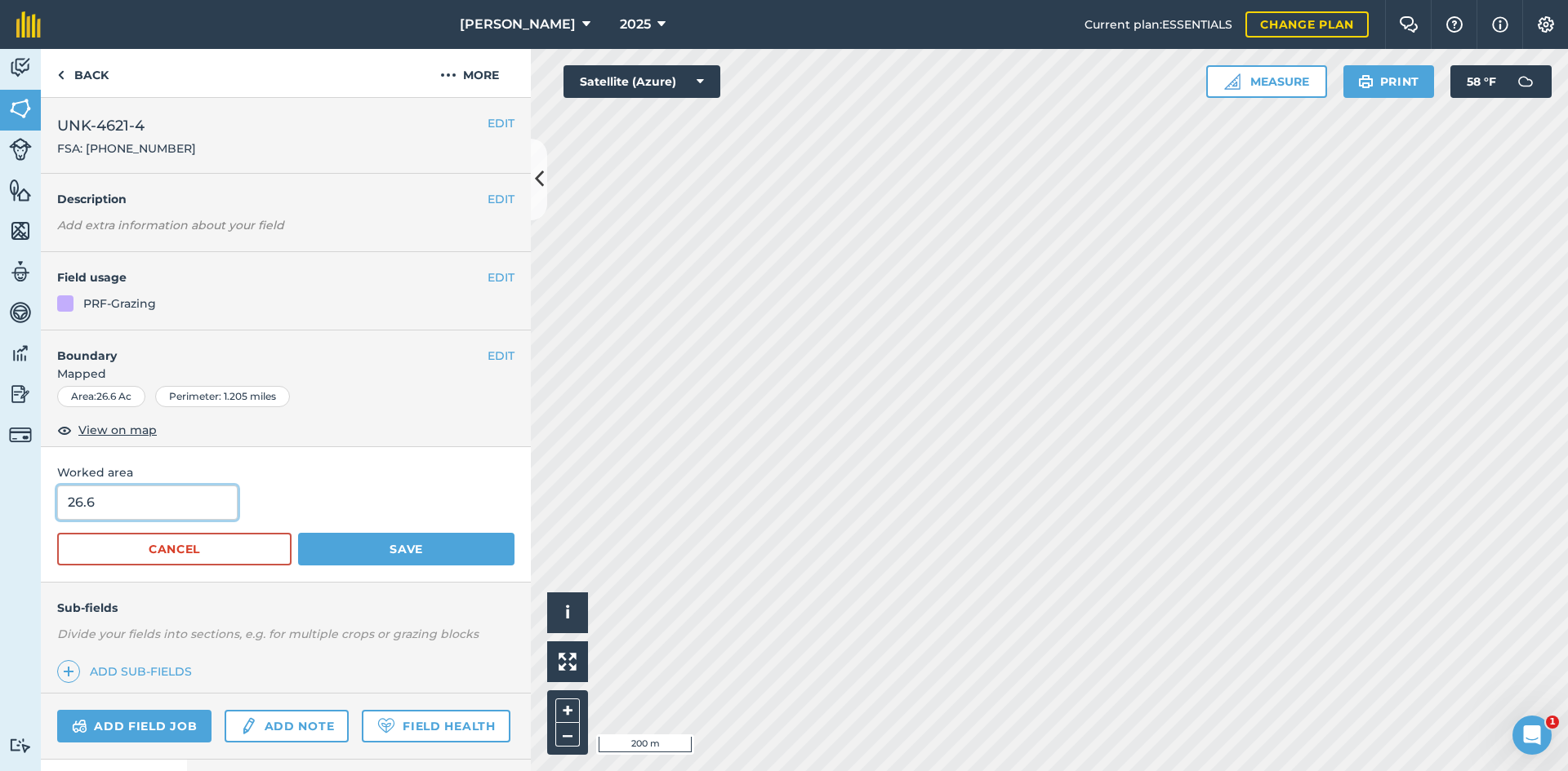
click at [0, 498] on html "E.A. Anderson 2025 Current plan : ESSENTIALS Change plan Farm Chat Help Info Se…" at bounding box center [784, 386] width 1568 height 771
type input "22.53"
click at [416, 537] on button "Save" at bounding box center [406, 550] width 216 height 33
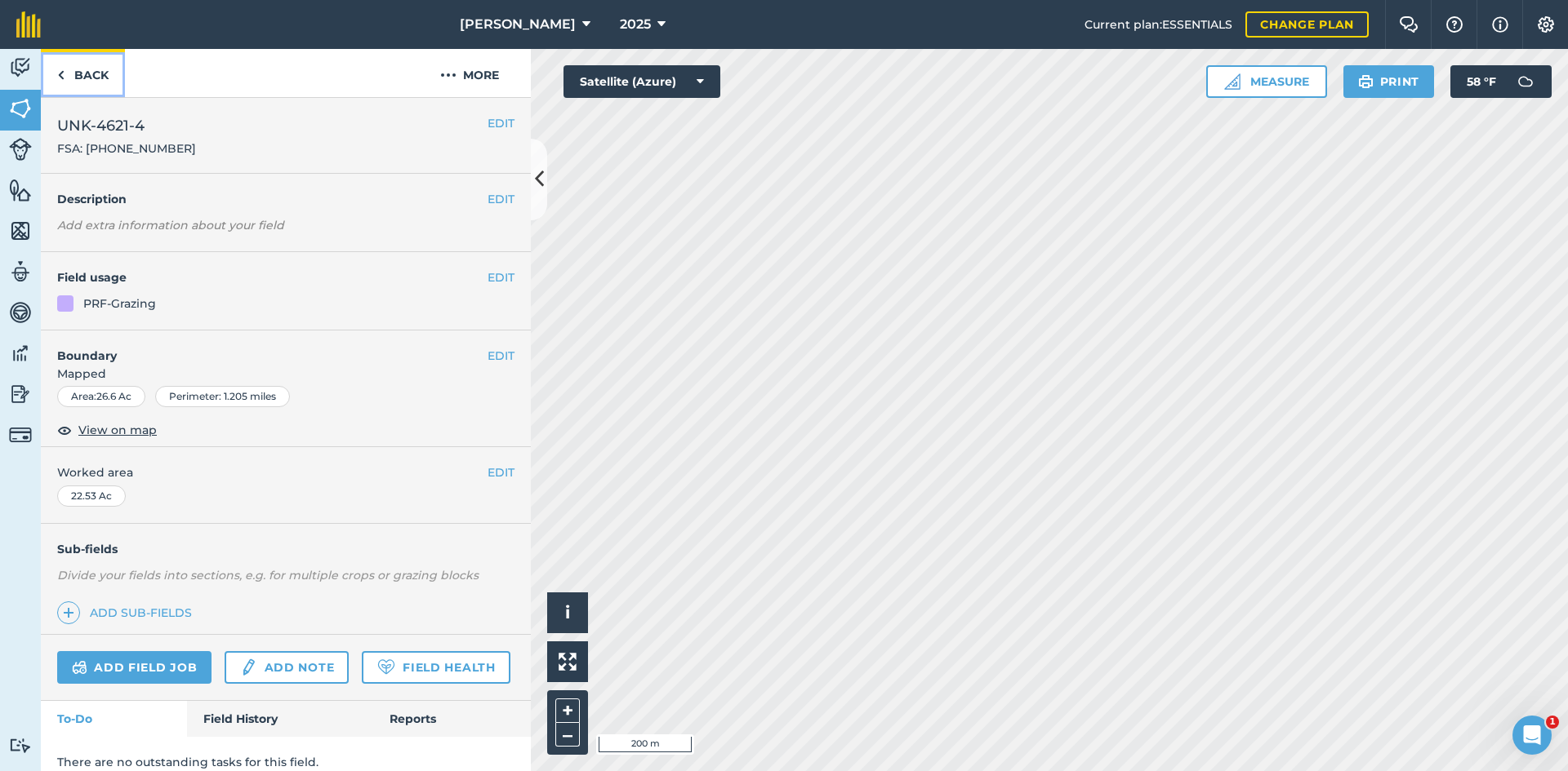
click at [94, 78] on link "Back" at bounding box center [83, 73] width 84 height 48
click at [493, 477] on button "EDIT" at bounding box center [501, 473] width 27 height 18
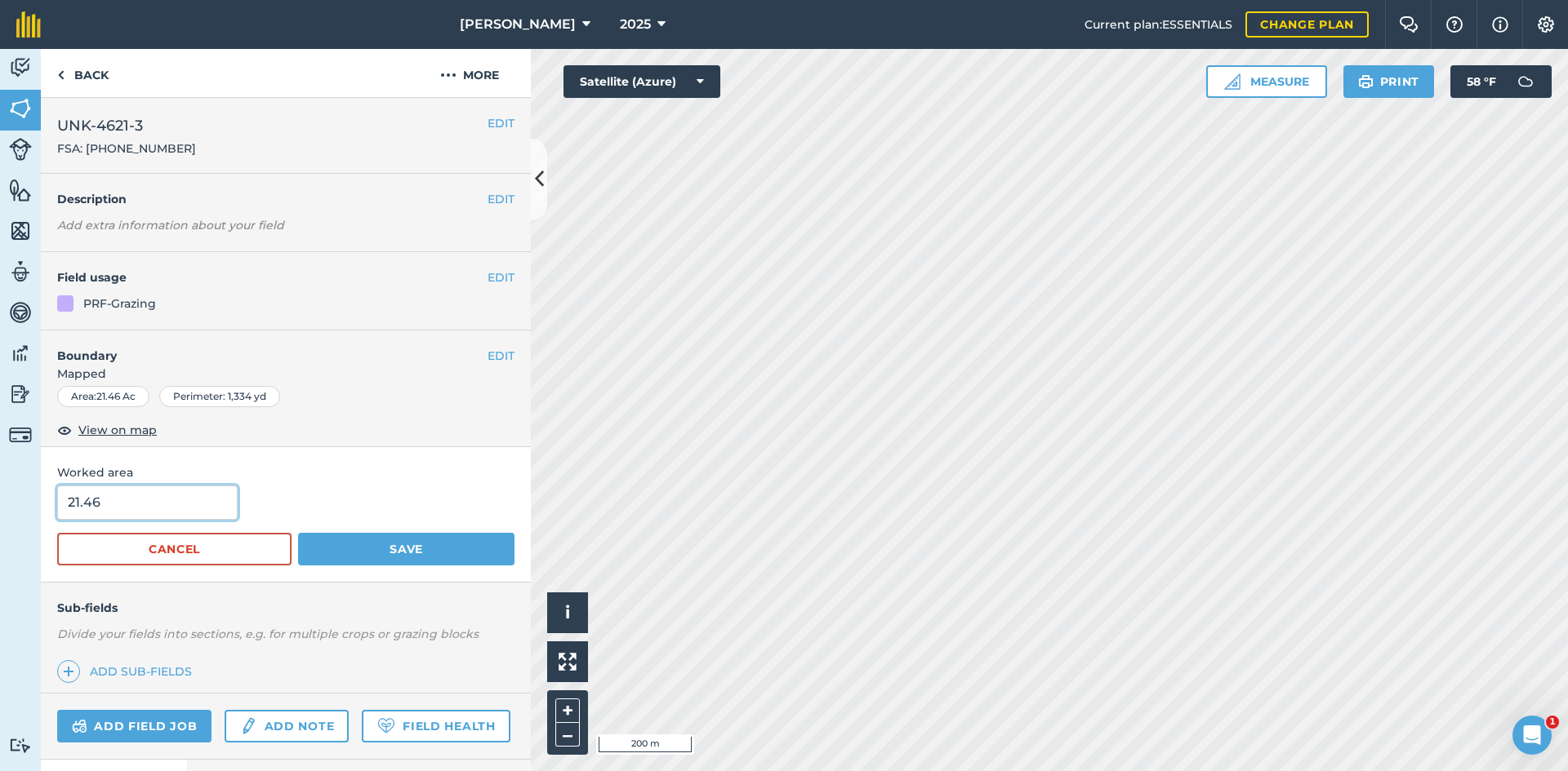
drag, startPoint x: 142, startPoint y: 508, endPoint x: -258, endPoint y: 443, distance: 405.2
click at [0, 443] on html "E.A. Anderson 2025 Current plan : ESSENTIALS Change plan Farm Chat Help Info Se…" at bounding box center [784, 386] width 1568 height 771
type input "23.1"
click at [368, 556] on button "Save" at bounding box center [406, 550] width 216 height 33
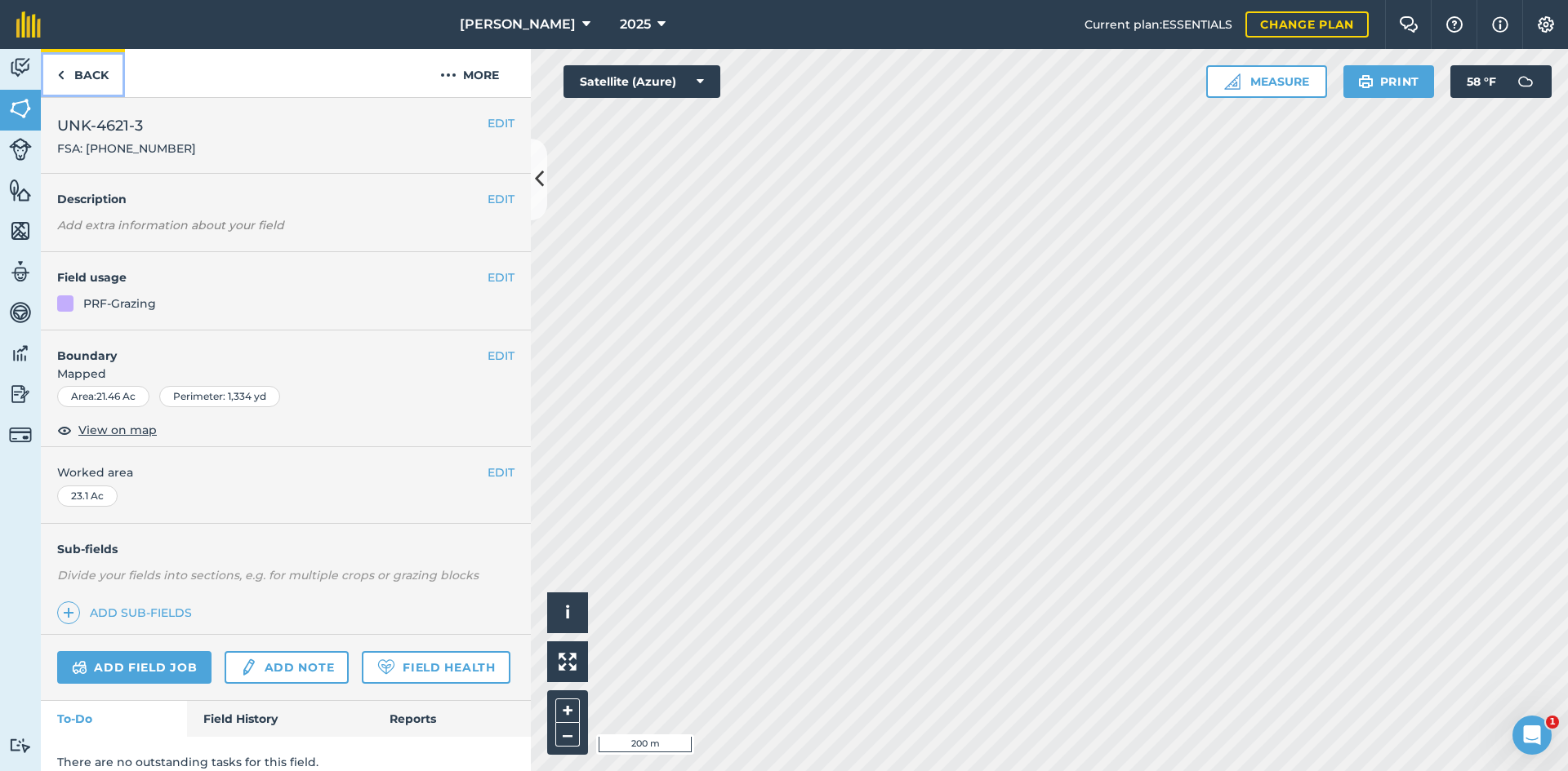
click at [100, 77] on link "Back" at bounding box center [83, 73] width 84 height 48
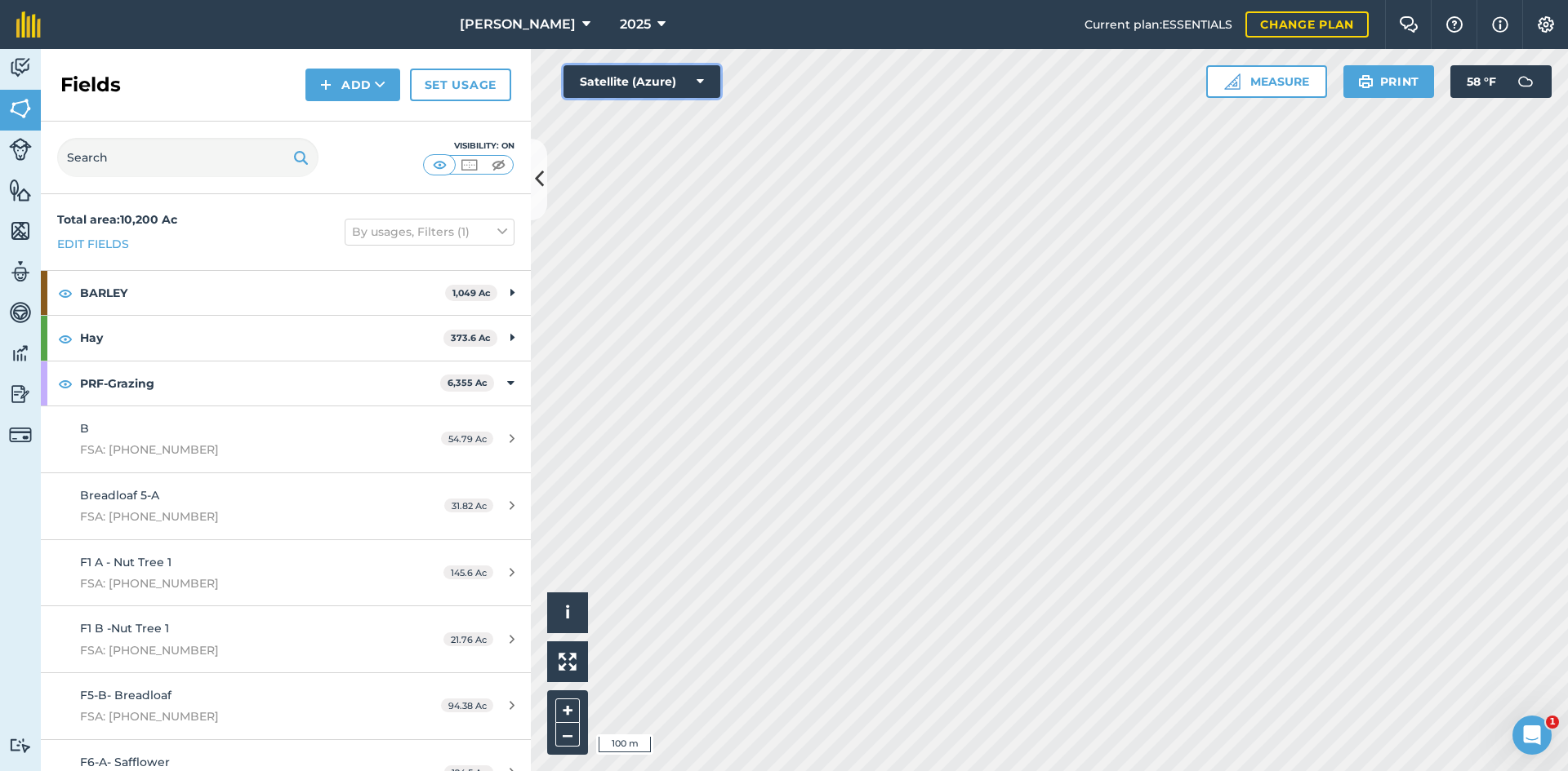
click at [628, 91] on button "Satellite (Azure)" at bounding box center [642, 82] width 157 height 33
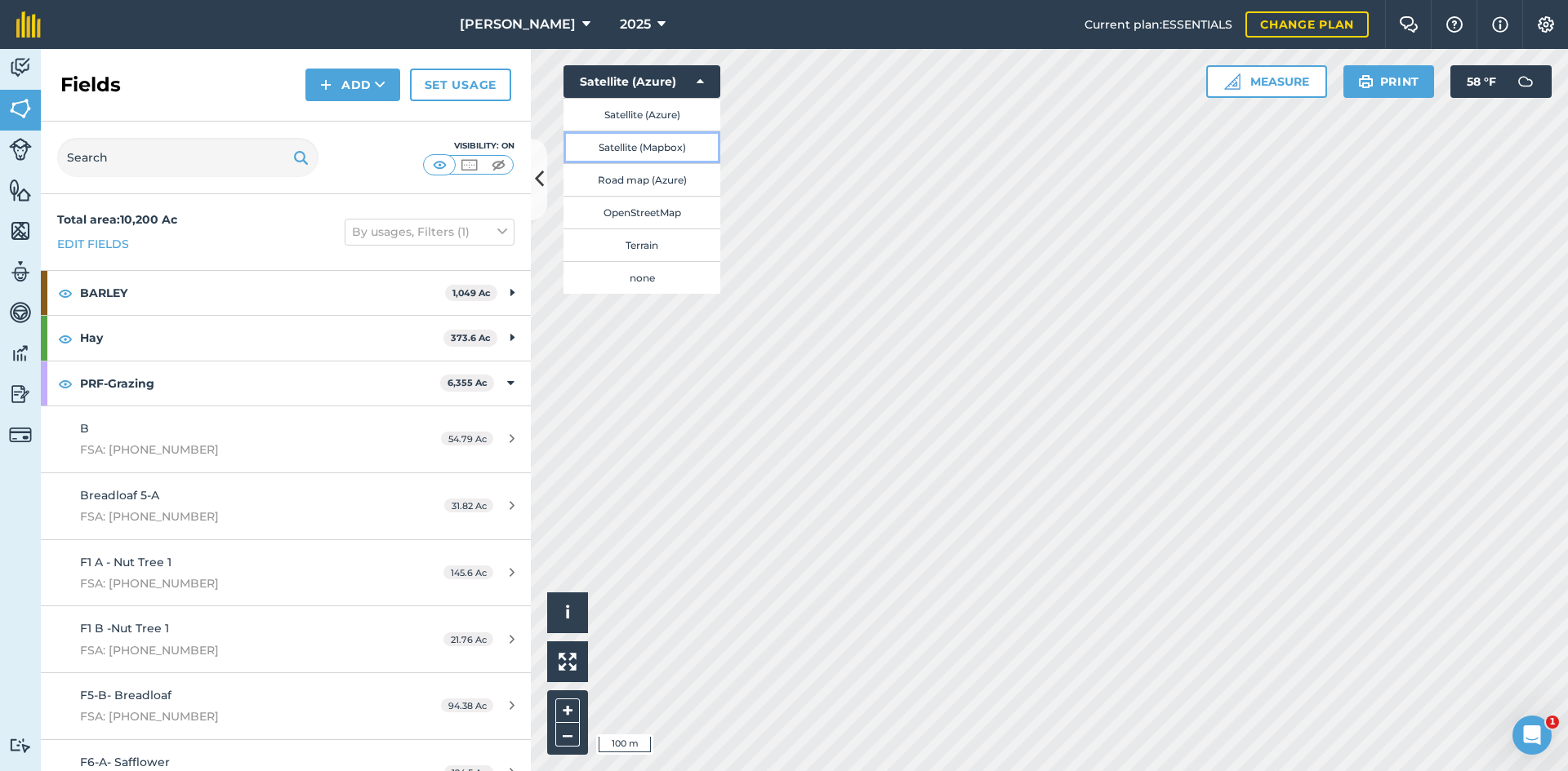
click at [634, 148] on button "Satellite (Mapbox)" at bounding box center [642, 147] width 157 height 33
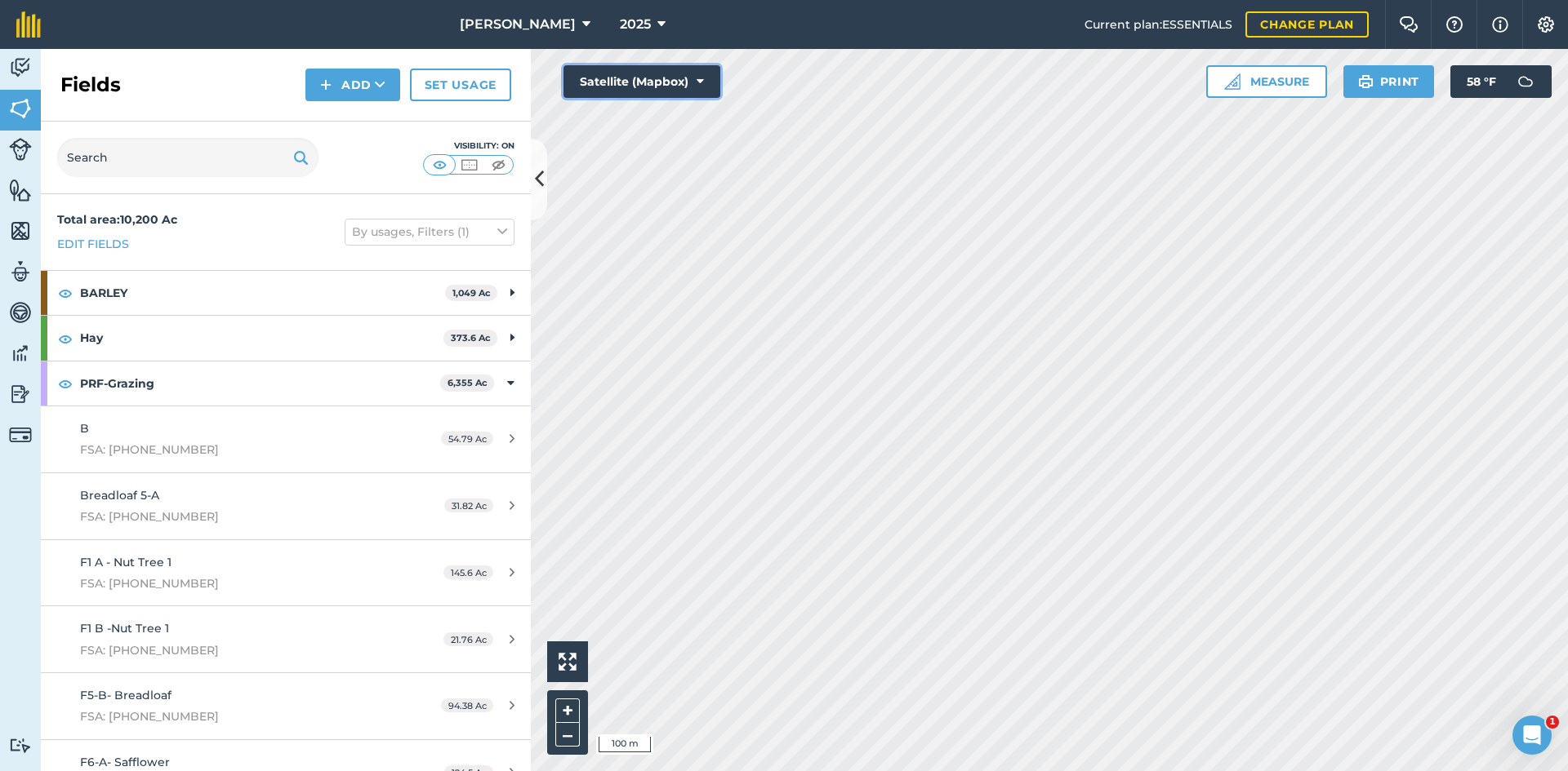
click at [628, 83] on button "Satellite (Mapbox)" at bounding box center [642, 82] width 157 height 33
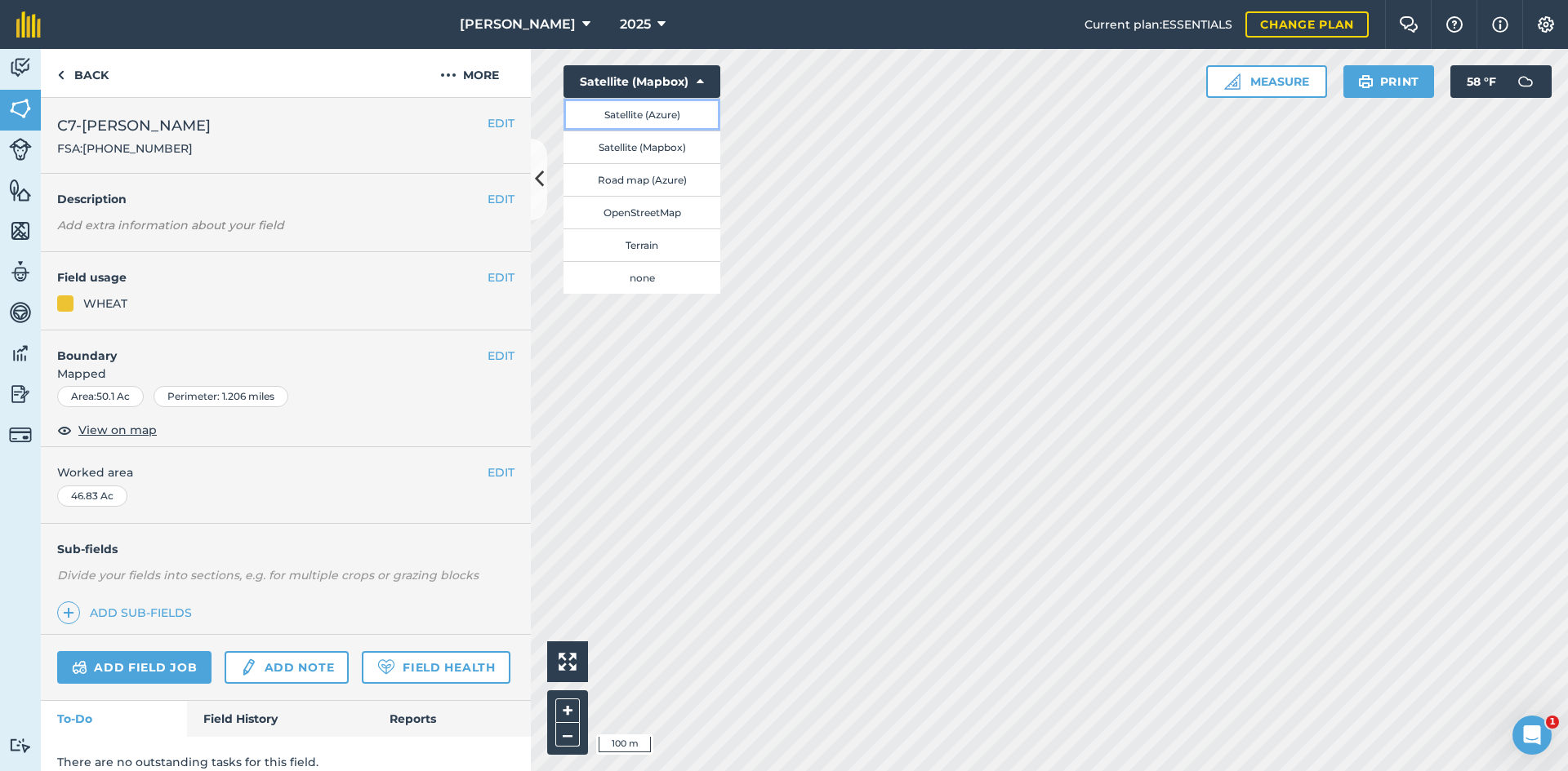
click at [632, 112] on button "Satellite (Azure)" at bounding box center [642, 114] width 157 height 33
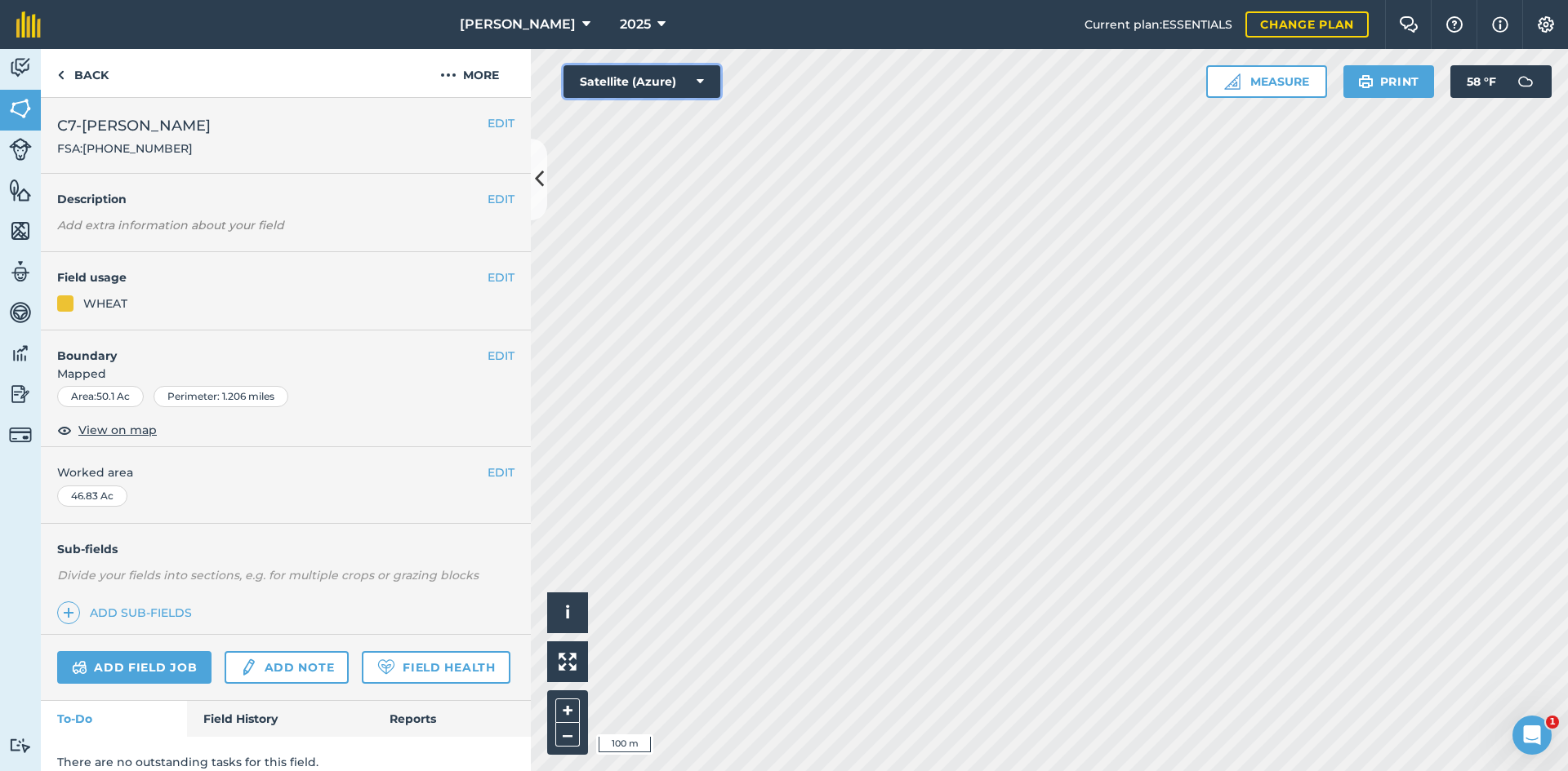
click at [631, 91] on button "Satellite (Azure)" at bounding box center [642, 82] width 157 height 33
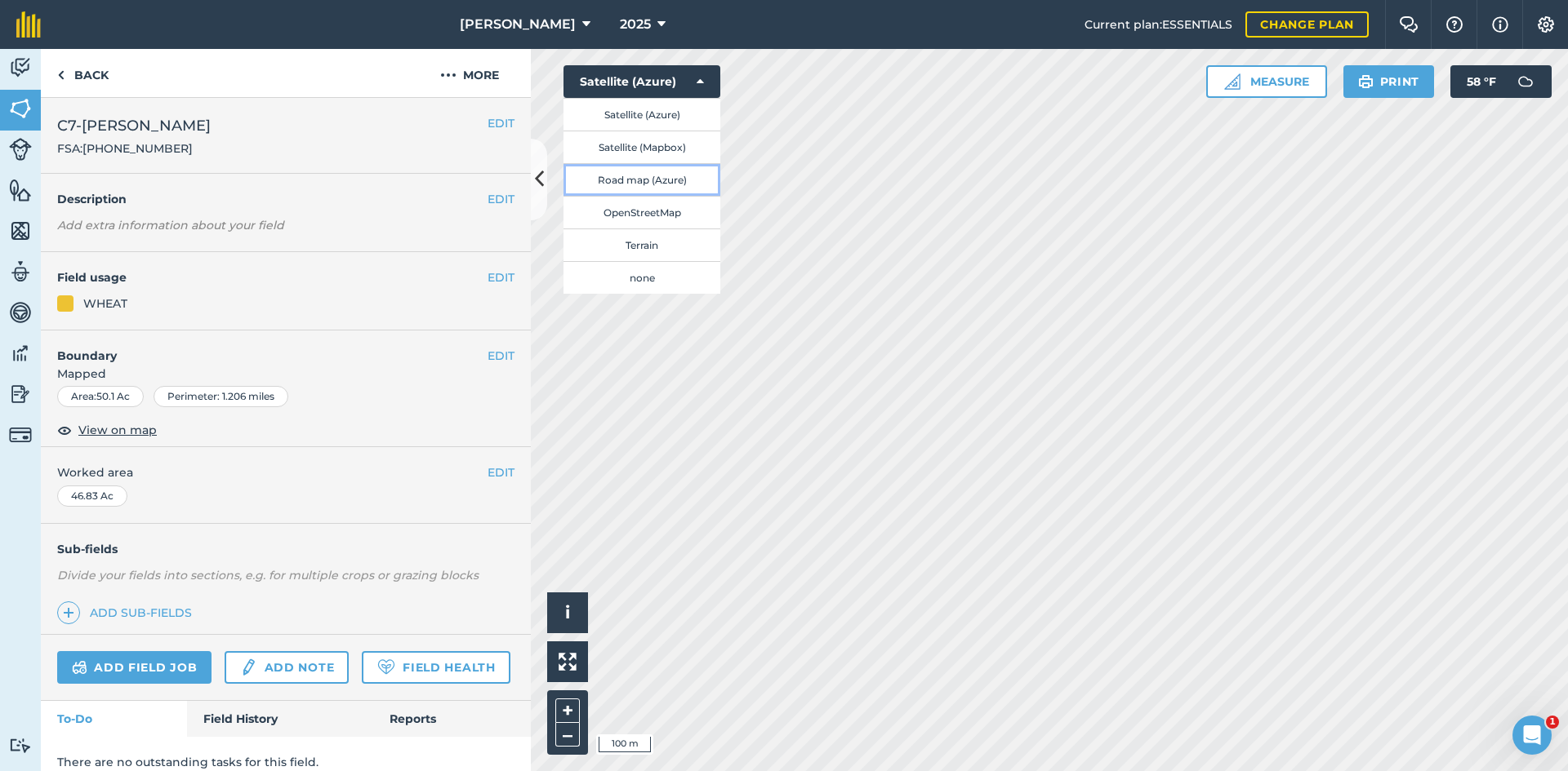
click at [653, 184] on button "Road map (Azure)" at bounding box center [642, 180] width 157 height 33
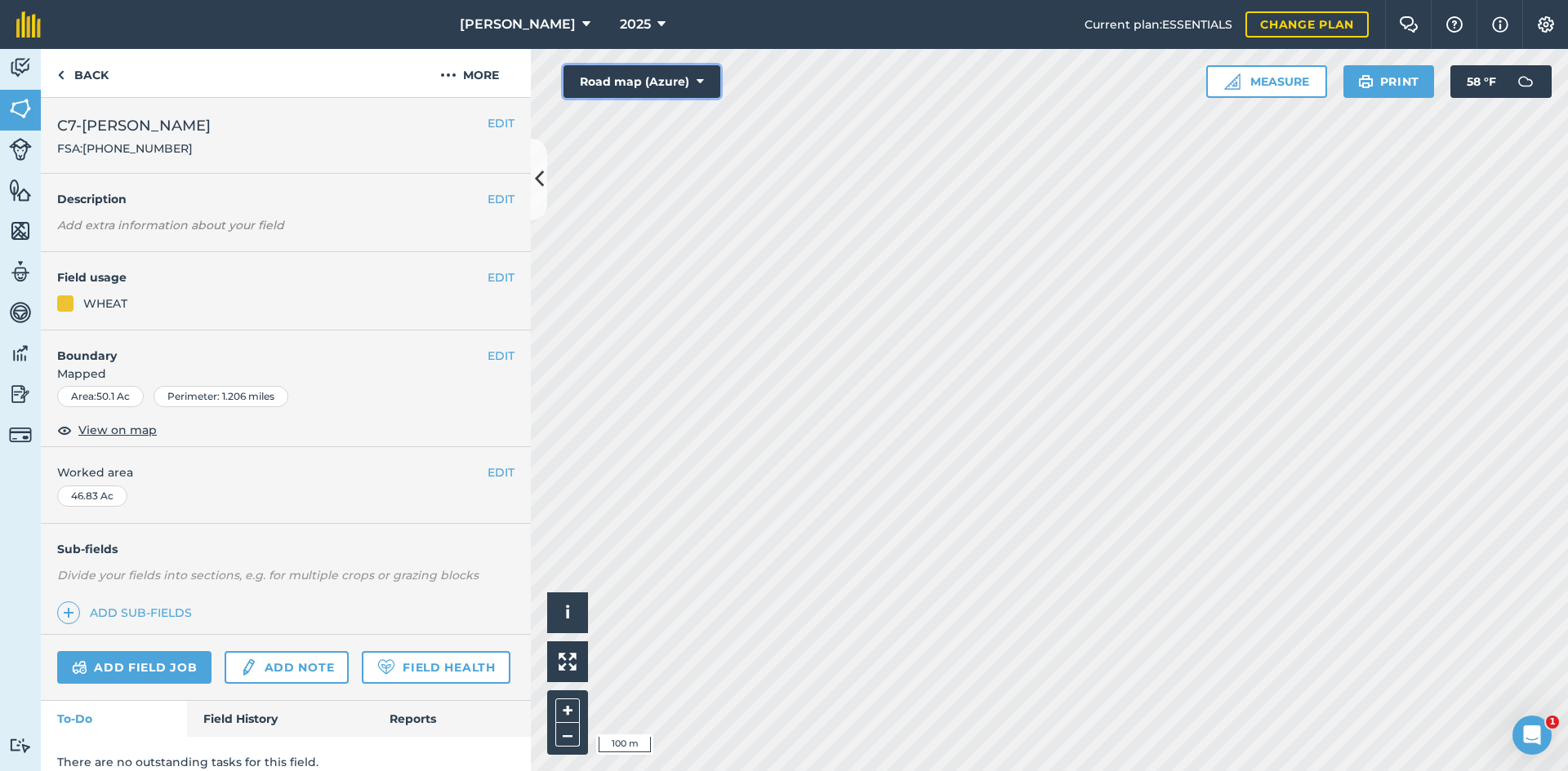
click at [634, 77] on button "Road map (Azure)" at bounding box center [642, 82] width 157 height 33
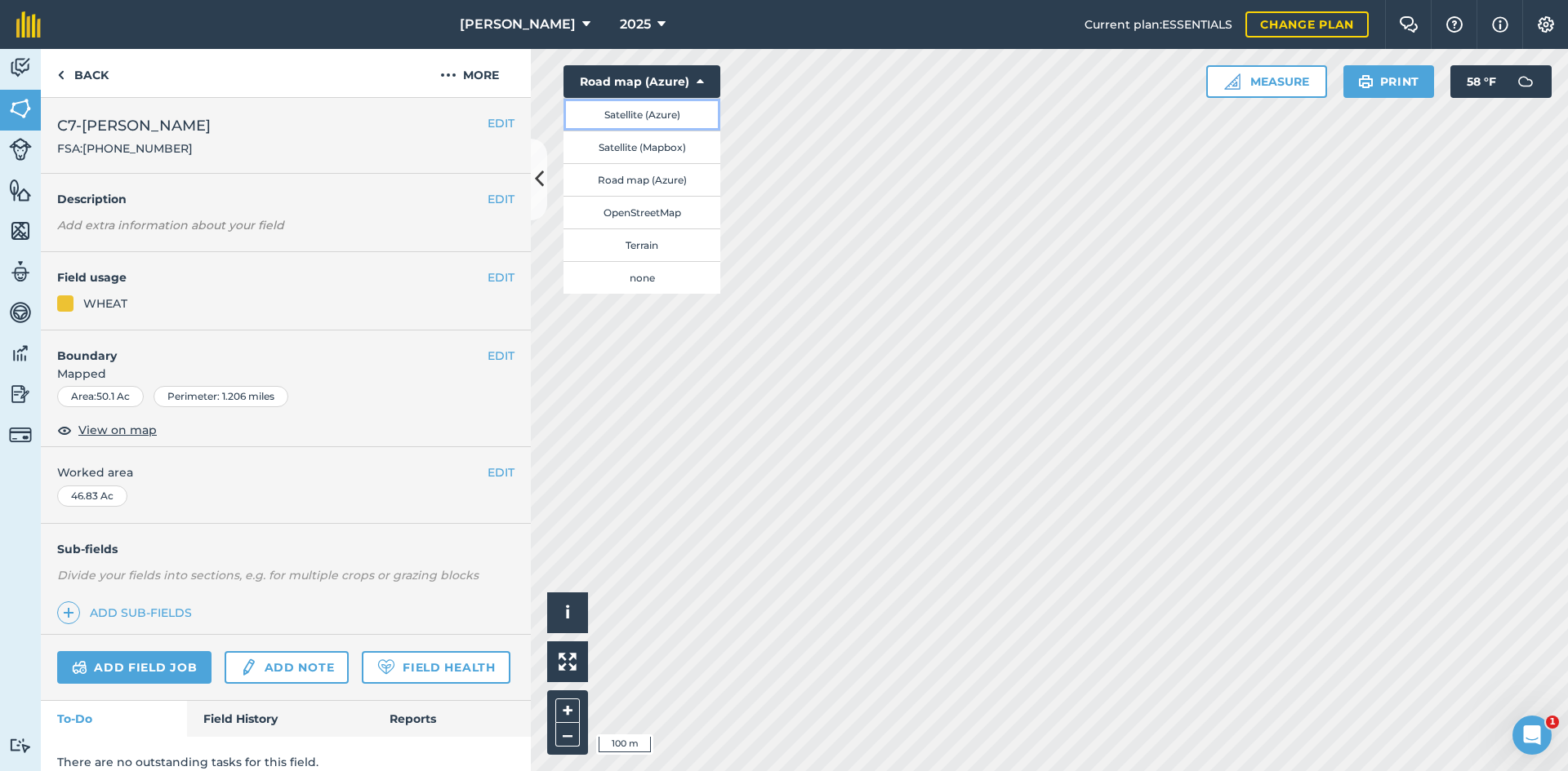
click at [649, 110] on button "Satellite (Azure)" at bounding box center [642, 114] width 157 height 33
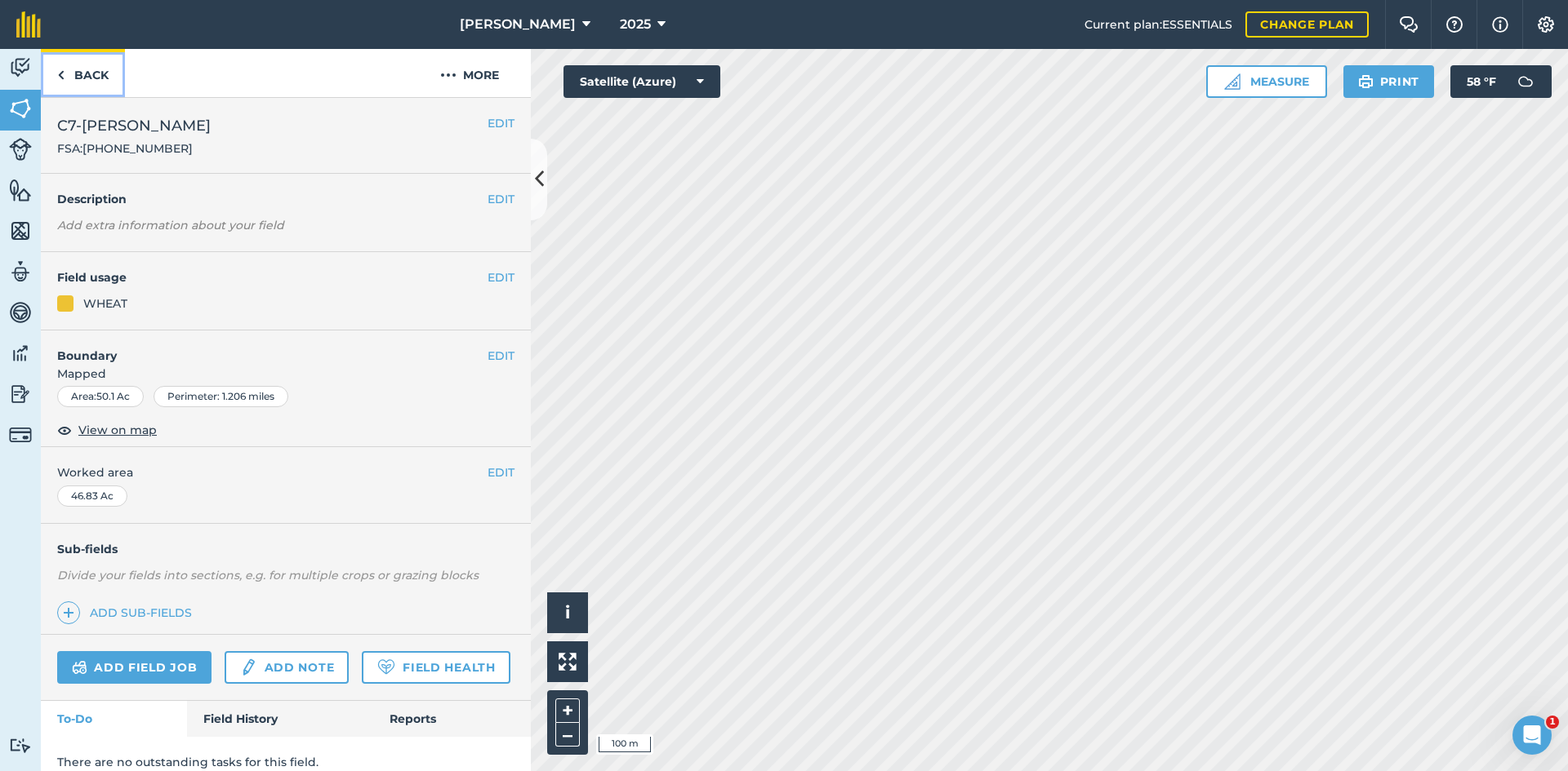
click at [69, 61] on link "Back" at bounding box center [83, 73] width 84 height 48
click at [65, 75] on link "Back" at bounding box center [83, 73] width 84 height 48
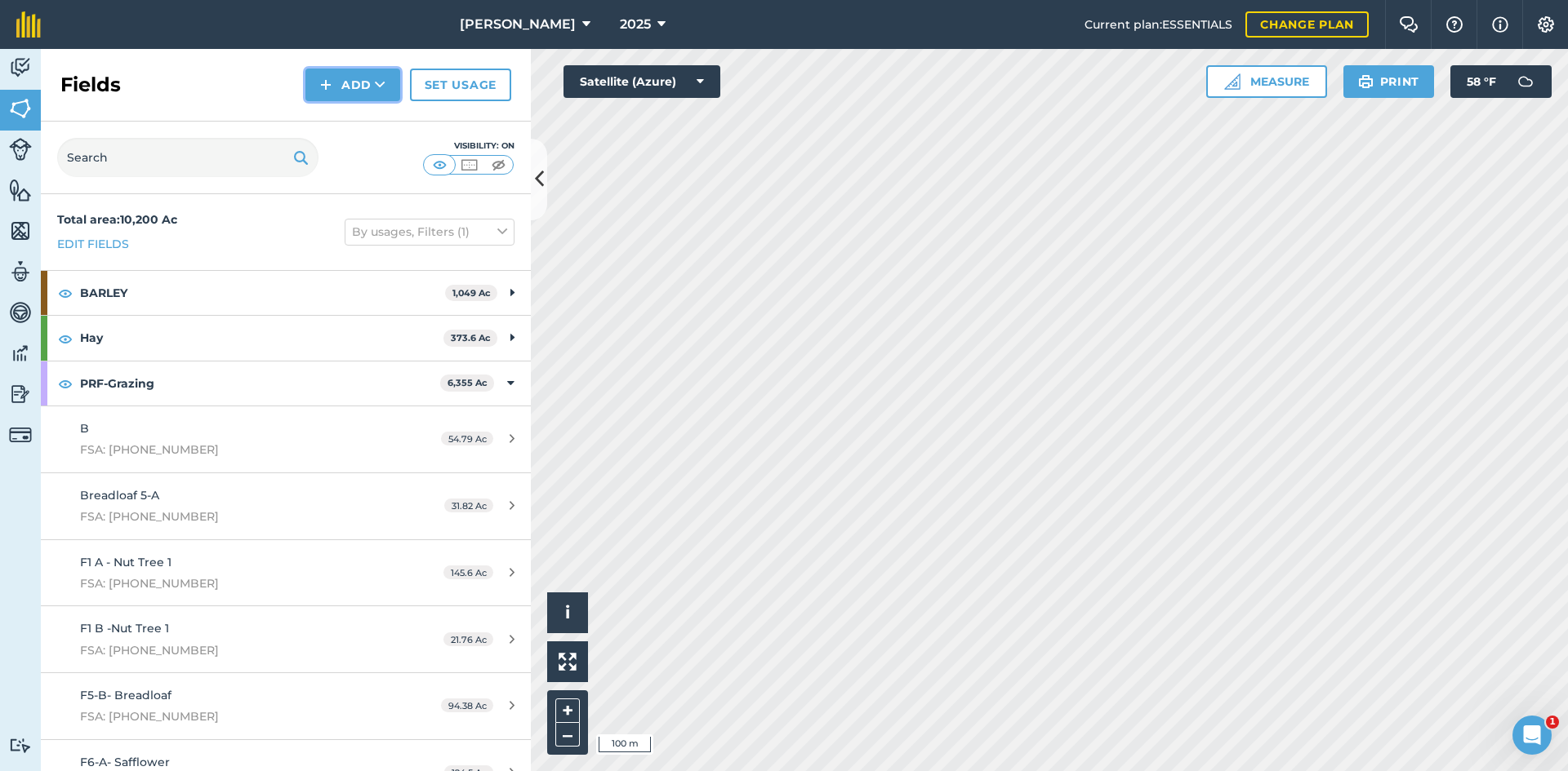
click at [335, 88] on button "Add" at bounding box center [353, 85] width 94 height 33
click at [339, 119] on link "Draw" at bounding box center [352, 122] width 90 height 36
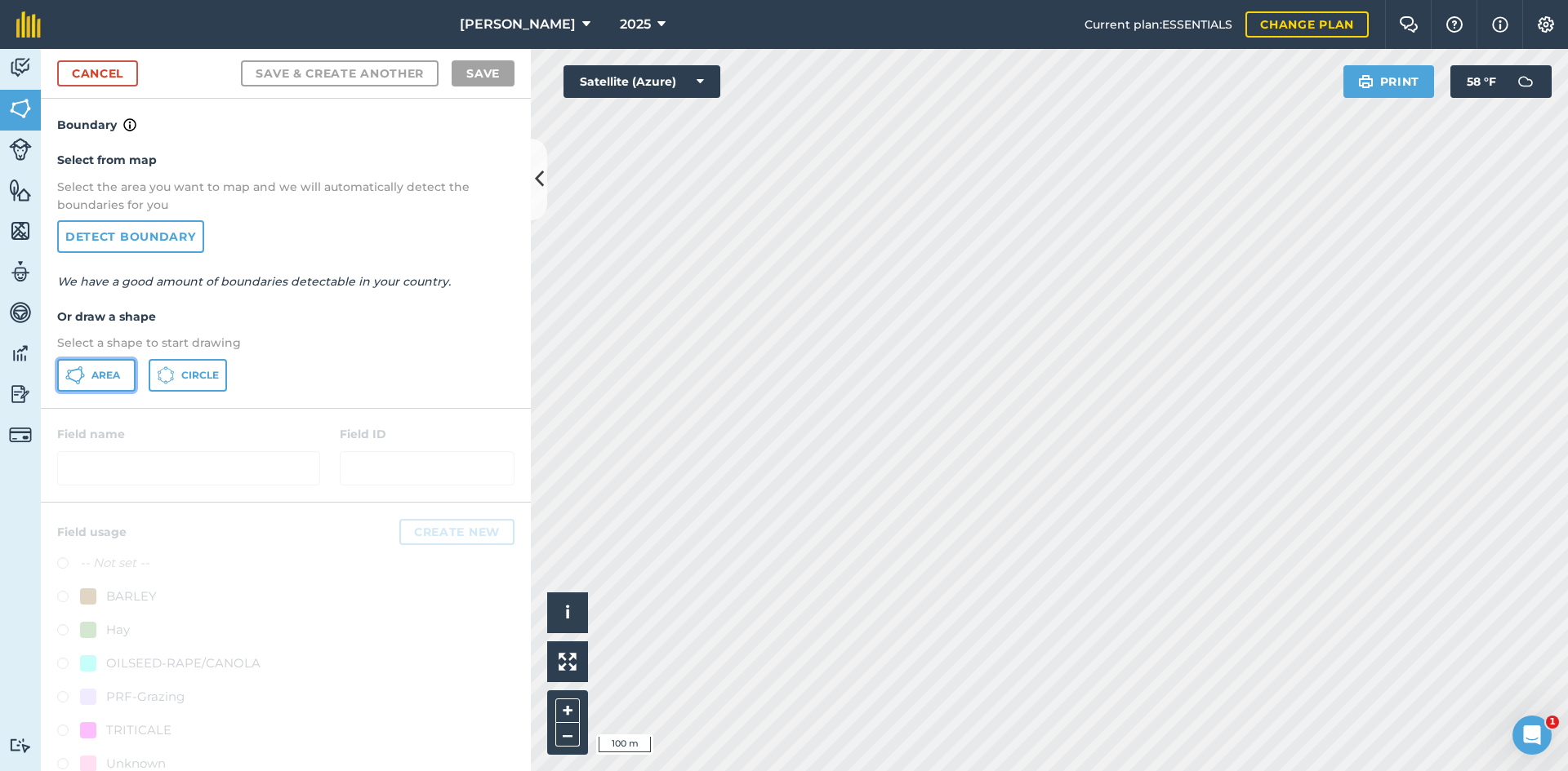
click at [80, 371] on icon at bounding box center [75, 376] width 20 height 20
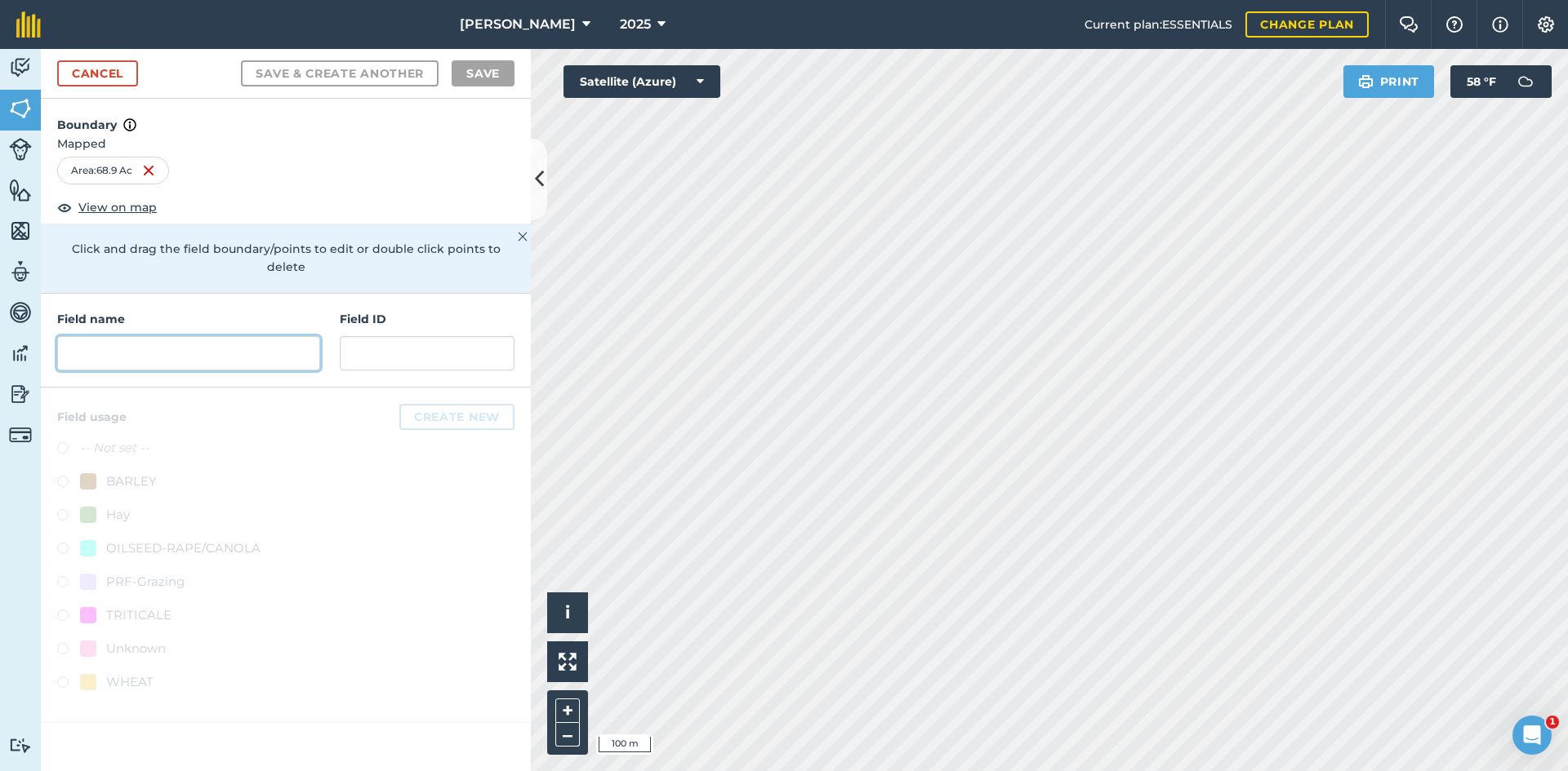
click at [150, 351] on input "text" at bounding box center [189, 354] width 263 height 34
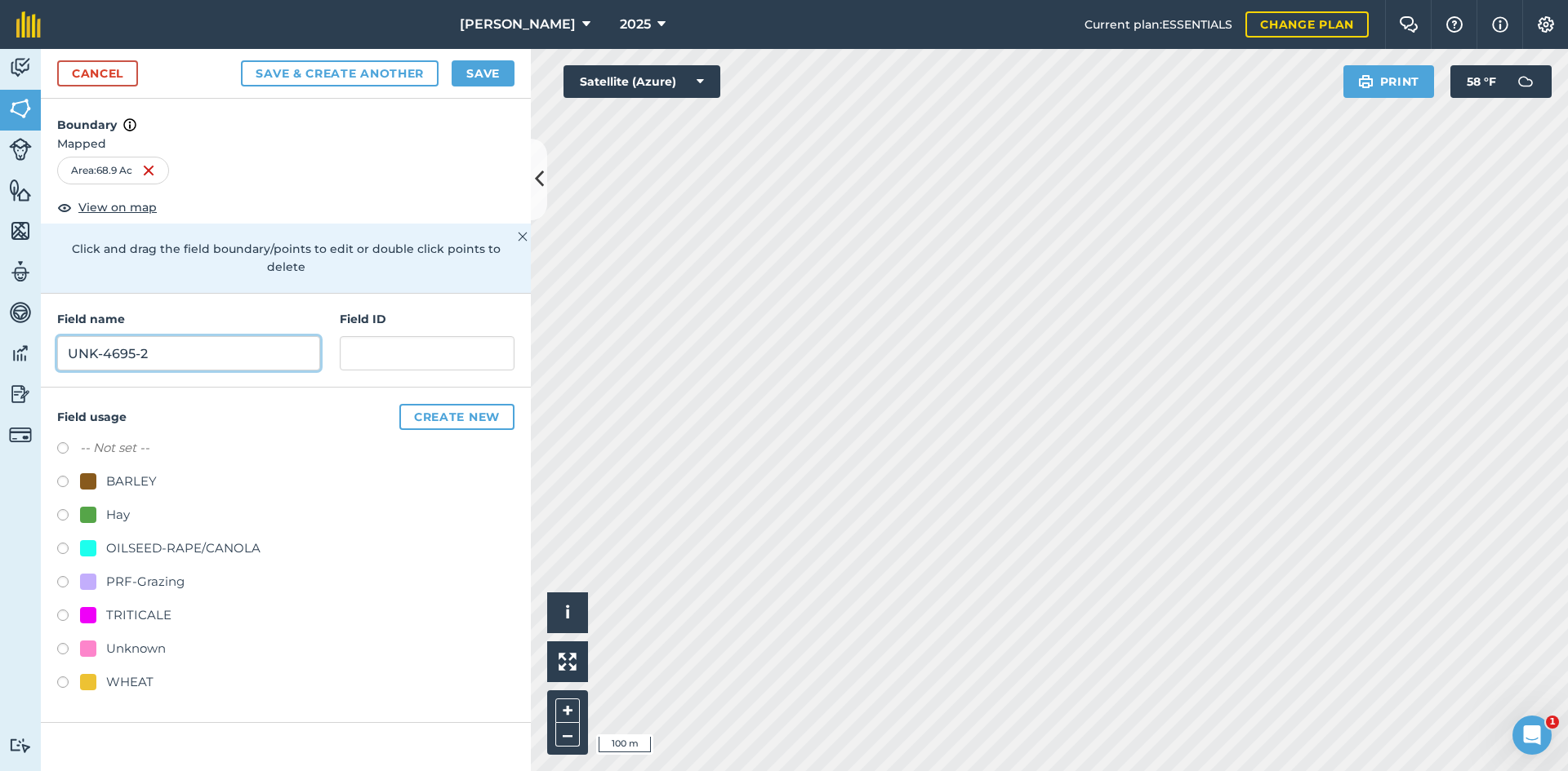
type input "UNK-4695-2"
click at [161, 572] on div "PRF-Grazing" at bounding box center [145, 582] width 78 height 20
radio input "true"
paste input "FSA: 4621-1217-"
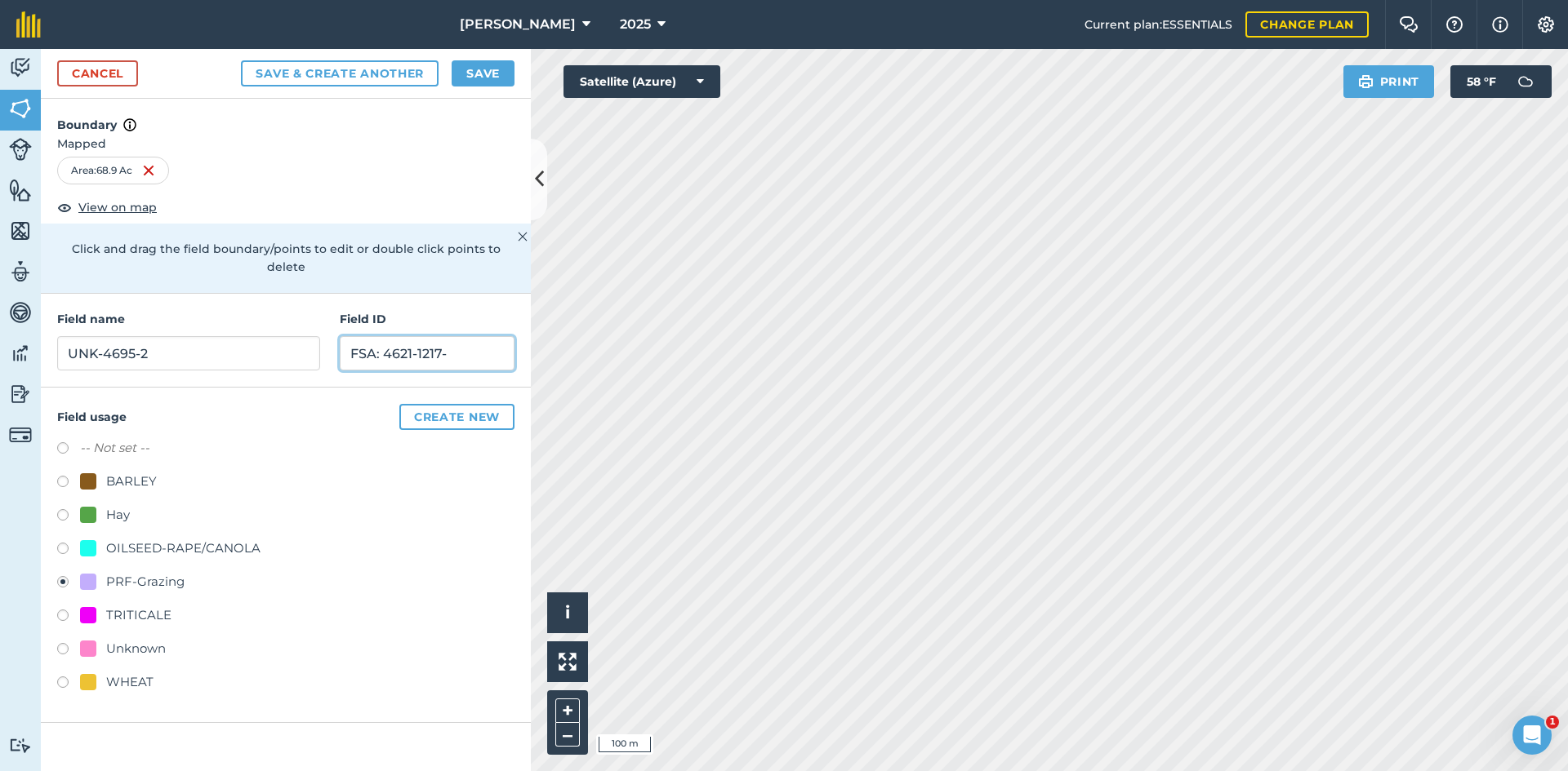
drag, startPoint x: 463, startPoint y: 331, endPoint x: 387, endPoint y: 338, distance: 76.3
click at [387, 338] on input "FSA: 4621-1217-" at bounding box center [426, 354] width 175 height 34
drag, startPoint x: 497, startPoint y: 338, endPoint x: 323, endPoint y: 324, distance: 174.6
click at [231, 331] on div "Field name UNK-4695-2 Field ID FSA: 4695-1289-" at bounding box center [286, 340] width 490 height 93
click at [468, 337] on input "FSA: 4695-1289-" at bounding box center [426, 354] width 175 height 34
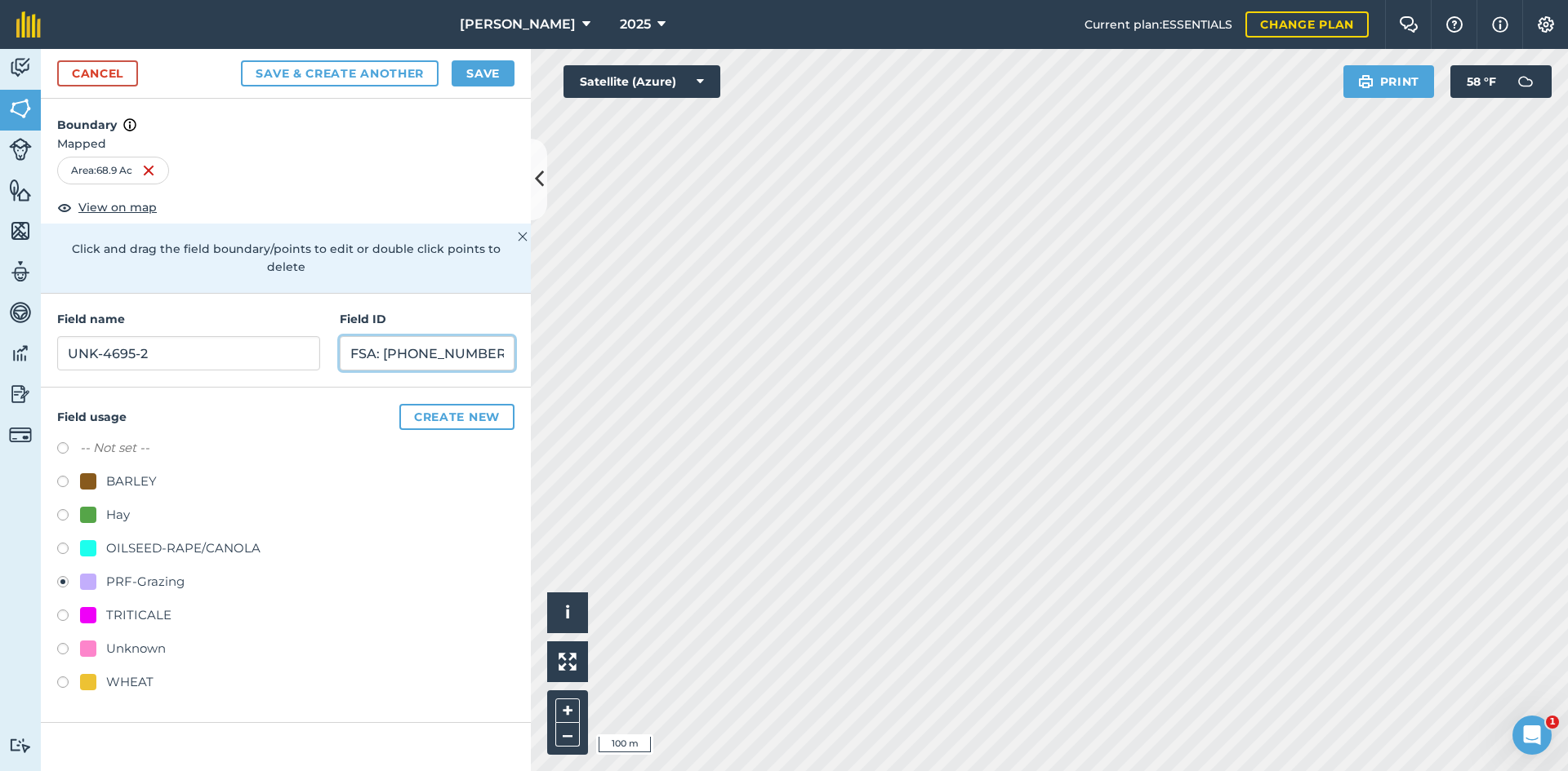
type input "FSA: 4695-1289-2"
click at [480, 80] on button "Save" at bounding box center [483, 73] width 63 height 26
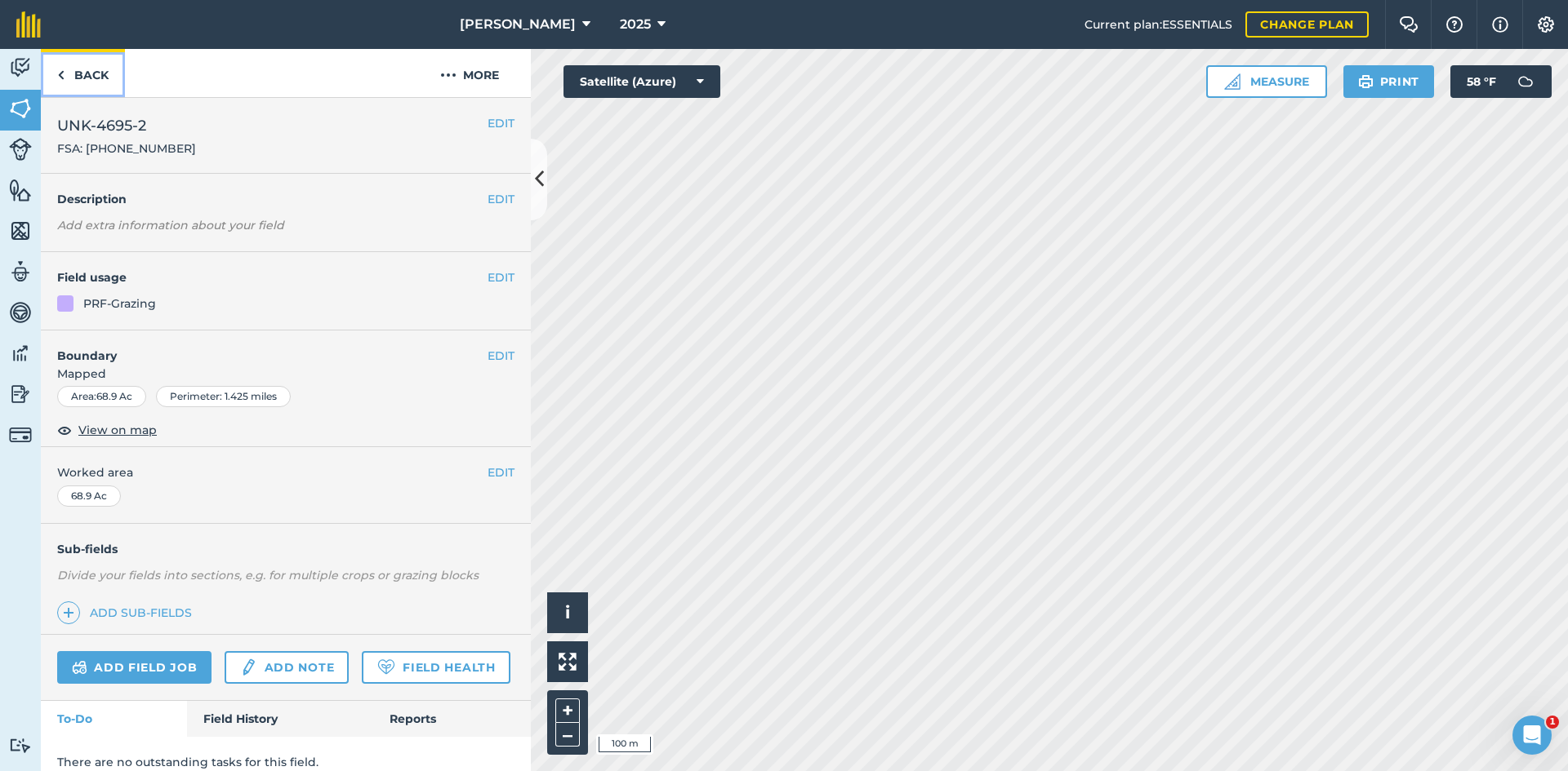
click at [111, 73] on link "Back" at bounding box center [83, 73] width 84 height 48
click at [487, 469] on button "EDIT" at bounding box center [501, 473] width 27 height 18
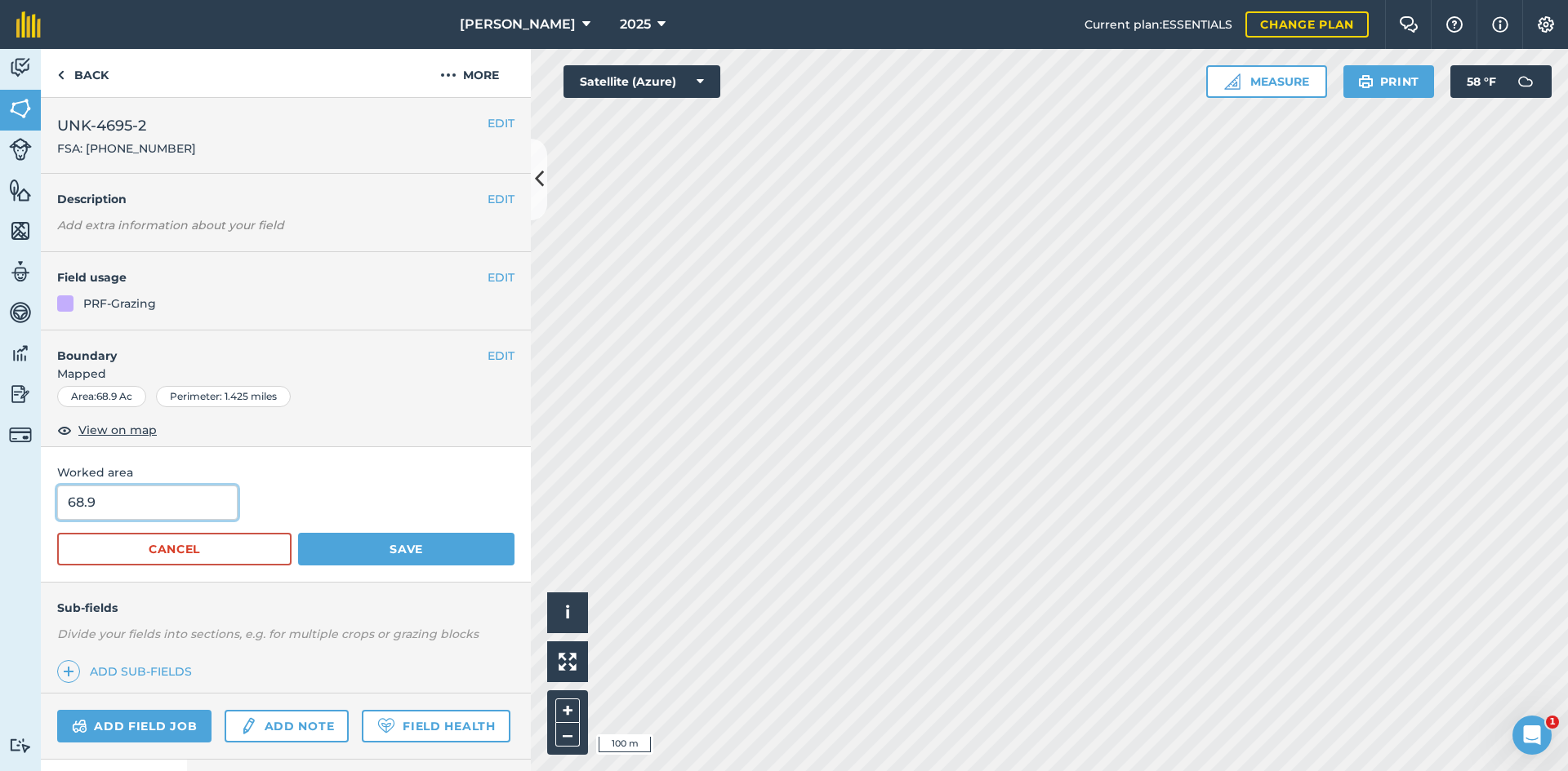
drag, startPoint x: 171, startPoint y: 495, endPoint x: -24, endPoint y: 508, distance: 195.4
click at [0, 508] on html "E.A. Anderson 2025 Current plan : ESSENTIALS Change plan Farm Chat Help Info Se…" at bounding box center [784, 386] width 1568 height 771
type input "68.82"
click at [420, 547] on button "Save" at bounding box center [406, 550] width 216 height 33
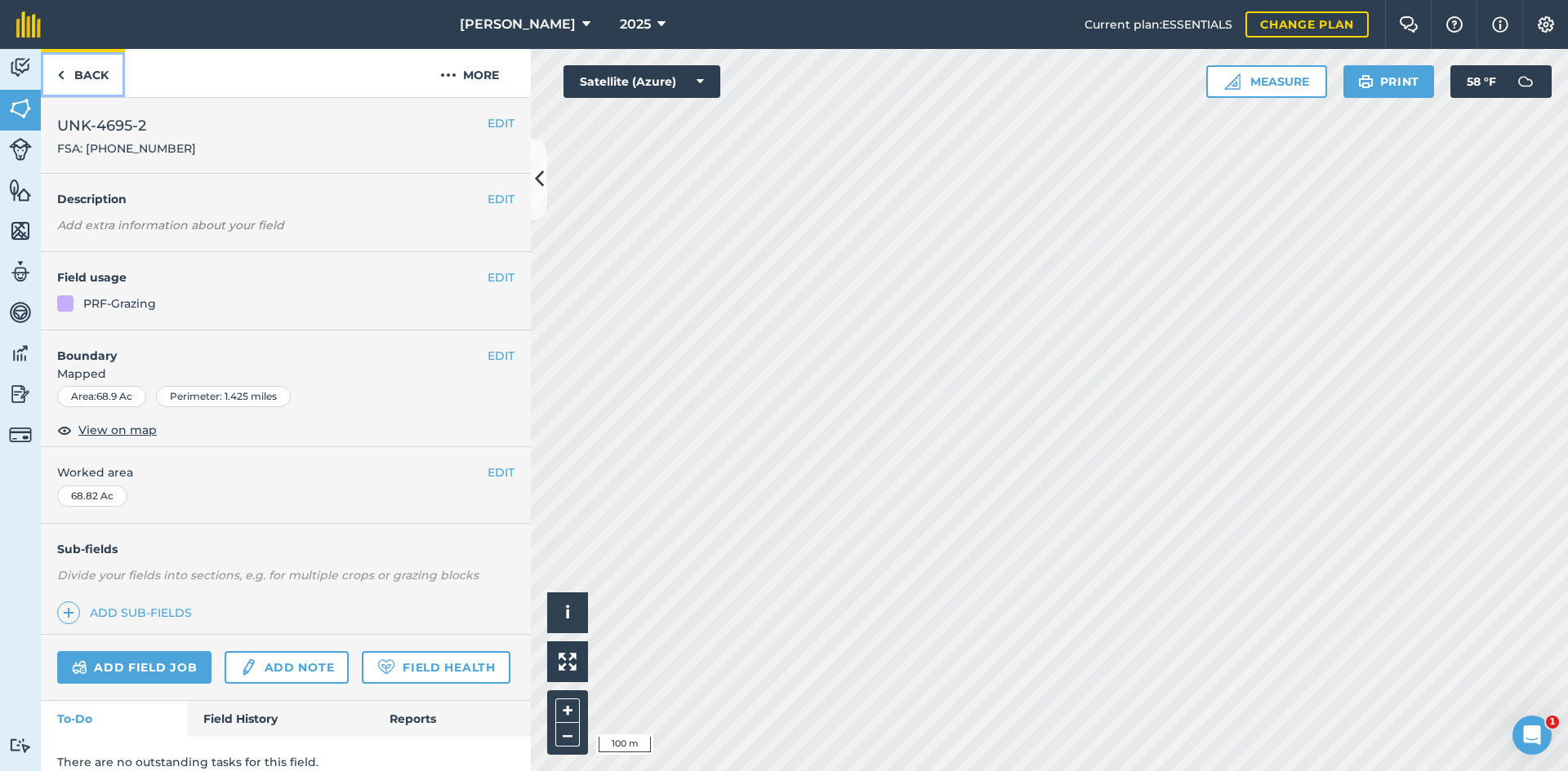
click at [115, 84] on link "Back" at bounding box center [83, 73] width 84 height 48
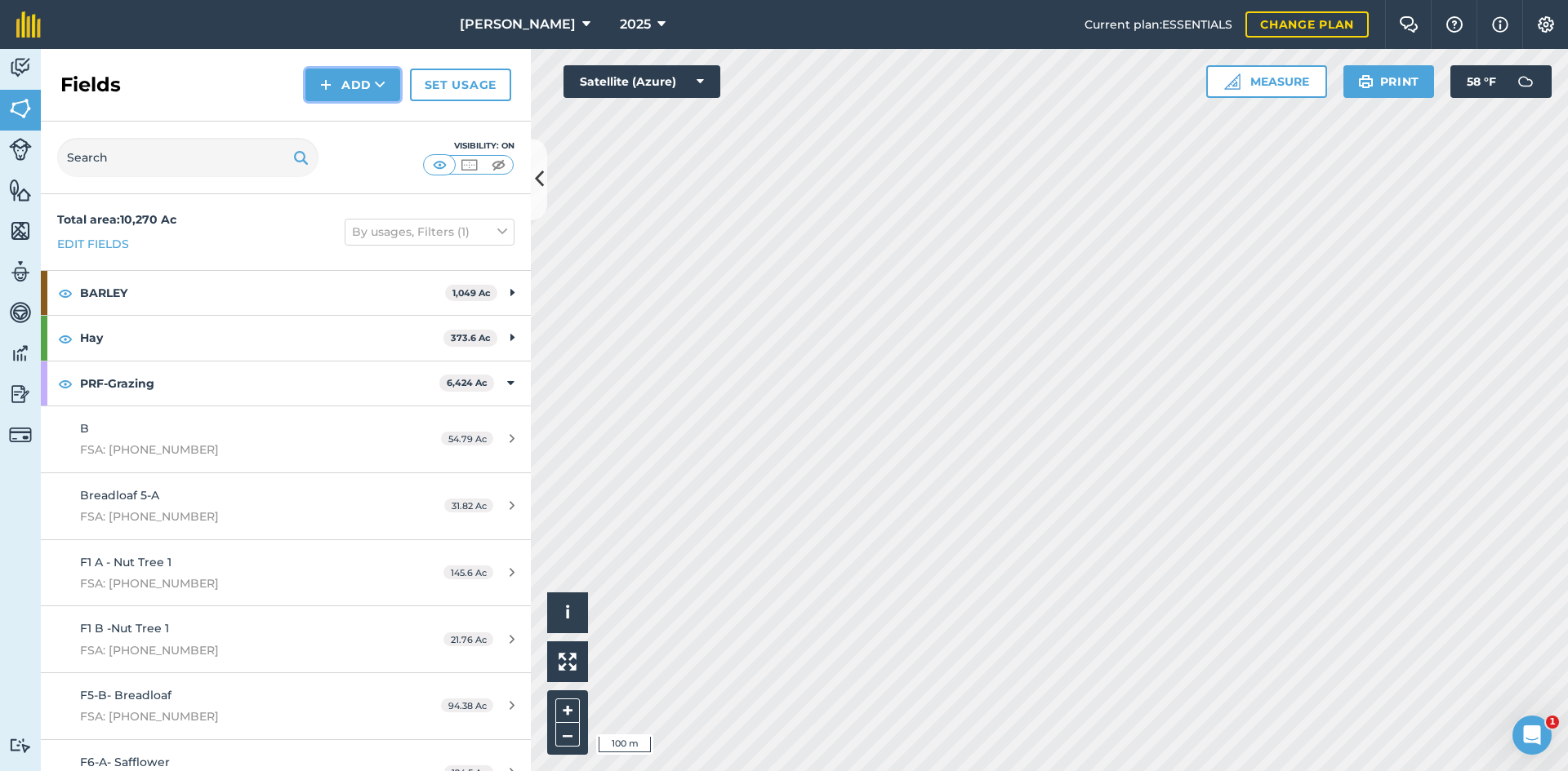
click at [351, 89] on button "Add" at bounding box center [353, 85] width 94 height 33
click at [348, 117] on link "Draw" at bounding box center [352, 122] width 90 height 36
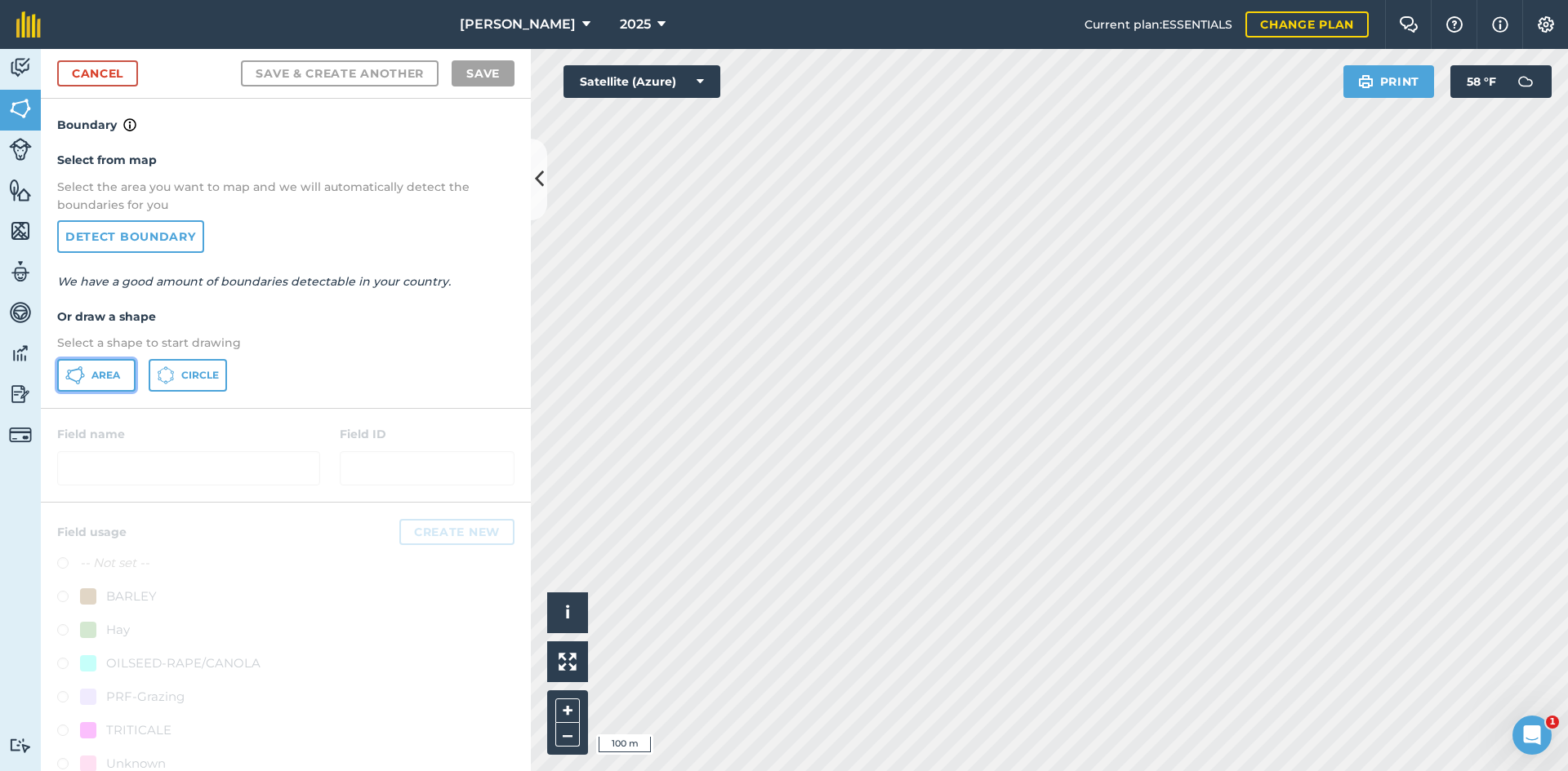
click at [110, 384] on button "Area" at bounding box center [96, 376] width 78 height 33
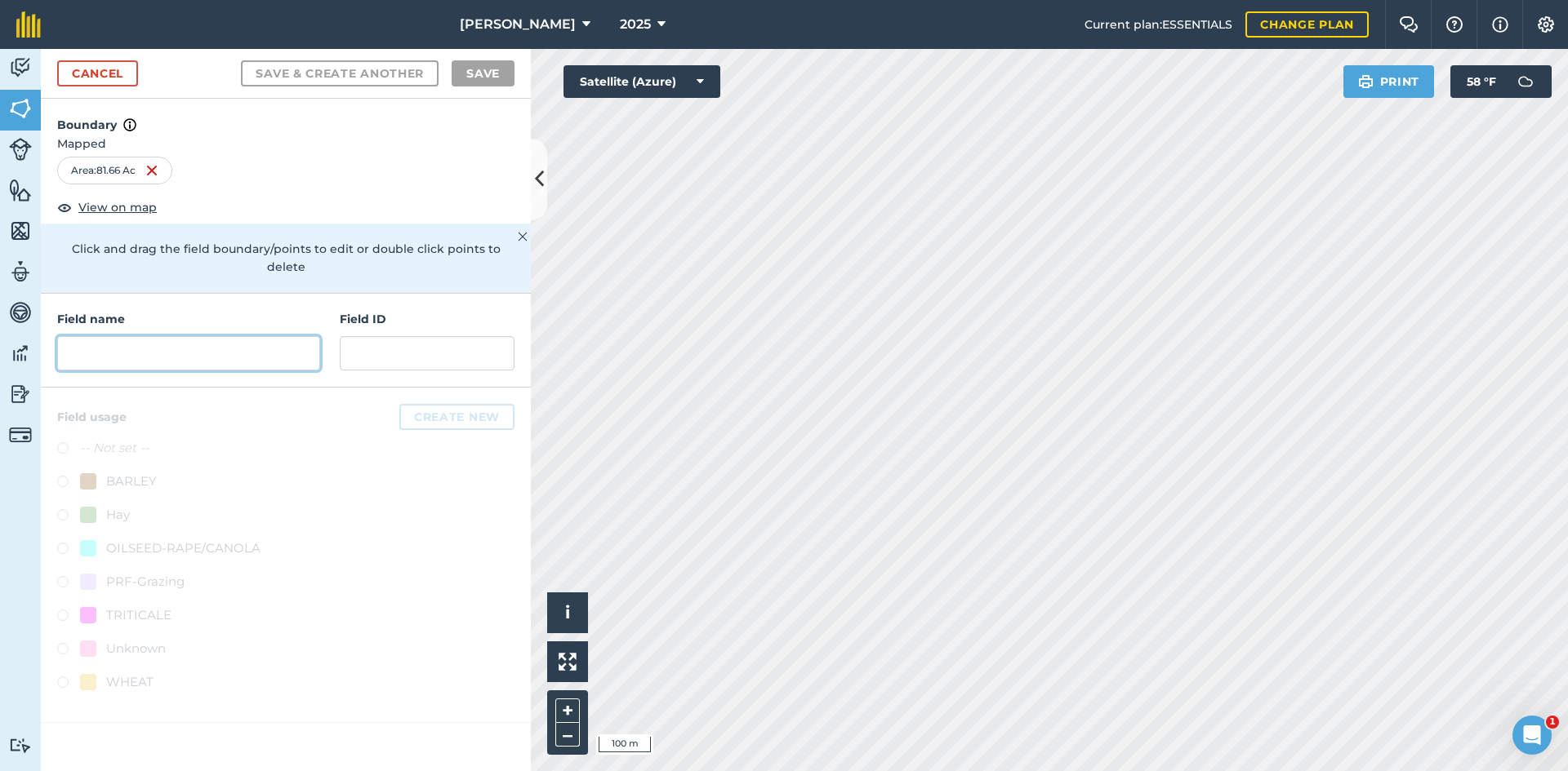
click at [114, 339] on input "text" at bounding box center [189, 354] width 263 height 34
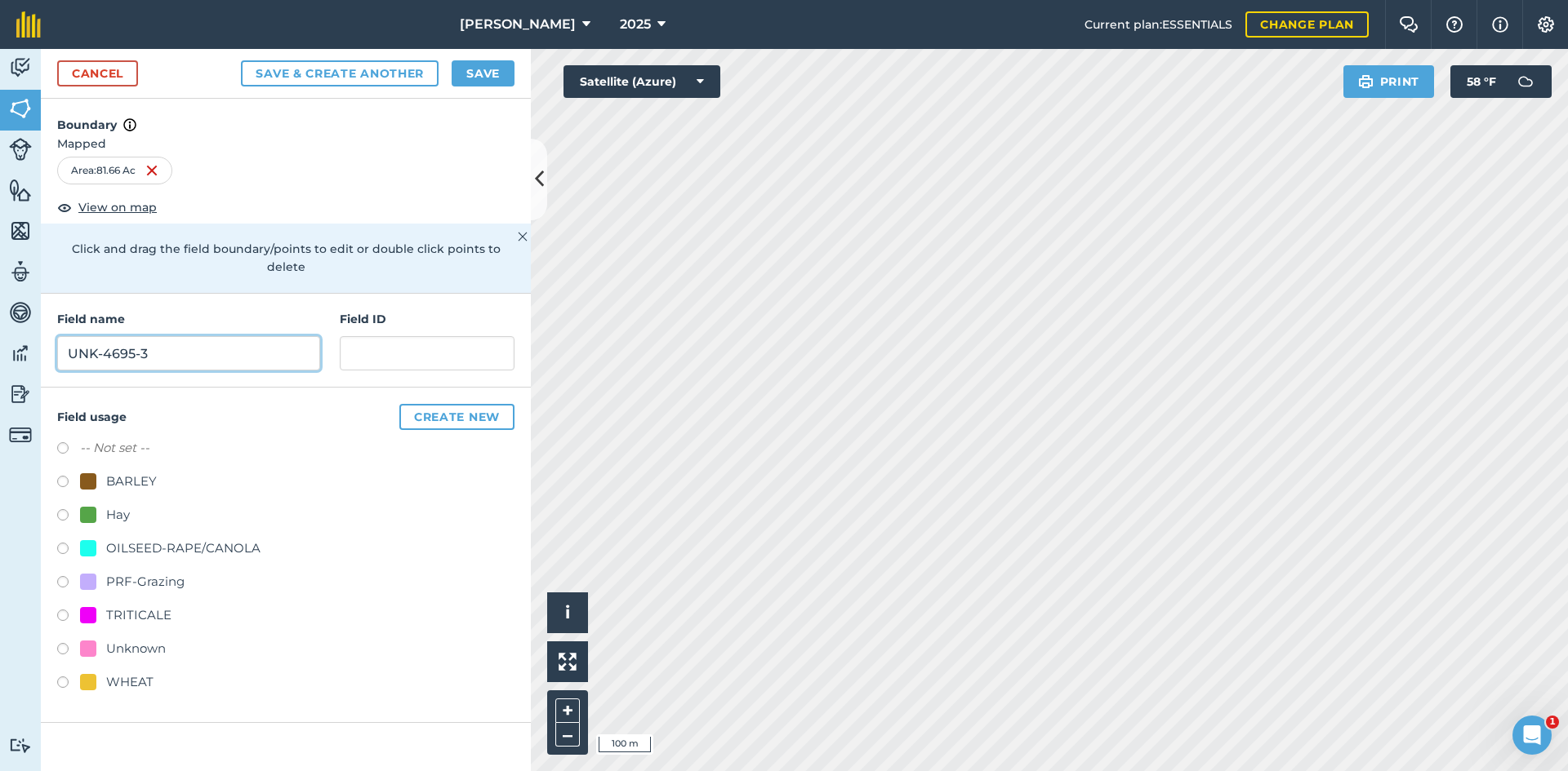
type input "UNK-4695-3"
click at [133, 572] on div "PRF-Grazing" at bounding box center [145, 582] width 78 height 20
radio input "true"
paste input "FSA: 4695-1289-"
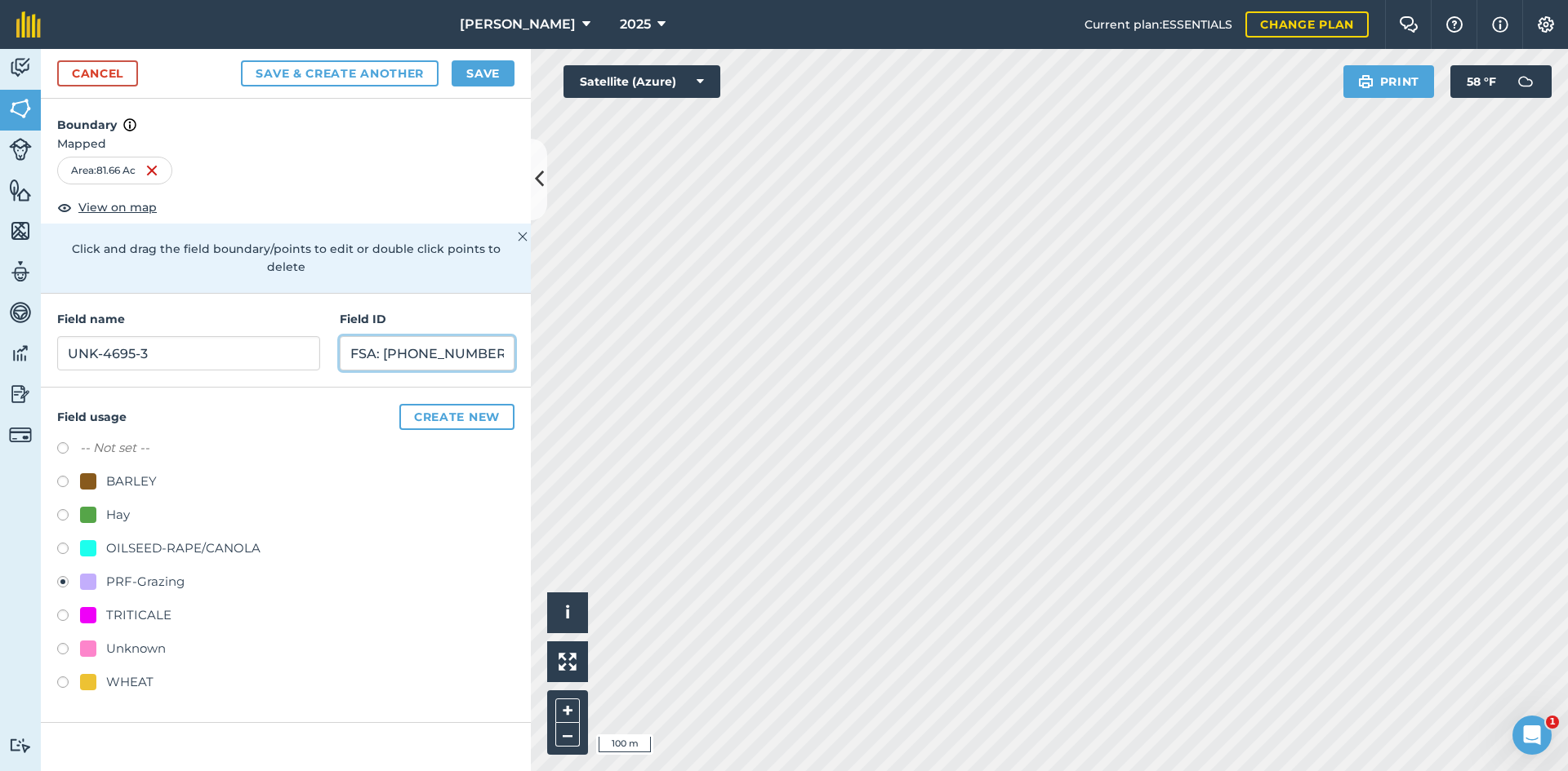
type input "FSA: 4695-1289-3"
click at [481, 78] on button "Save" at bounding box center [483, 73] width 63 height 26
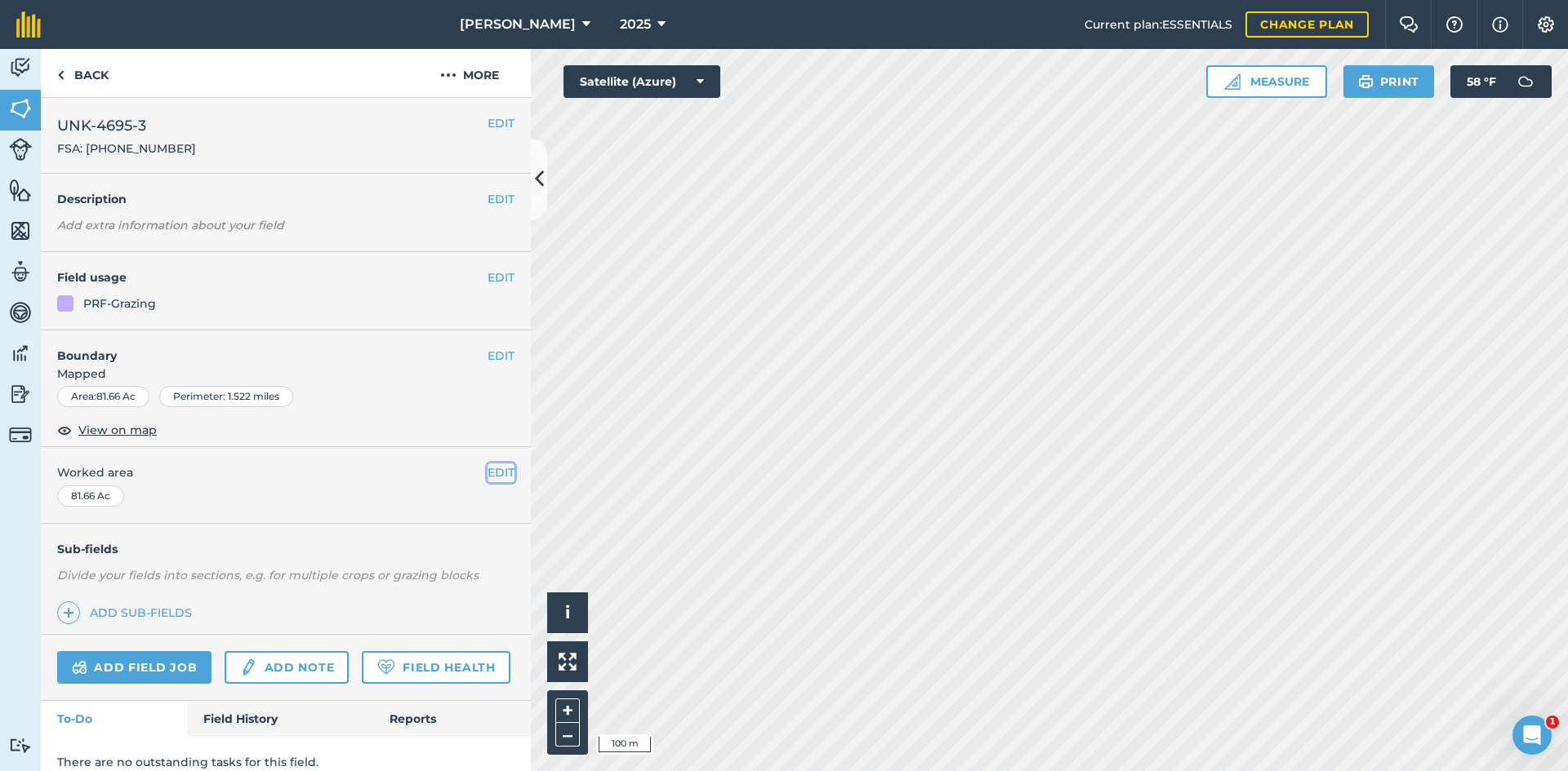
click at [494, 469] on button "EDIT" at bounding box center [501, 473] width 27 height 18
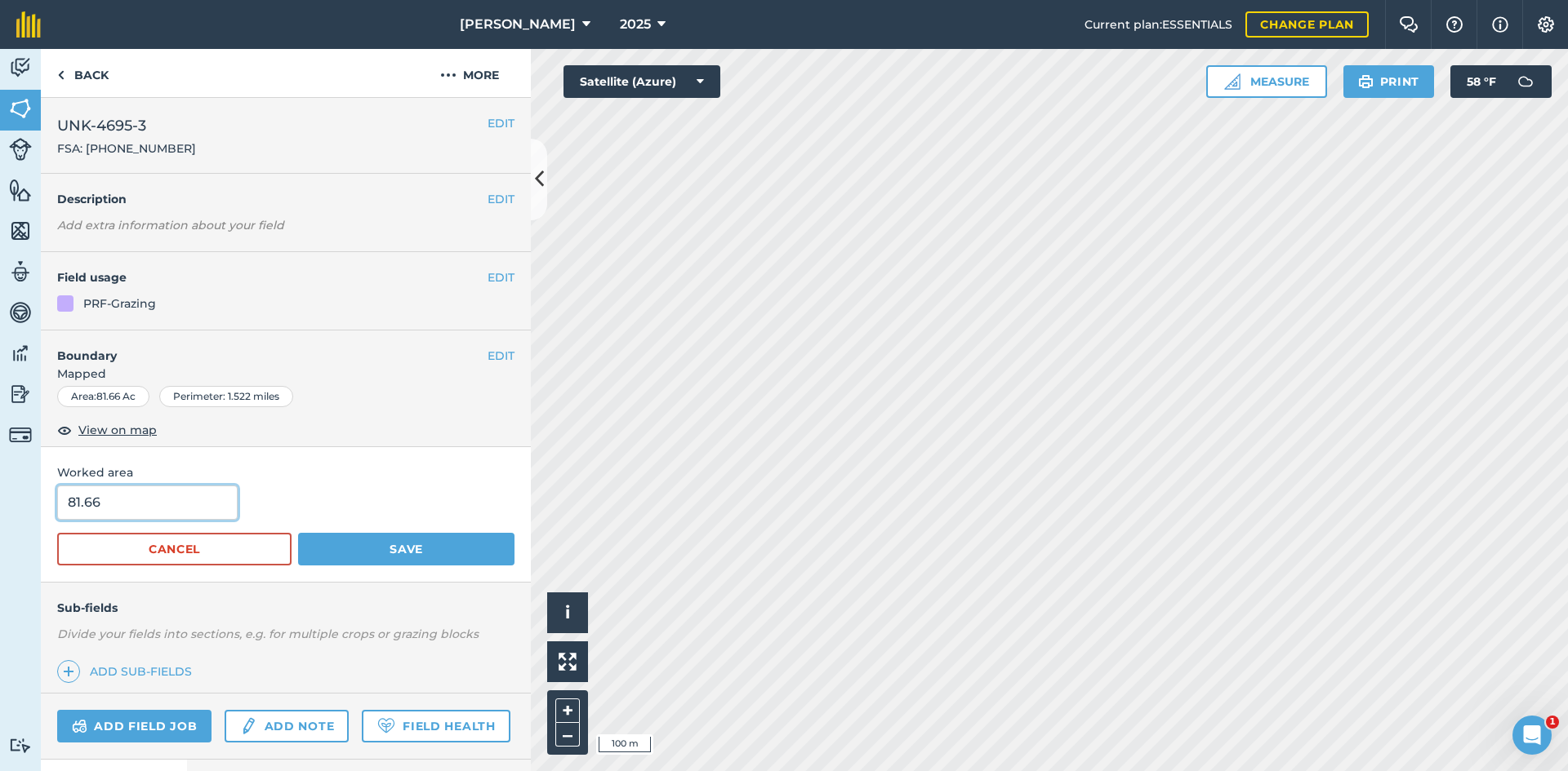
drag, startPoint x: 104, startPoint y: 504, endPoint x: -54, endPoint y: 486, distance: 159.0
click at [0, 486] on html "E.A. Anderson 2025 Current plan : ESSENTIALS Change plan Farm Chat Help Info Se…" at bounding box center [784, 386] width 1568 height 771
type input "75.96"
click at [444, 539] on button "Save" at bounding box center [406, 550] width 216 height 33
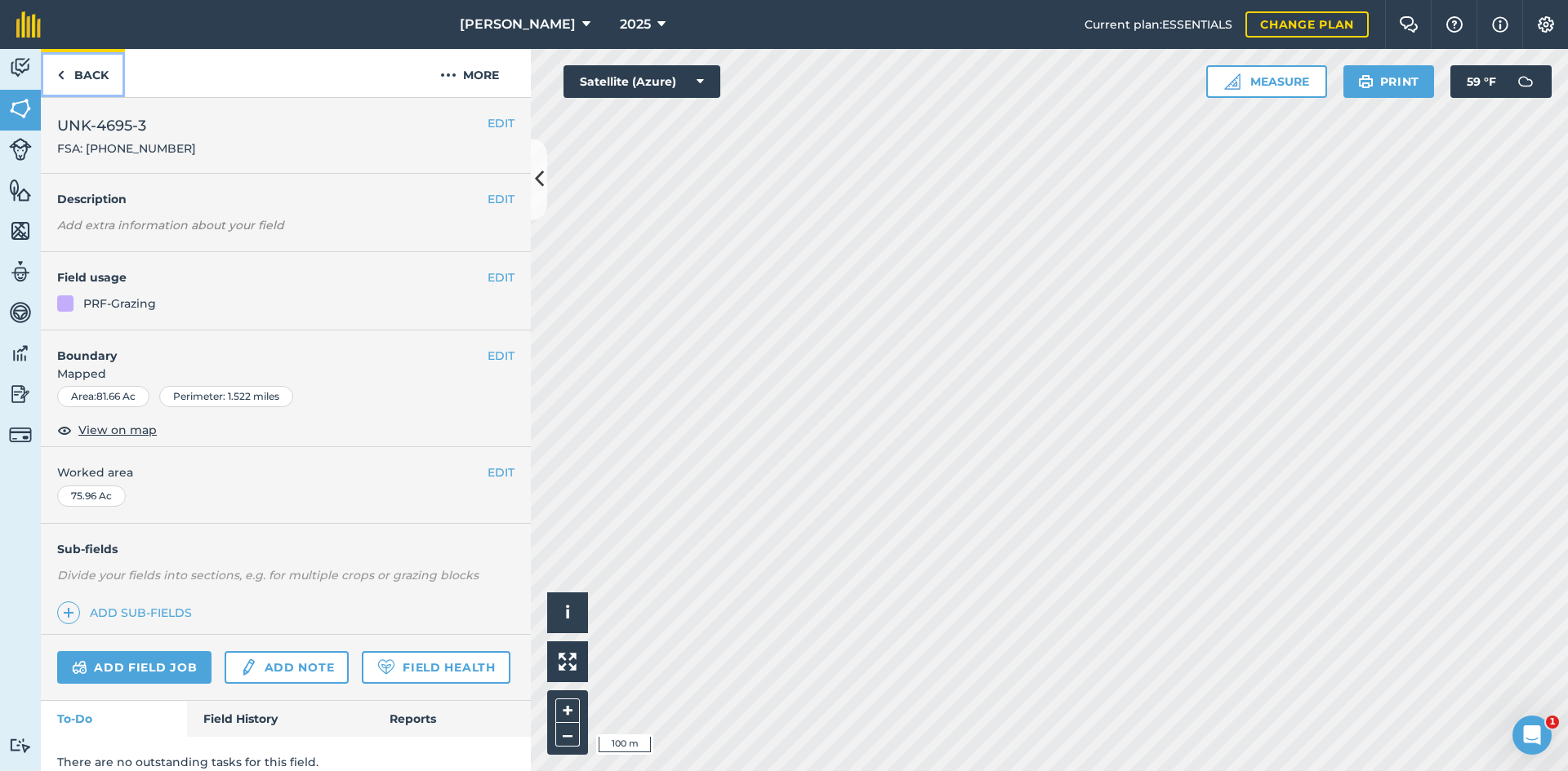
click at [119, 86] on link "Back" at bounding box center [83, 73] width 84 height 48
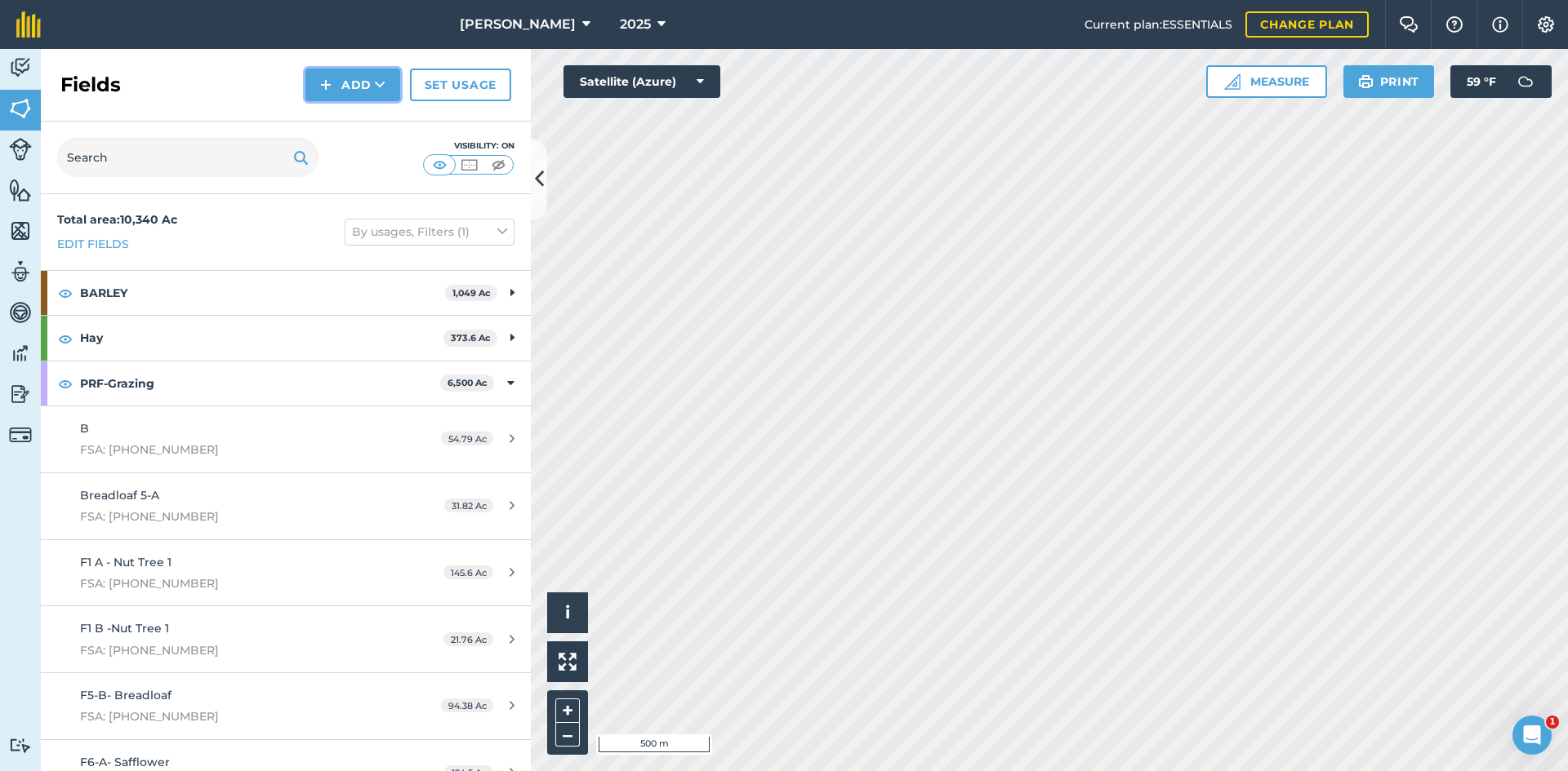
click at [358, 90] on button "Add" at bounding box center [353, 85] width 94 height 33
click at [360, 131] on link "Draw" at bounding box center [352, 122] width 90 height 36
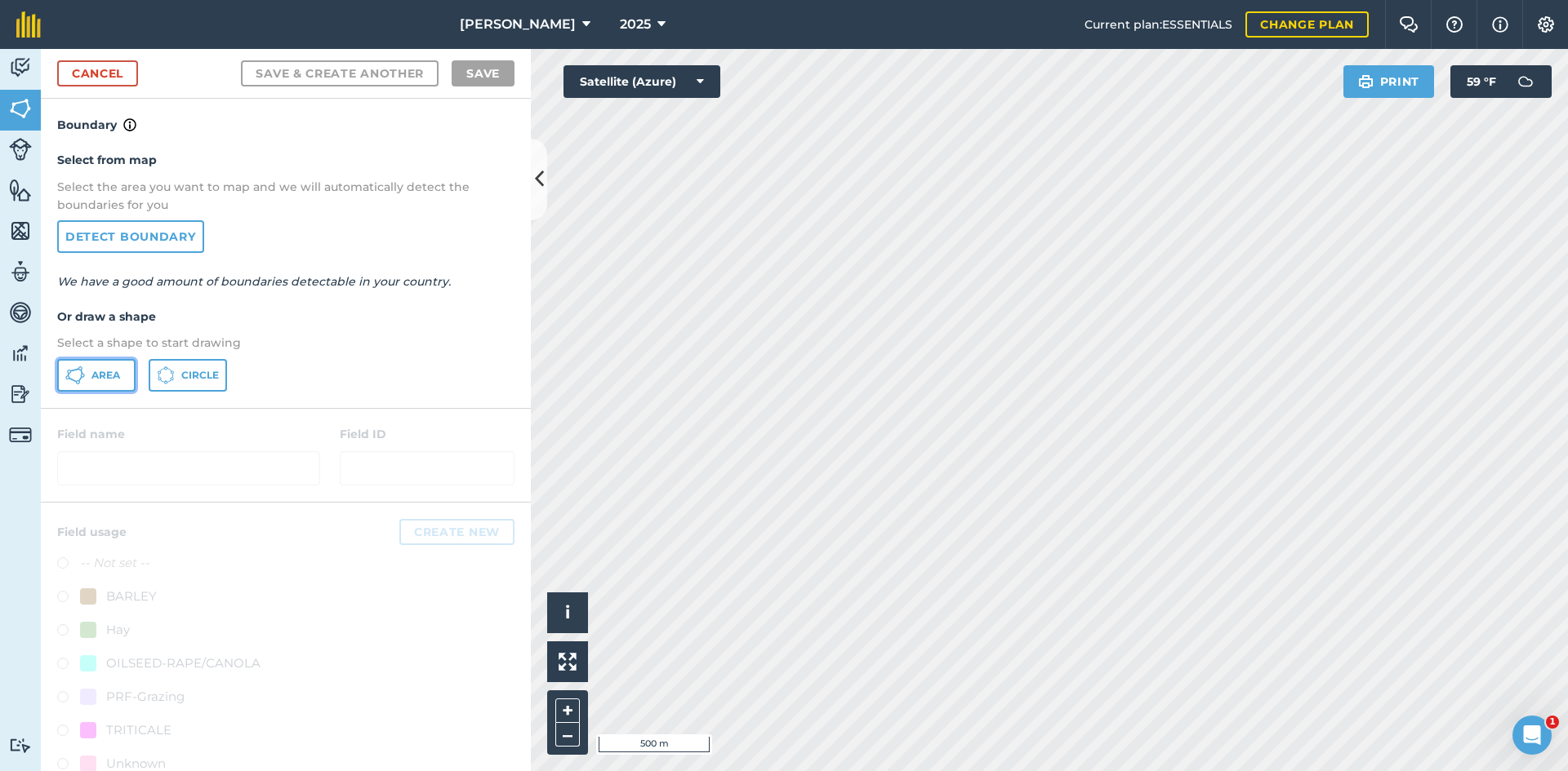
click at [101, 371] on span "Area" at bounding box center [105, 376] width 28 height 13
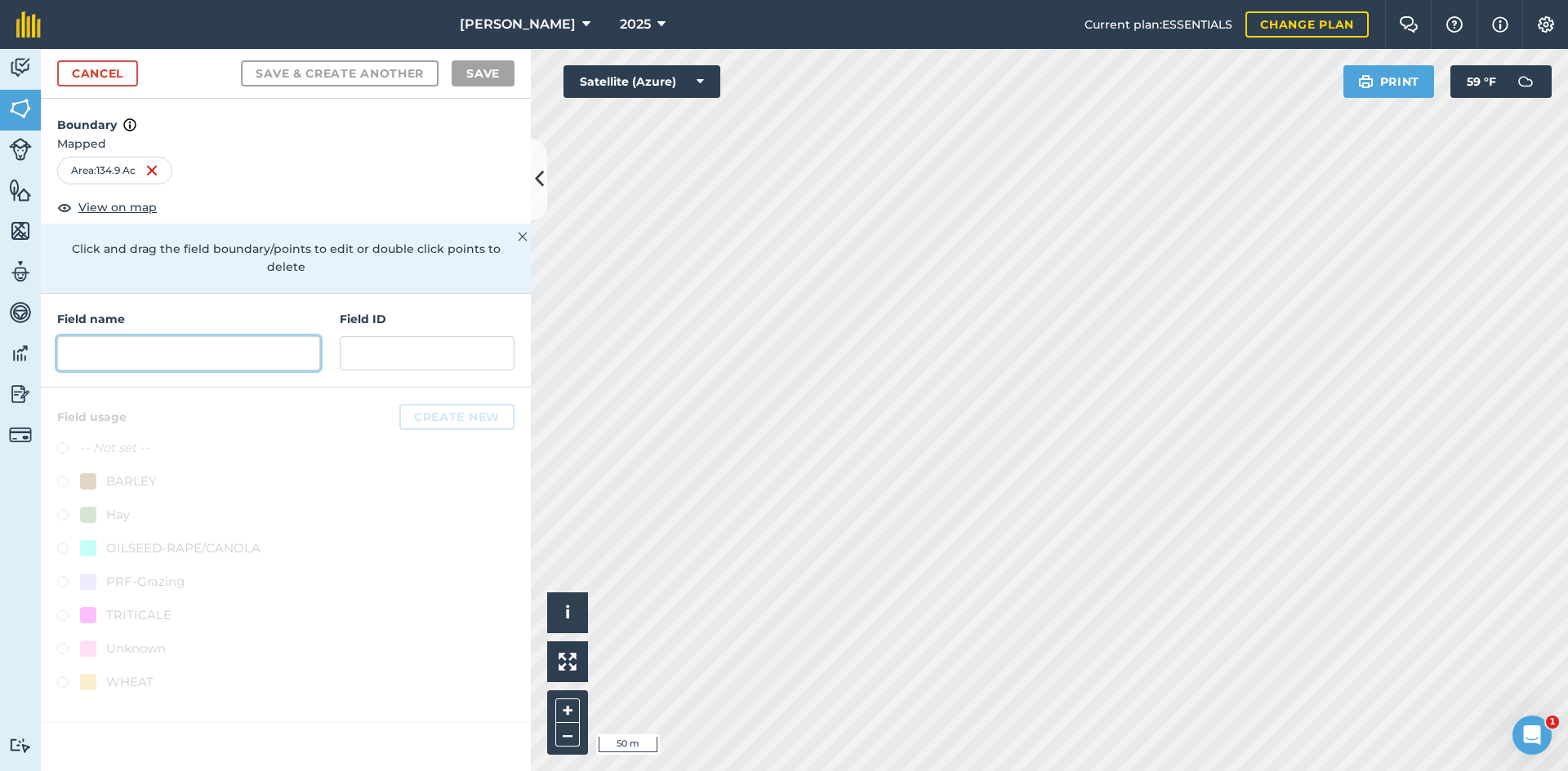
click at [222, 337] on input "text" at bounding box center [189, 354] width 263 height 34
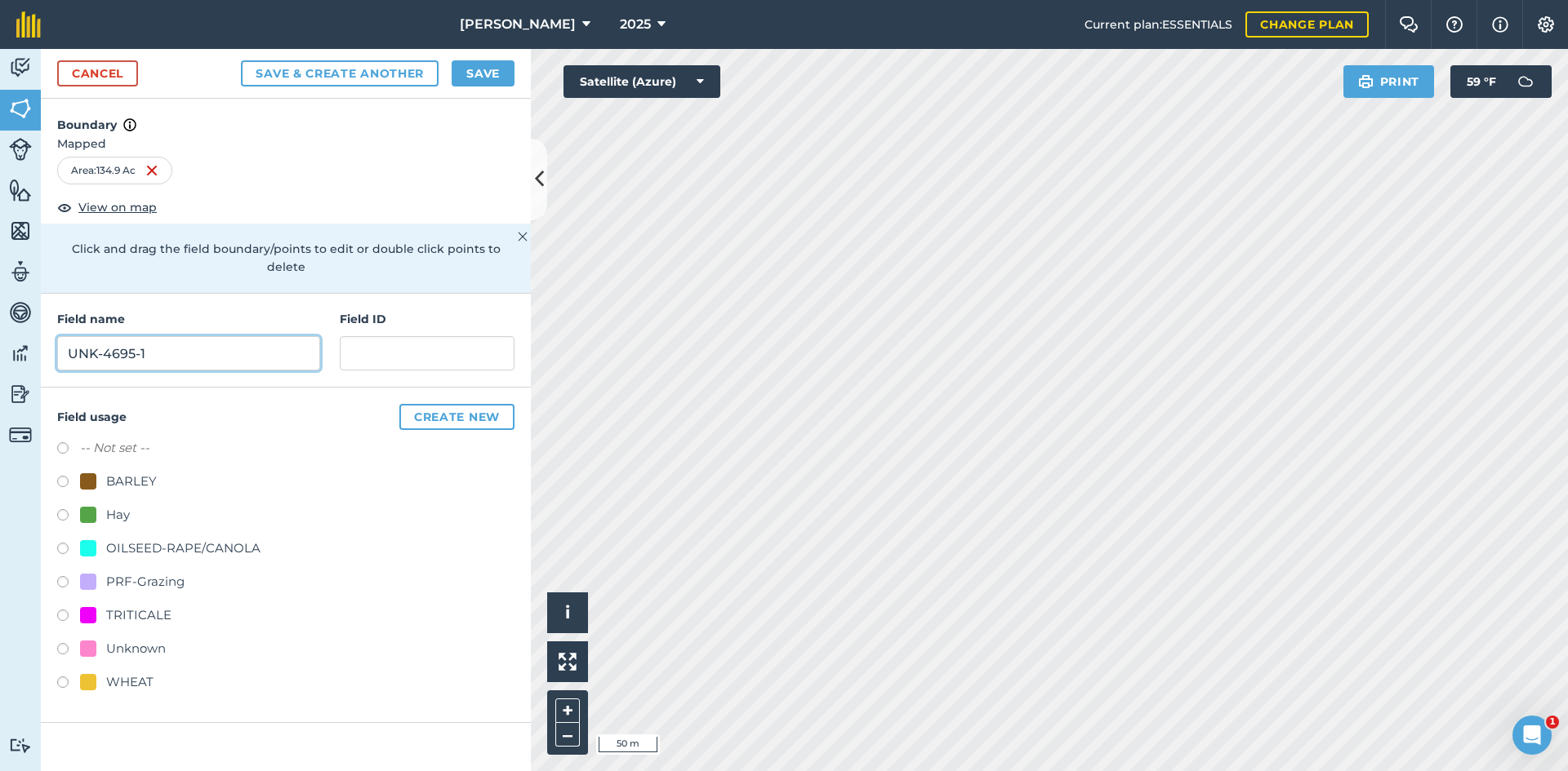
type input "UNK-4695-1"
click at [169, 572] on div "PRF-Grazing" at bounding box center [145, 582] width 78 height 20
radio input "true"
paste input "FSA: 4695-1289-"
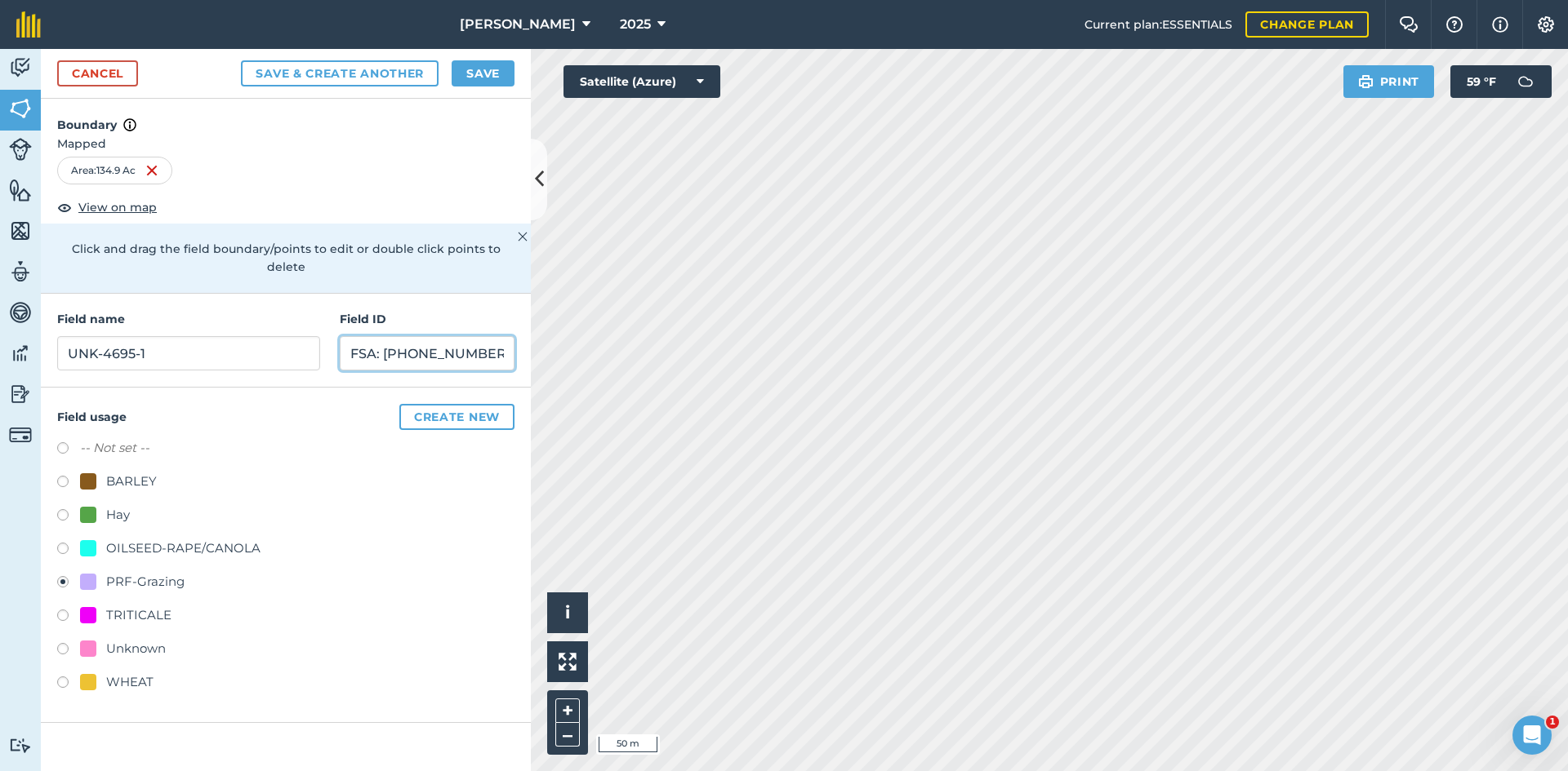
type input "FSA: 4695-1289-1"
click at [489, 75] on button "Save" at bounding box center [483, 73] width 63 height 26
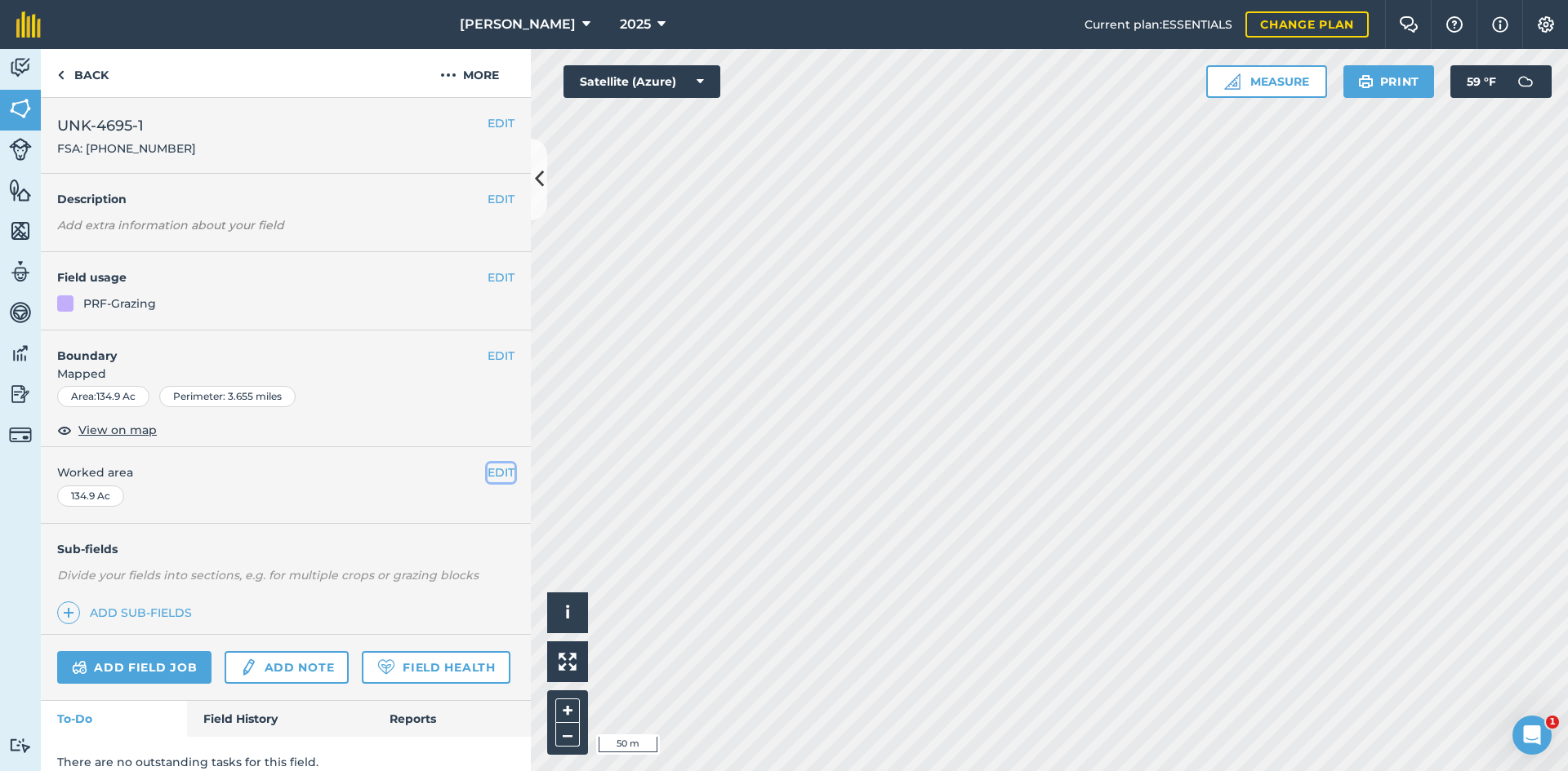
click at [493, 473] on button "EDIT" at bounding box center [501, 473] width 27 height 18
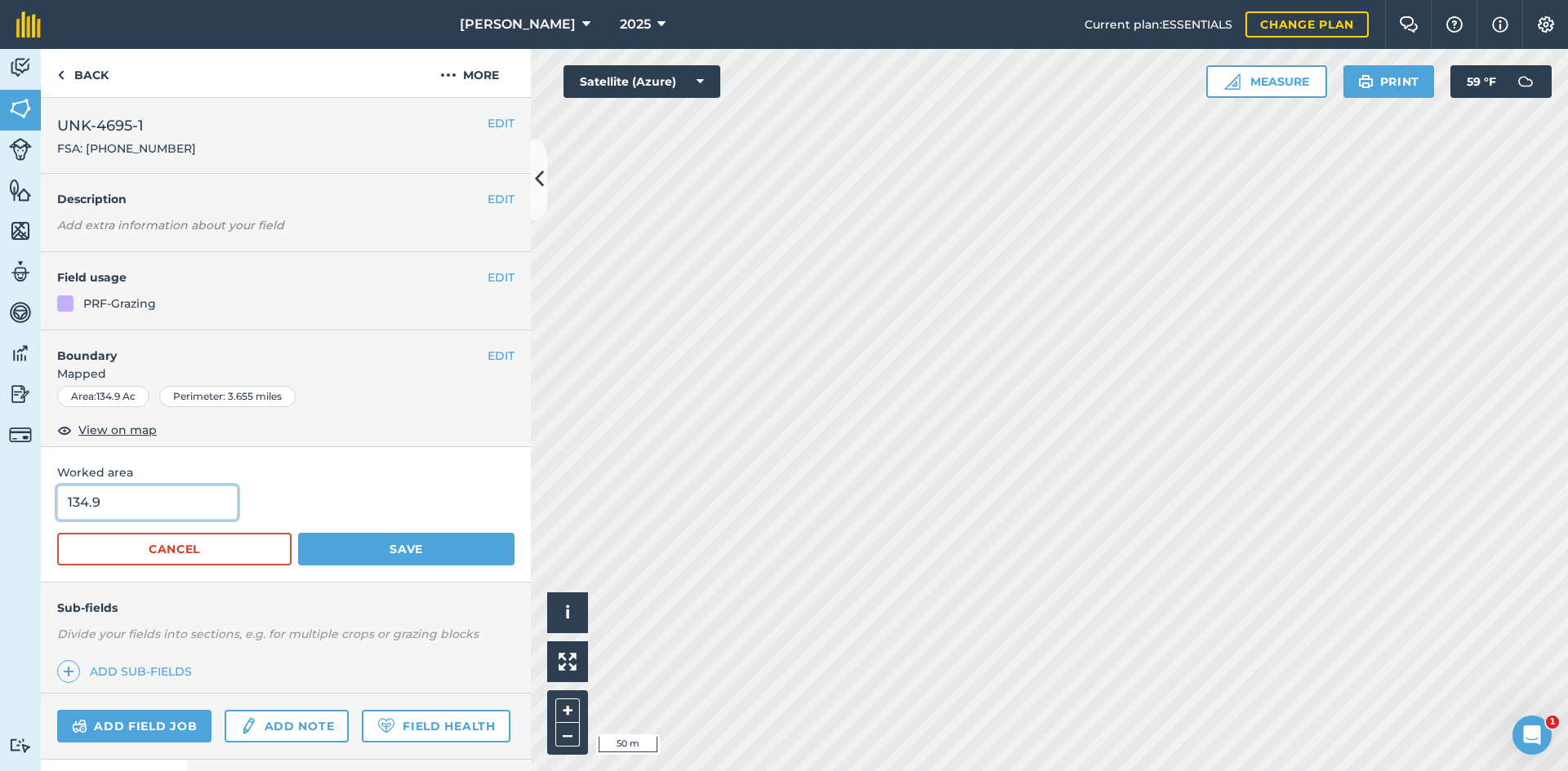
drag, startPoint x: 181, startPoint y: 503, endPoint x: -106, endPoint y: 495, distance: 287.1
click at [0, 495] on html "E.A. Anderson 2025 Current plan : ESSENTIALS Change plan Farm Chat Help Info Se…" at bounding box center [784, 386] width 1568 height 771
type input "139.57"
click at [471, 566] on div "Worked area 139.57 Cancel Save" at bounding box center [286, 514] width 490 height 134
click at [471, 562] on button "Save" at bounding box center [406, 550] width 216 height 33
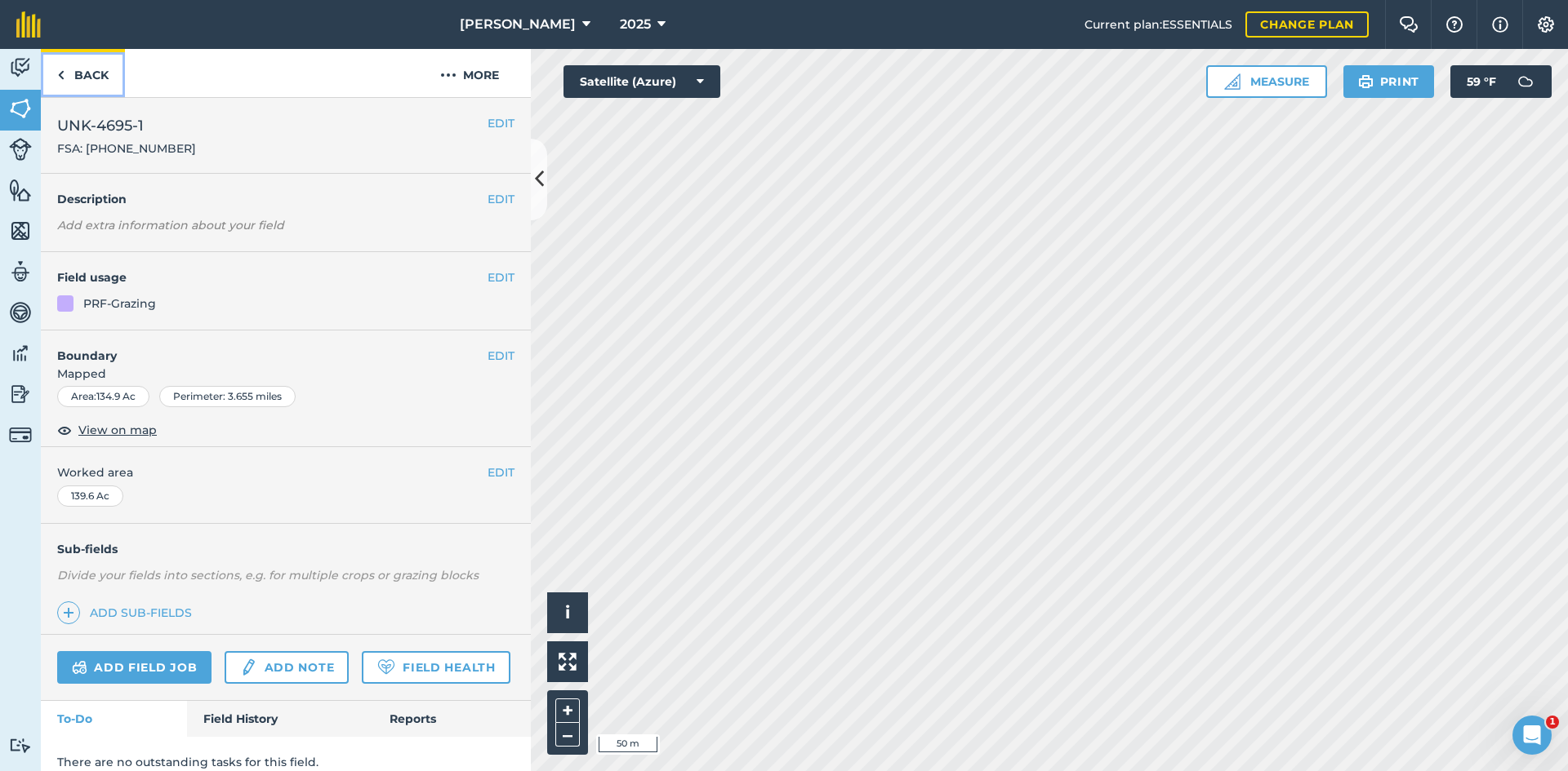
click at [81, 82] on link "Back" at bounding box center [83, 73] width 84 height 48
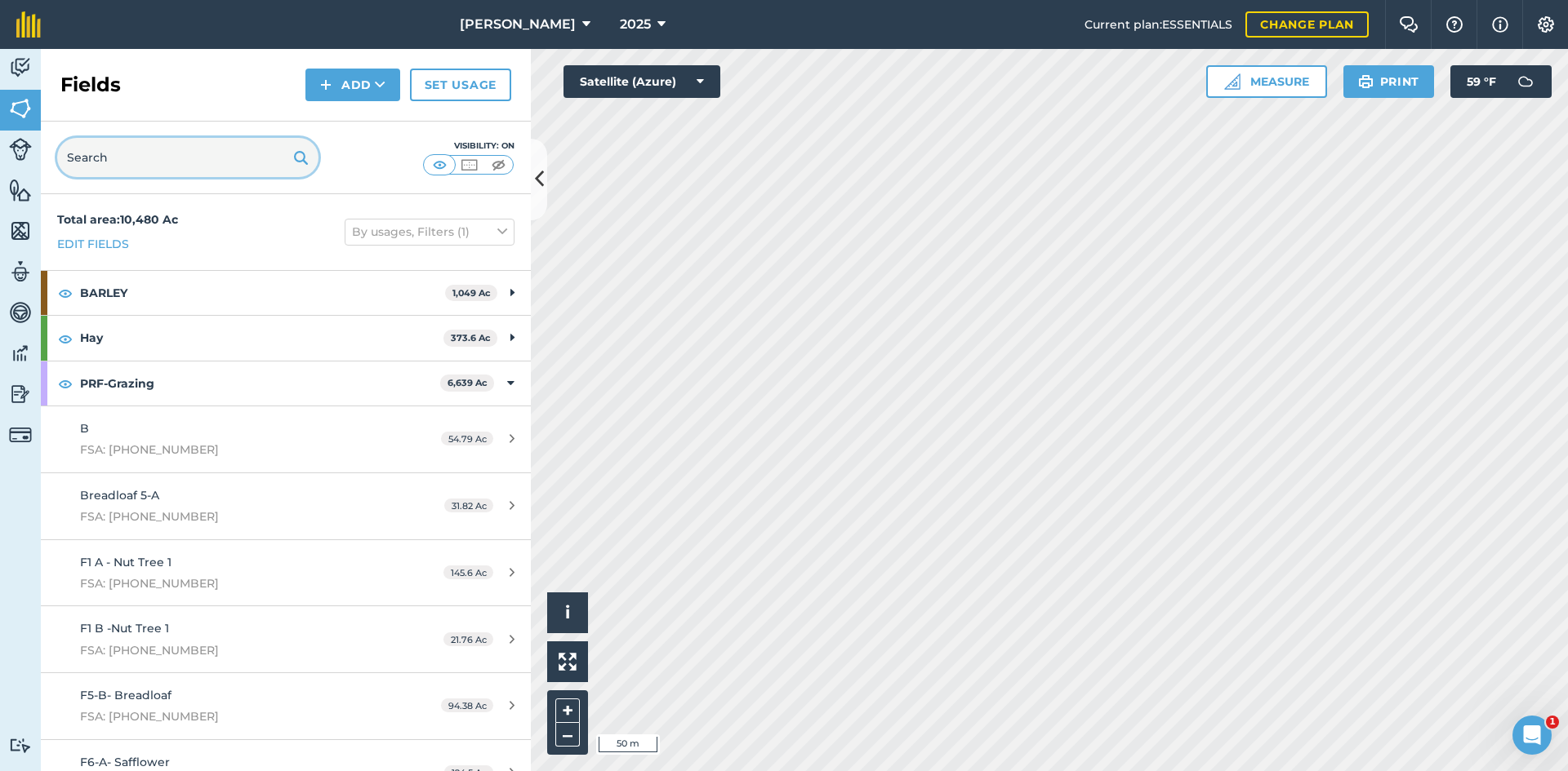
click at [142, 168] on input "text" at bounding box center [188, 157] width 261 height 39
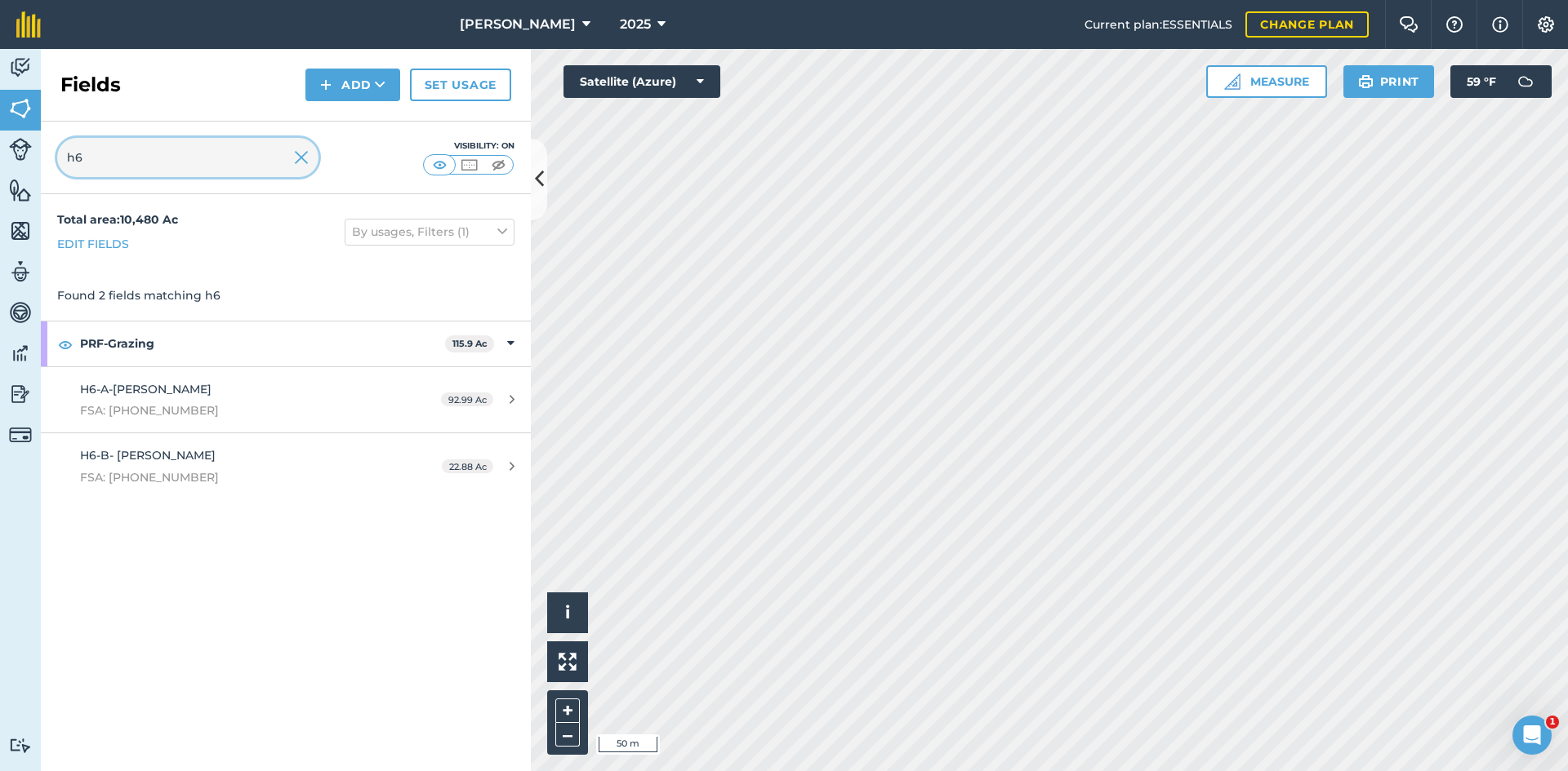
click at [191, 157] on input "h6" at bounding box center [188, 157] width 261 height 39
type input "h"
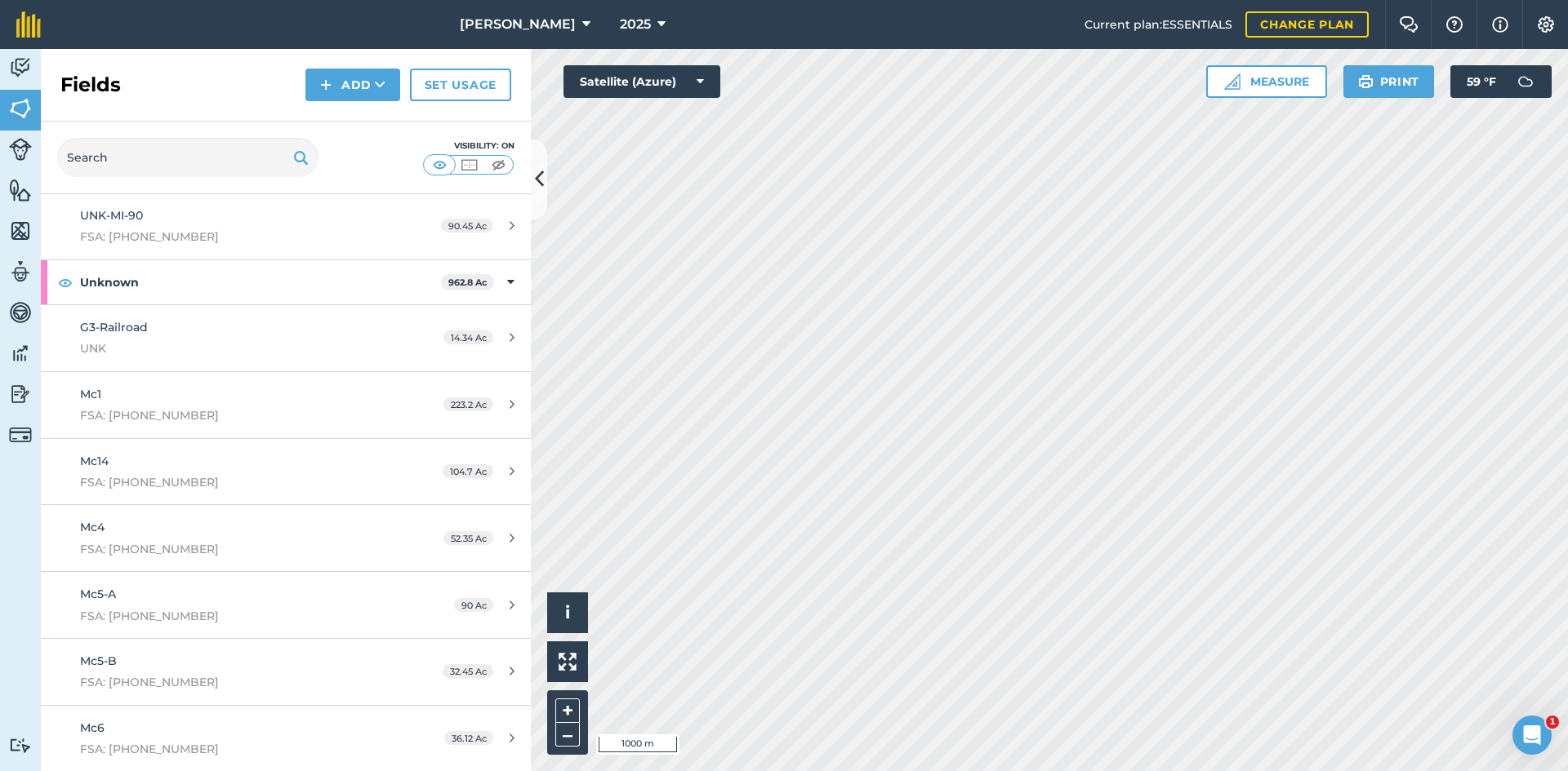
scroll to position [7020, 0]
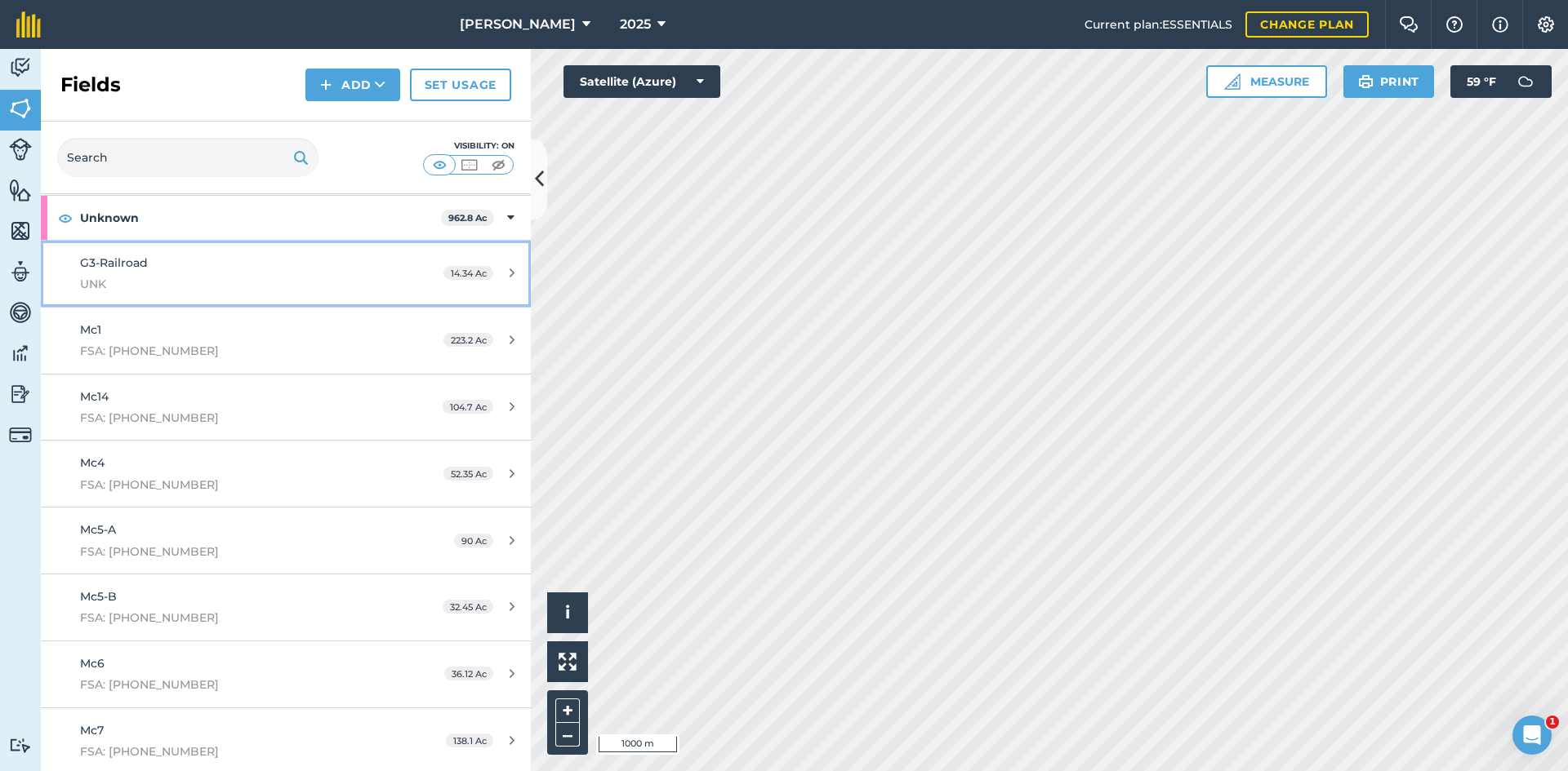
click at [201, 279] on span "UNK" at bounding box center [233, 284] width 307 height 18
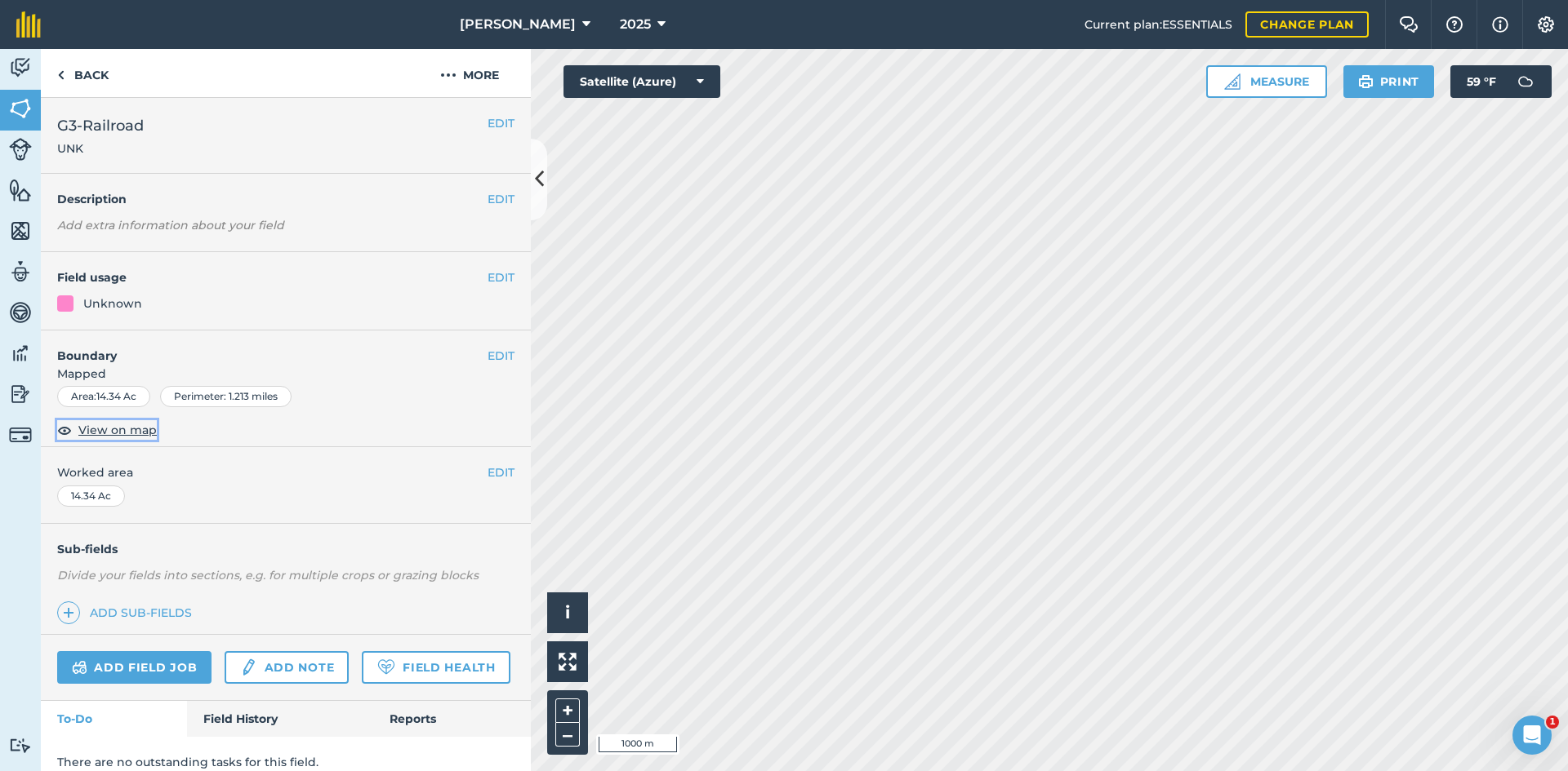
click at [118, 436] on span "View on map" at bounding box center [117, 430] width 78 height 18
click at [495, 476] on button "EDIT" at bounding box center [501, 473] width 27 height 18
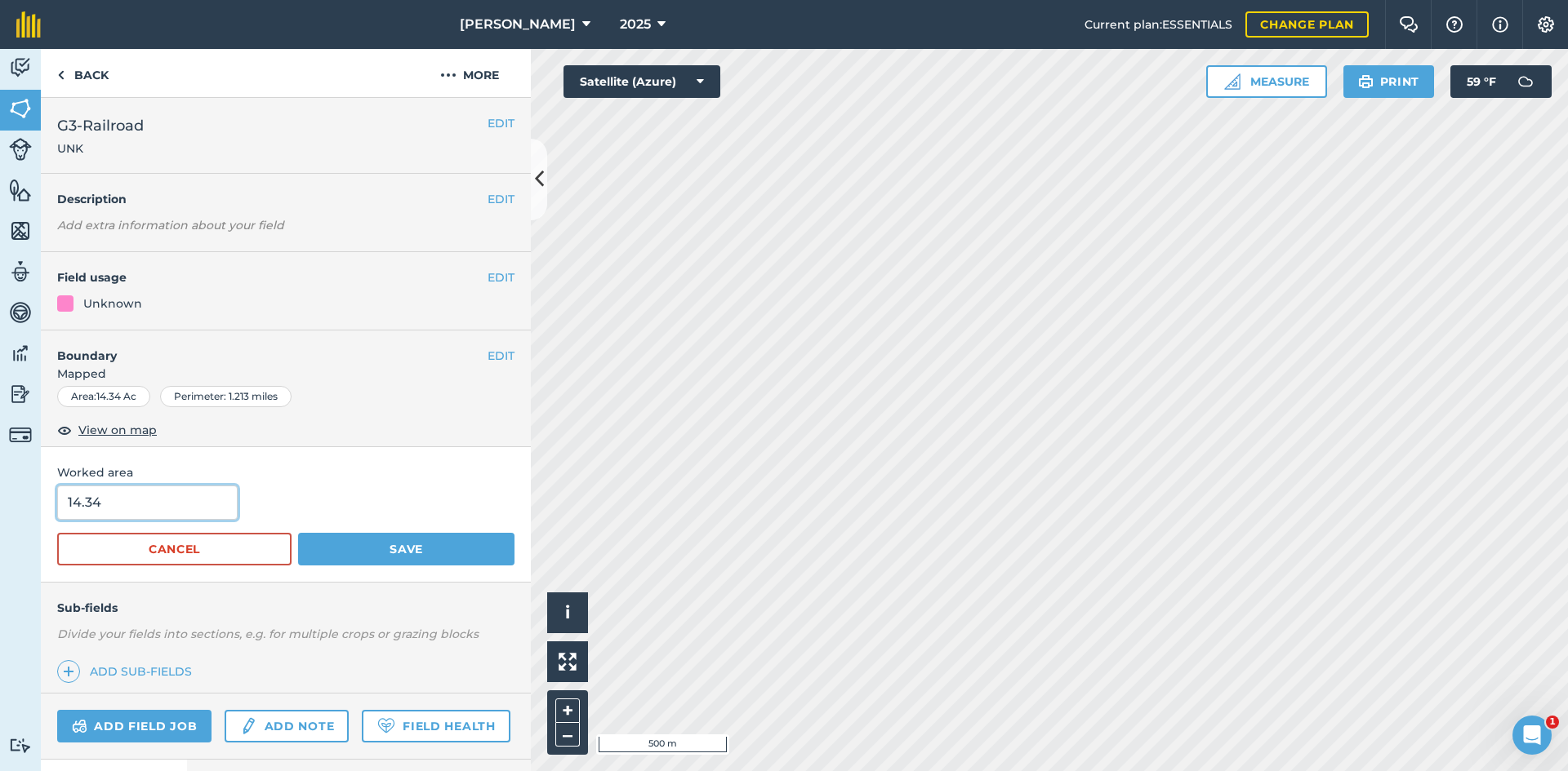
drag, startPoint x: 168, startPoint y: 495, endPoint x: -109, endPoint y: 454, distance: 280.0
click at [0, 454] on html "E.A. Anderson 2025 Current plan : ESSENTIALS Change plan Farm Chat Help Info Se…" at bounding box center [784, 386] width 1568 height 771
type input "16.02"
click at [386, 552] on button "Save" at bounding box center [406, 550] width 216 height 33
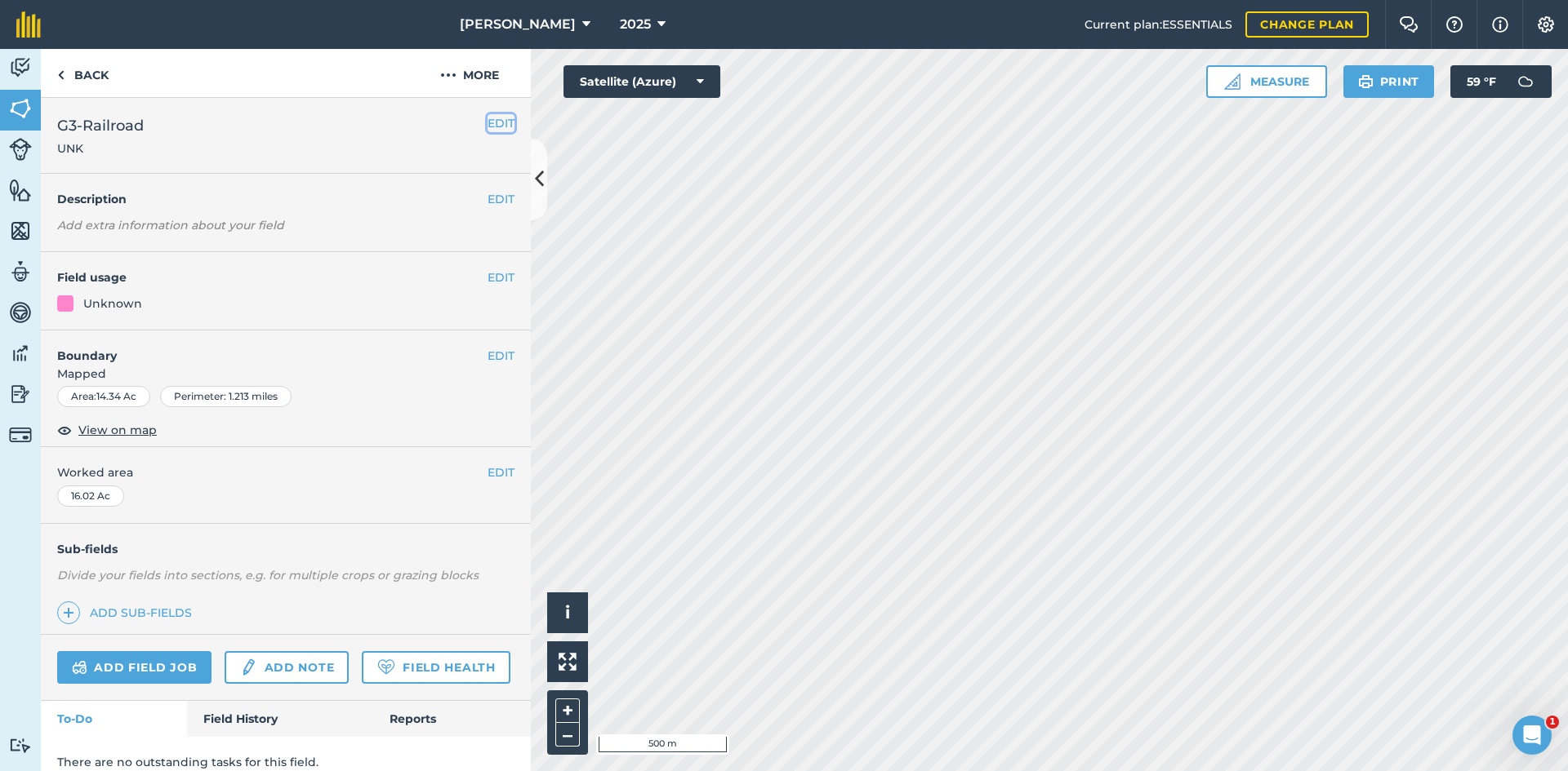
click at [490, 123] on button "EDIT" at bounding box center [501, 123] width 27 height 18
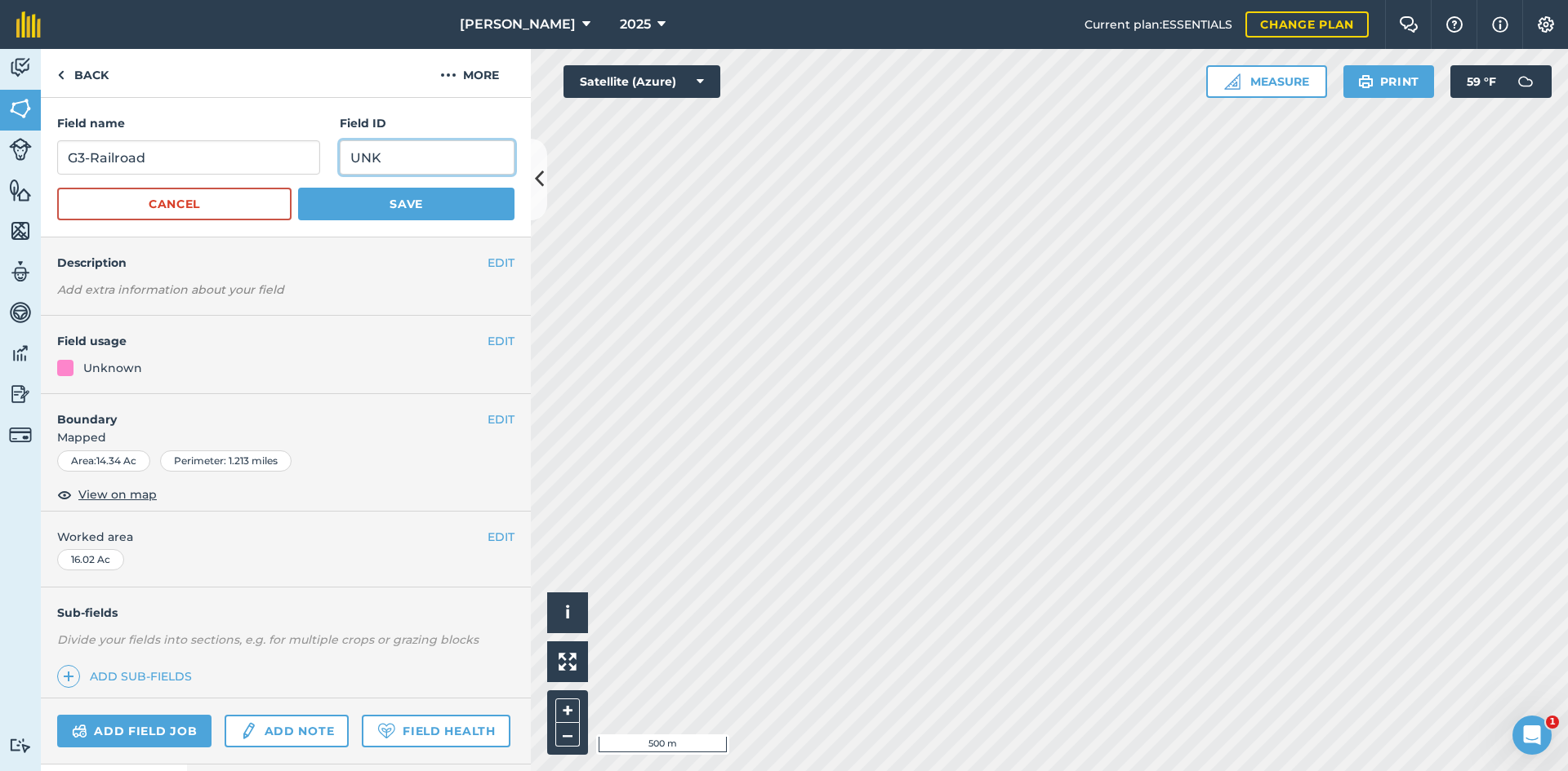
drag, startPoint x: 420, startPoint y: 159, endPoint x: 317, endPoint y: 159, distance: 103.0
click at [317, 159] on div "Field name G3-Railroad Field ID UNK" at bounding box center [286, 144] width 457 height 61
type input "2"
type input "FSA: 2974-1356-3"
click at [397, 208] on button "Save" at bounding box center [406, 204] width 216 height 33
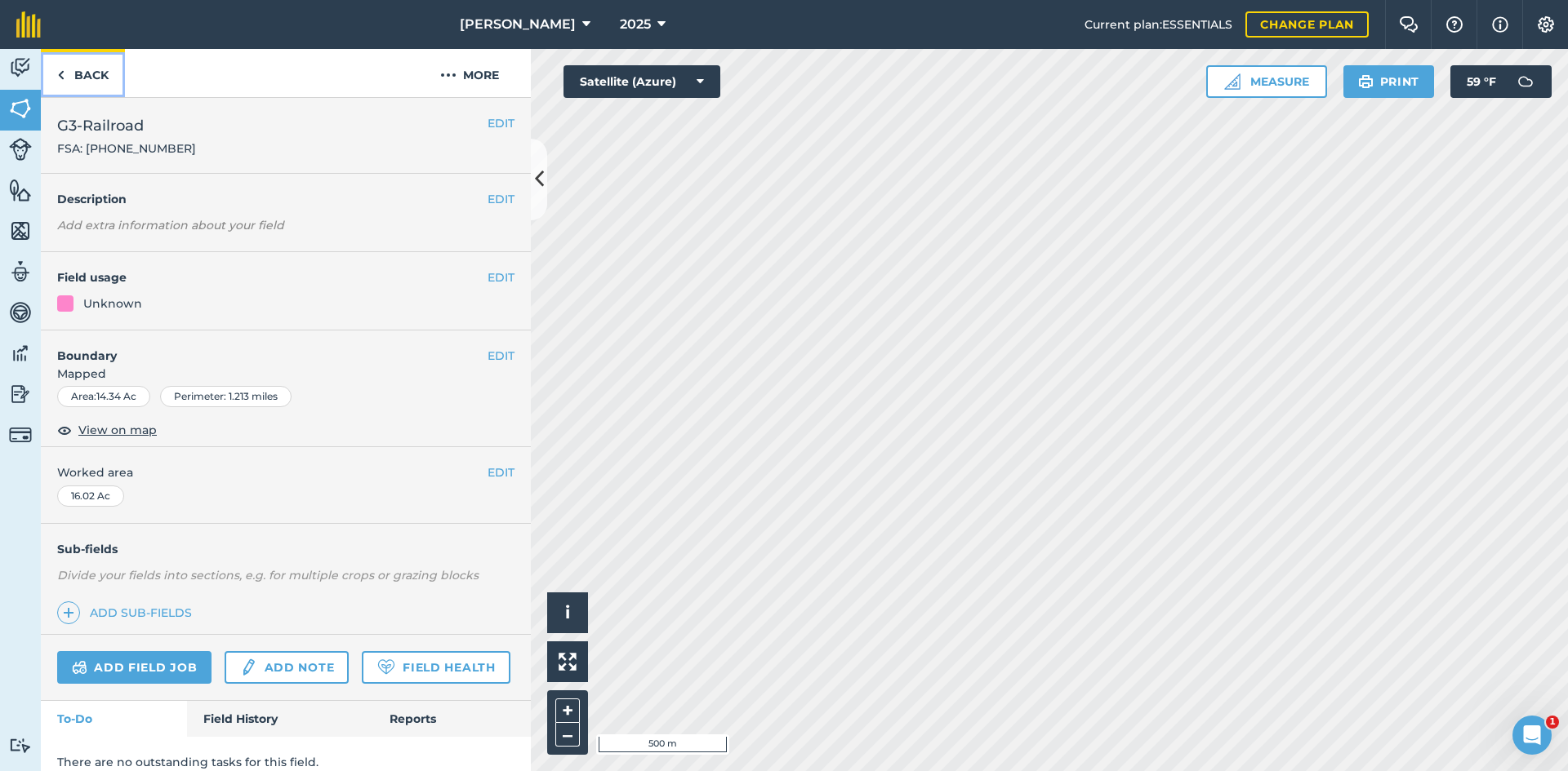
click at [92, 70] on link "Back" at bounding box center [83, 73] width 84 height 48
click at [95, 82] on link "Back" at bounding box center [83, 73] width 84 height 48
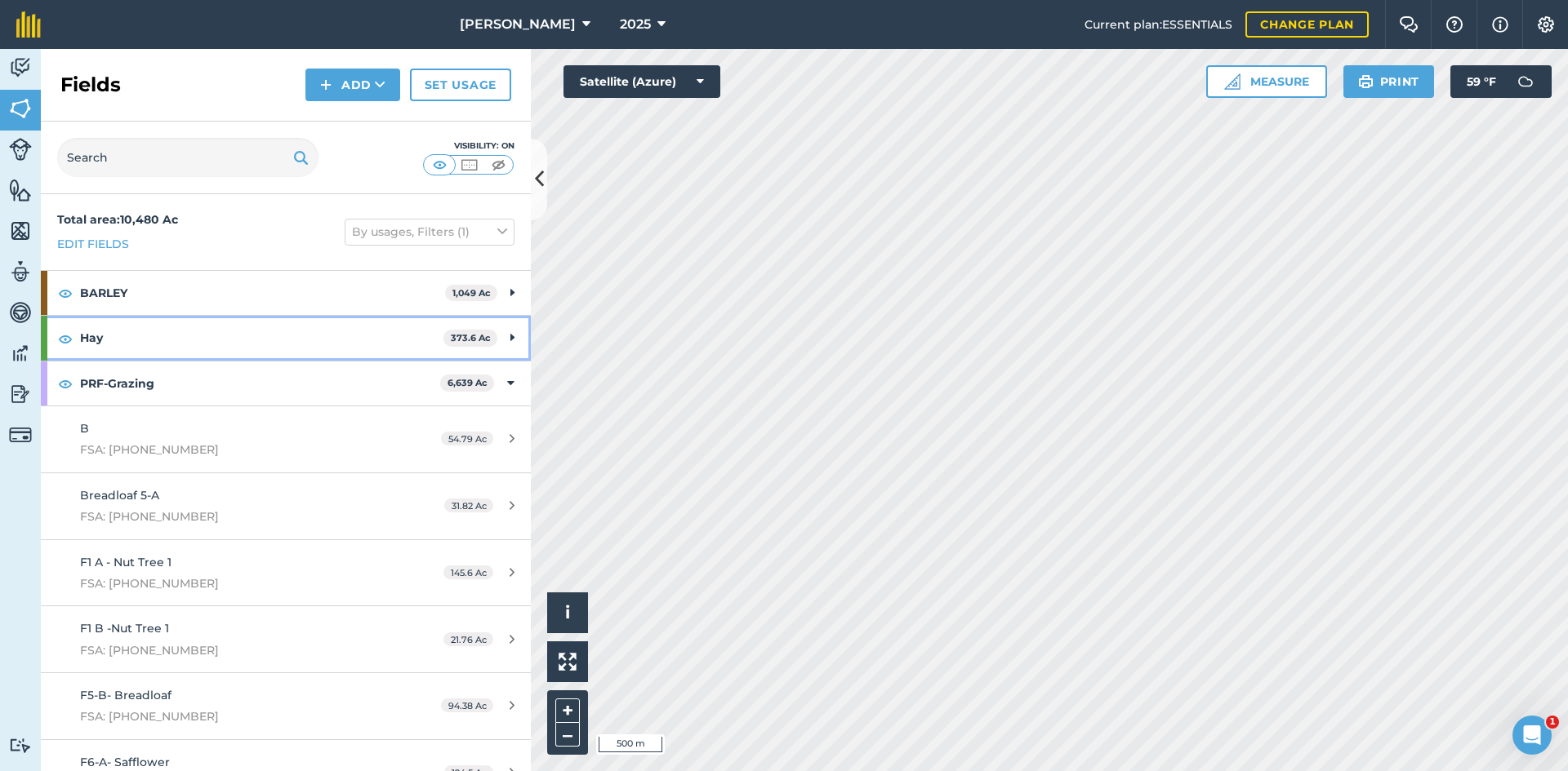
click at [502, 332] on div "Hay 373.6 Ac" at bounding box center [286, 337] width 490 height 44
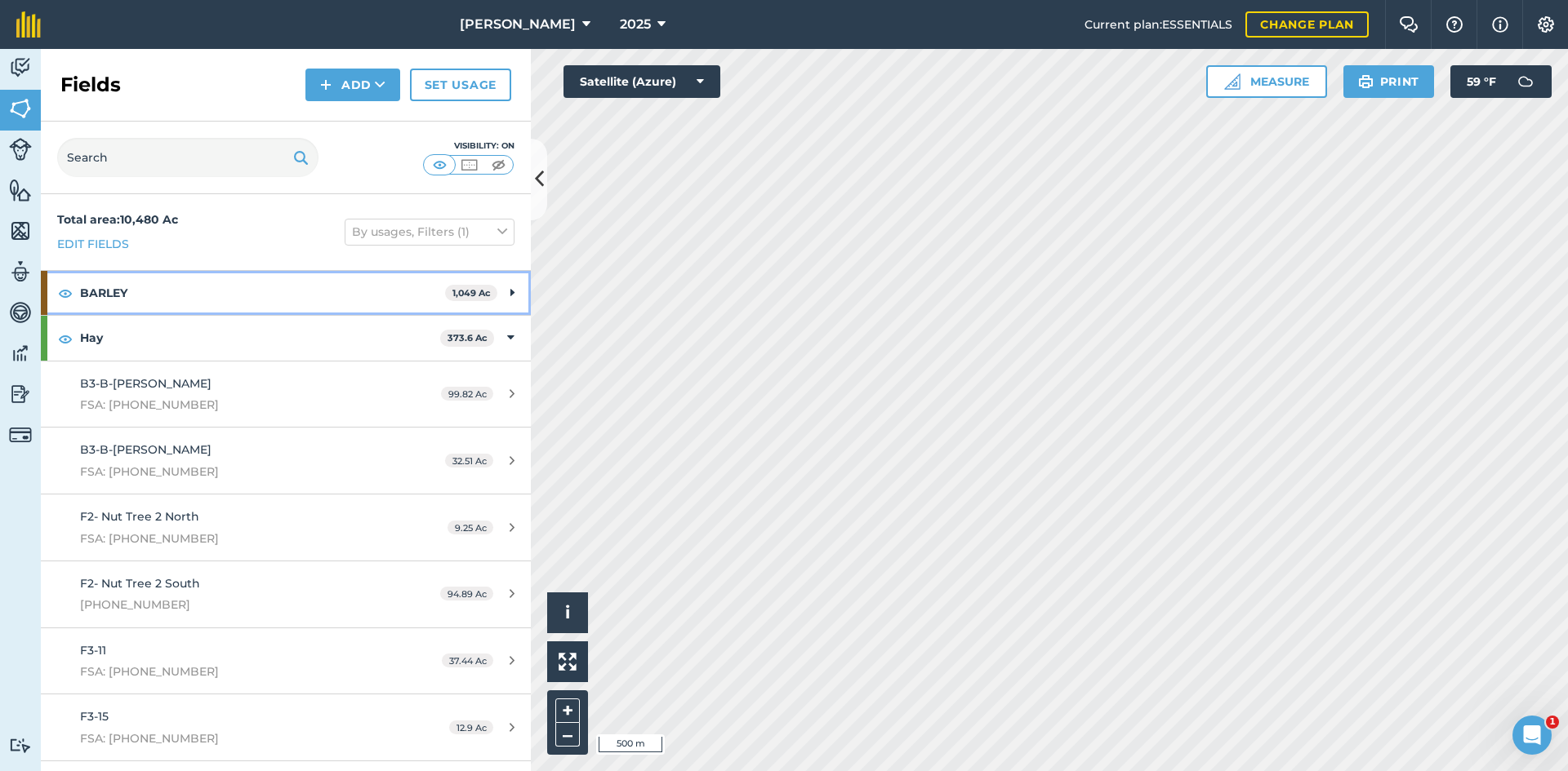
click at [508, 292] on div "BARLEY 1,049 Ac" at bounding box center [286, 293] width 490 height 44
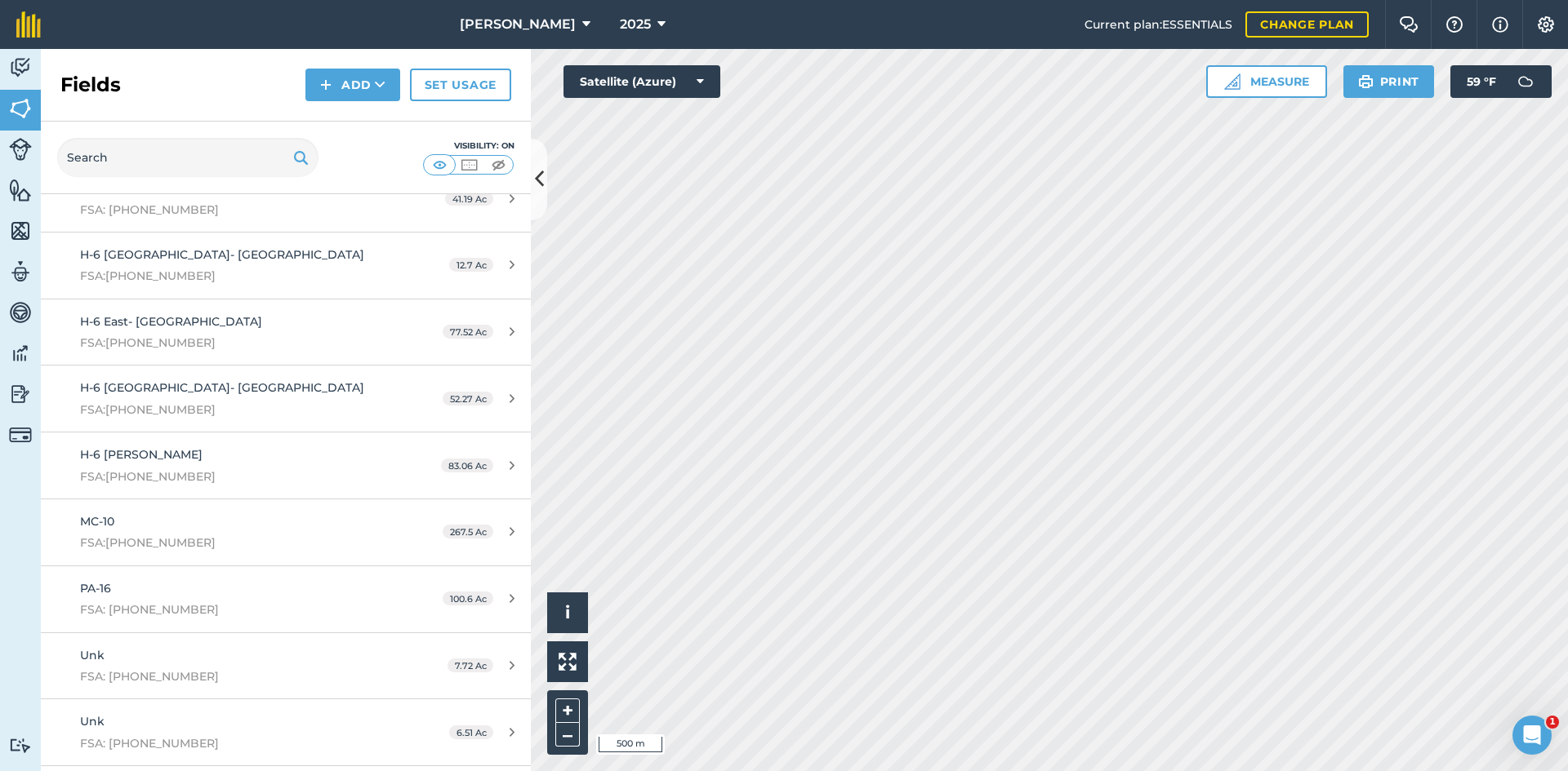
scroll to position [10339, 0]
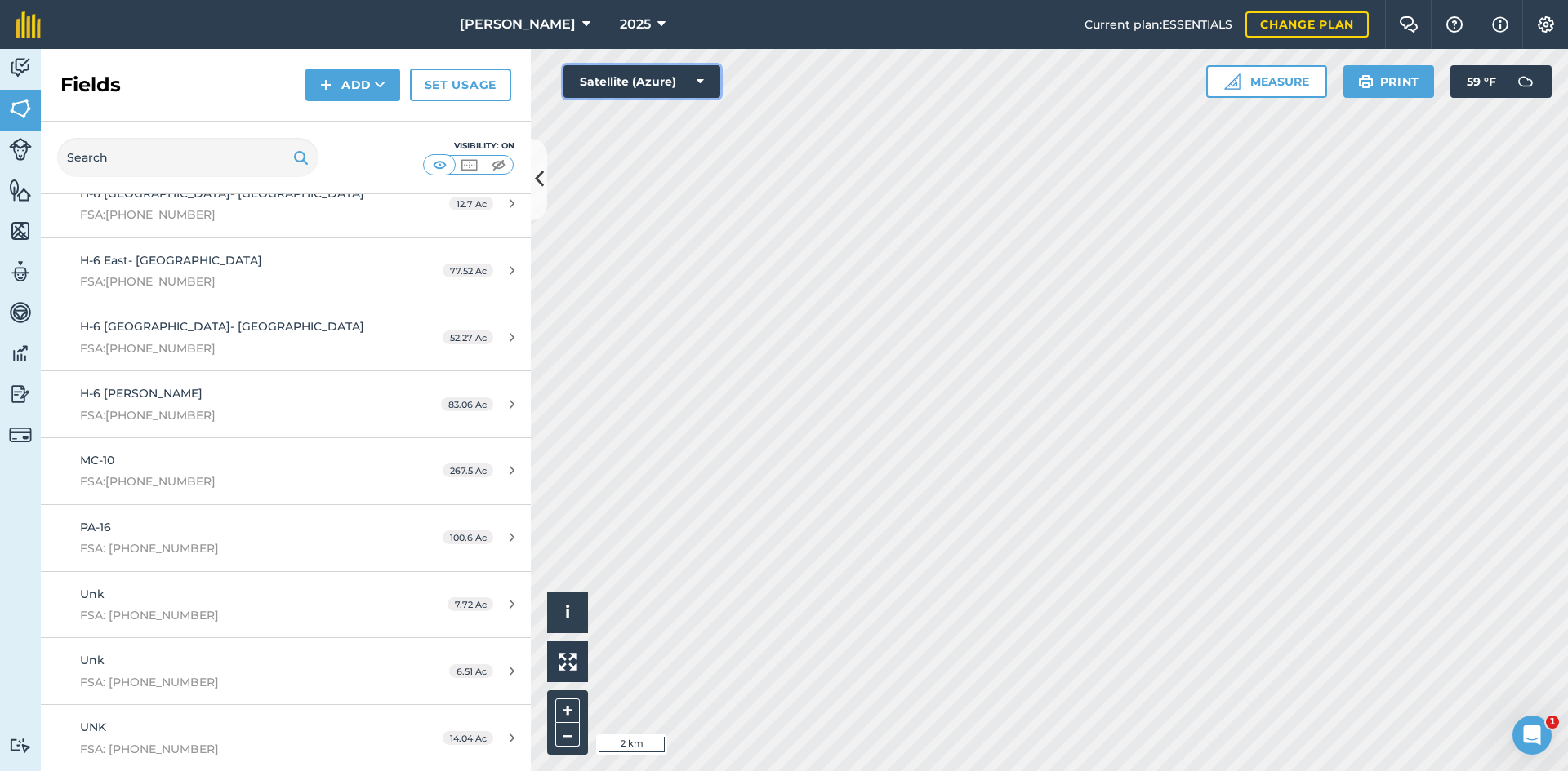
click at [631, 83] on button "Satellite (Azure)" at bounding box center [642, 82] width 157 height 33
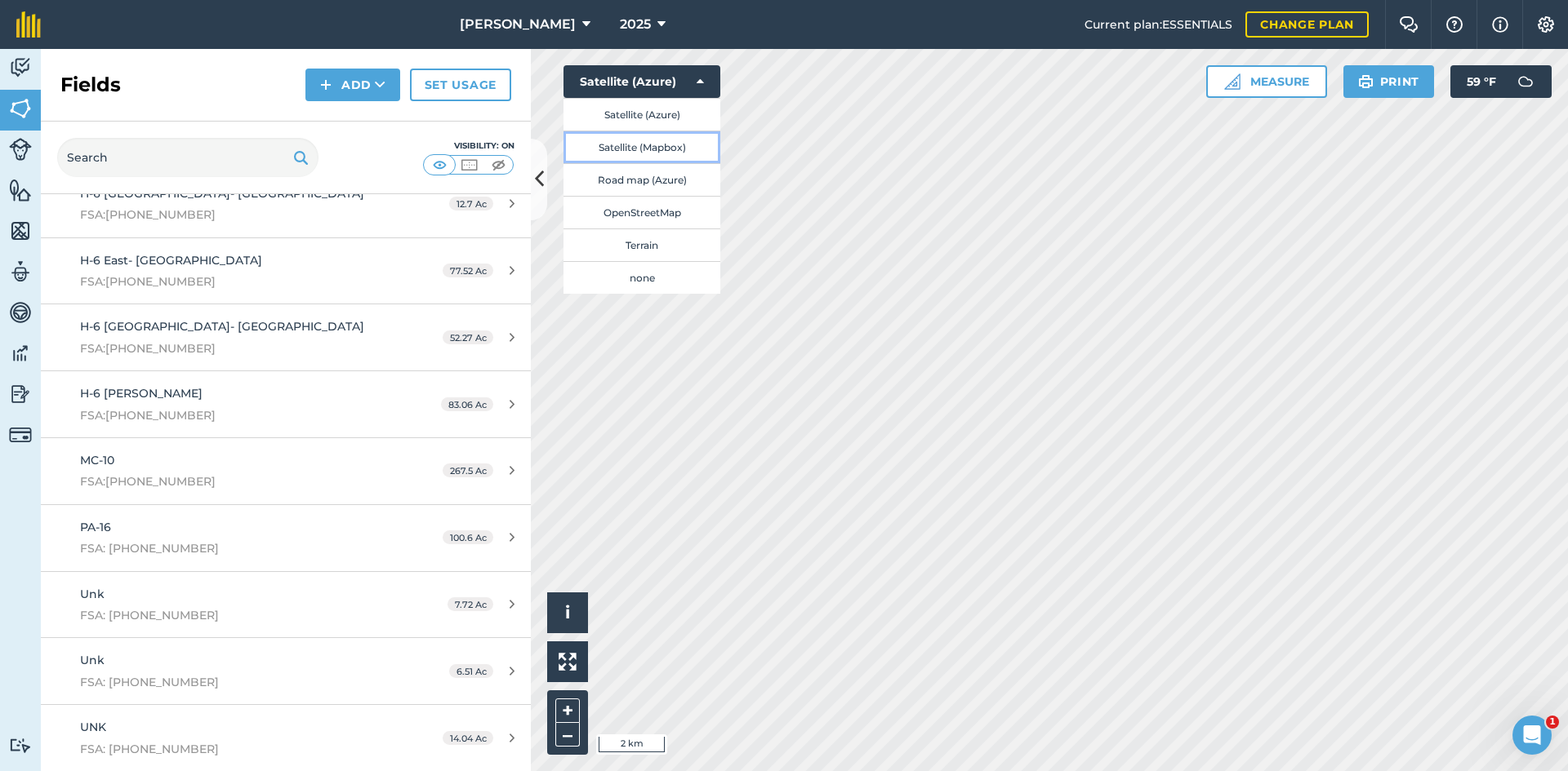
click at [639, 142] on button "Satellite (Mapbox)" at bounding box center [642, 147] width 157 height 33
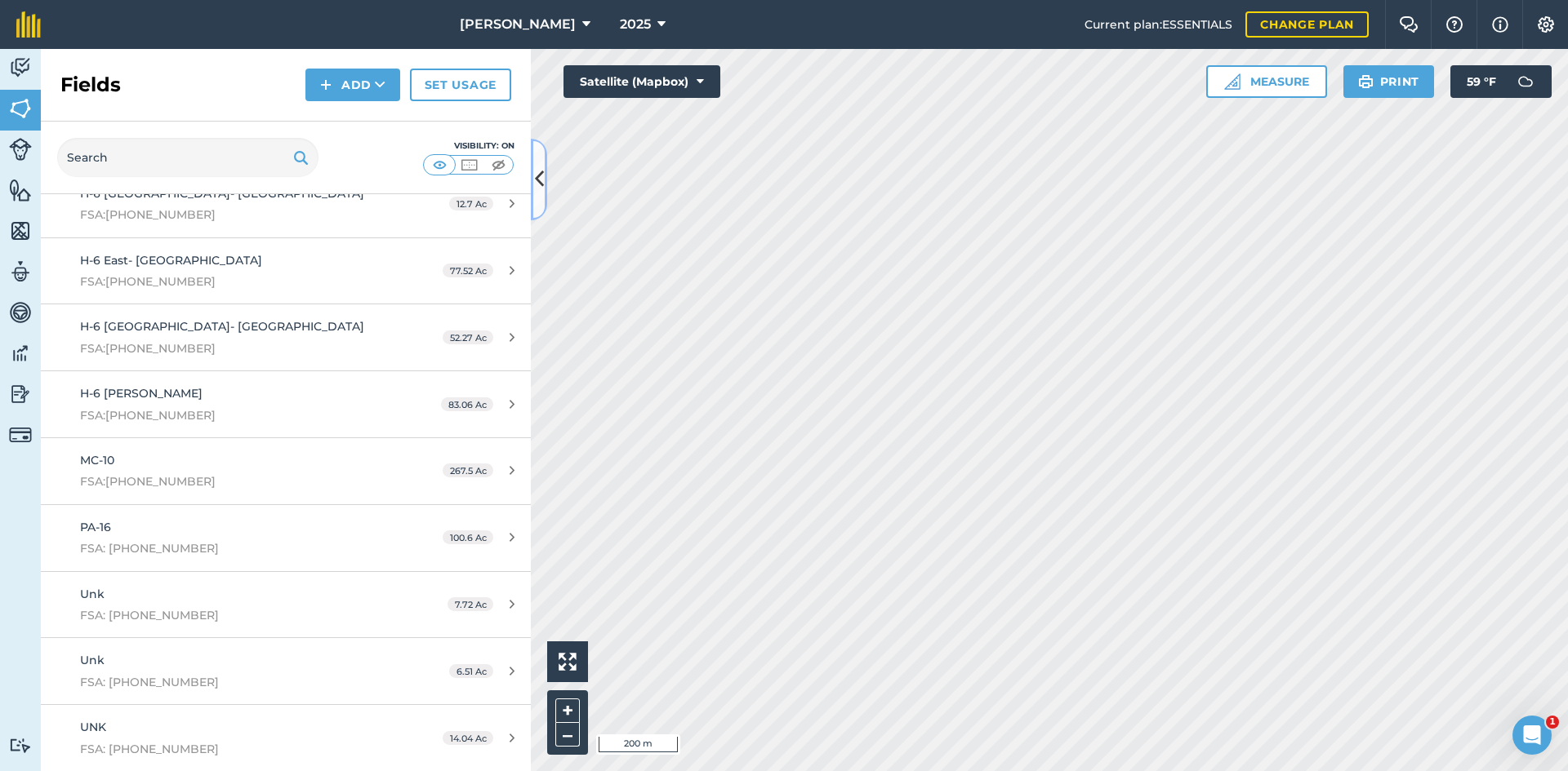
click at [532, 183] on button at bounding box center [539, 180] width 16 height 82
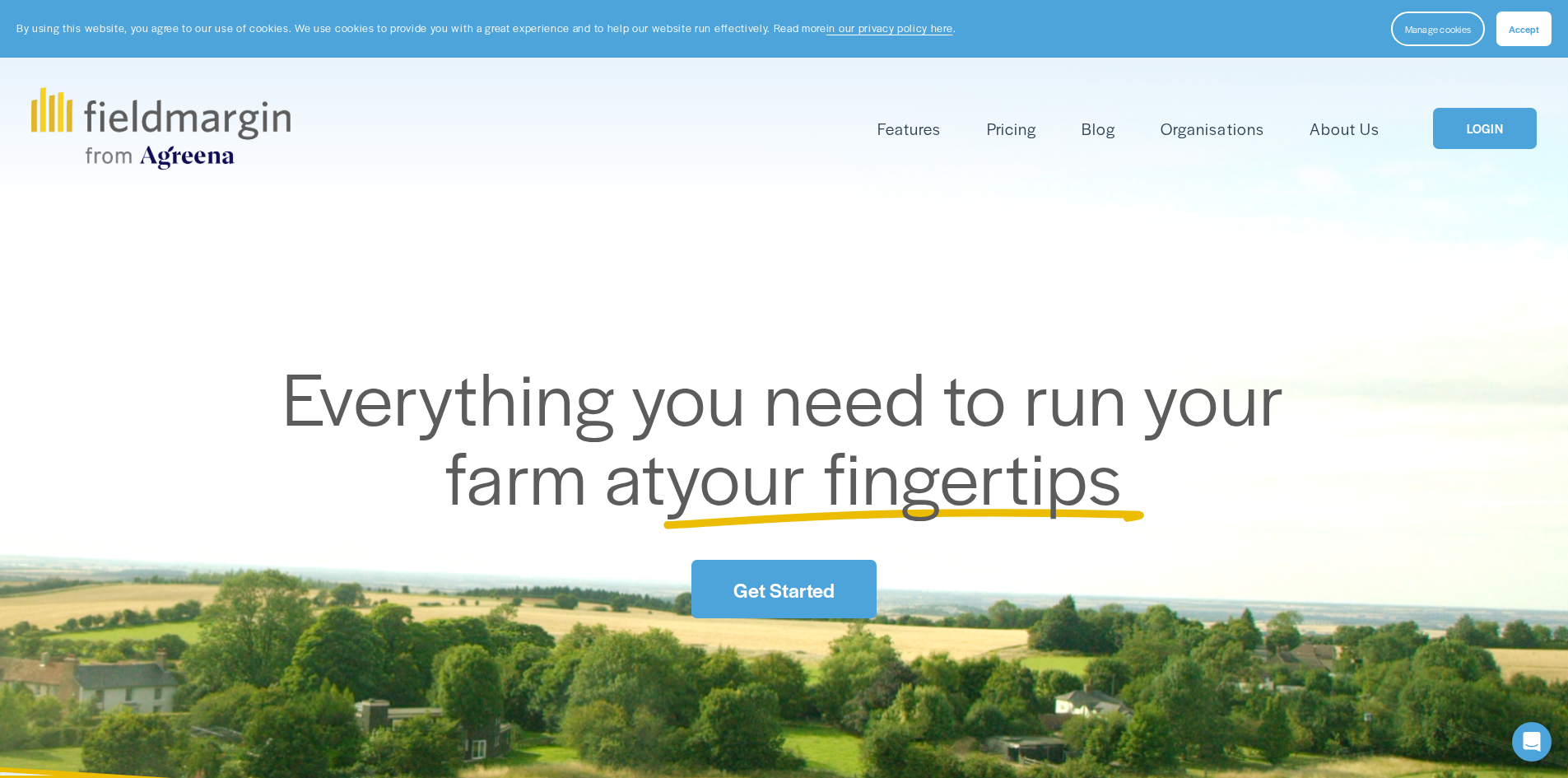
click at [1323, 130] on link "About Us" at bounding box center [1345, 129] width 70 height 27
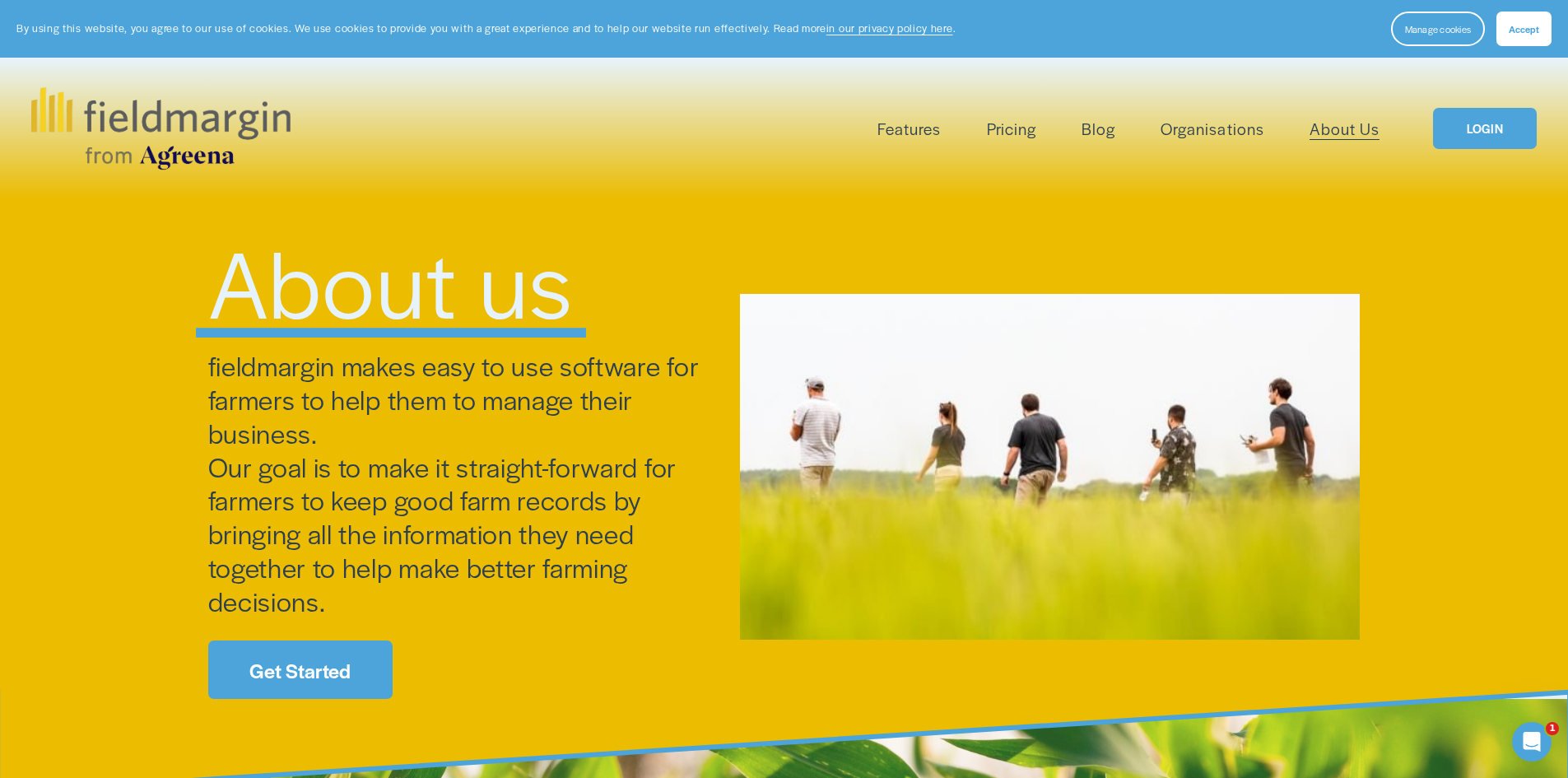
click at [942, 137] on nav "Features Mapping Plan Work Reporting Scouting Livestock" at bounding box center [1128, 129] width 502 height 27
click at [925, 132] on span "Features" at bounding box center [908, 129] width 63 height 24
click at [0, 0] on span "Mapping" at bounding box center [0, 0] width 0 height 0
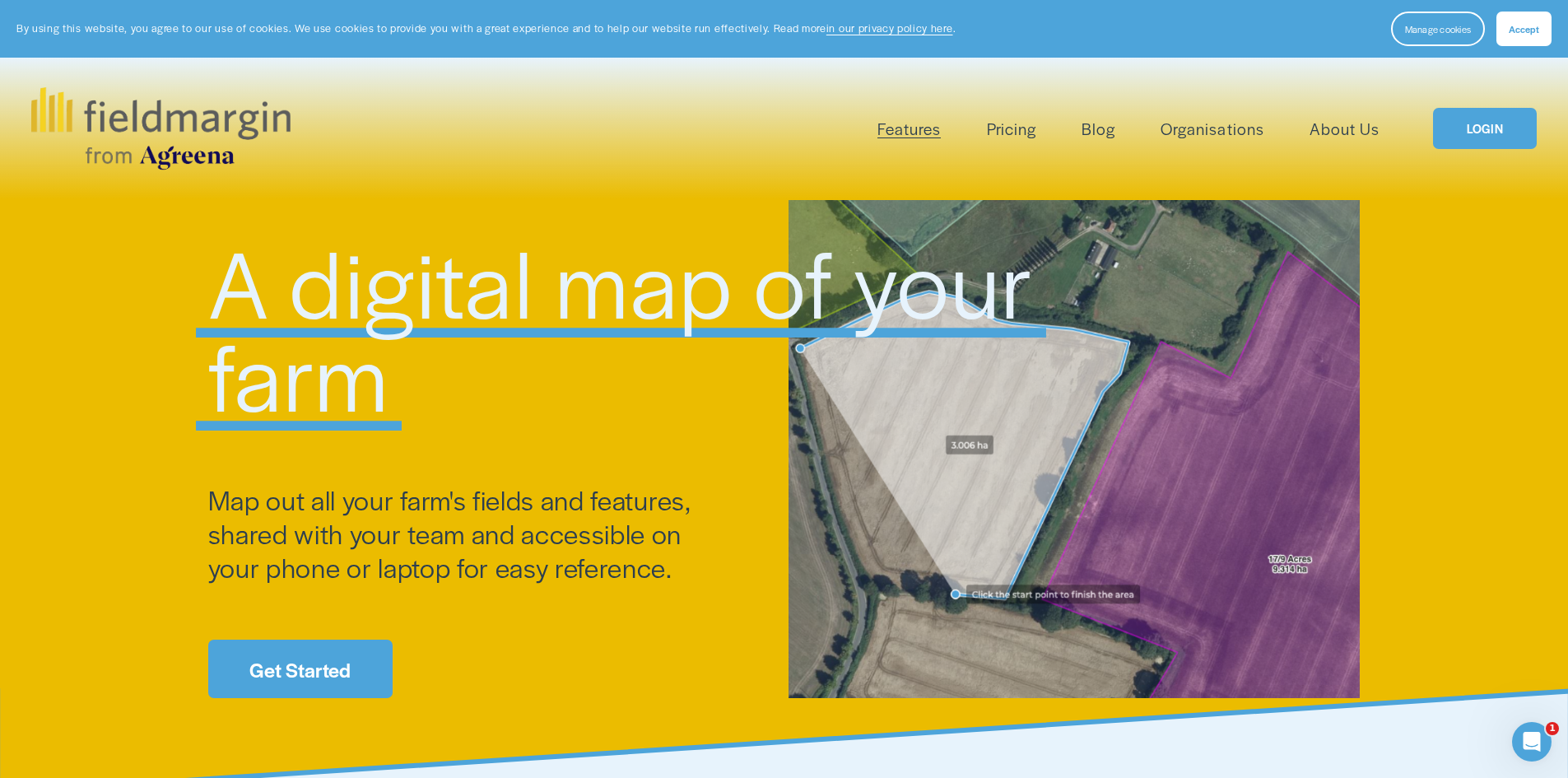
click at [1016, 135] on link "Pricing" at bounding box center [1012, 129] width 49 height 27
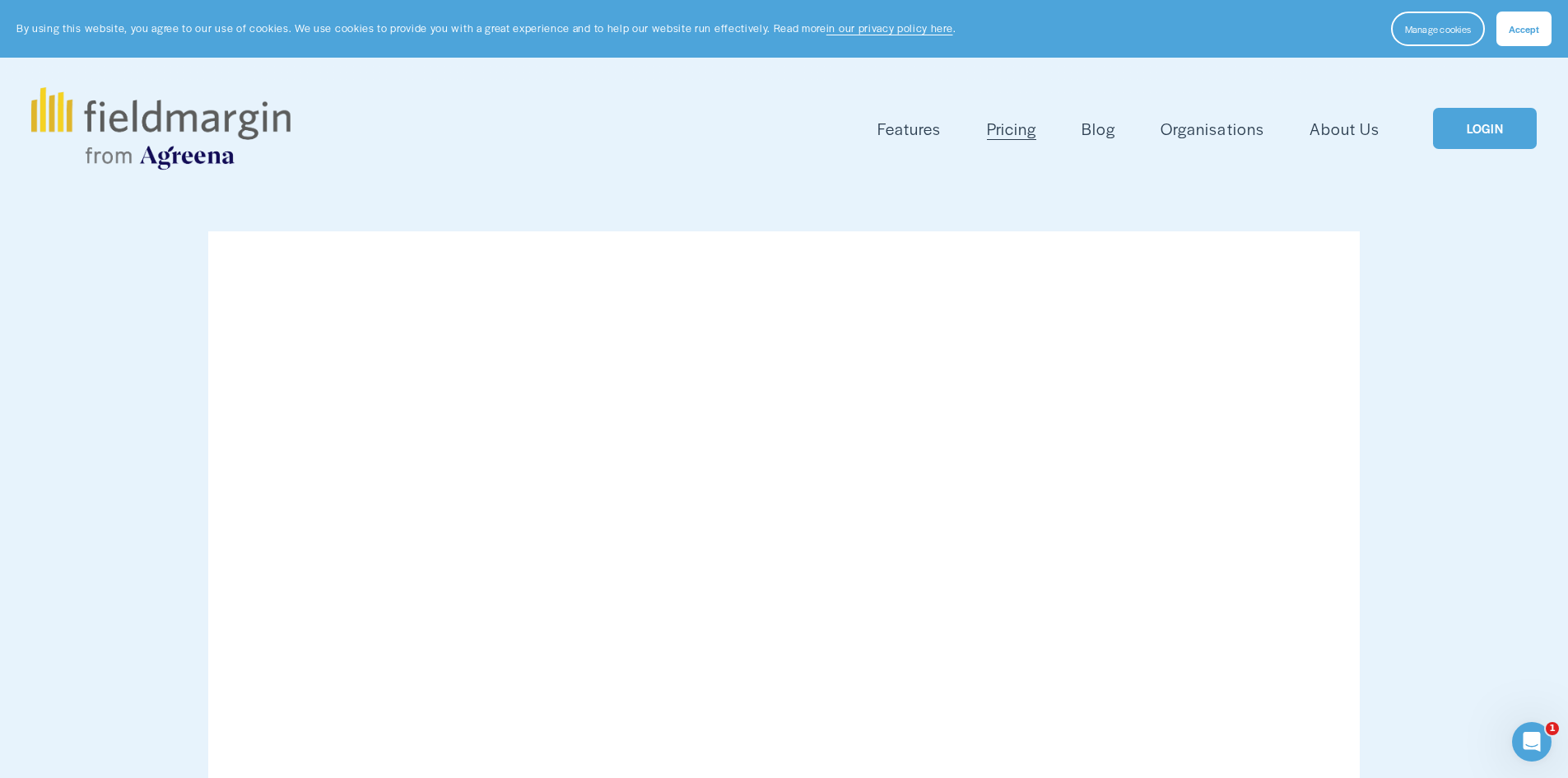
click at [1107, 135] on link "Blog" at bounding box center [1098, 129] width 34 height 27
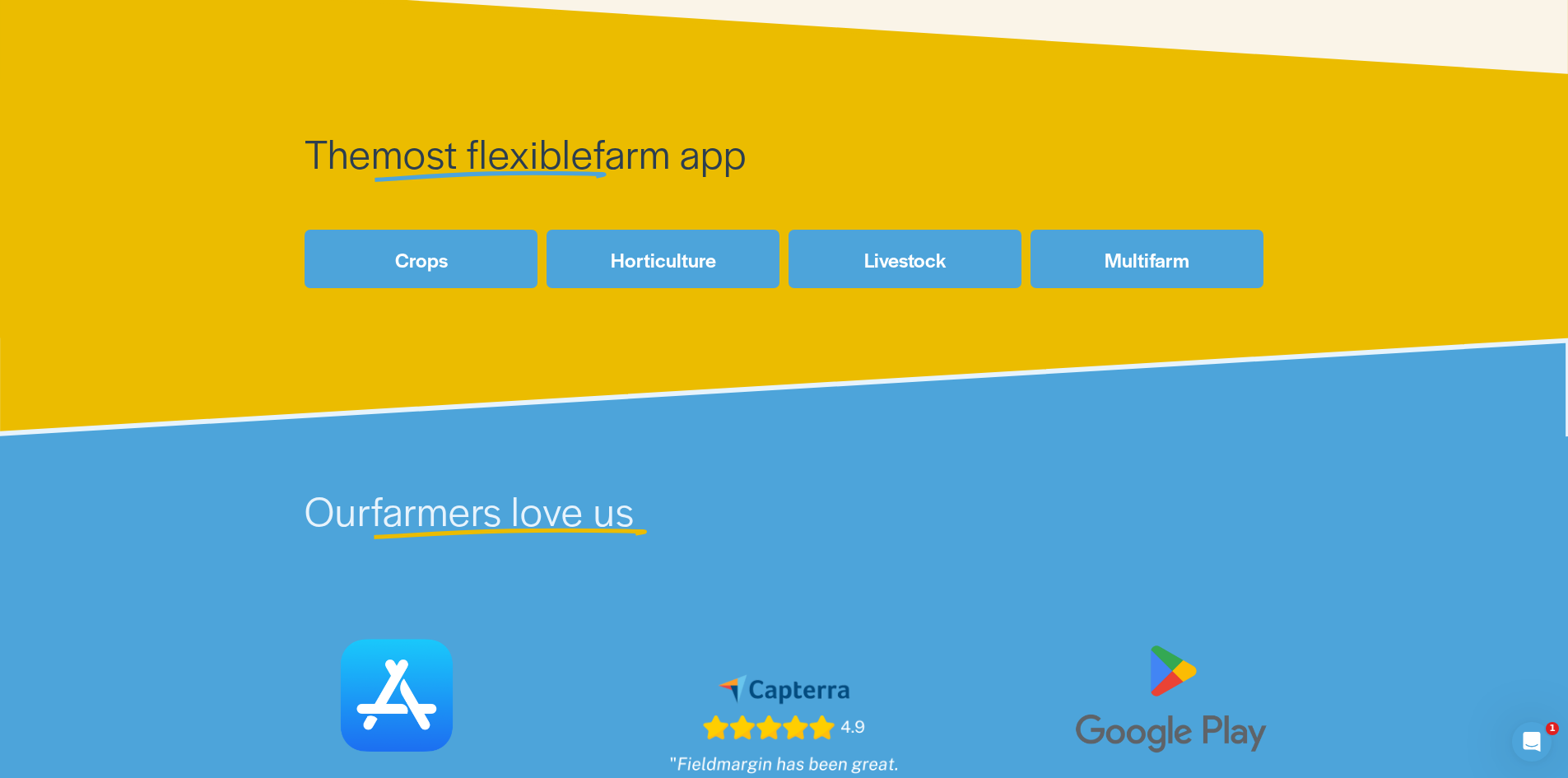
scroll to position [824, 0]
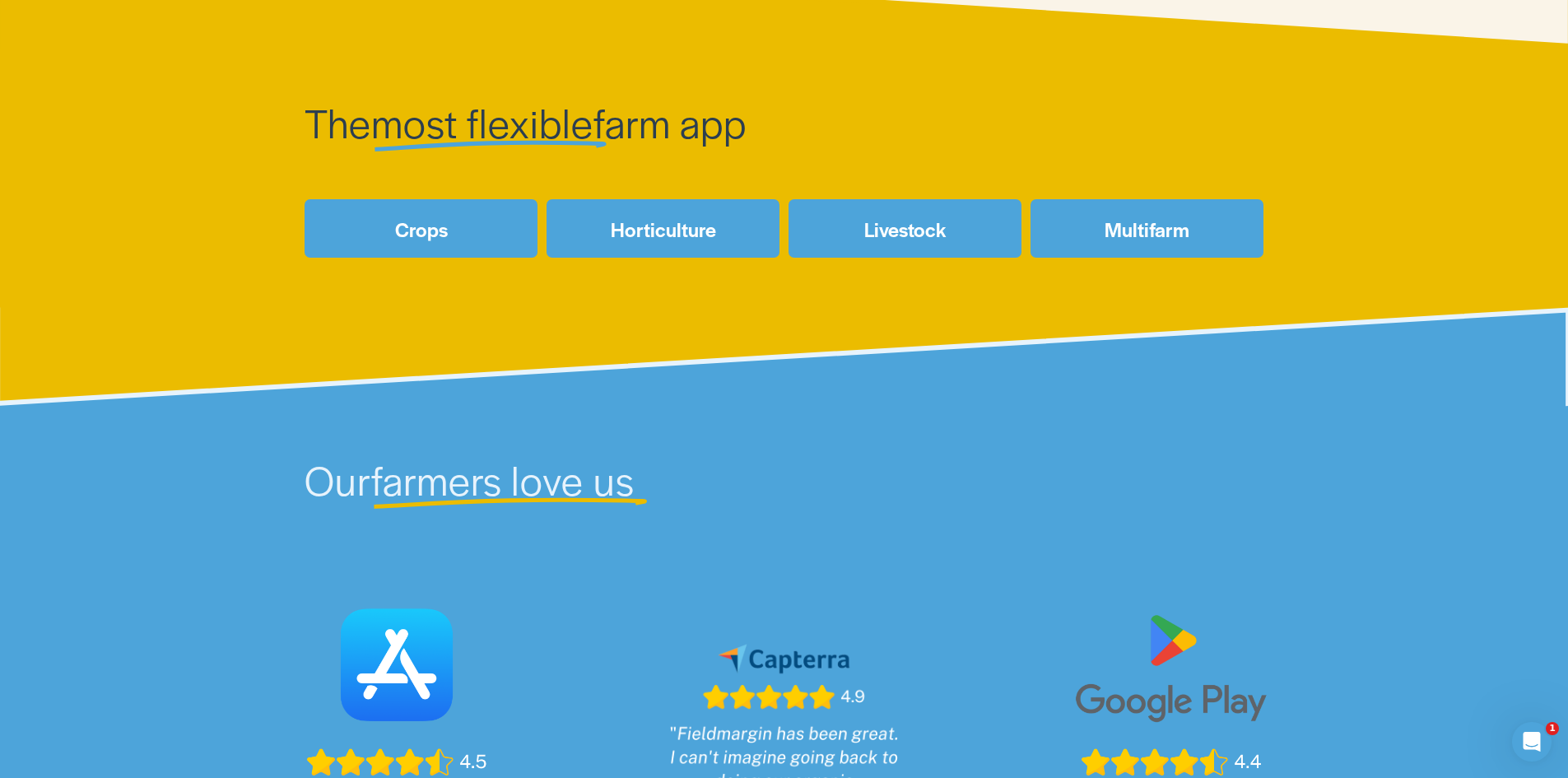
click at [929, 232] on link "Livestock" at bounding box center [905, 229] width 233 height 59
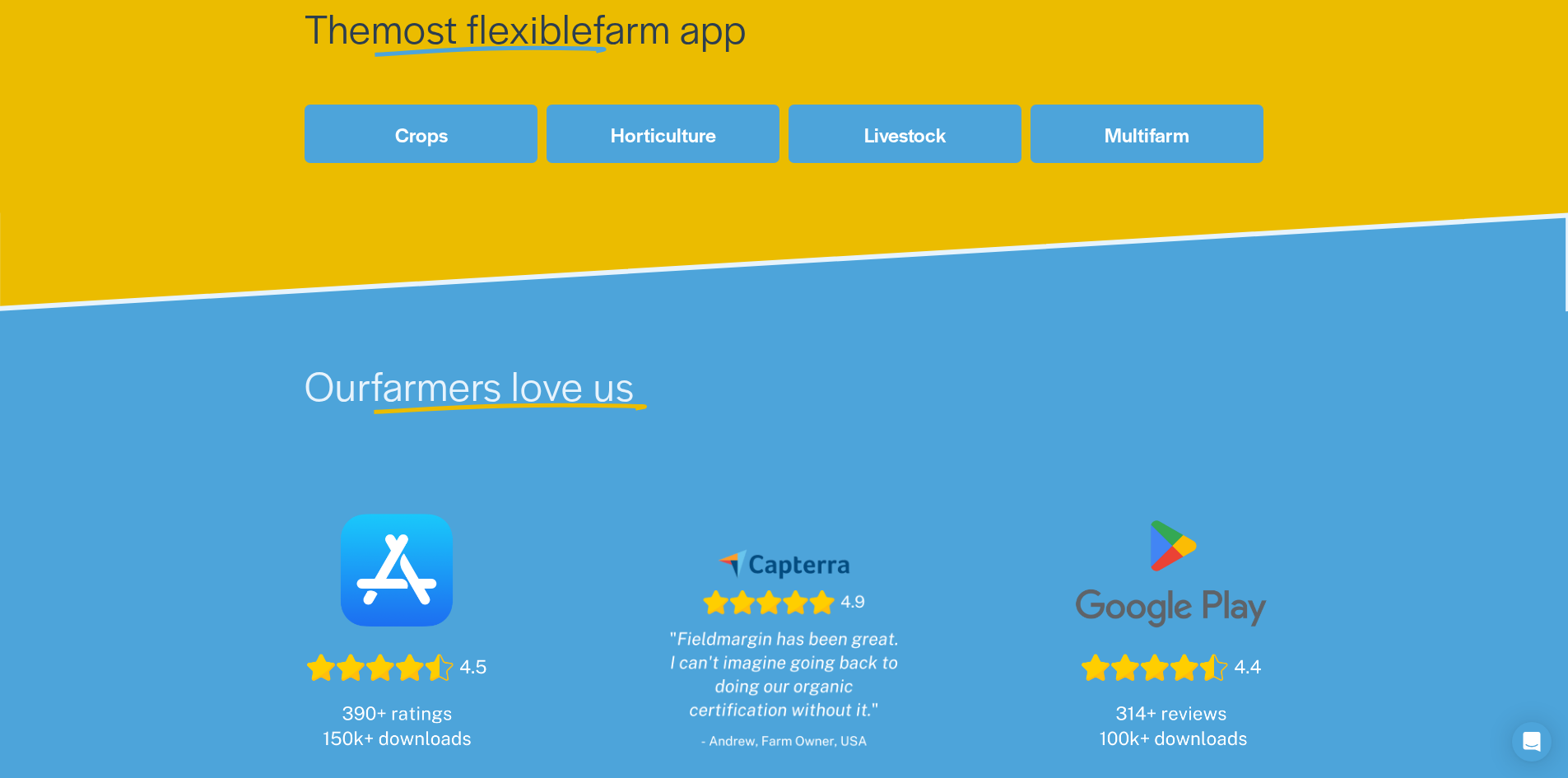
click at [390, 137] on link "Crops" at bounding box center [421, 134] width 233 height 59
